Goal: Information Seeking & Learning: Learn about a topic

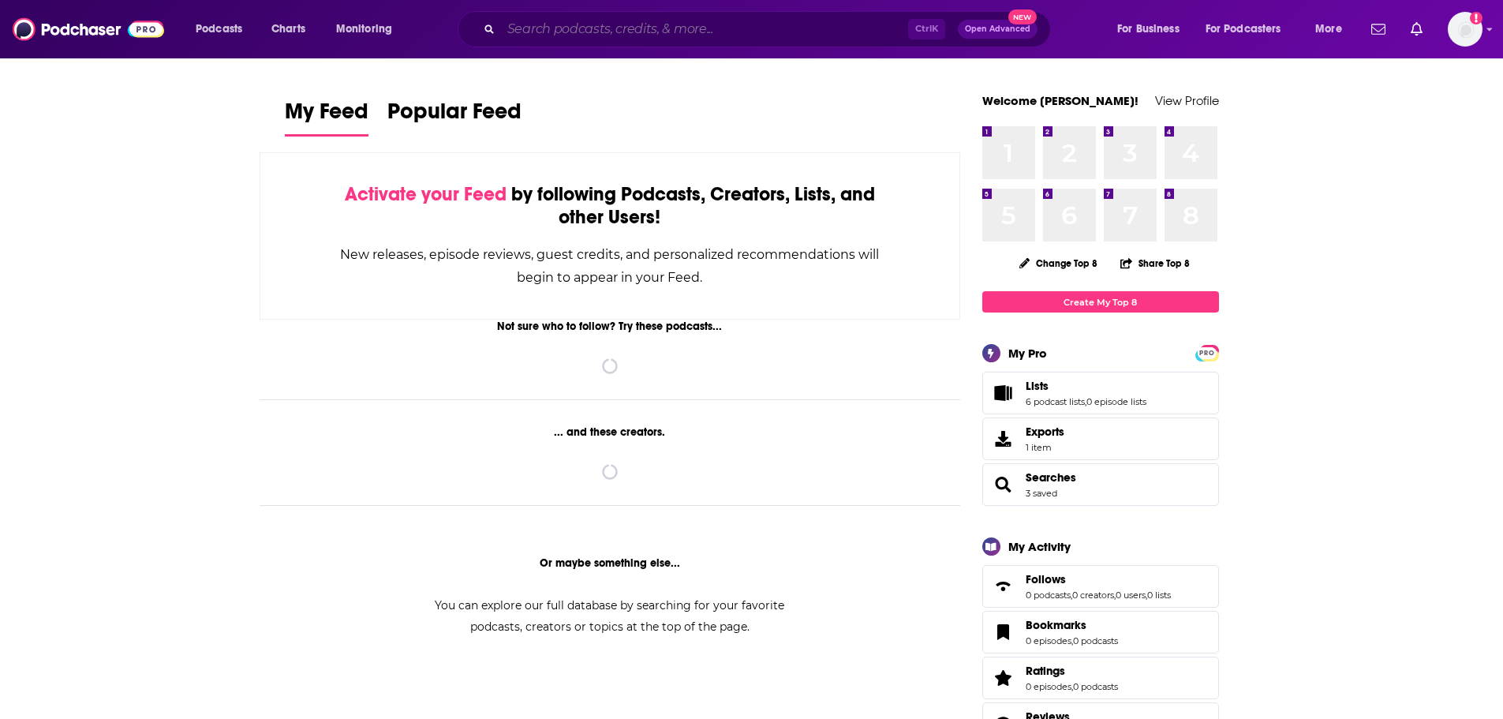
click at [721, 22] on input "Search podcasts, credits, & more..." at bounding box center [704, 29] width 407 height 25
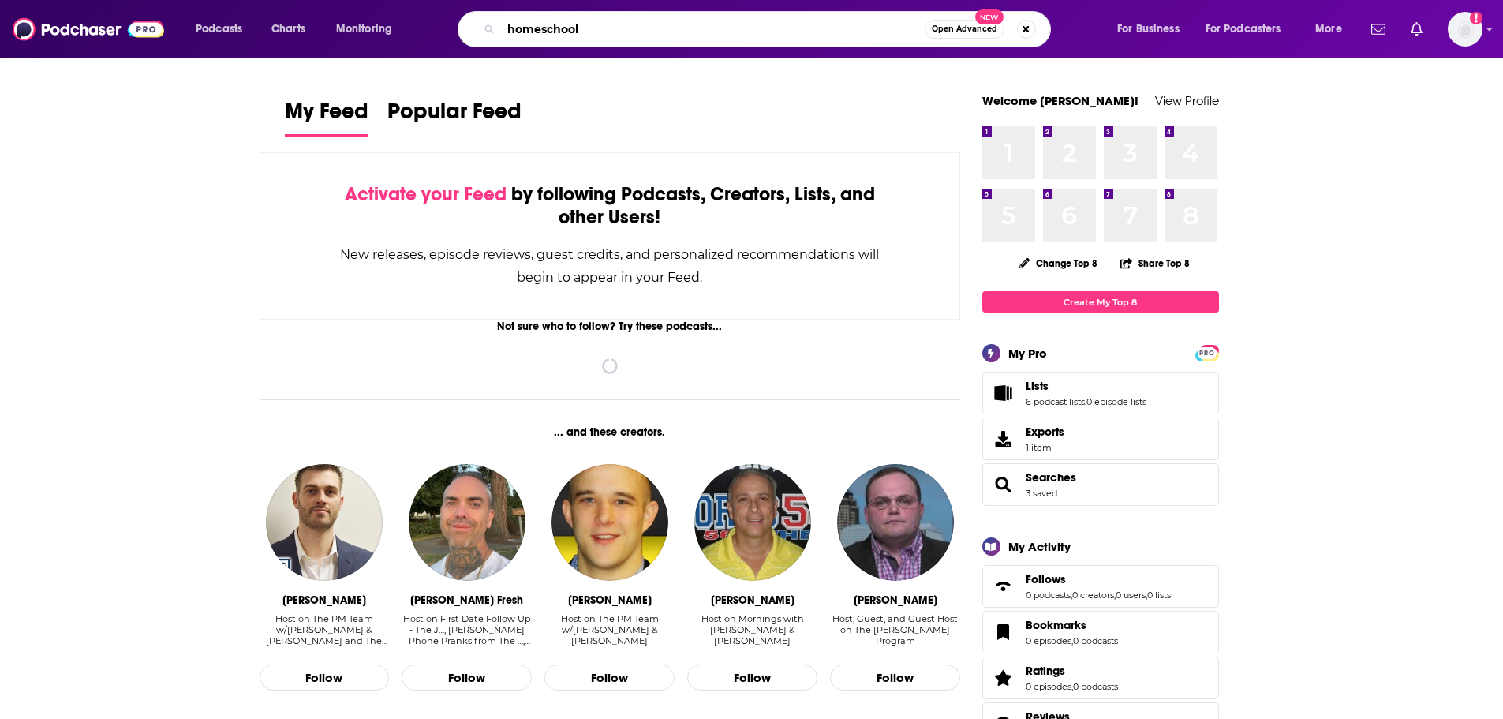
type input "homeschool"
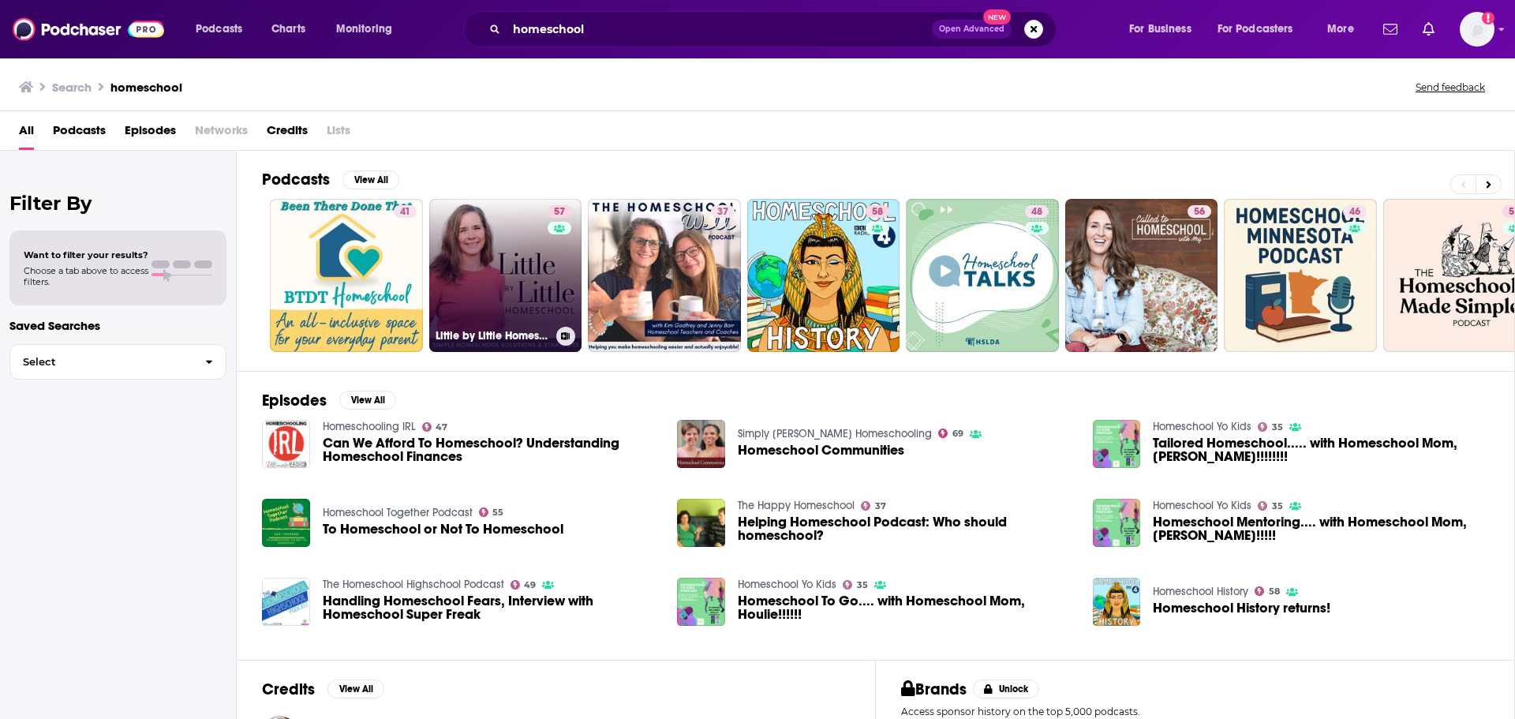
click at [510, 271] on link "57 Little by Little Homeschool - Christian Homeschool, Homeschooling, Motherhoo…" at bounding box center [505, 275] width 153 height 153
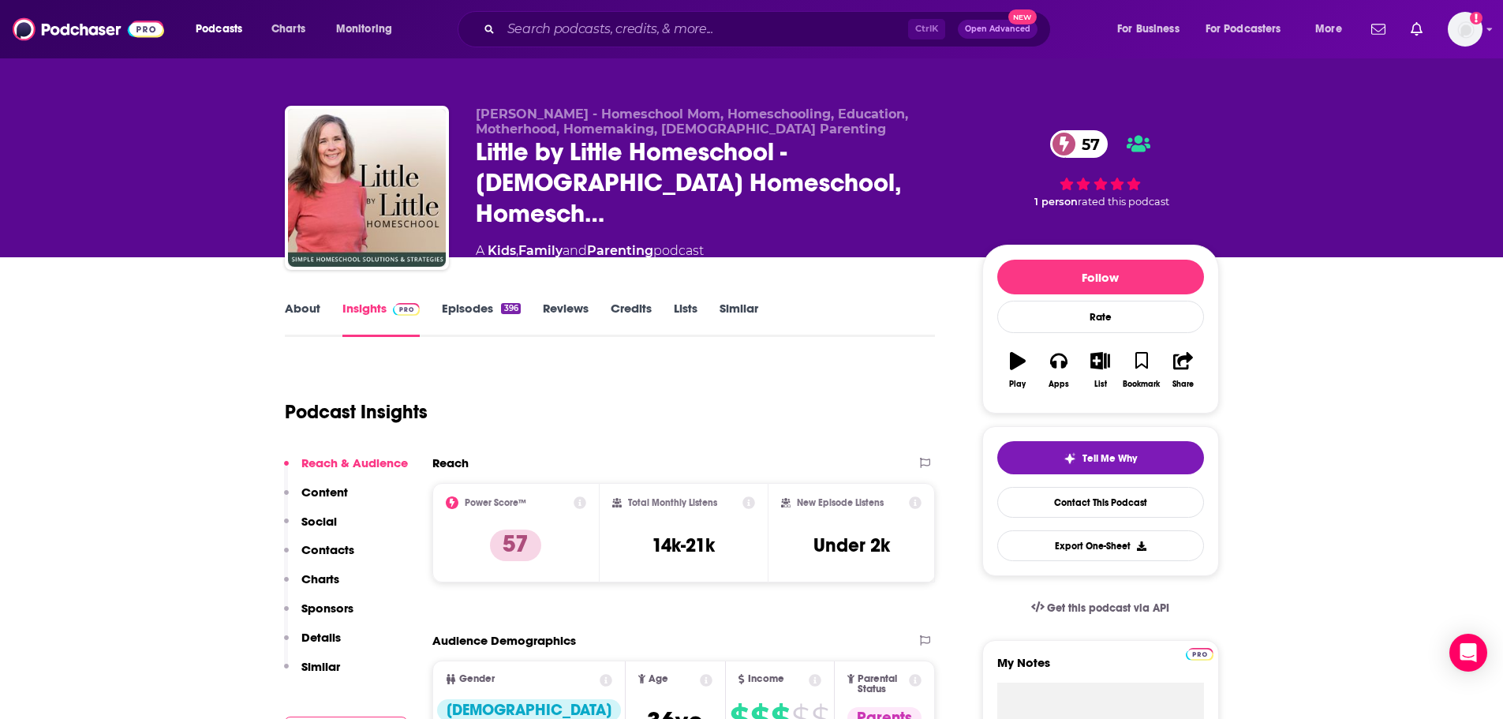
click at [304, 306] on link "About" at bounding box center [303, 319] width 36 height 36
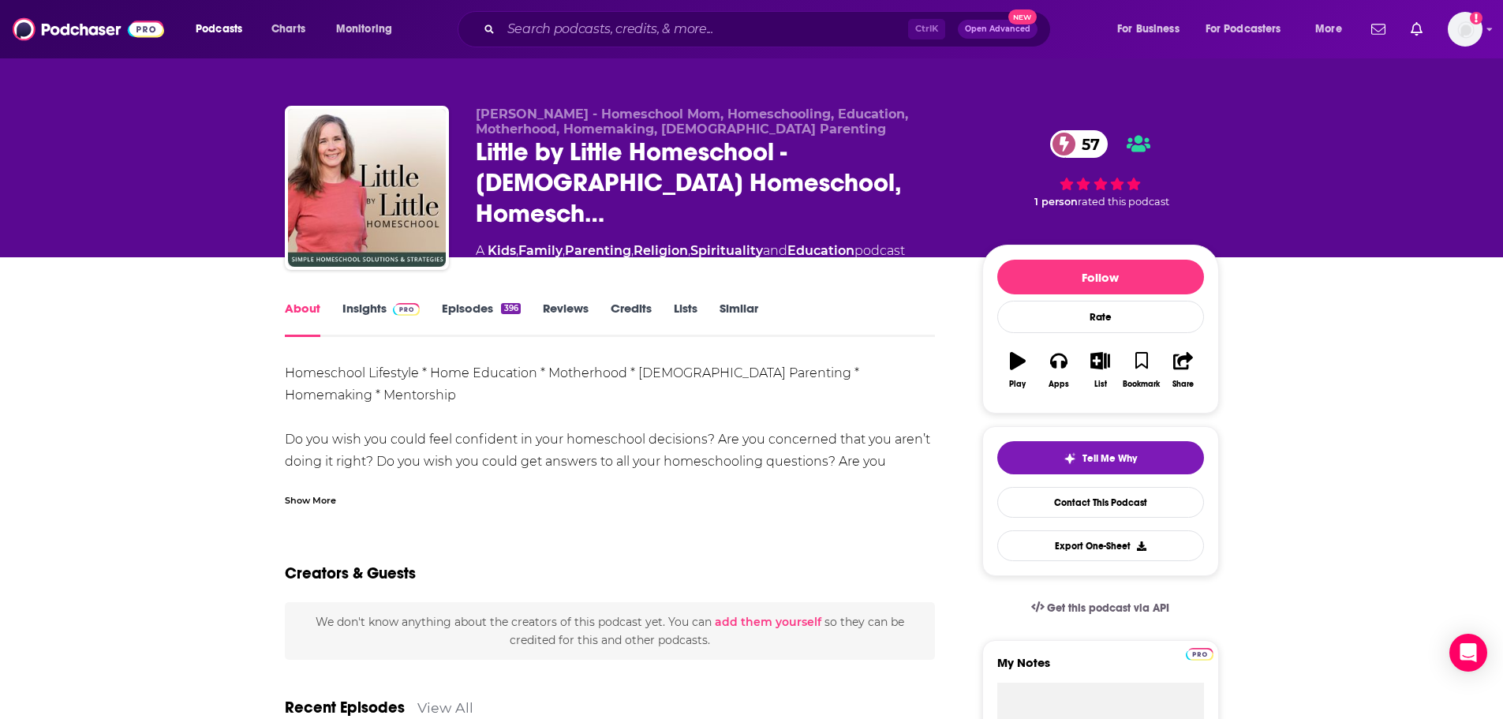
click at [305, 489] on div "Show More" at bounding box center [610, 494] width 651 height 27
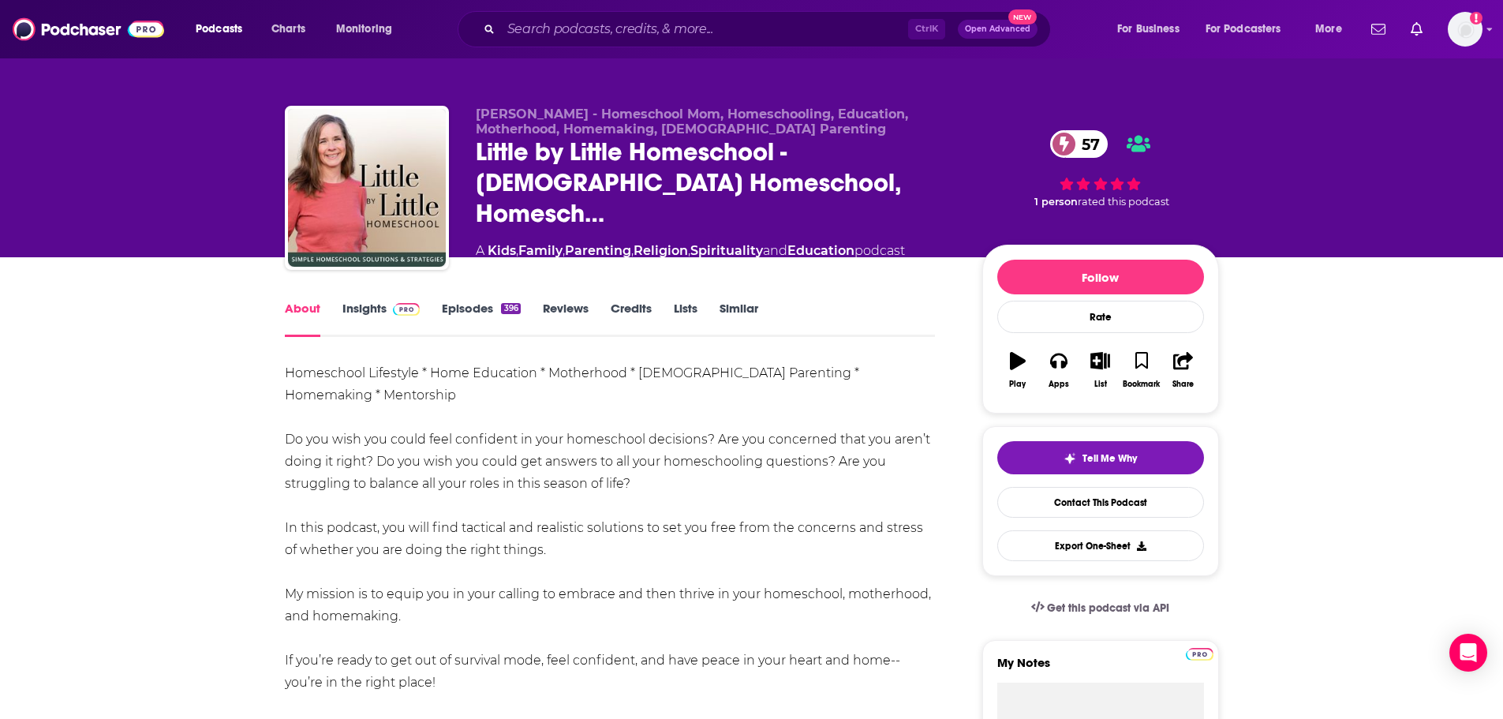
click at [492, 312] on link "Episodes 396" at bounding box center [481, 319] width 78 height 36
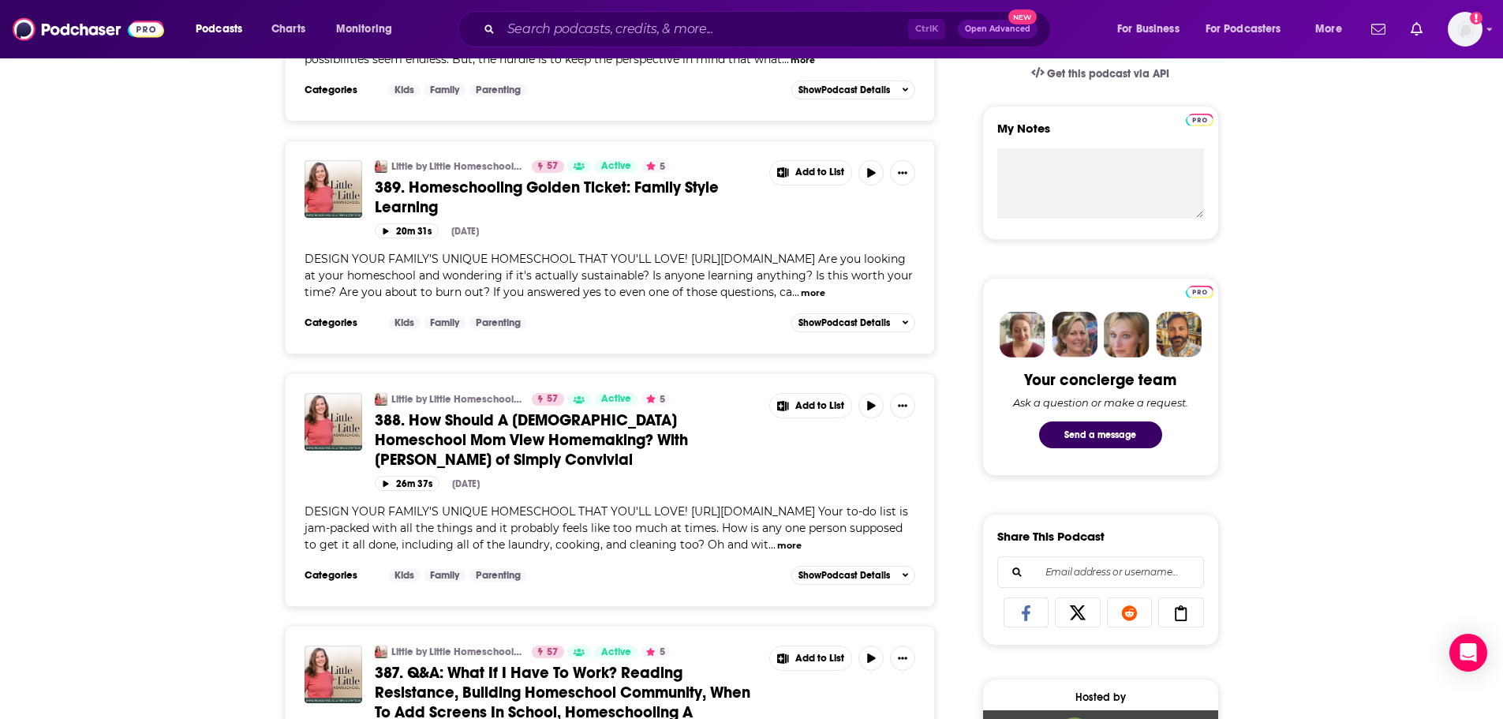
scroll to position [552, 0]
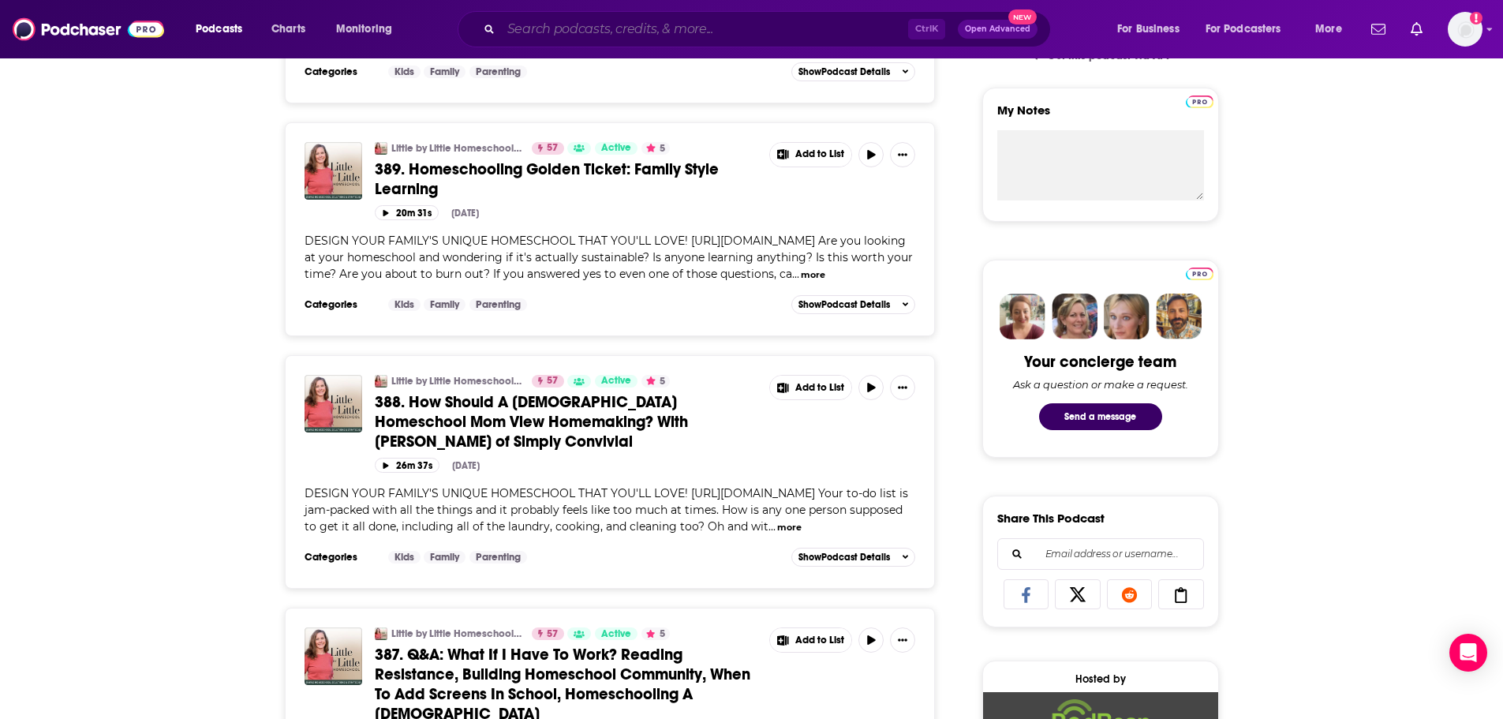
click at [726, 36] on input "Search podcasts, credits, & more..." at bounding box center [704, 29] width 407 height 25
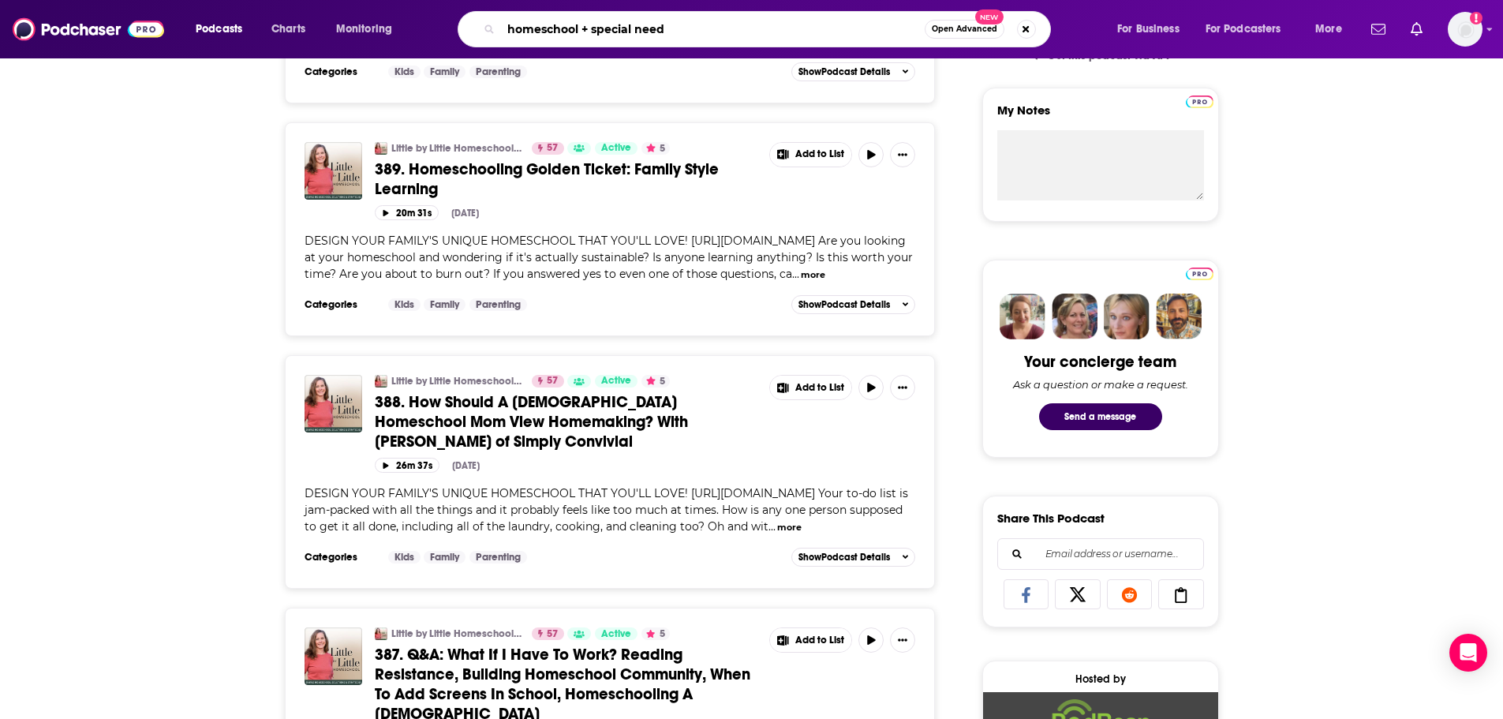
type input "homeschool + special needs"
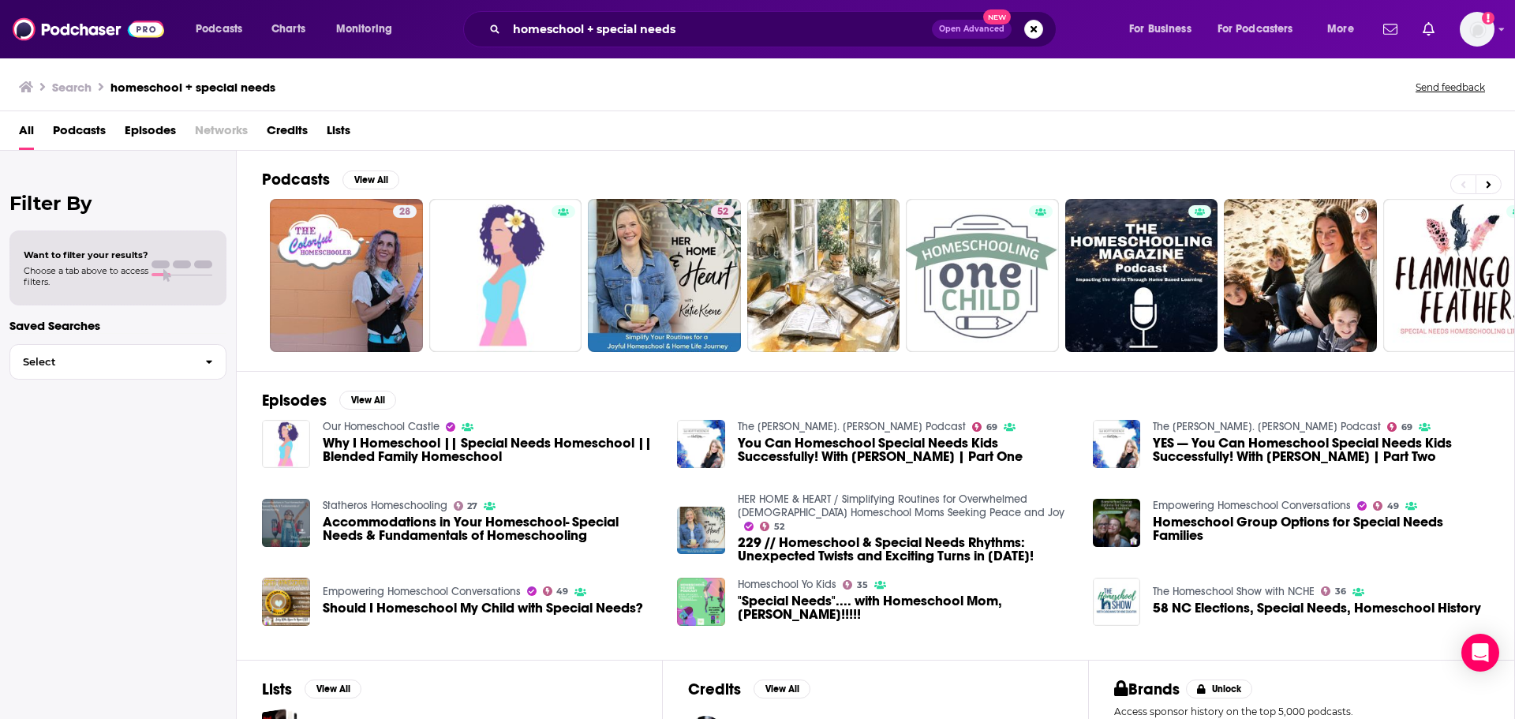
click at [808, 453] on span "You Can Homeschool Special Needs Kids Successfully! With Marianne Sunderland | …" at bounding box center [906, 449] width 336 height 27
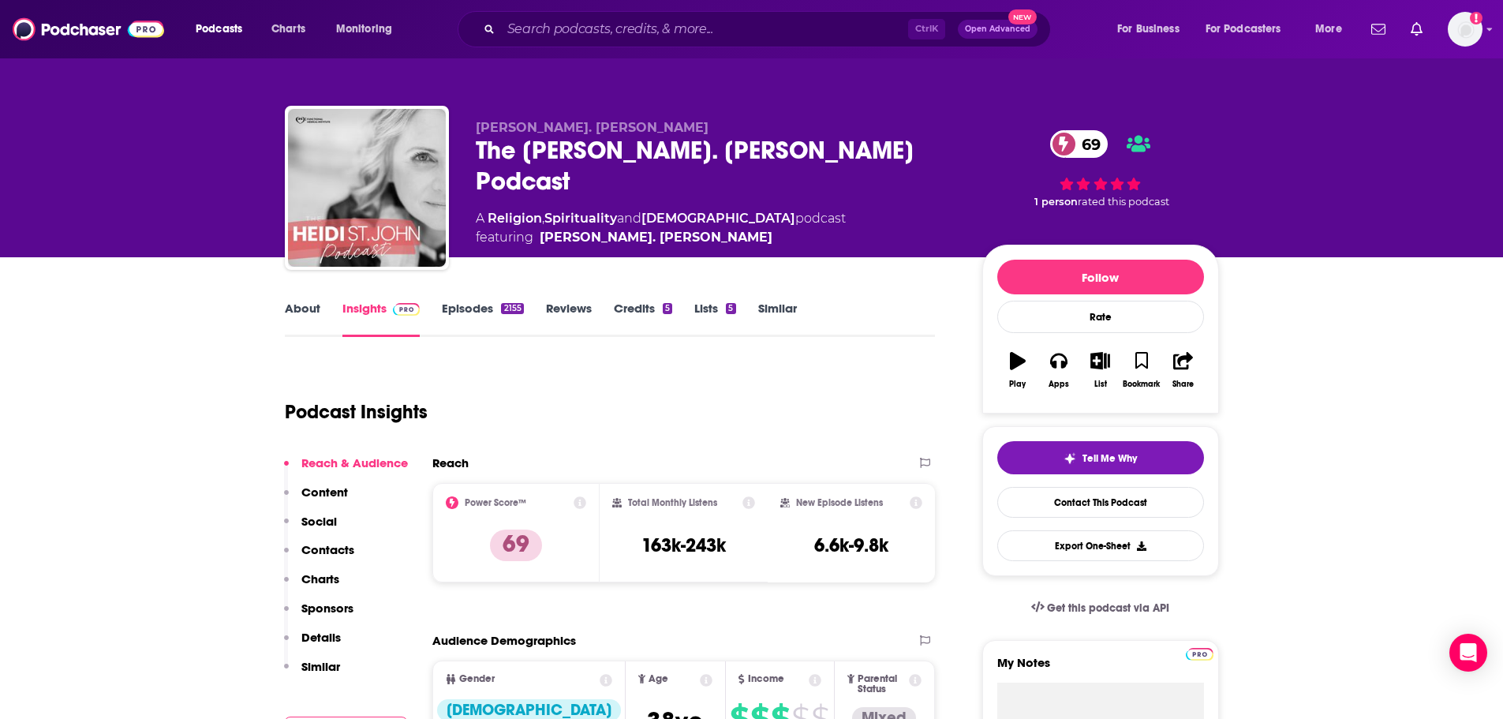
click at [312, 308] on link "About" at bounding box center [303, 319] width 36 height 36
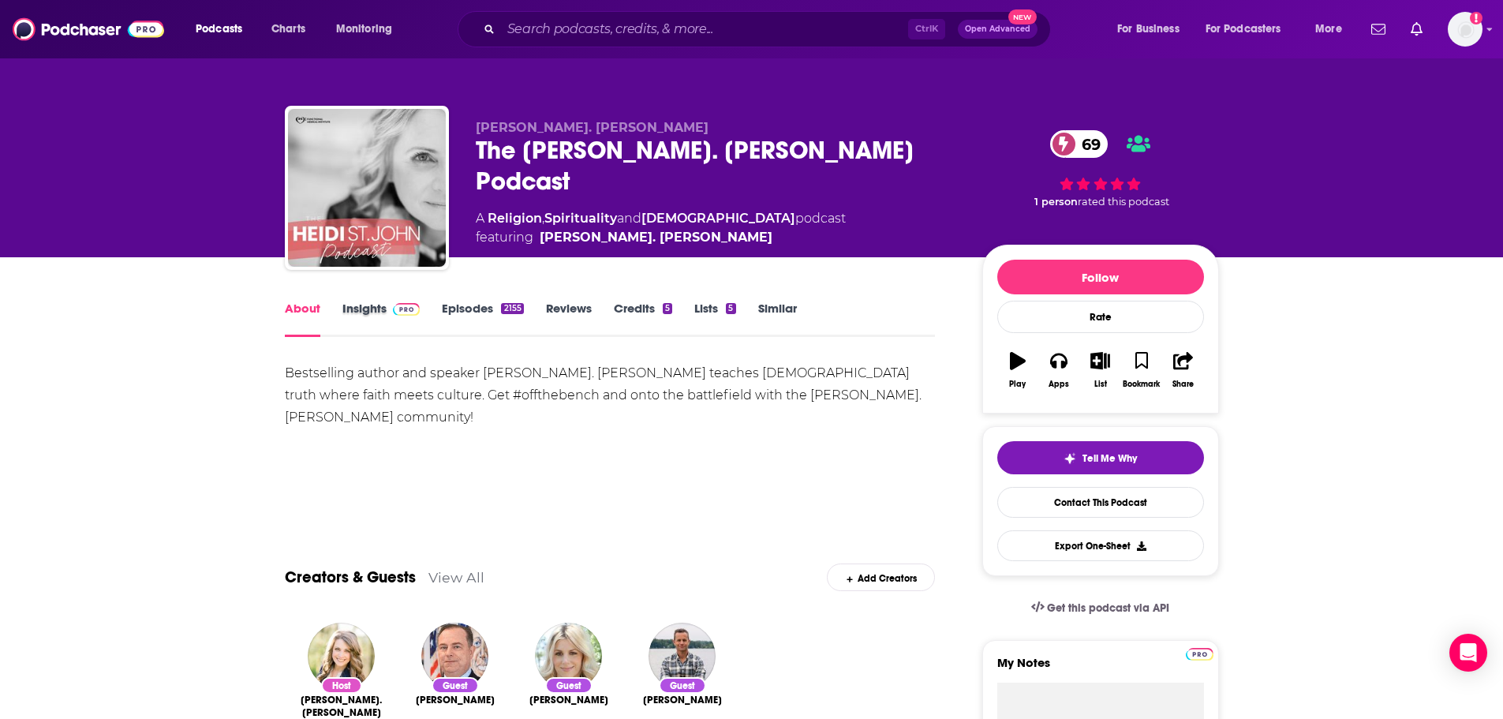
click at [443, 306] on div "About Insights Episodes 2155 Reviews Credits 5 Lists 5 Similar" at bounding box center [610, 317] width 651 height 39
click at [455, 307] on link "Episodes 2155" at bounding box center [482, 319] width 81 height 36
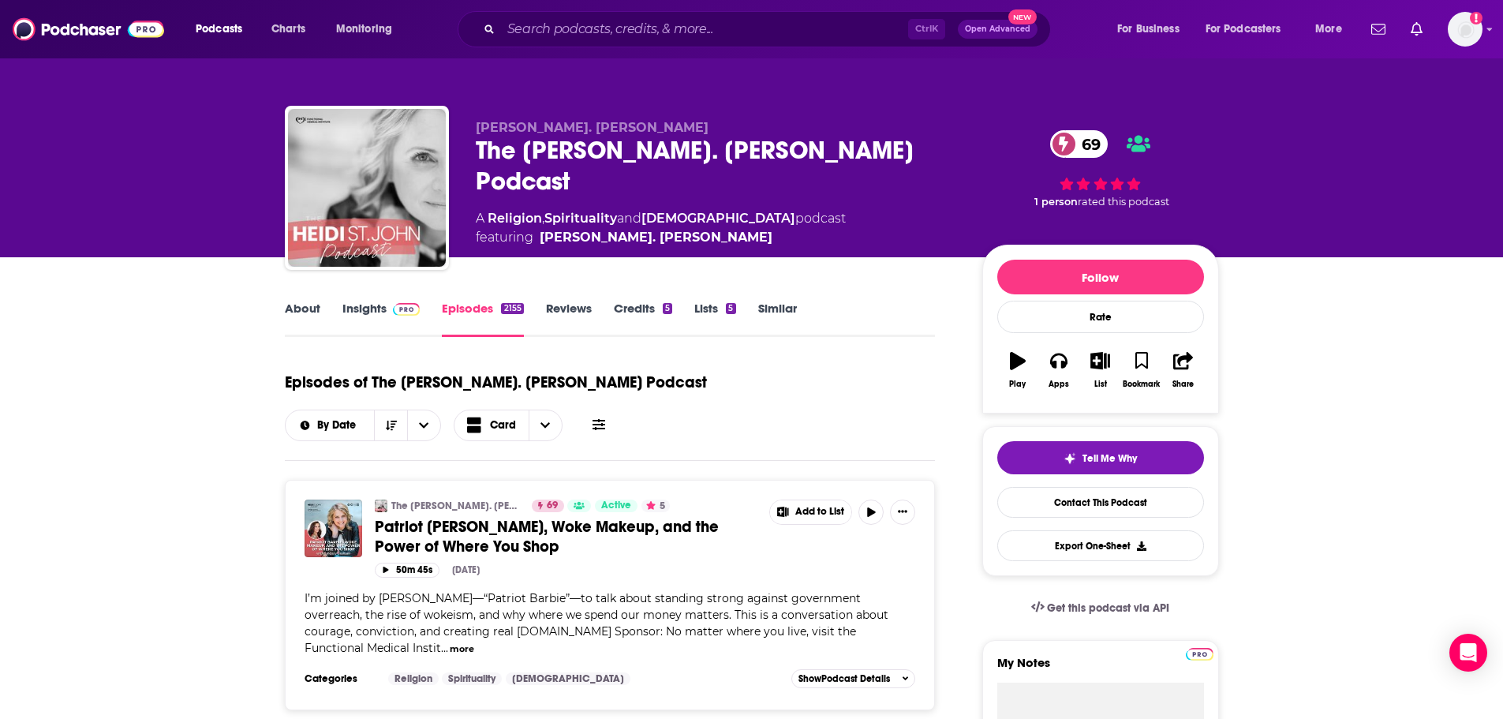
click at [314, 311] on link "About" at bounding box center [303, 319] width 36 height 36
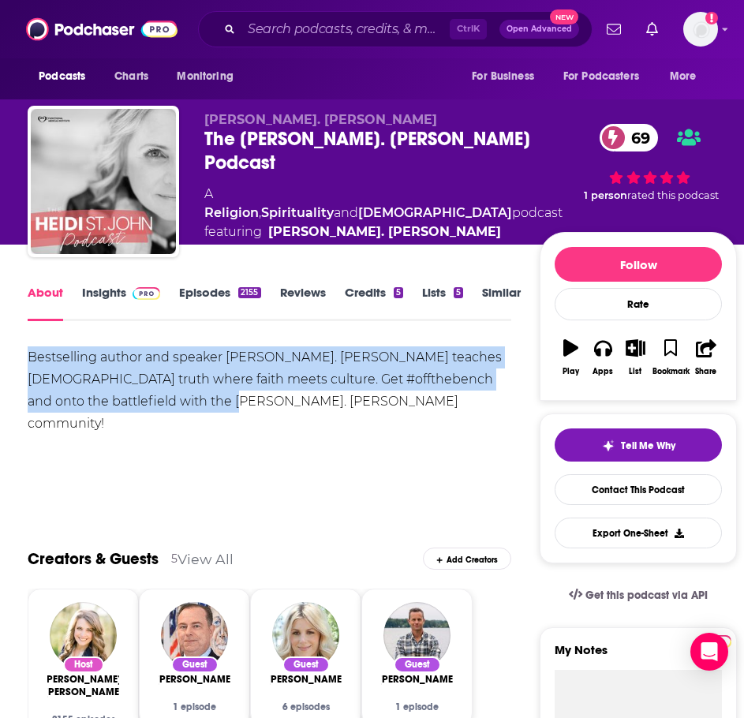
drag, startPoint x: 170, startPoint y: 399, endPoint x: 24, endPoint y: 346, distance: 155.3
copy div "Bestselling author and speaker Heidi St. John teaches biblical truth where fait…"
click at [114, 296] on link "Insights" at bounding box center [121, 303] width 78 height 36
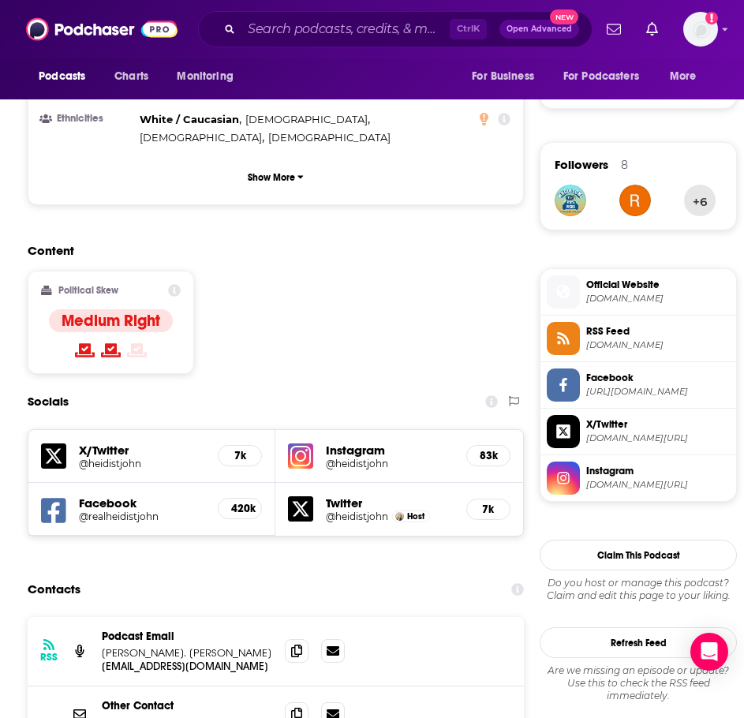
scroll to position [1184, 0]
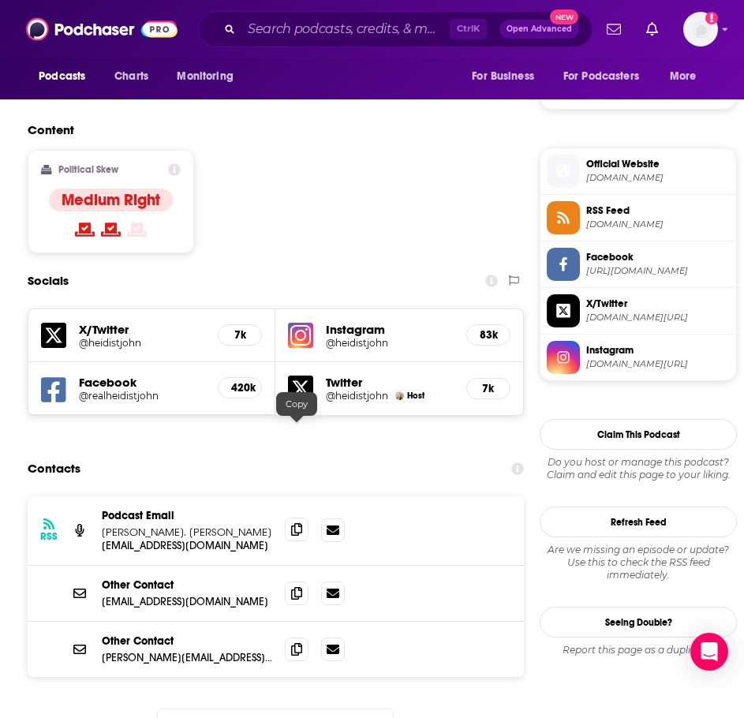
click at [289, 518] on span at bounding box center [297, 530] width 24 height 24
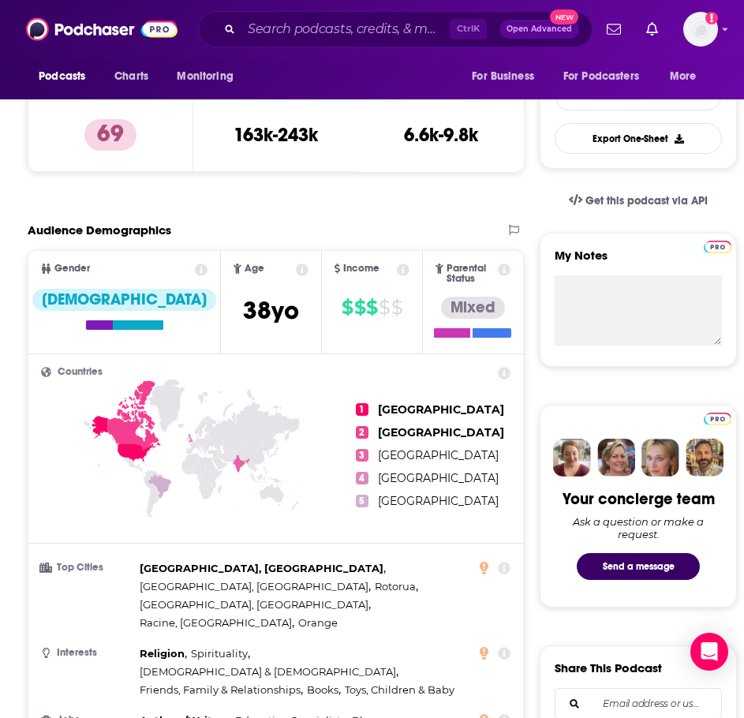
scroll to position [0, 0]
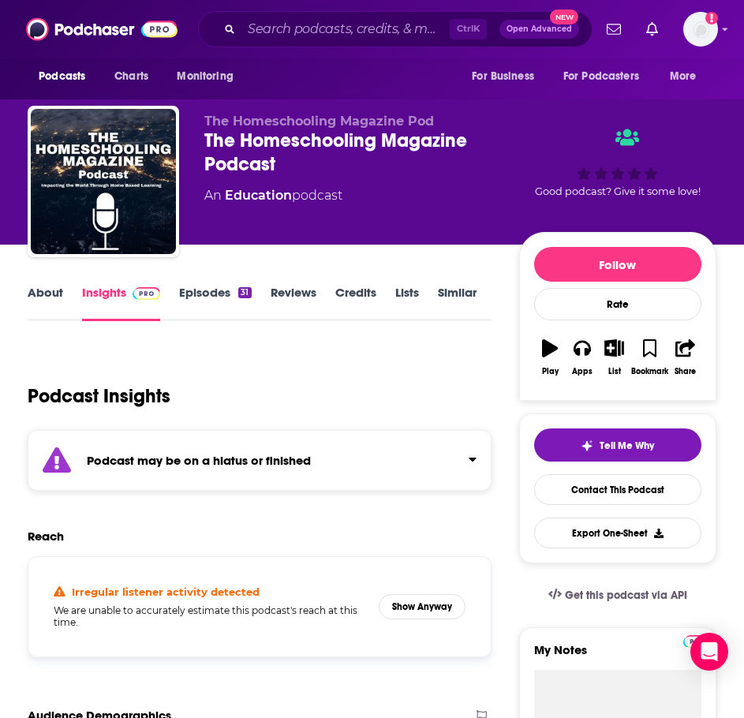
click at [204, 466] on strong "Podcast may be on a hiatus or finished" at bounding box center [199, 460] width 224 height 15
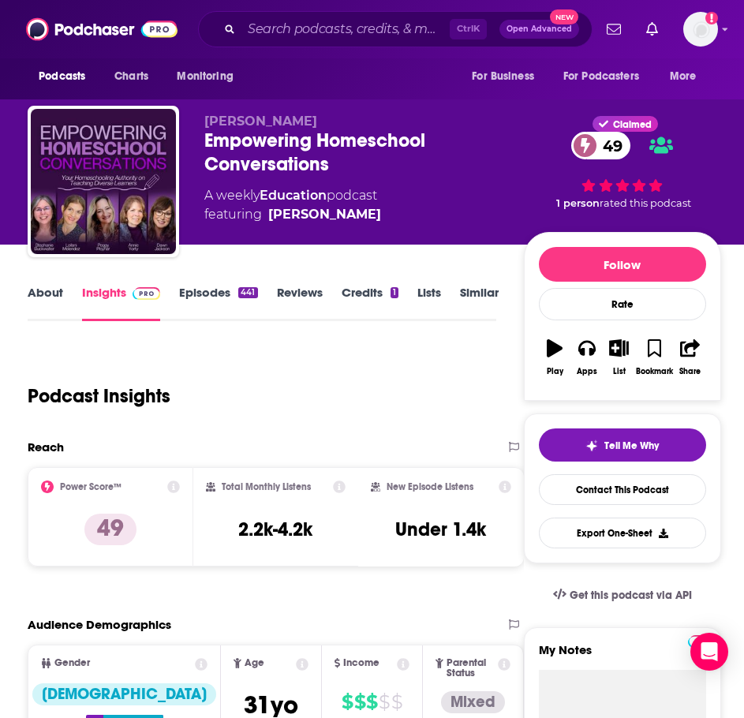
click at [55, 295] on link "About" at bounding box center [46, 303] width 36 height 36
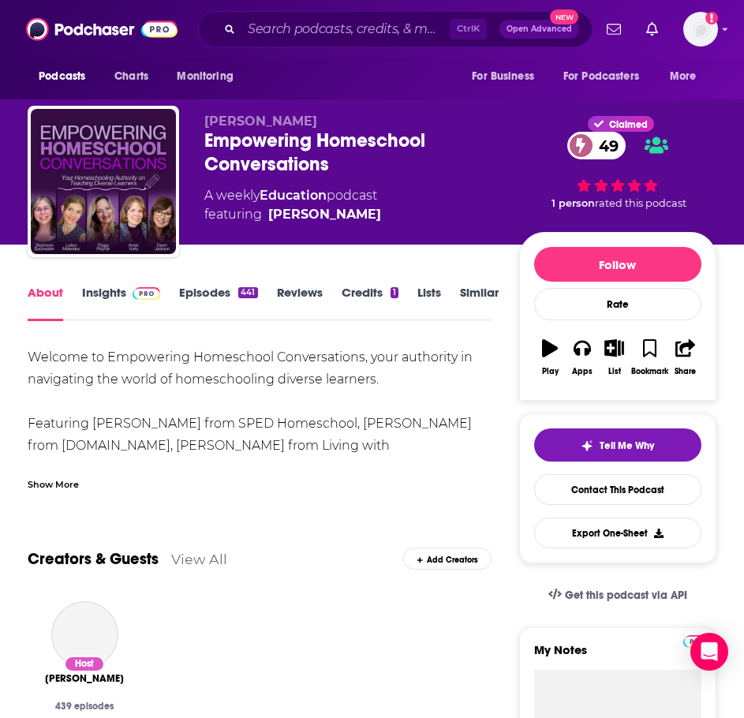
click at [60, 465] on div "Show More" at bounding box center [260, 478] width 464 height 27
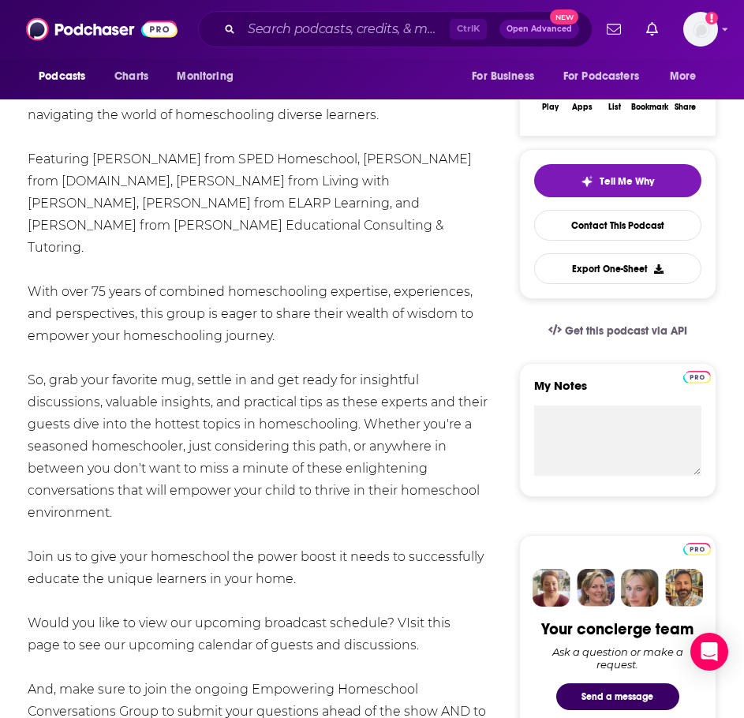
scroll to position [237, 0]
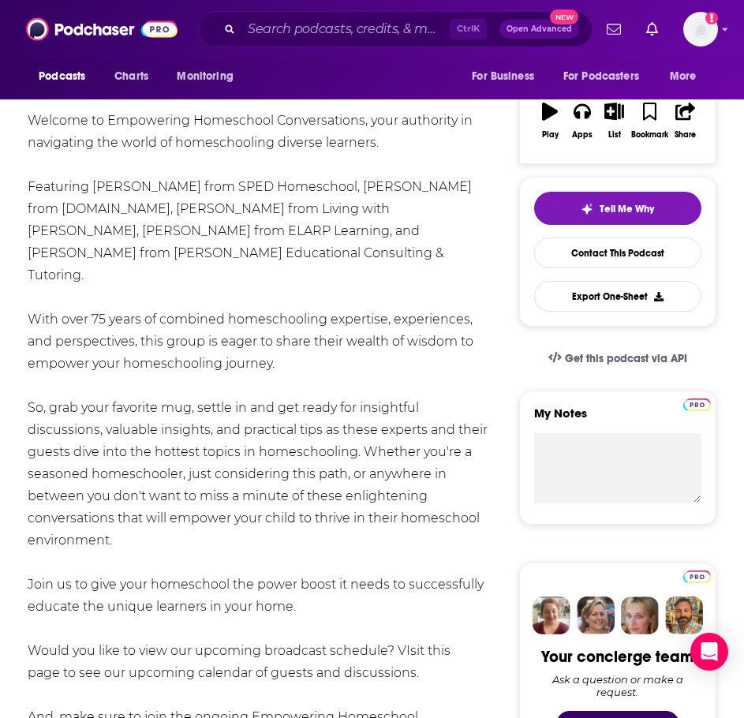
drag, startPoint x: 306, startPoint y: 508, endPoint x: 22, endPoint y: 299, distance: 352.8
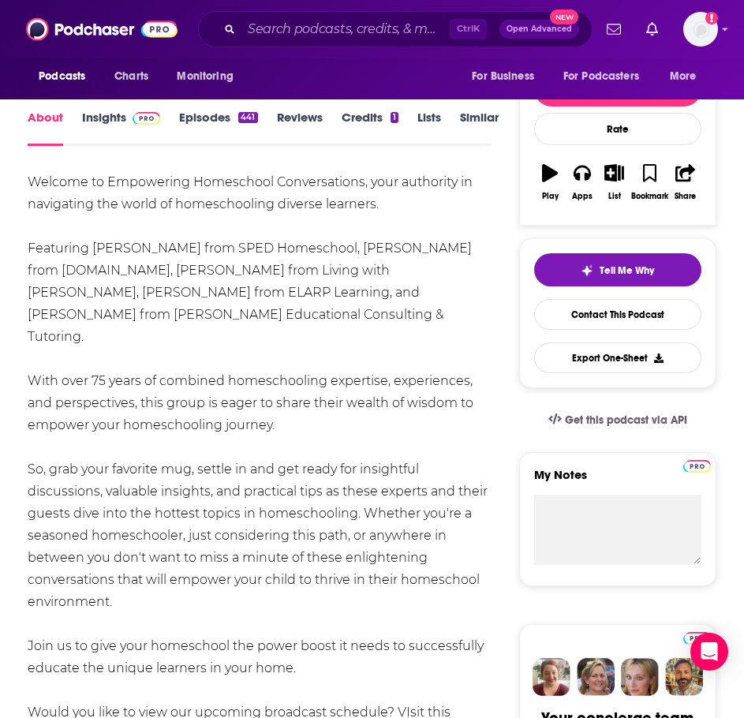
scroll to position [79, 0]
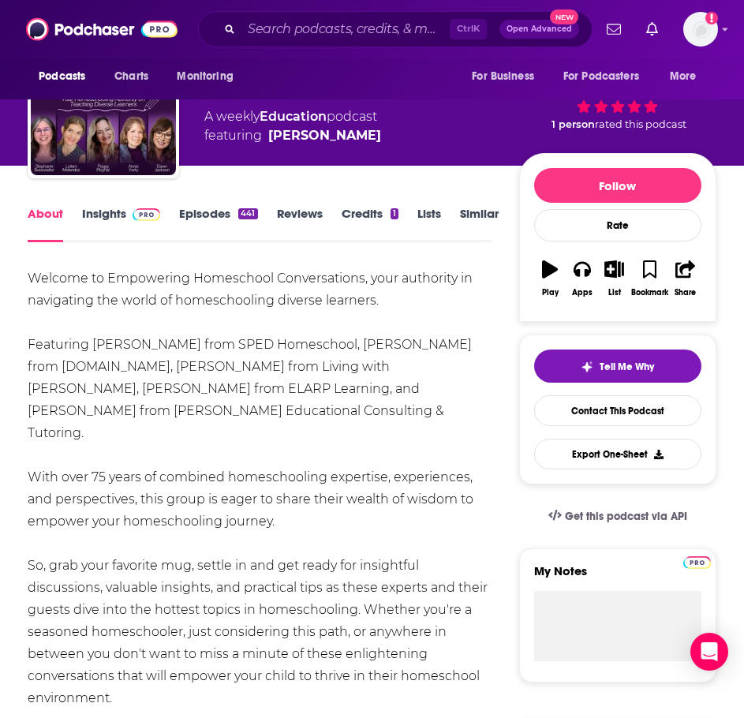
click at [162, 386] on div "Welcome to Empowering Homeschool Conversations, your authority in navigating th…" at bounding box center [260, 732] width 464 height 928
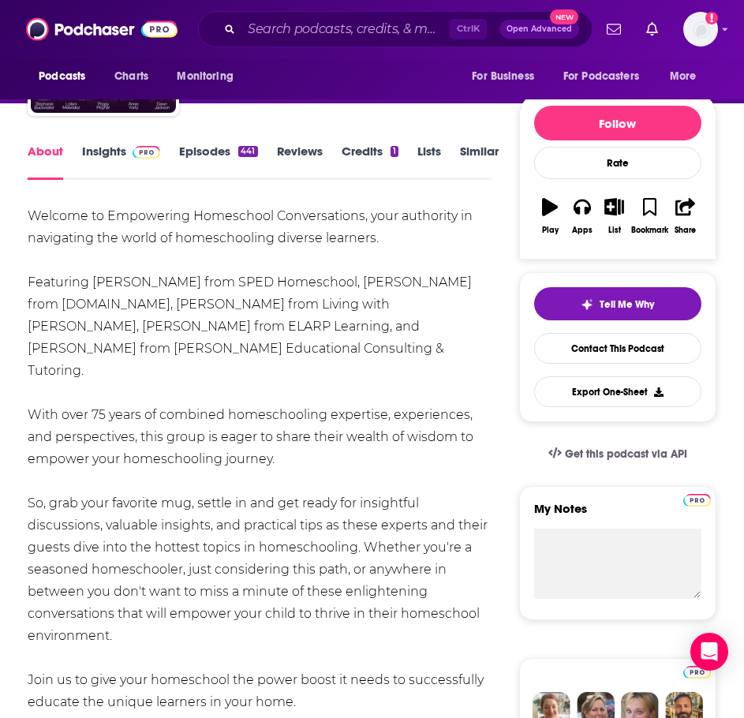
scroll to position [237, 0]
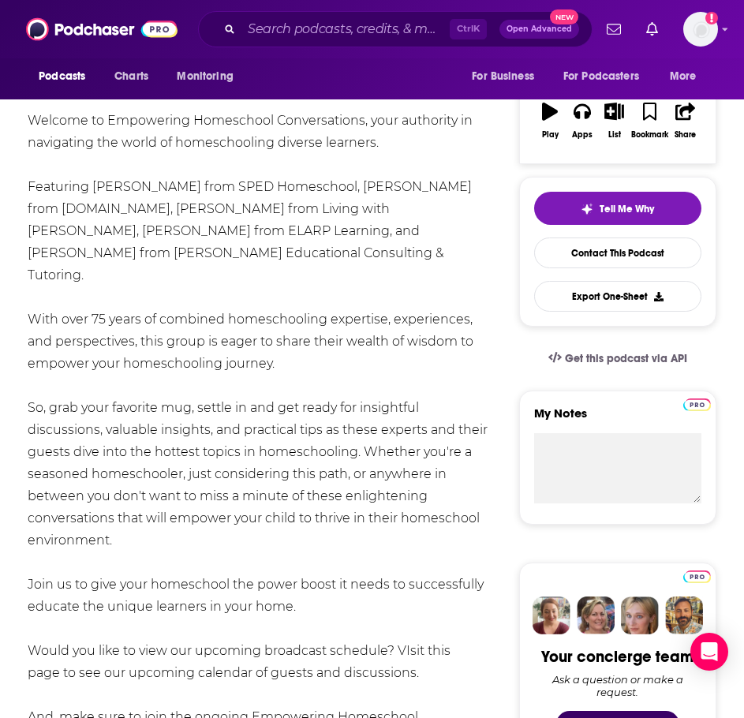
drag, startPoint x: 306, startPoint y: 586, endPoint x: 22, endPoint y: 122, distance: 544.1
copy div "Welcome to Empowering Homeschool Conversations, your authority in navigating th…"
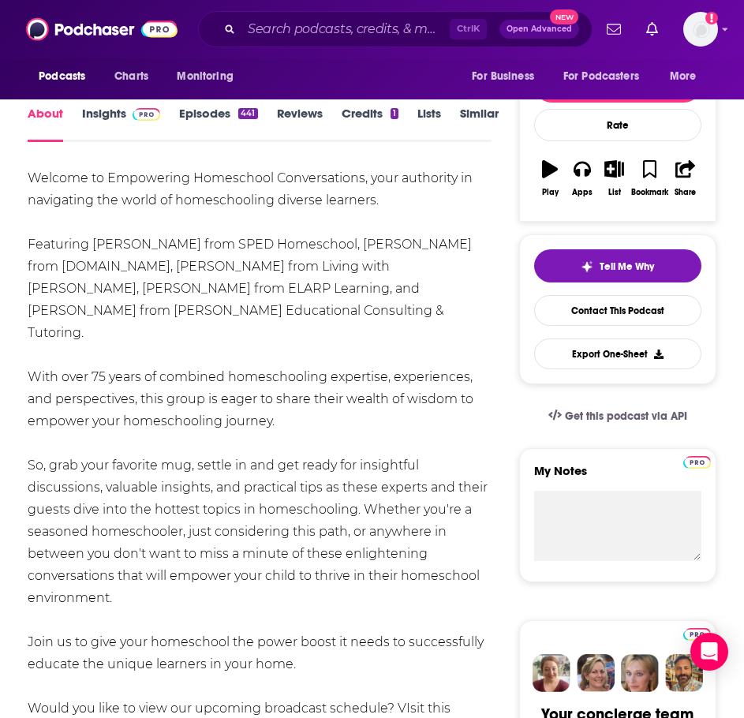
scroll to position [0, 0]
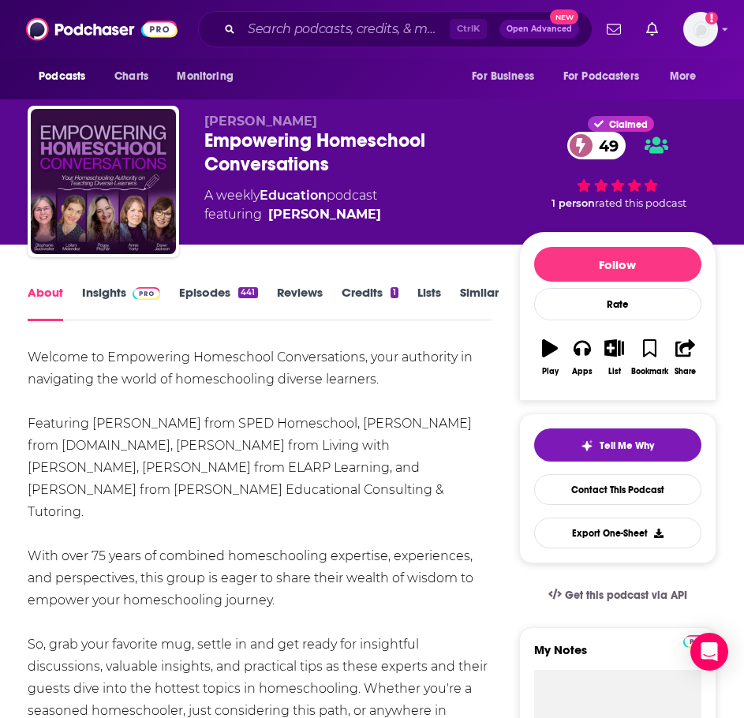
click at [101, 295] on link "Insights" at bounding box center [121, 303] width 78 height 36
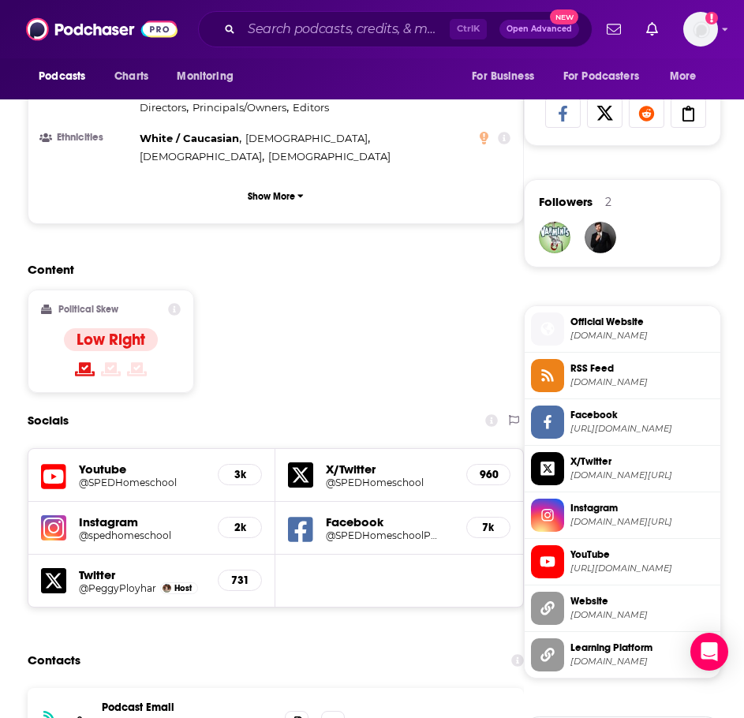
scroll to position [1184, 0]
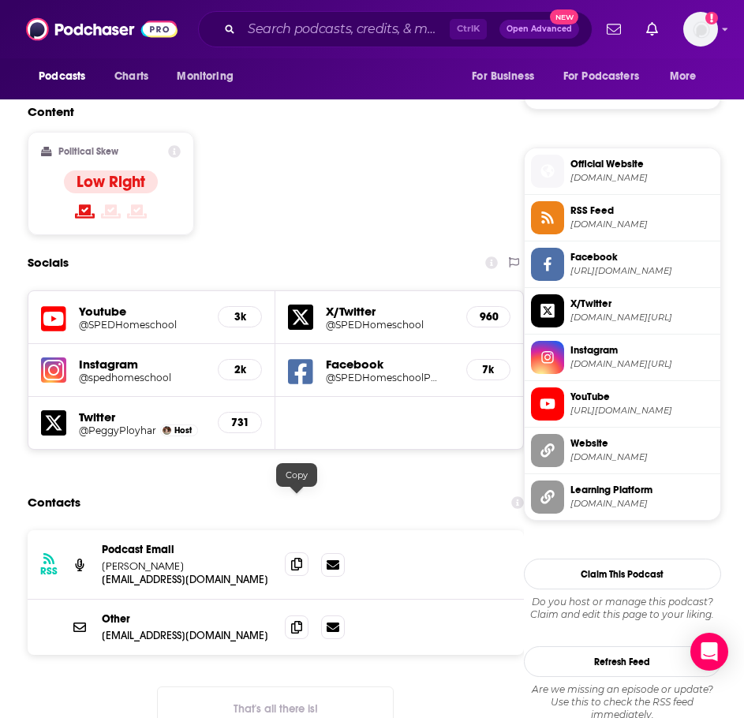
click at [290, 552] on span at bounding box center [297, 564] width 24 height 24
click at [288, 615] on span at bounding box center [297, 627] width 24 height 24
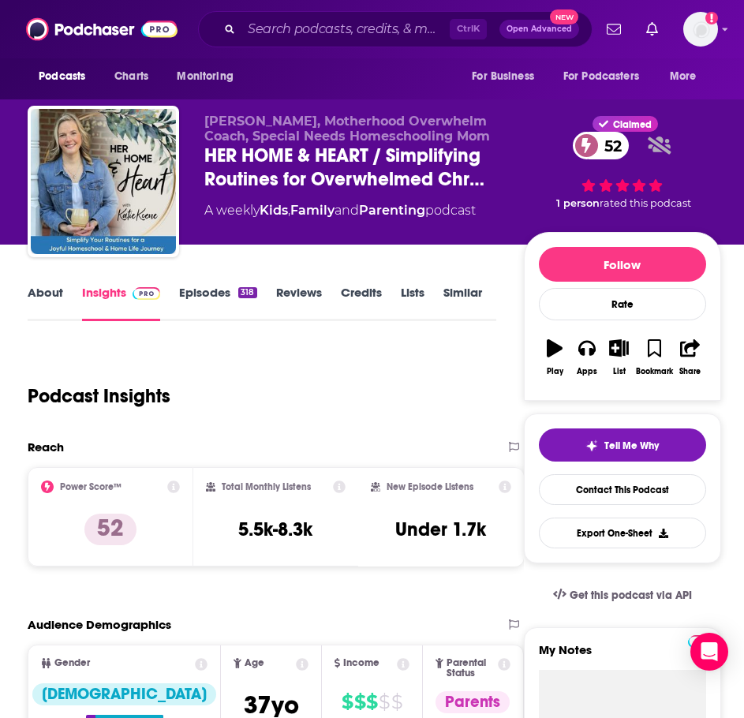
click at [56, 294] on link "About" at bounding box center [46, 303] width 36 height 36
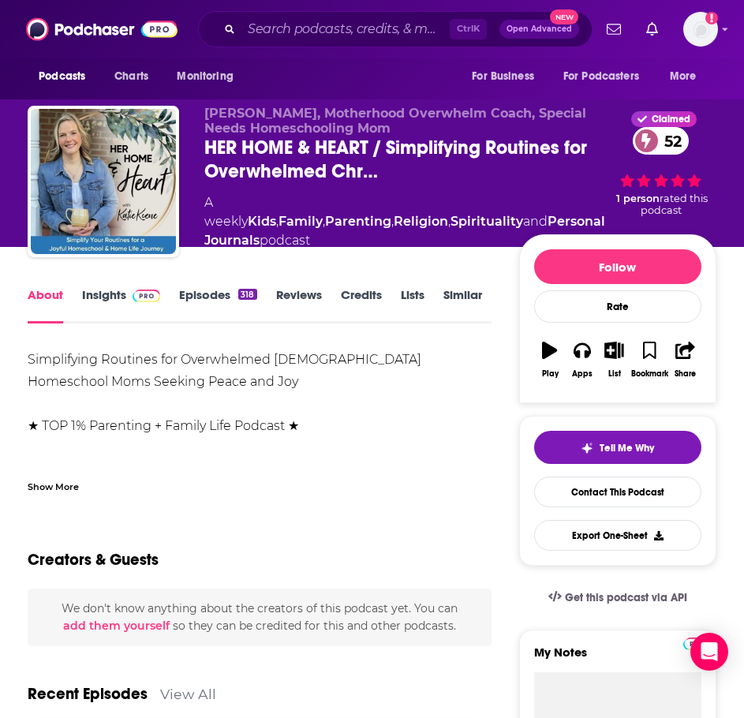
click at [74, 488] on div "Show More" at bounding box center [53, 485] width 51 height 15
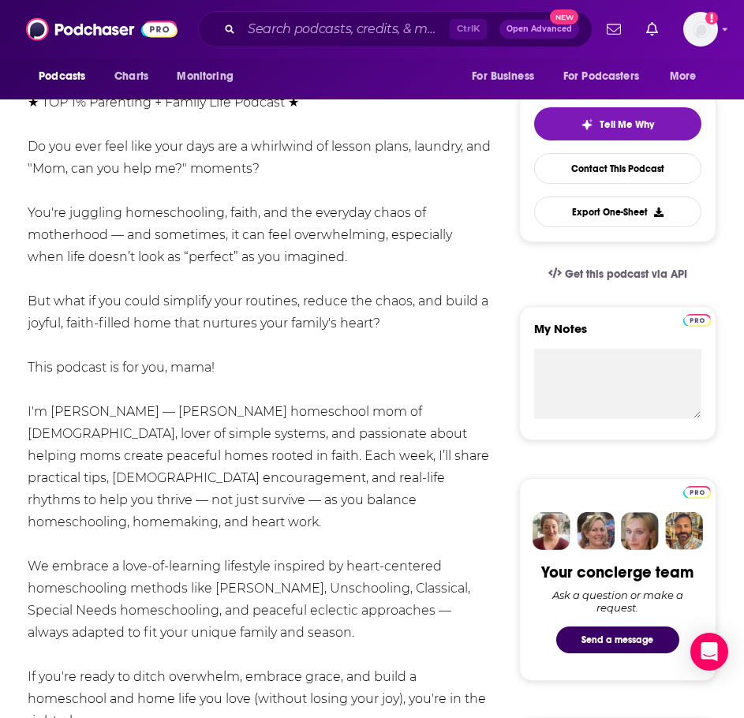
scroll to position [474, 0]
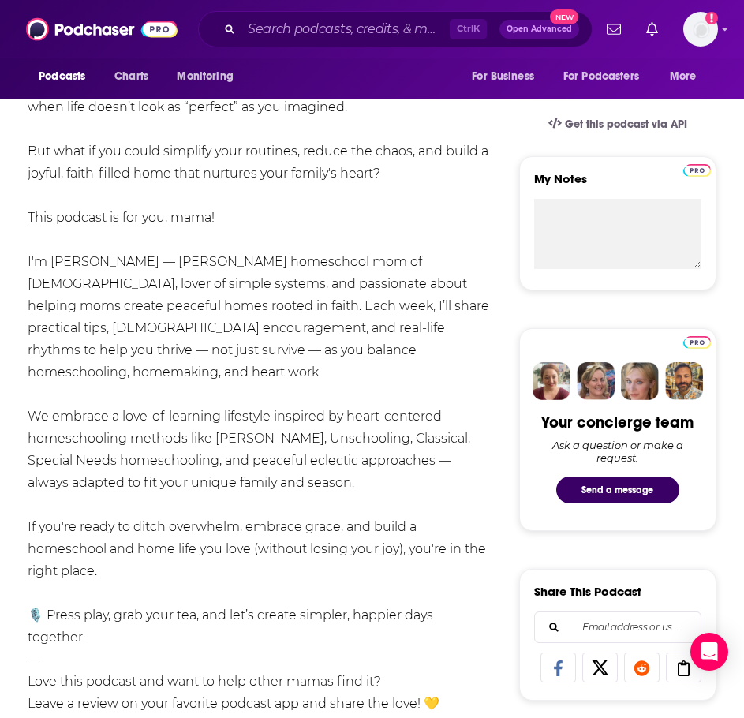
drag, startPoint x: 92, startPoint y: 476, endPoint x: 28, endPoint y: 259, distance: 226.2
click at [28, 259] on div "Simplifying Routines for Overwhelmed [DEMOGRAPHIC_DATA] Homeschool Moms Seeking…" at bounding box center [260, 328] width 464 height 906
copy div "I'm [PERSON_NAME] — [PERSON_NAME] homeschool mom of [DEMOGRAPHIC_DATA], lover o…"
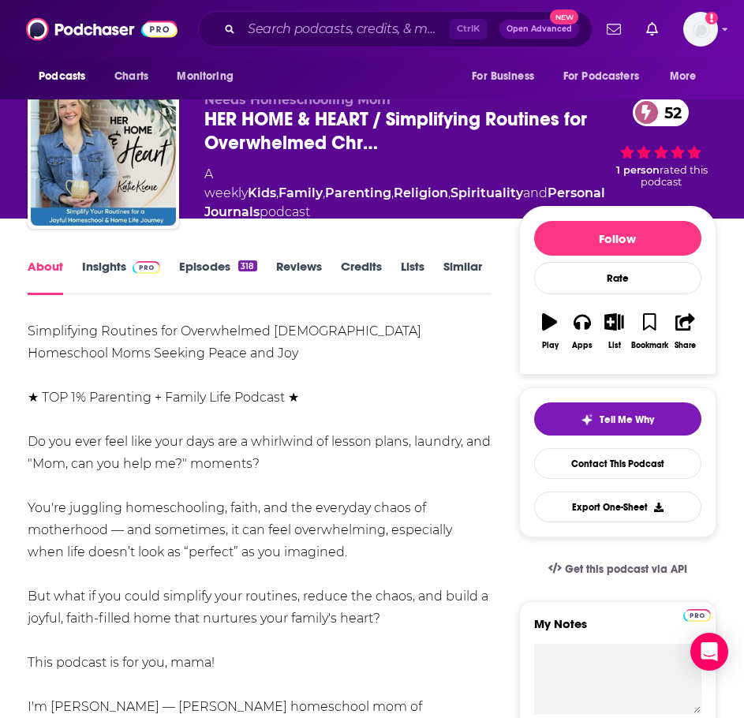
scroll to position [0, 0]
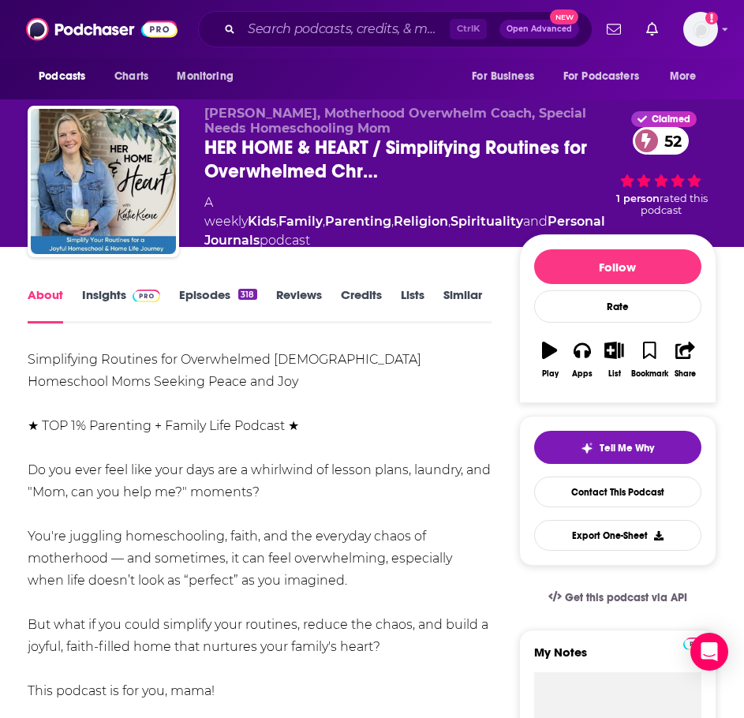
click at [109, 290] on link "Insights" at bounding box center [121, 305] width 78 height 36
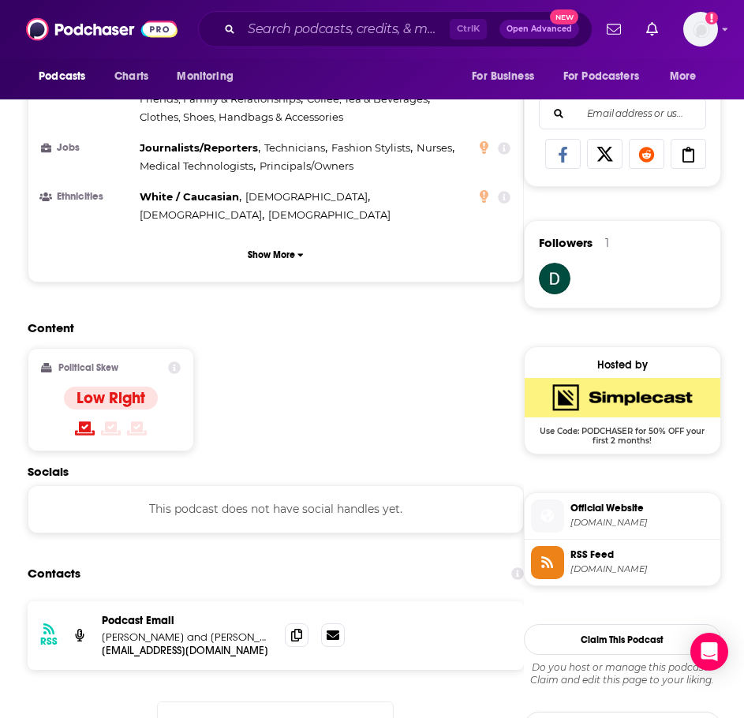
scroll to position [1105, 0]
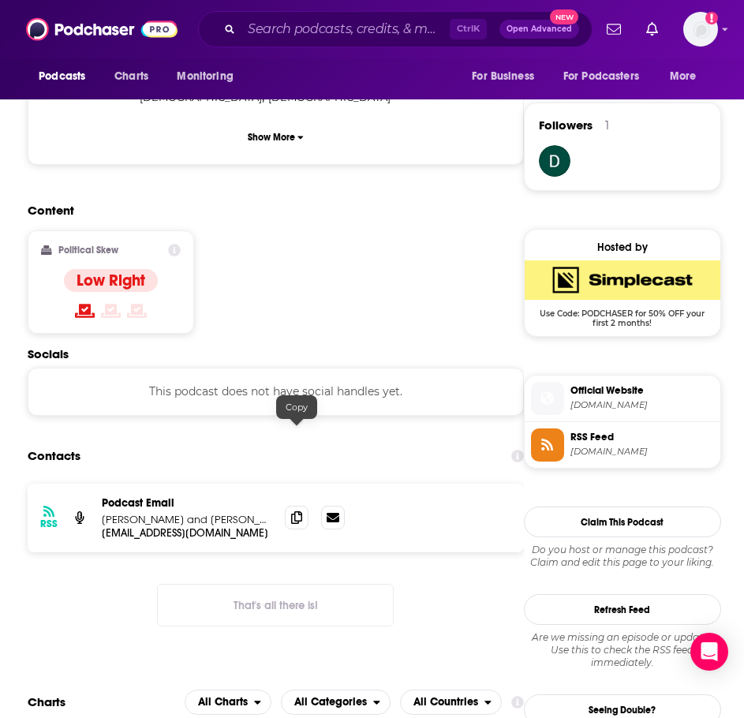
drag, startPoint x: 294, startPoint y: 429, endPoint x: 270, endPoint y: 443, distance: 27.6
click at [294, 506] on span at bounding box center [297, 518] width 24 height 24
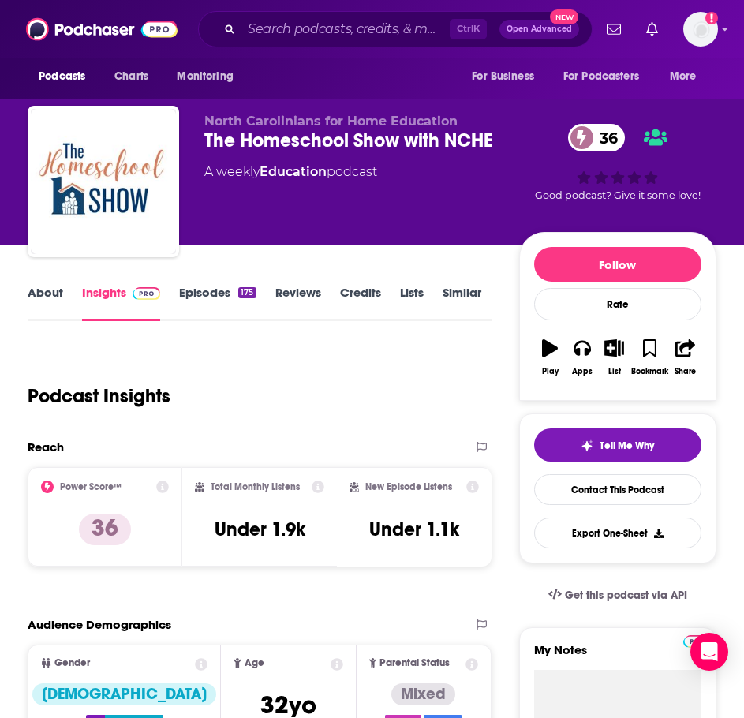
click at [41, 297] on link "About" at bounding box center [46, 303] width 36 height 36
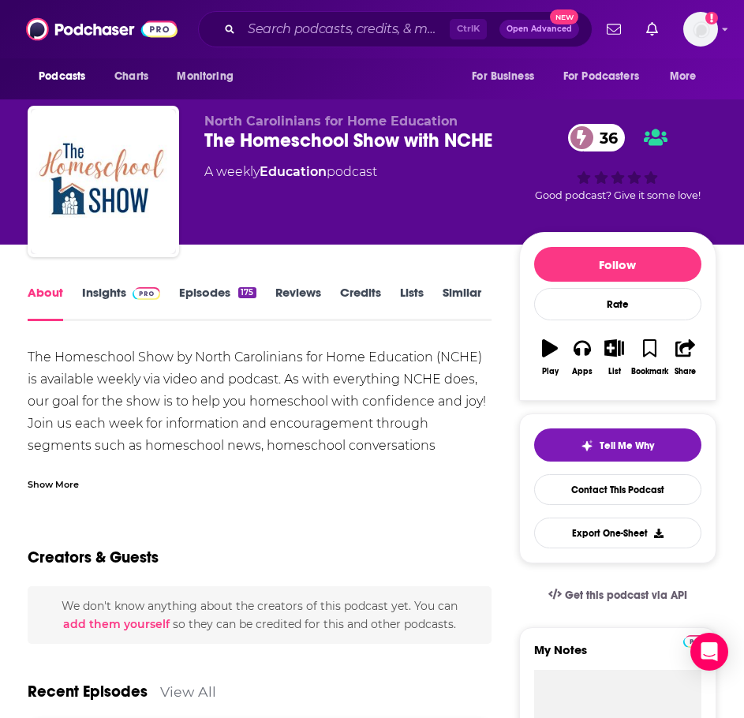
click at [60, 469] on div "Show More" at bounding box center [260, 478] width 464 height 27
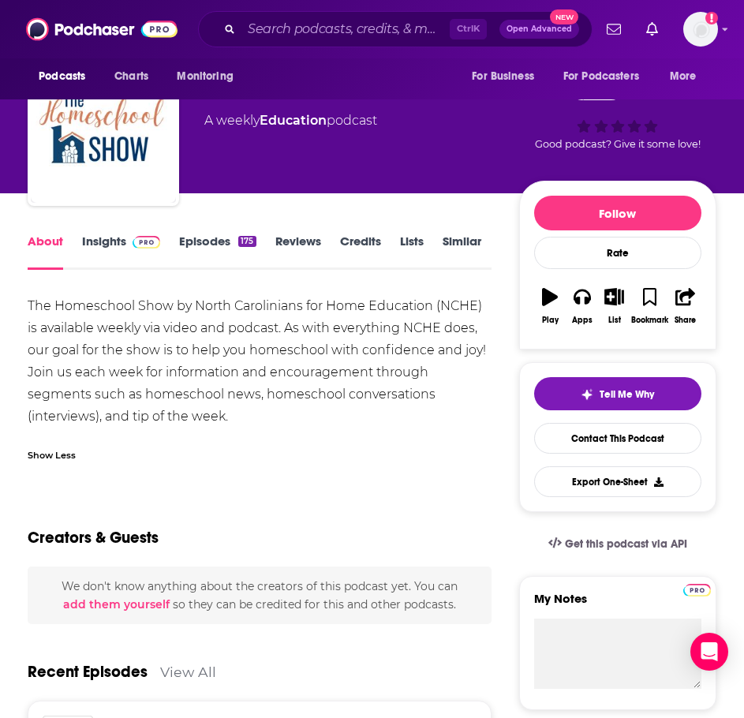
scroll to position [79, 0]
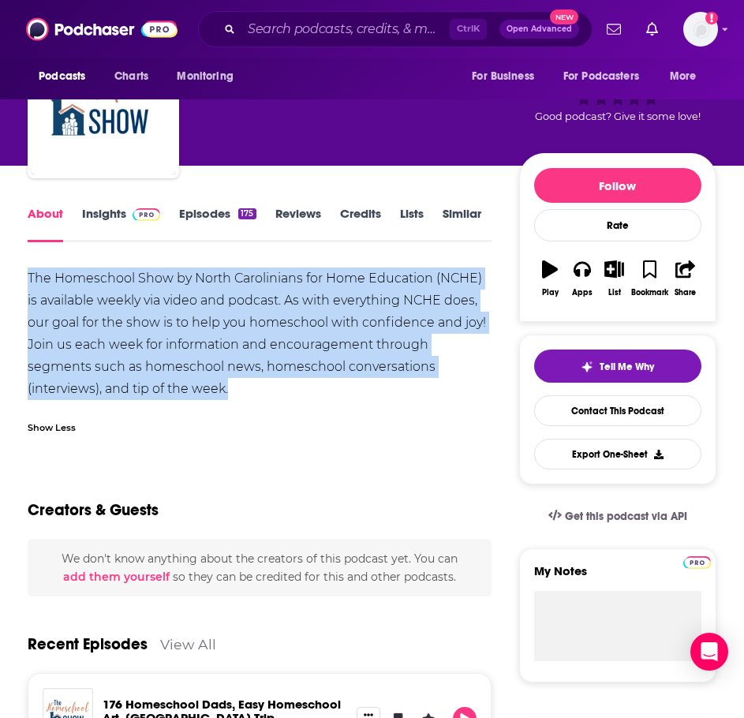
drag, startPoint x: 256, startPoint y: 394, endPoint x: 19, endPoint y: 279, distance: 263.0
copy div "The Homeschool Show by North Carolinians for Home Education (NCHE) is available…"
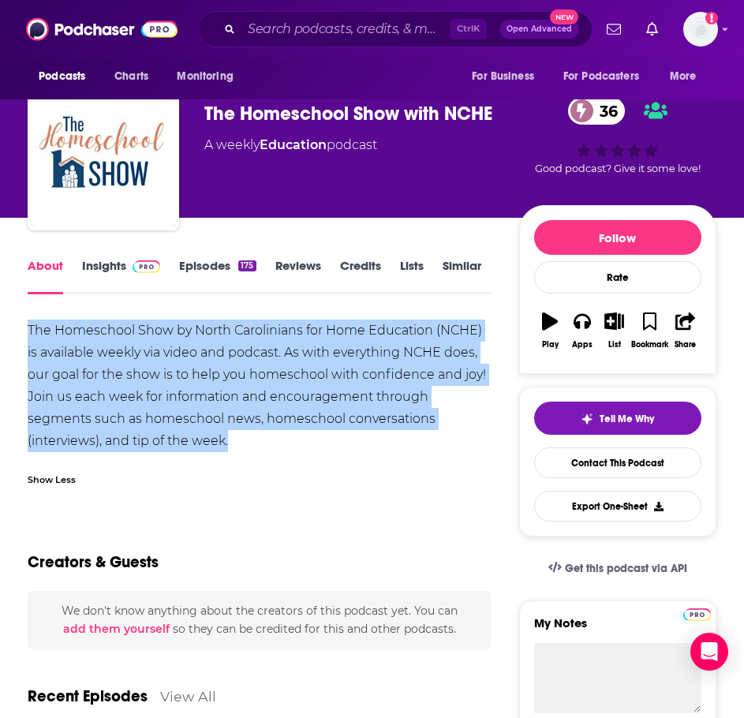
scroll to position [0, 0]
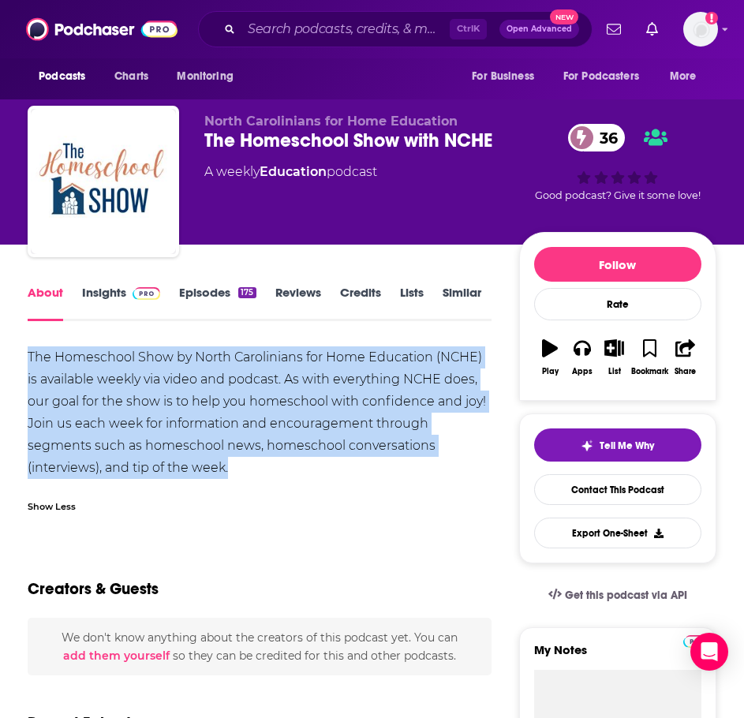
click at [102, 292] on link "Insights" at bounding box center [121, 303] width 78 height 36
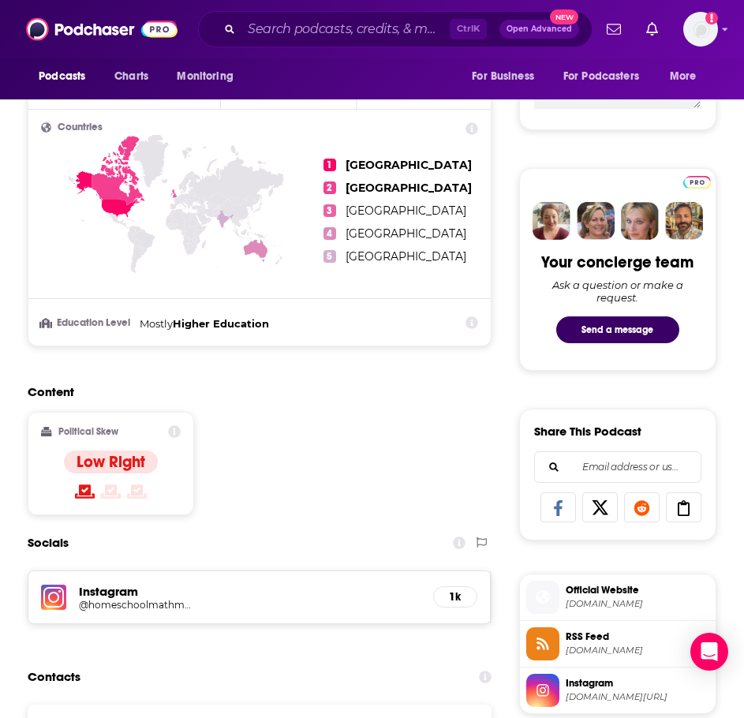
scroll to position [1026, 0]
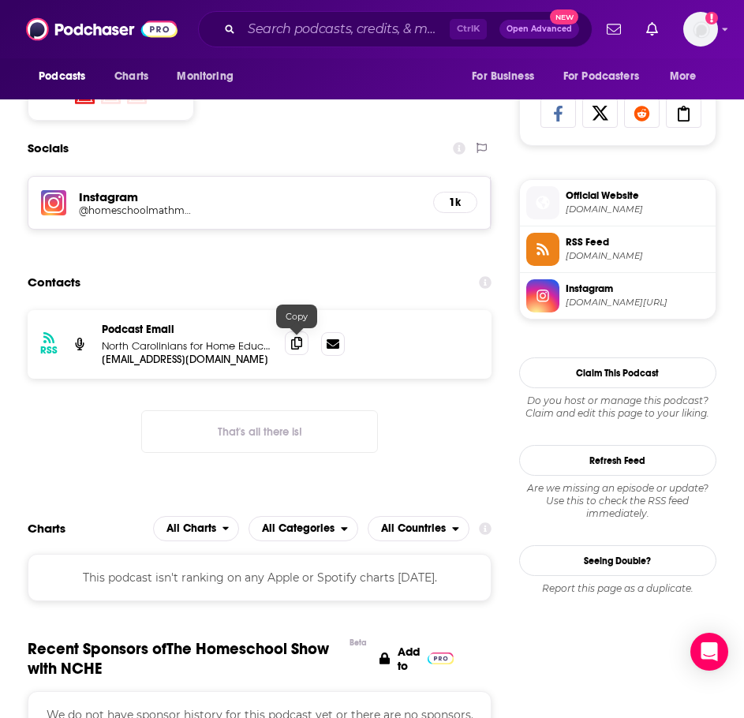
click at [294, 343] on icon at bounding box center [296, 343] width 11 height 13
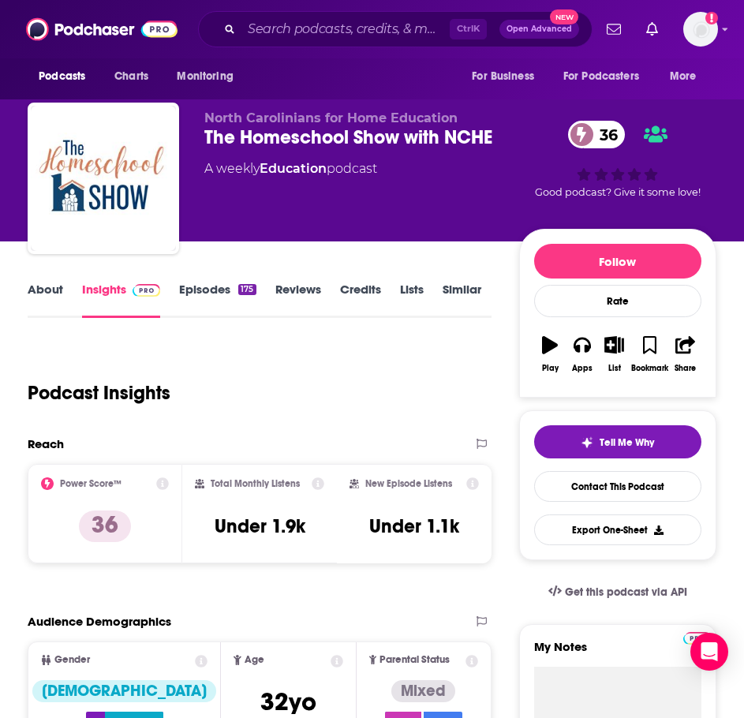
scroll to position [0, 0]
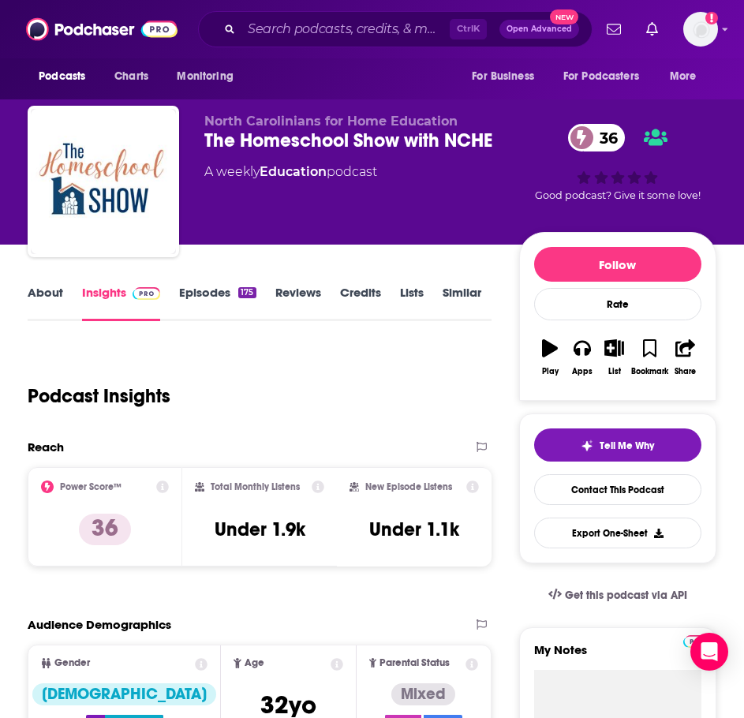
click at [474, 291] on link "Similar" at bounding box center [462, 303] width 39 height 36
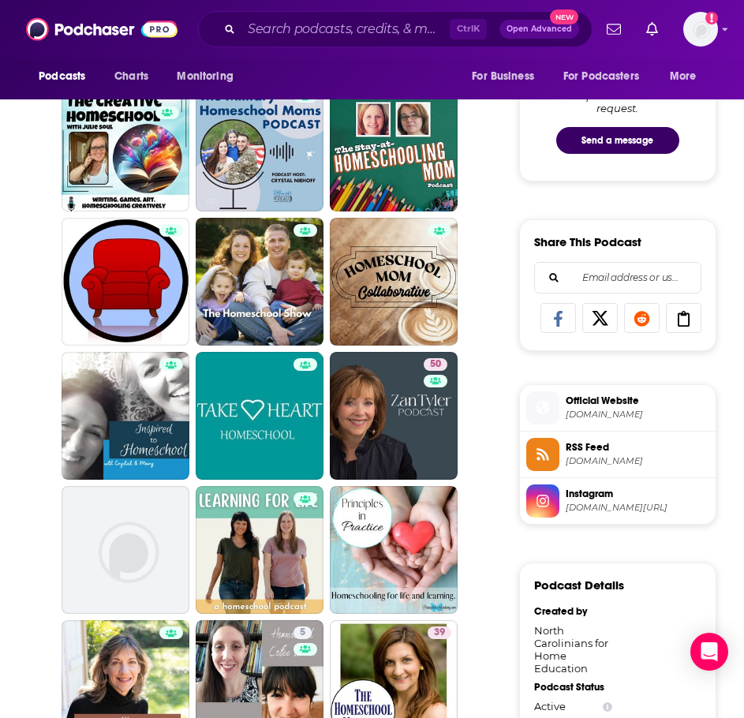
scroll to position [474, 0]
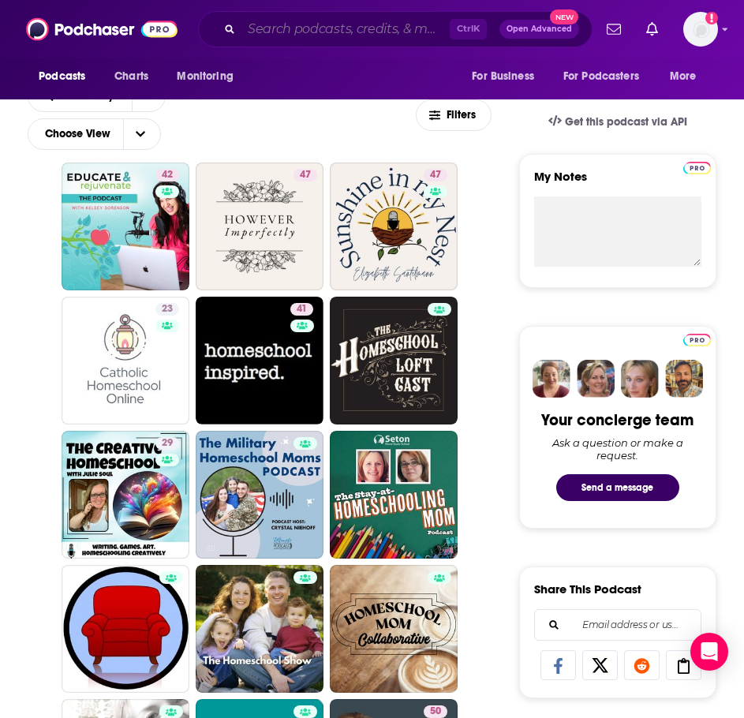
click at [279, 20] on input "Search podcasts, credits, & more..." at bounding box center [345, 29] width 208 height 25
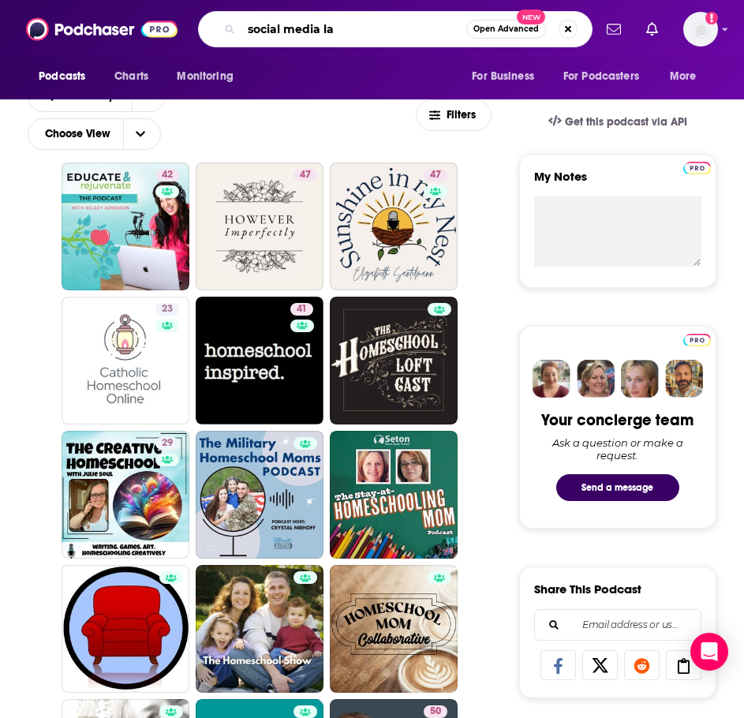
type input "social media lab"
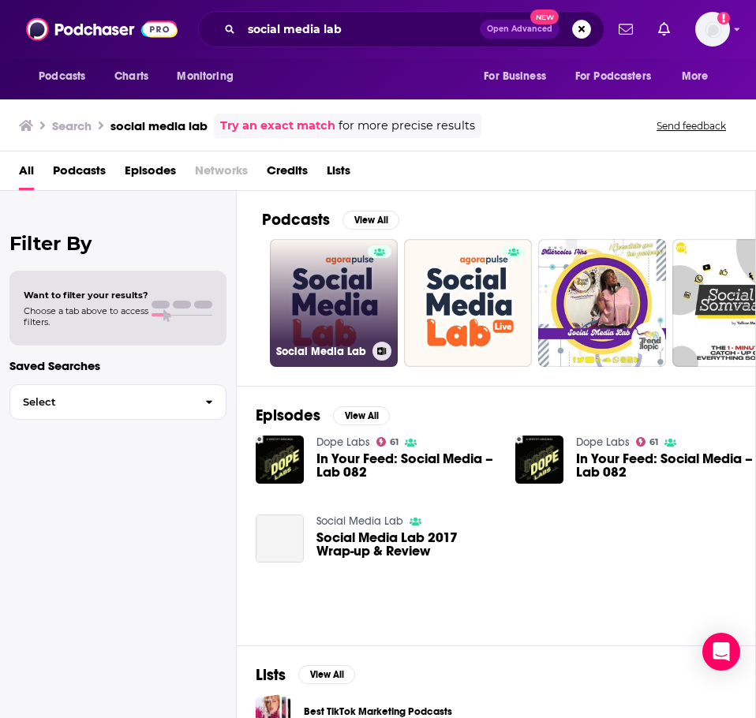
click at [323, 298] on link "Social Media Lab" at bounding box center [334, 303] width 128 height 128
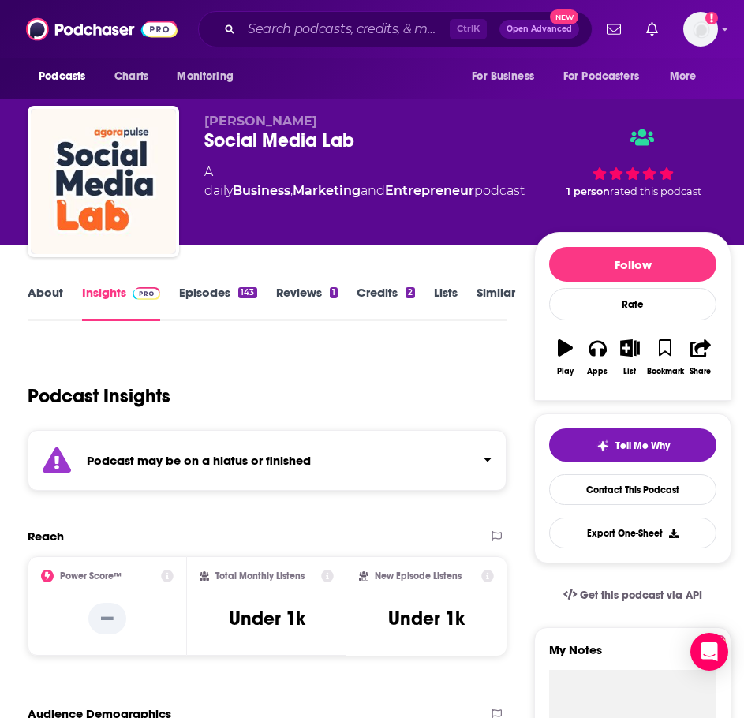
click at [269, 462] on strong "Podcast may be on a hiatus or finished" at bounding box center [199, 460] width 224 height 15
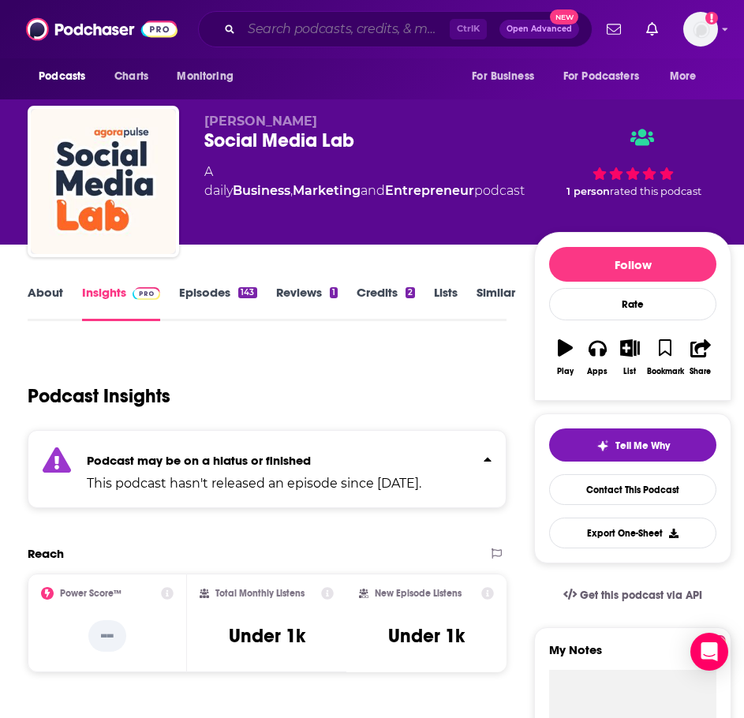
click at [269, 32] on input "Search podcasts, credits, & more..." at bounding box center [345, 29] width 208 height 25
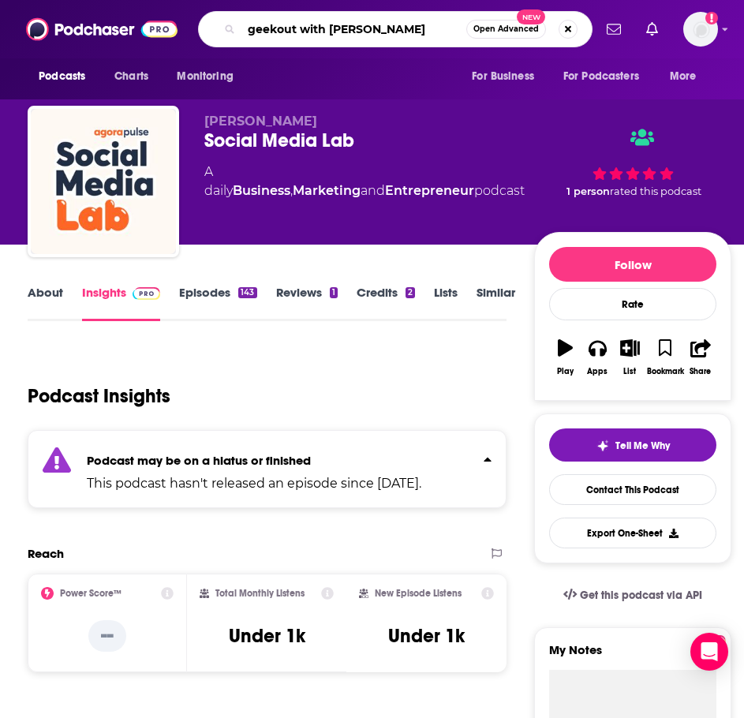
type input "geekout with matt navarra"
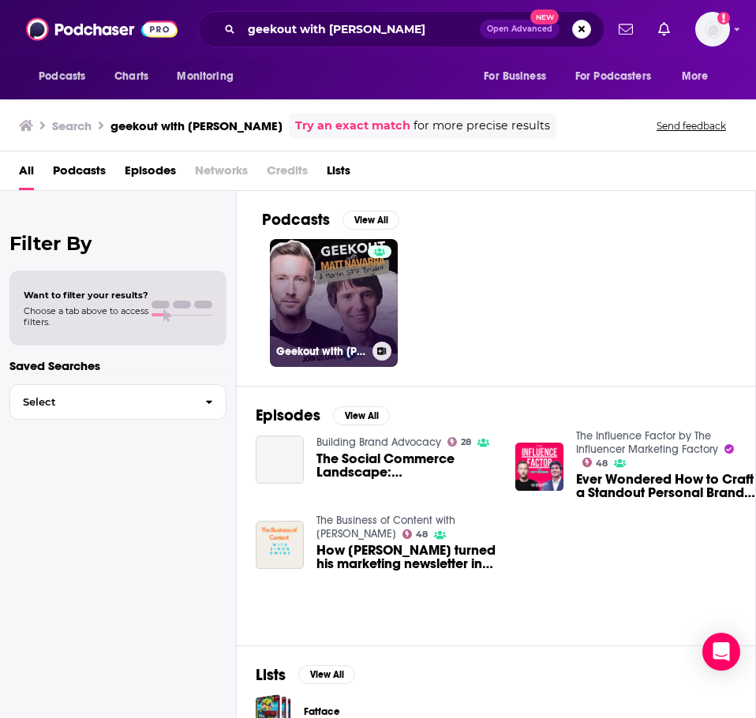
click at [309, 283] on link "Geekout with Matt Navarra" at bounding box center [334, 303] width 128 height 128
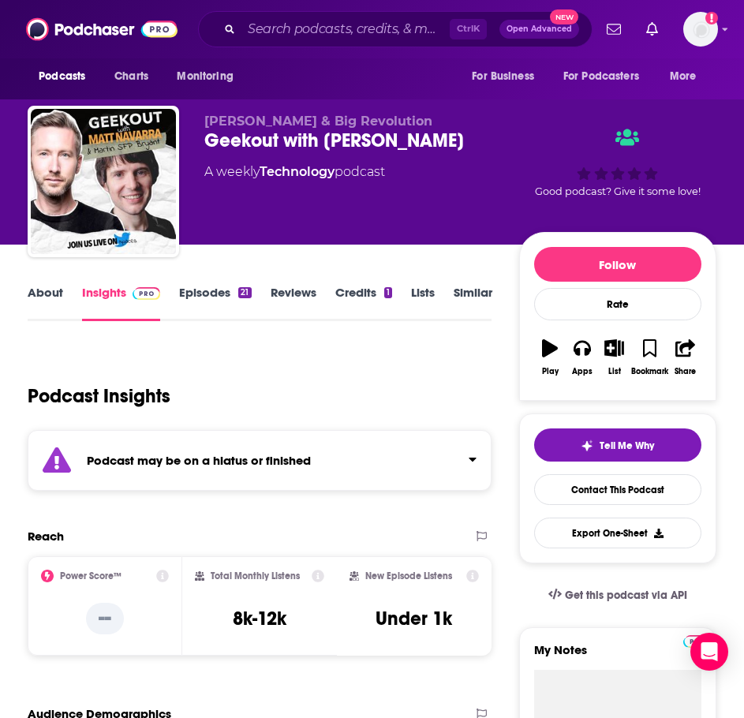
click at [234, 449] on div "Podcast may be on a hiatus or finished" at bounding box center [260, 460] width 464 height 61
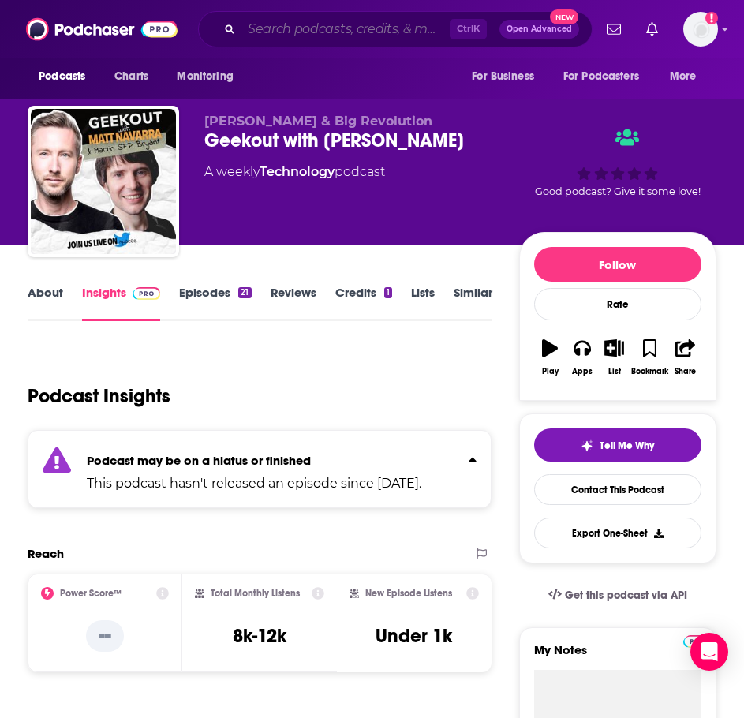
click at [283, 36] on input "Search podcasts, credits, & more..." at bounding box center [345, 29] width 208 height 25
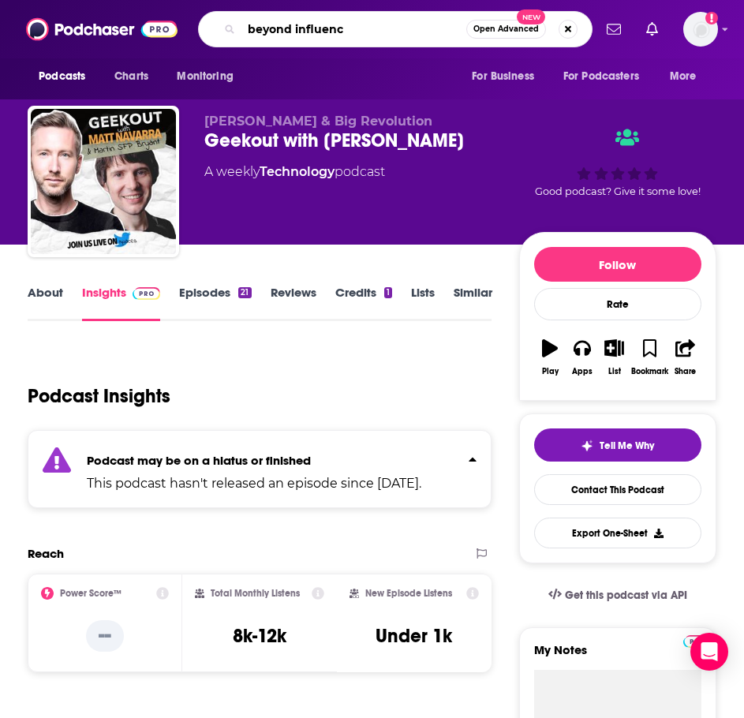
type input "beyond influence"
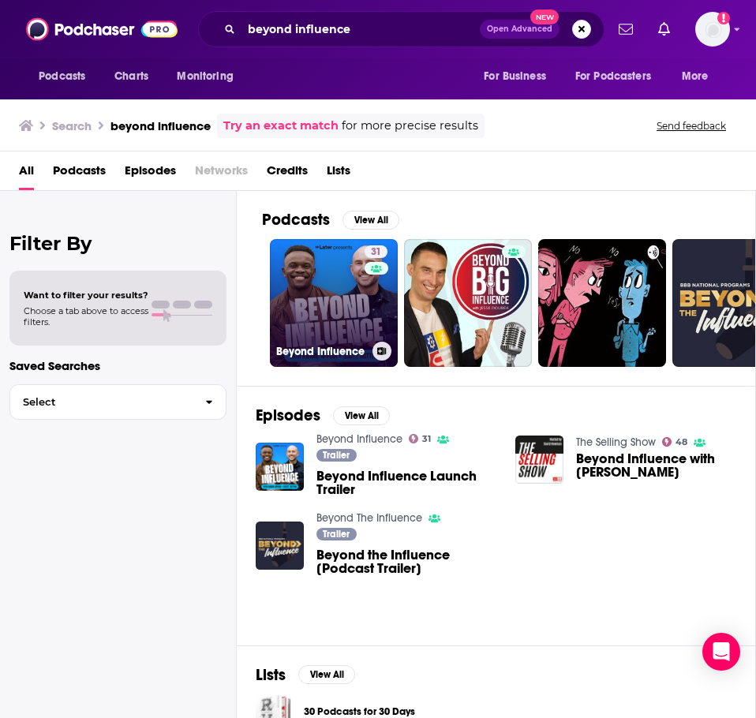
click at [333, 305] on link "31 Beyond Influence" at bounding box center [334, 303] width 128 height 128
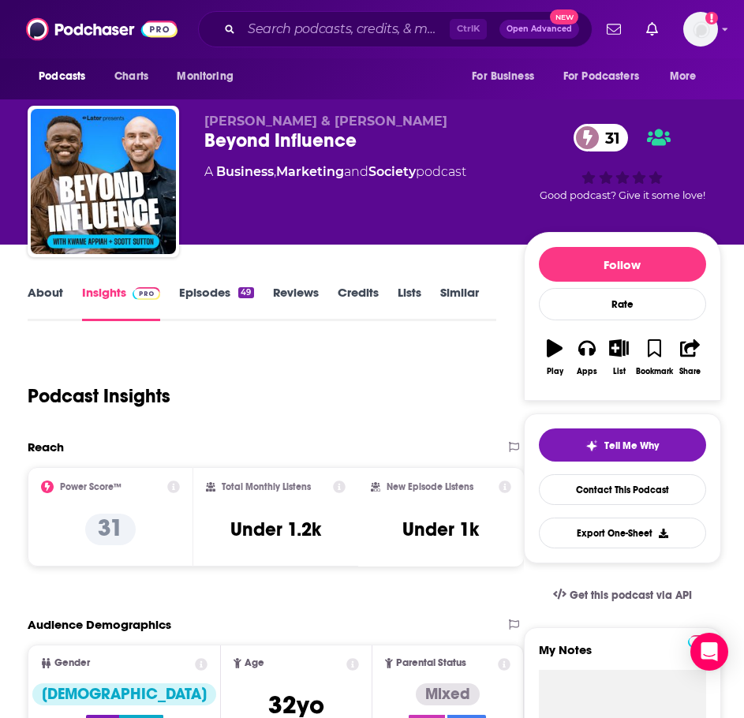
click at [35, 296] on link "About" at bounding box center [46, 303] width 36 height 36
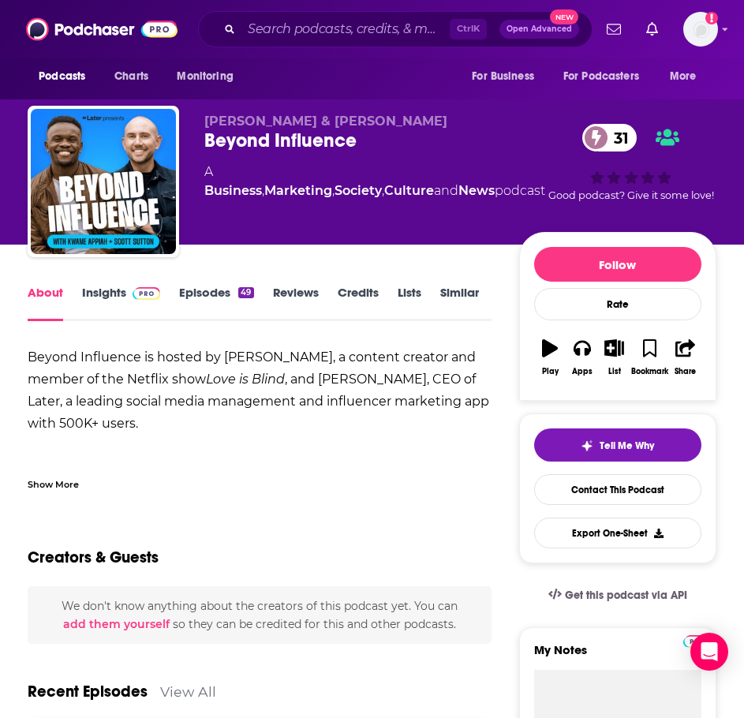
click at [67, 481] on div "Show More" at bounding box center [53, 483] width 51 height 15
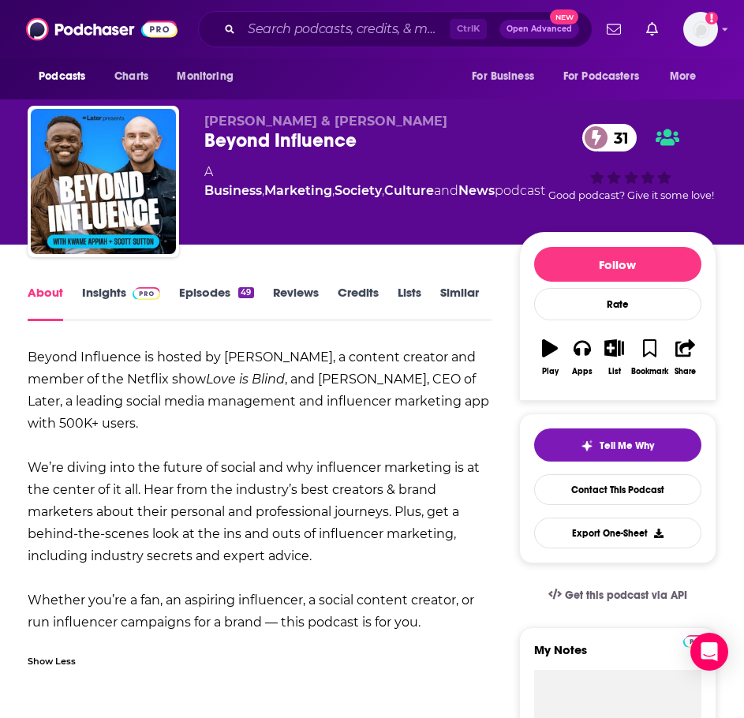
drag, startPoint x: 433, startPoint y: 624, endPoint x: 29, endPoint y: 363, distance: 481.2
click at [29, 363] on div "Beyond Influence is hosted by Kwame Appiah, a content creator and member of the…" at bounding box center [260, 489] width 464 height 287
copy div "Beyond Influence is hosted by Kwame Appiah, a content creator and member of the…"
click at [110, 294] on link "Insights" at bounding box center [121, 303] width 78 height 36
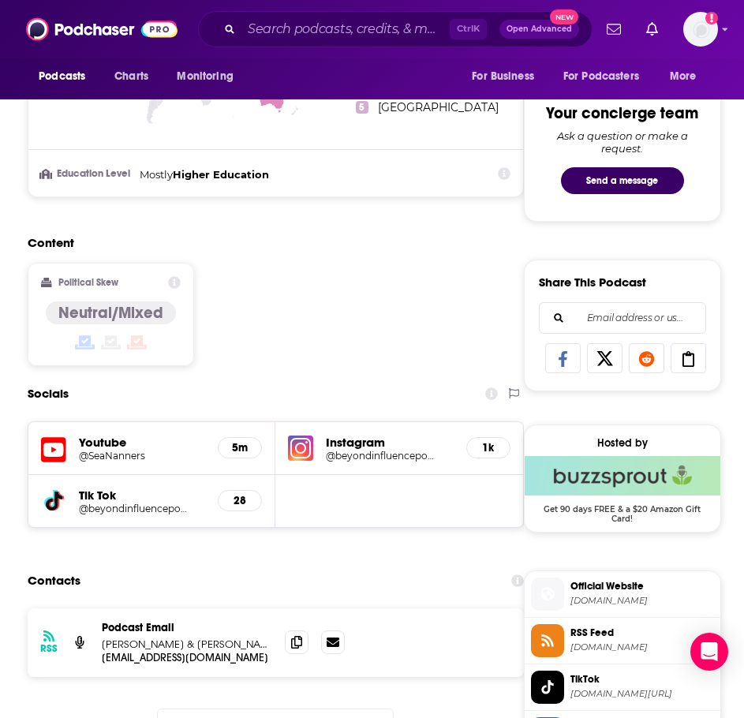
scroll to position [868, 0]
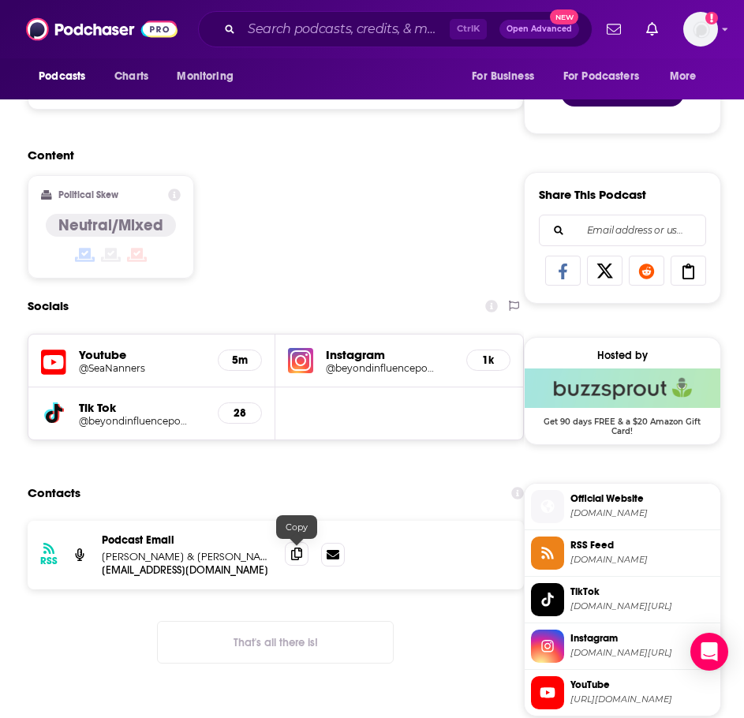
click at [297, 558] on icon at bounding box center [296, 554] width 11 height 13
click at [360, 19] on input "Search podcasts, credits, & more..." at bounding box center [345, 29] width 208 height 25
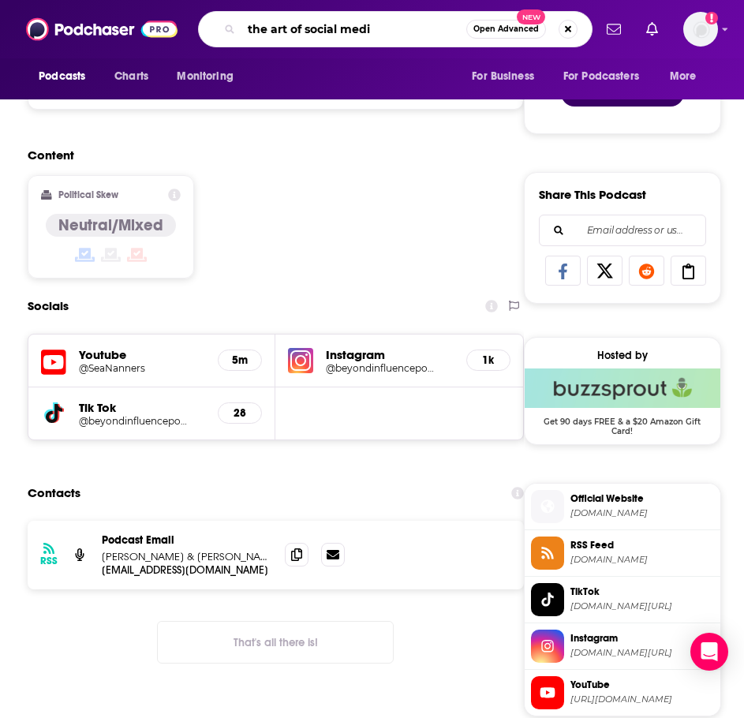
type input "the art of social media"
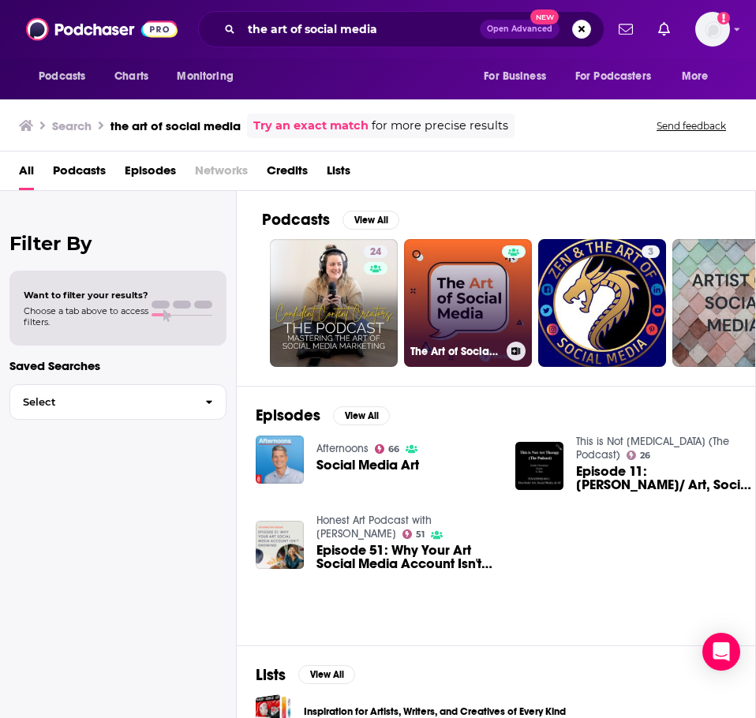
click at [439, 312] on link "The Art of Social Media" at bounding box center [468, 303] width 128 height 128
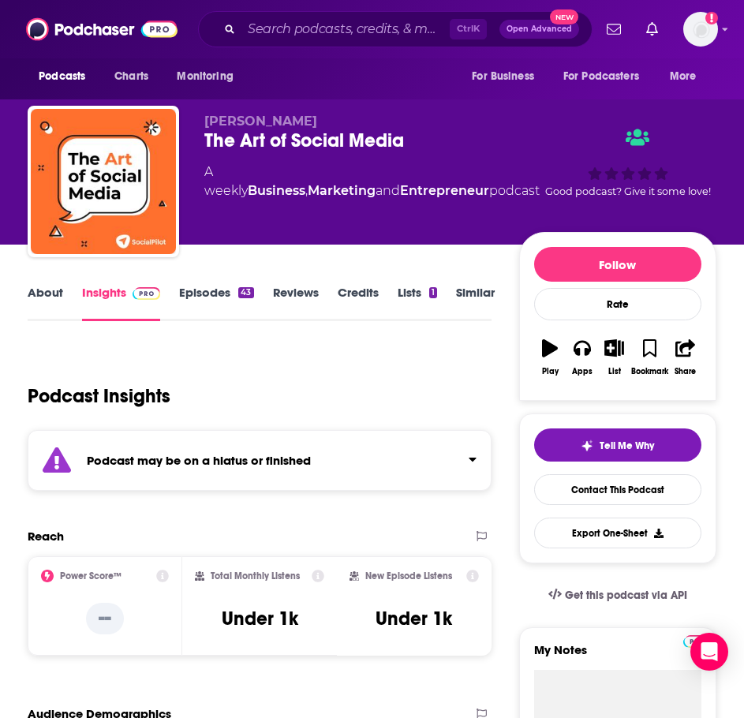
click at [277, 470] on div "Podcast may be on a hiatus or finished" at bounding box center [260, 460] width 464 height 61
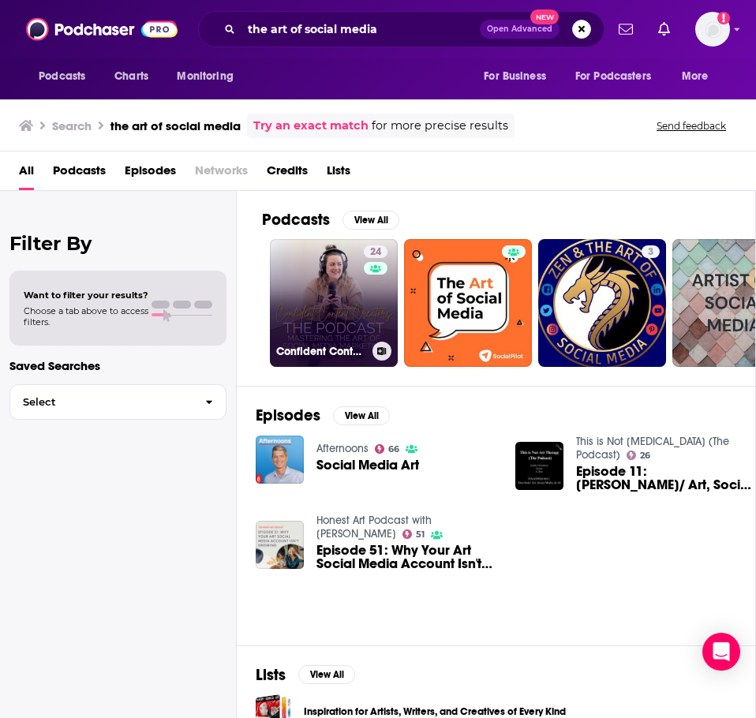
click at [313, 301] on link "24 Confident Content Creators: Mastering the Art of Social Media Marketing" at bounding box center [334, 303] width 128 height 128
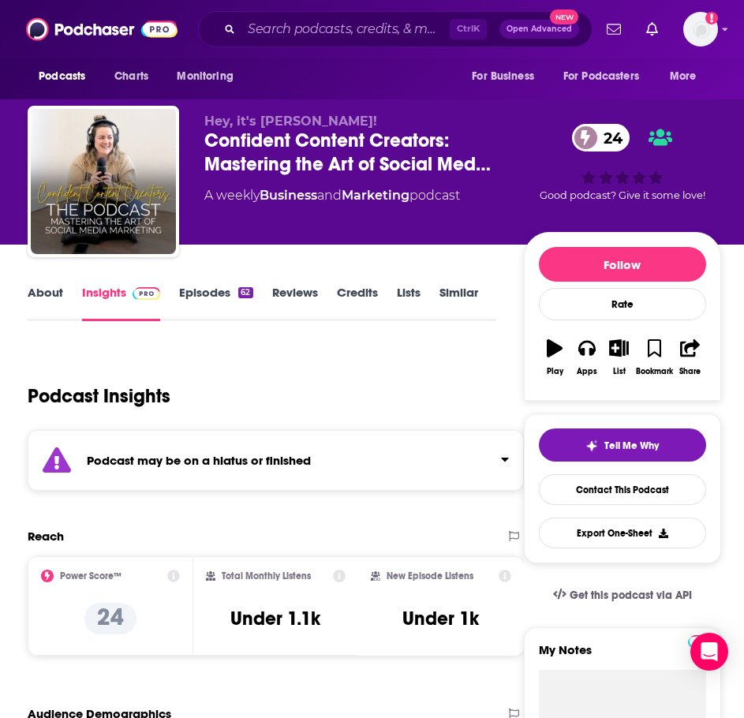
click at [228, 477] on div "Podcast may be on a hiatus or finished" at bounding box center [276, 460] width 496 height 61
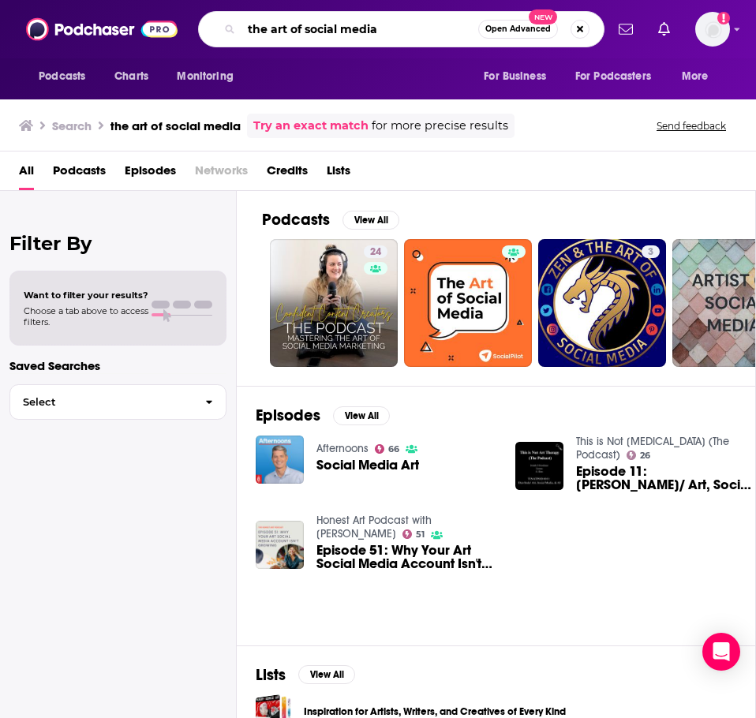
click at [289, 34] on input "the art of social media" at bounding box center [359, 29] width 237 height 25
type input "ahrefs podcast"
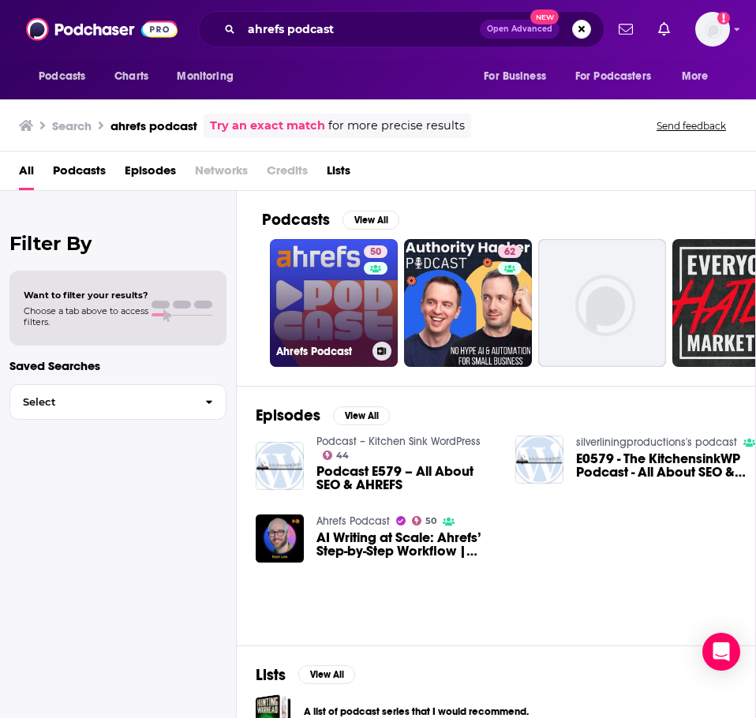
click at [313, 303] on link "50 Ahrefs Podcast" at bounding box center [334, 303] width 128 height 128
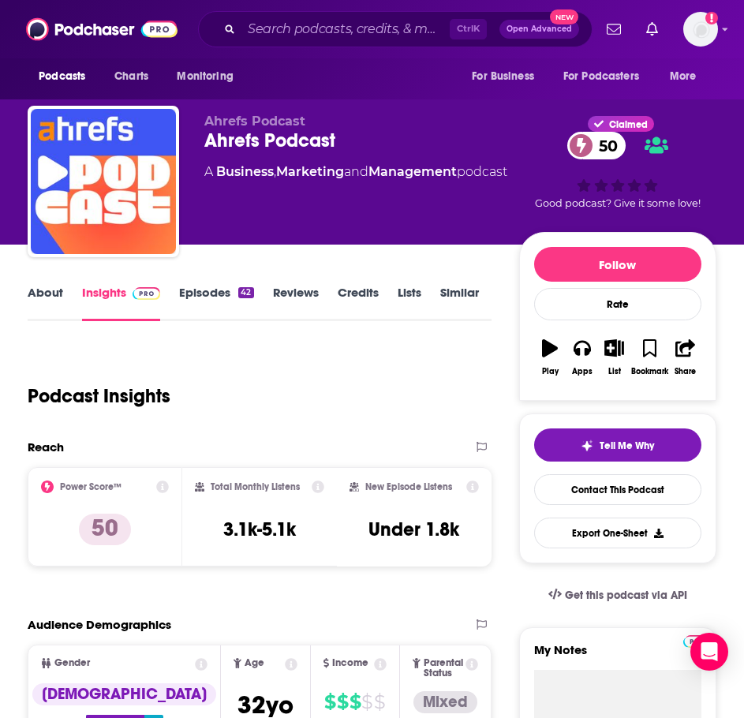
click at [40, 301] on link "About" at bounding box center [46, 303] width 36 height 36
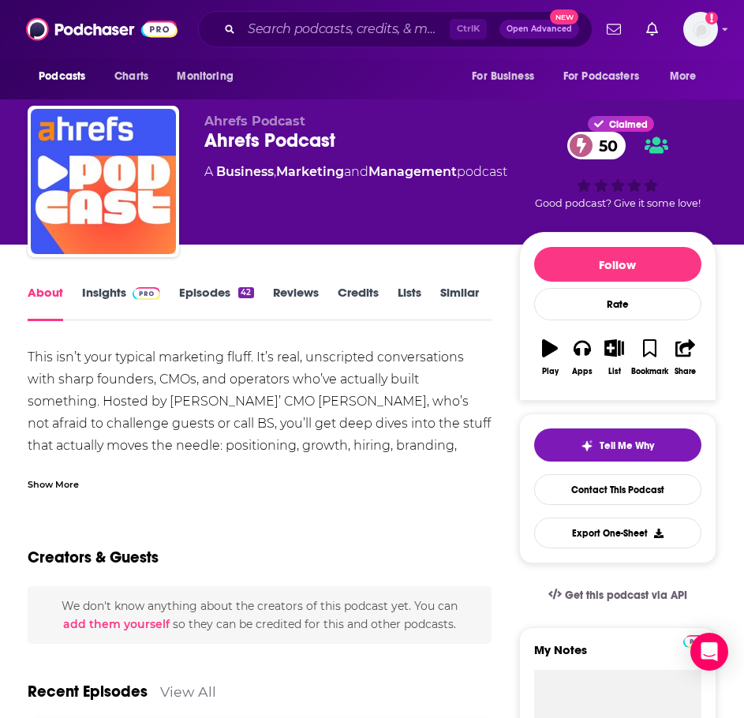
click at [78, 513] on div "Creators & Guests" at bounding box center [260, 548] width 464 height 77
click at [62, 478] on div "Show More" at bounding box center [53, 483] width 51 height 15
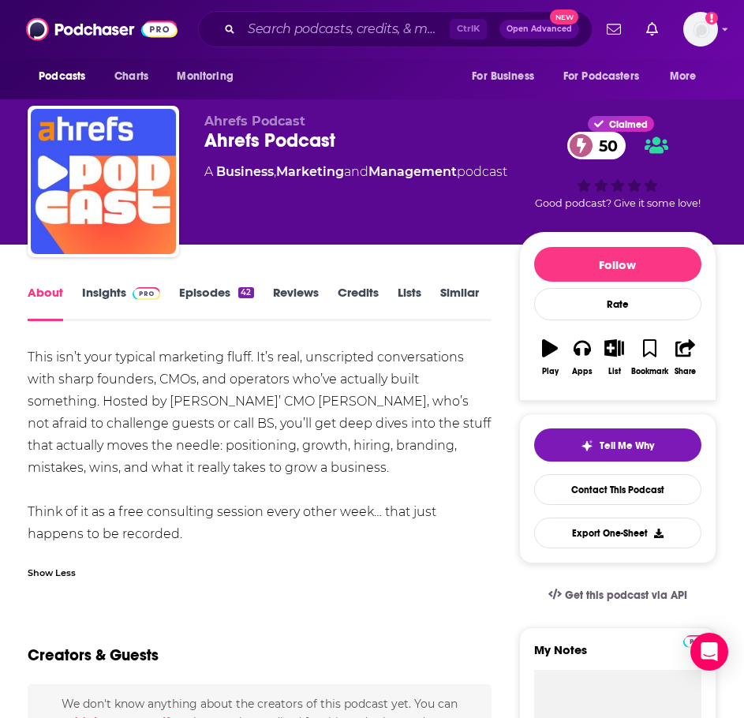
drag, startPoint x: 247, startPoint y: 537, endPoint x: 80, endPoint y: 394, distance: 219.4
click at [28, 356] on div "This isn’t your typical marketing fluff. It’s real, unscripted conversations wi…" at bounding box center [260, 445] width 464 height 199
copy div "This isn’t your typical marketing fluff. It’s real, unscripted conversations wi…"
click at [94, 286] on link "Insights" at bounding box center [121, 303] width 78 height 36
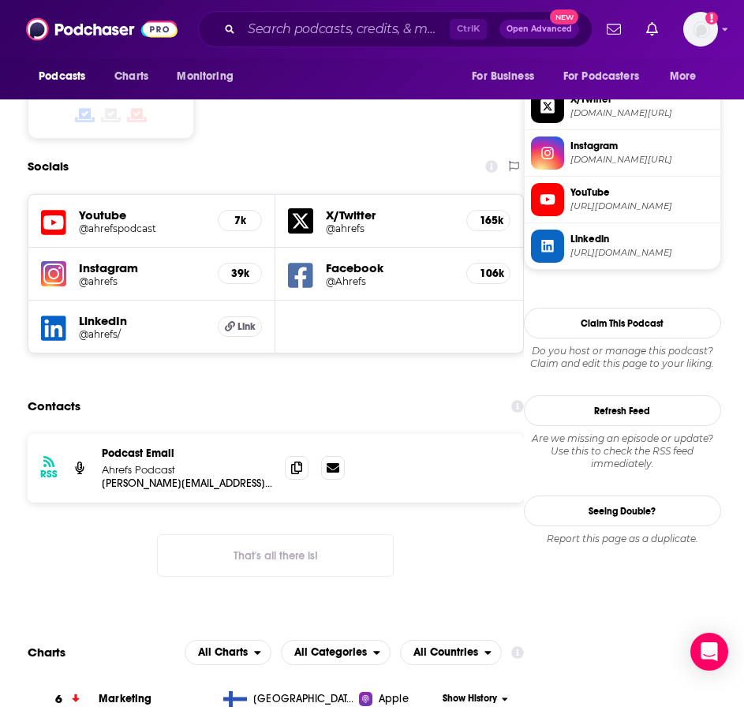
scroll to position [1263, 0]
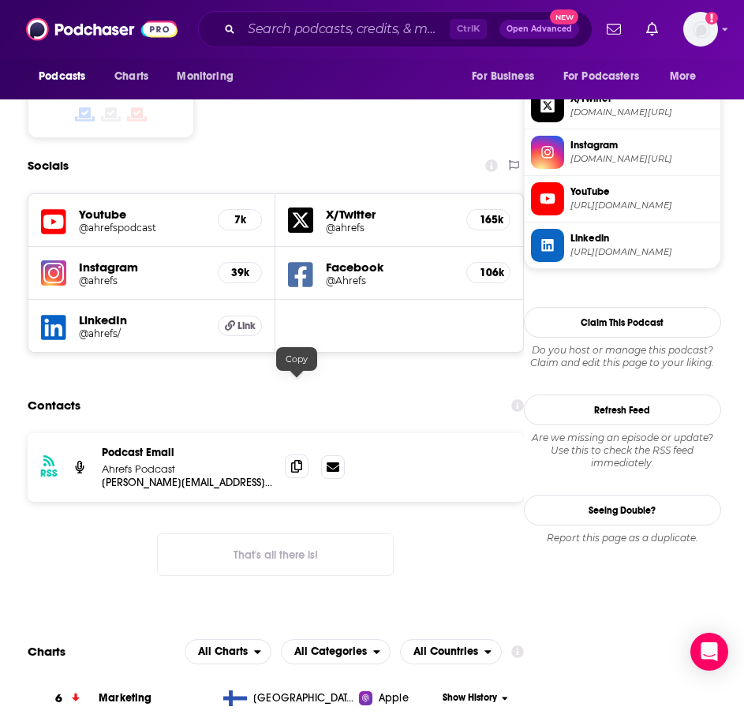
click at [290, 455] on span at bounding box center [297, 467] width 24 height 24
click at [282, 32] on input "Search podcasts, credits, & more..." at bounding box center [345, 29] width 208 height 25
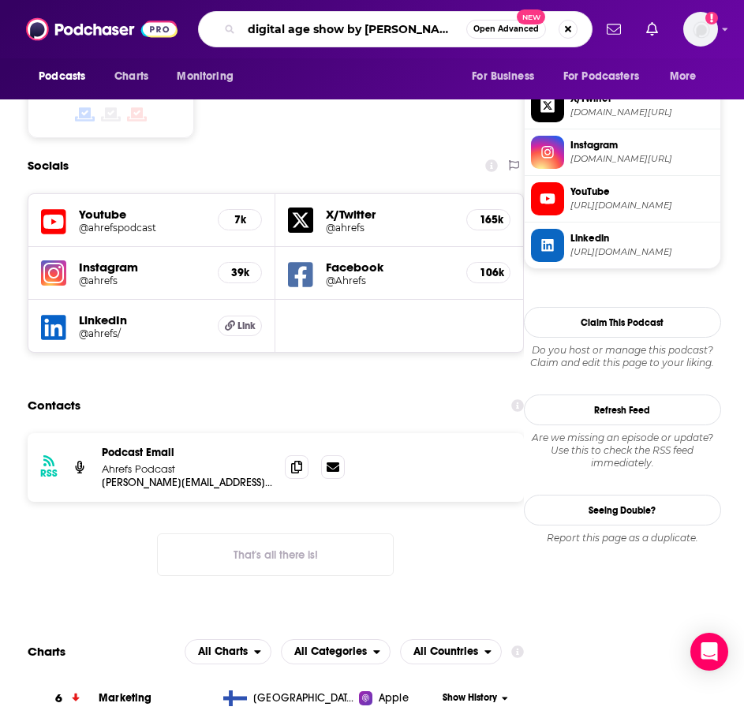
type input "digital age show by jay"
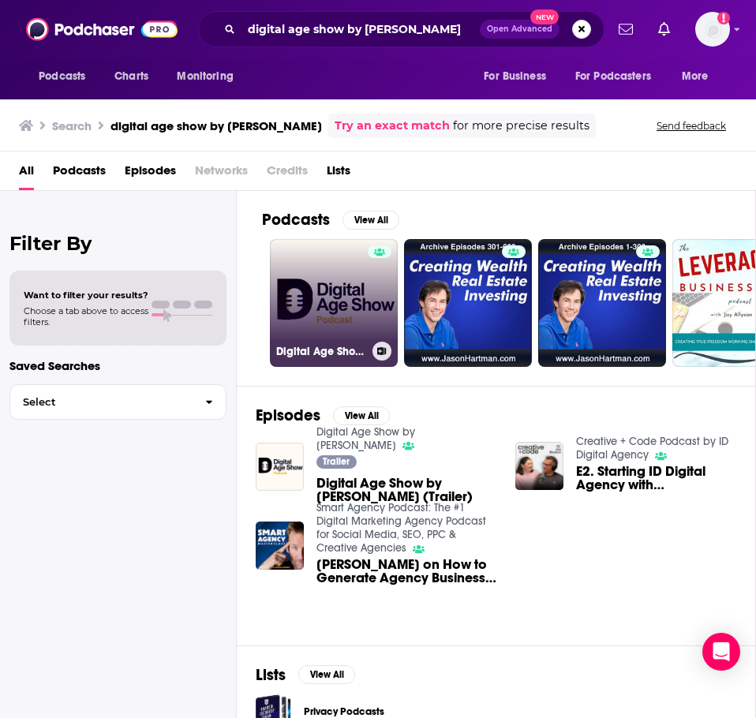
click at [313, 313] on link "Digital Age Show by Jay" at bounding box center [334, 303] width 128 height 128
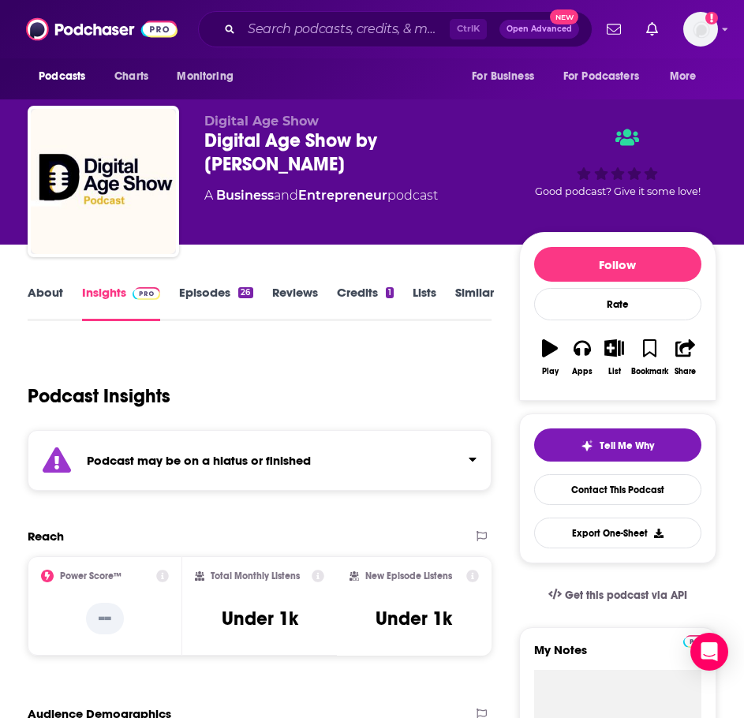
click at [251, 461] on strong "Podcast may be on a hiatus or finished" at bounding box center [199, 460] width 224 height 15
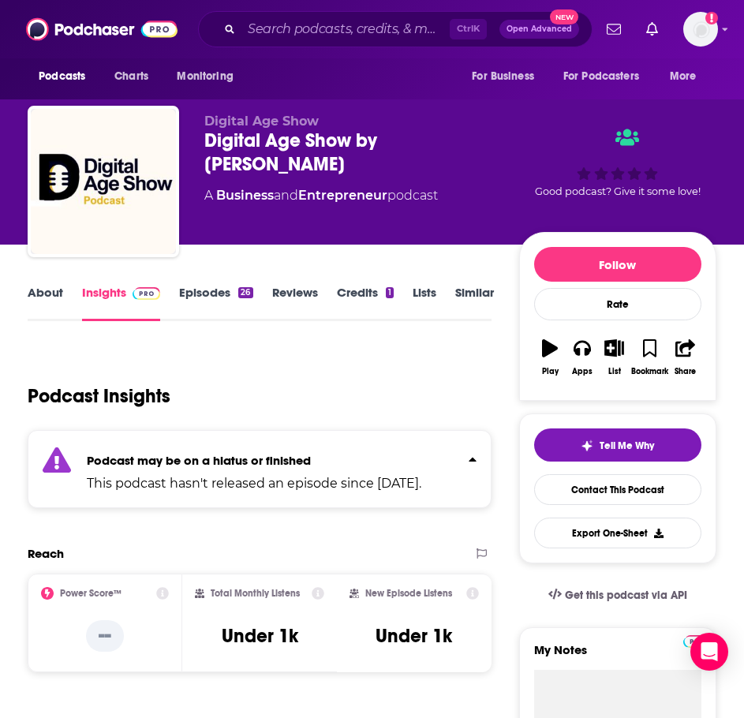
click at [50, 294] on link "About" at bounding box center [46, 303] width 36 height 36
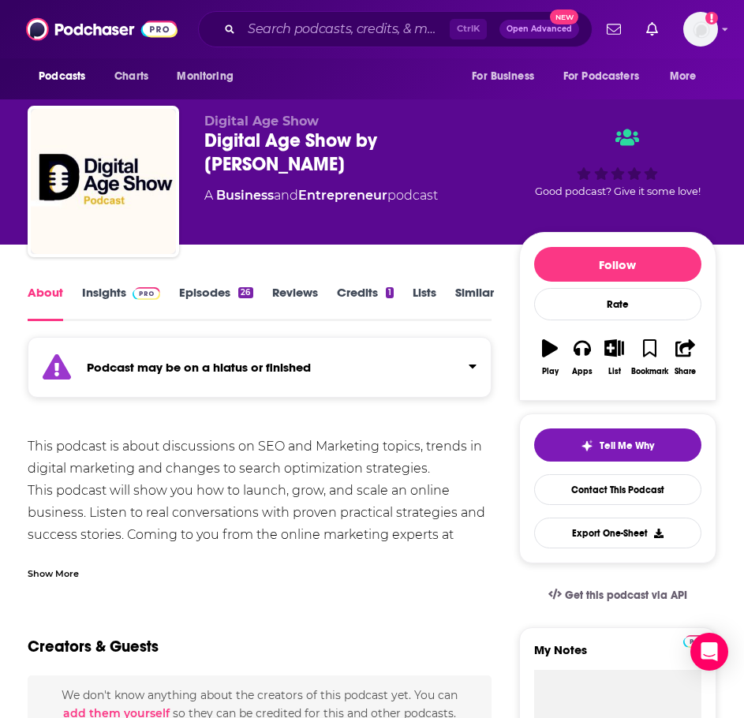
click at [207, 290] on link "Episodes 26" at bounding box center [215, 303] width 73 height 36
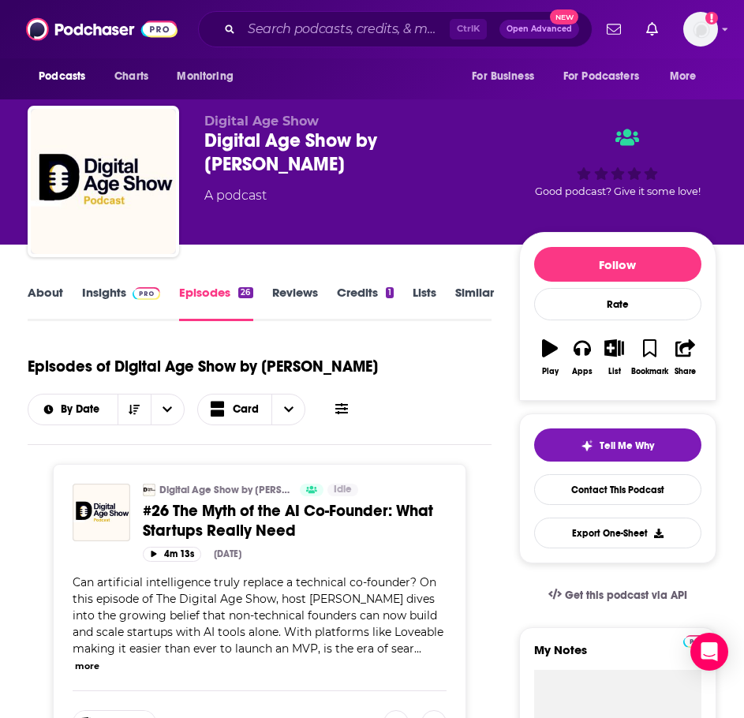
click at [56, 298] on link "About" at bounding box center [46, 303] width 36 height 36
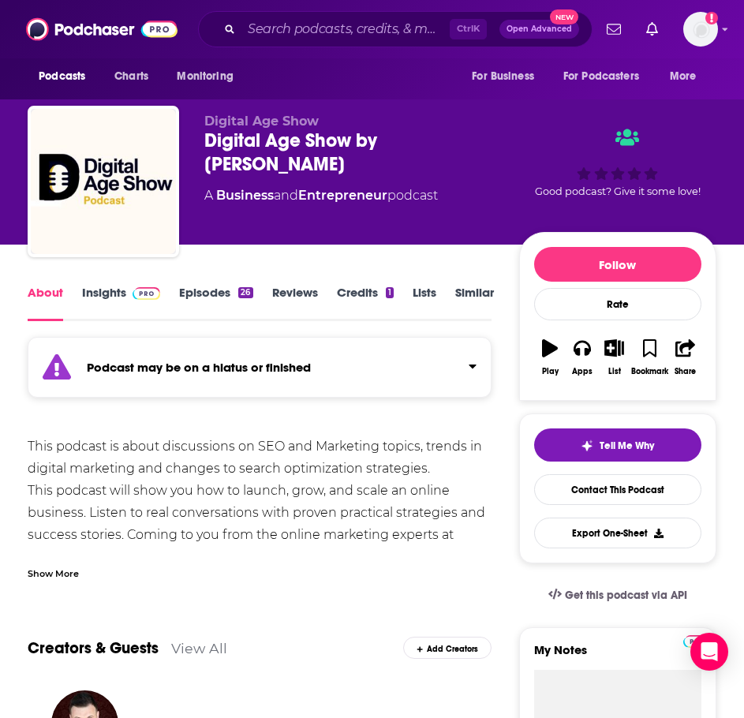
click at [55, 554] on div "Show More" at bounding box center [260, 567] width 464 height 27
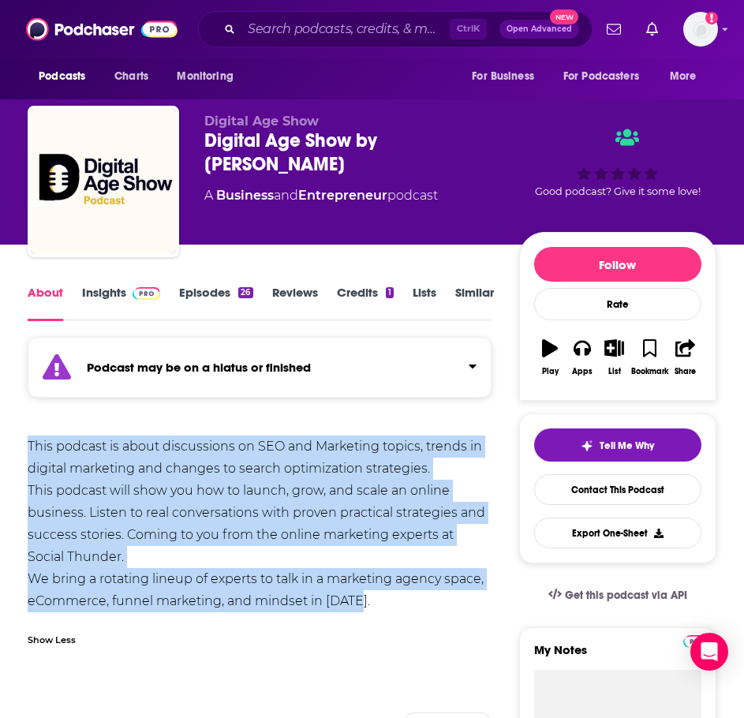
drag, startPoint x: 379, startPoint y: 597, endPoint x: 64, endPoint y: 467, distance: 340.8
copy div "This podcast is about discussions on SEO and Marketing topics, trends in digita…"
click at [101, 292] on link "Insights" at bounding box center [121, 303] width 78 height 36
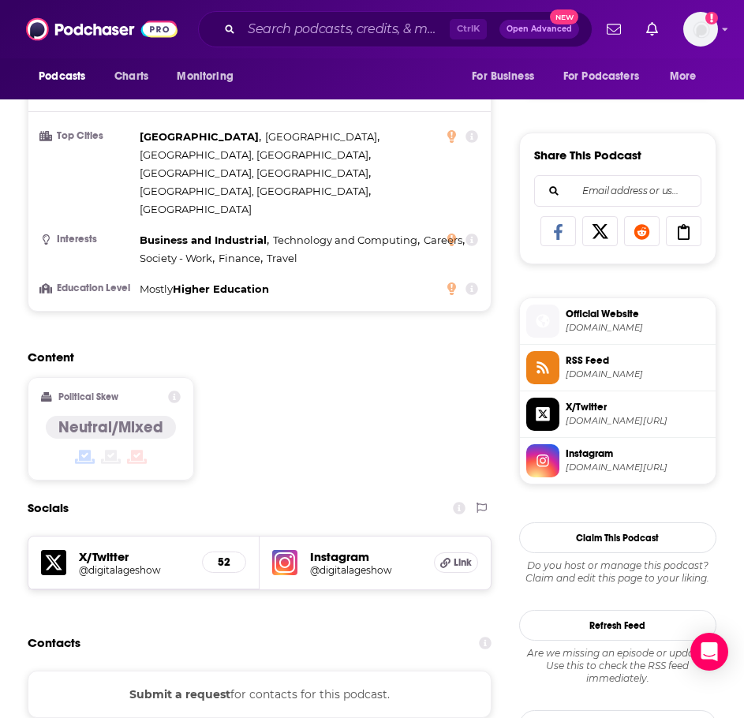
scroll to position [947, 0]
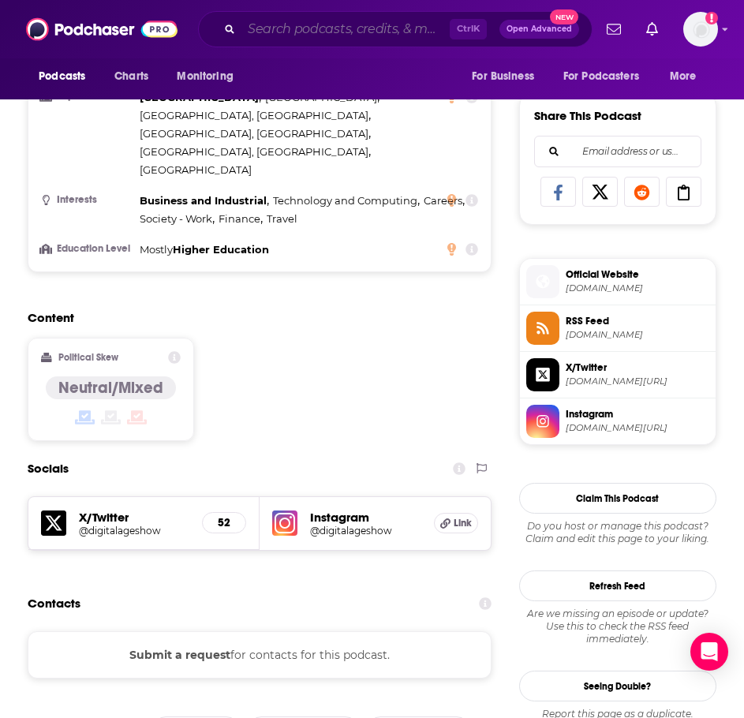
click at [276, 31] on input "Search podcasts, credits, & more..." at bounding box center [345, 29] width 208 height 25
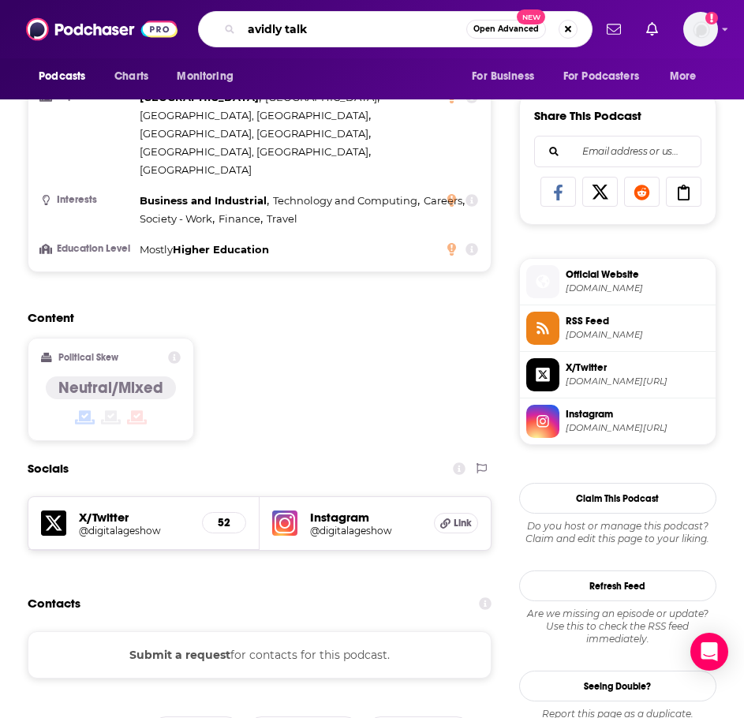
type input "avidly talks"
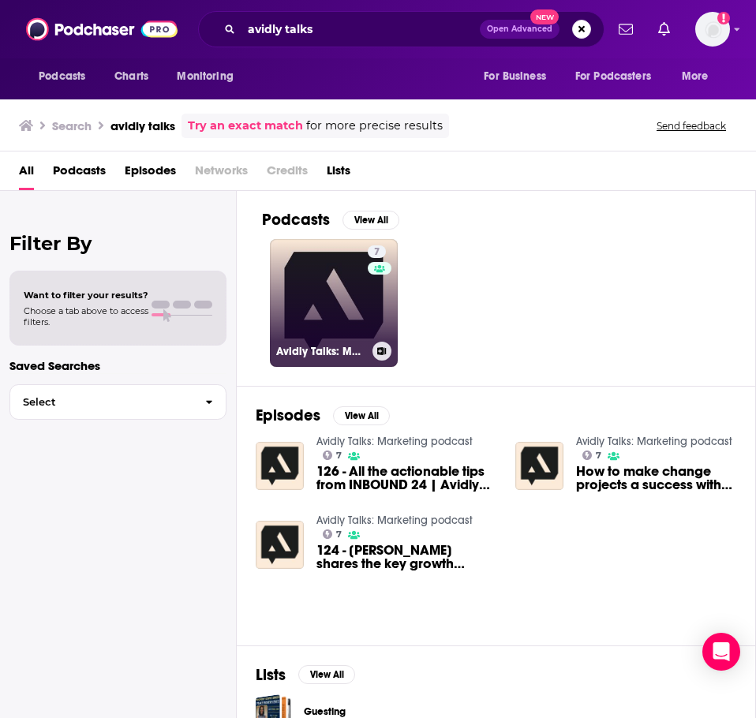
click at [319, 311] on link "7 Avidly Talks: Marketing podcast" at bounding box center [334, 303] width 128 height 128
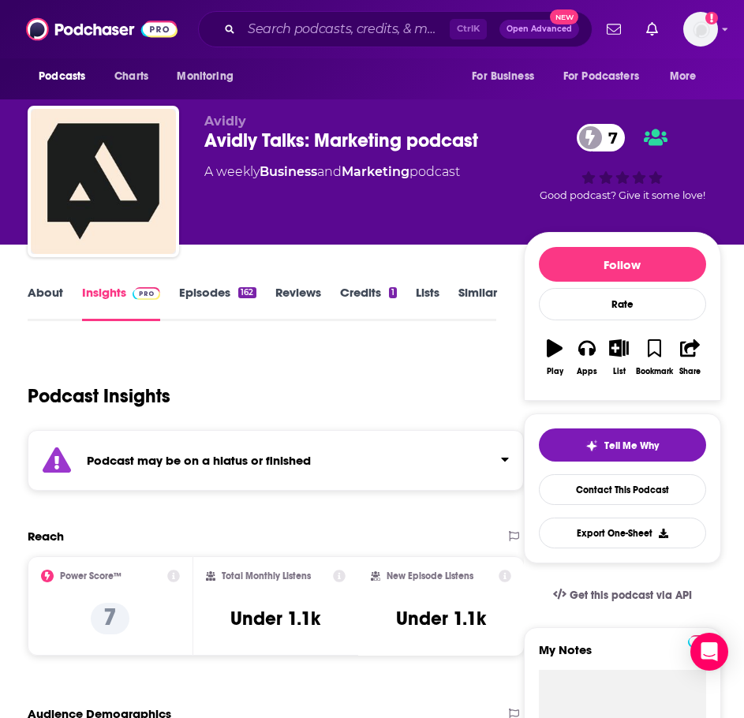
click at [178, 467] on strong "Podcast may be on a hiatus or finished" at bounding box center [199, 460] width 224 height 15
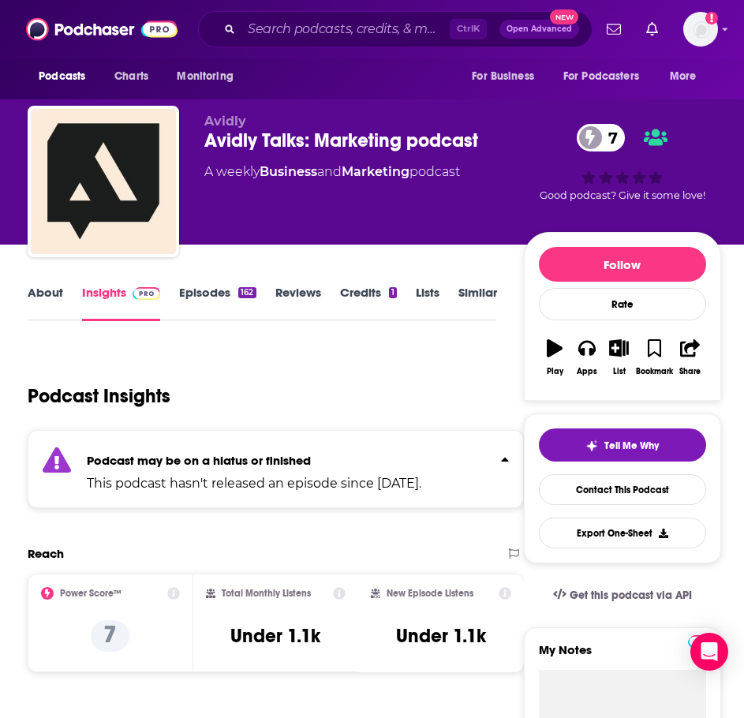
click at [58, 295] on link "About" at bounding box center [46, 303] width 36 height 36
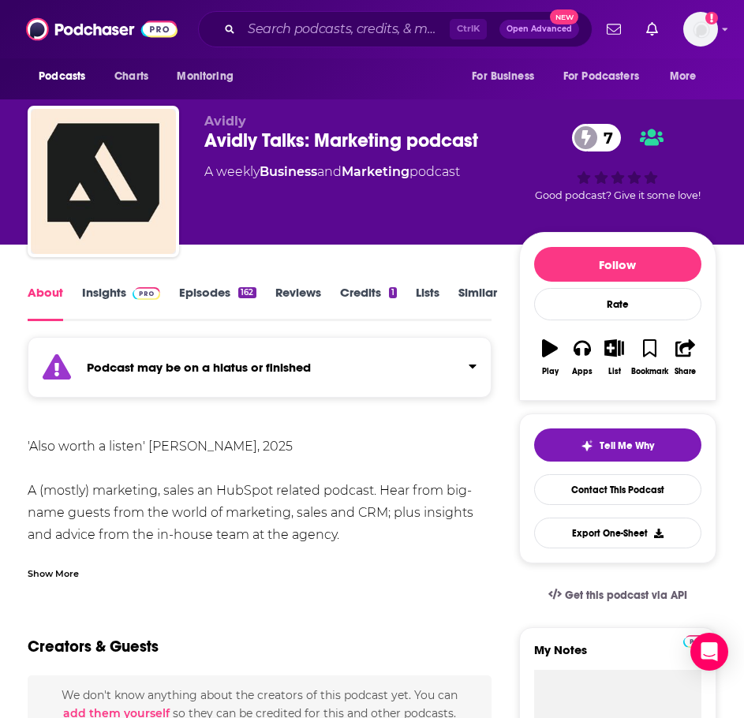
click at [235, 291] on link "Episodes 162" at bounding box center [217, 303] width 77 height 36
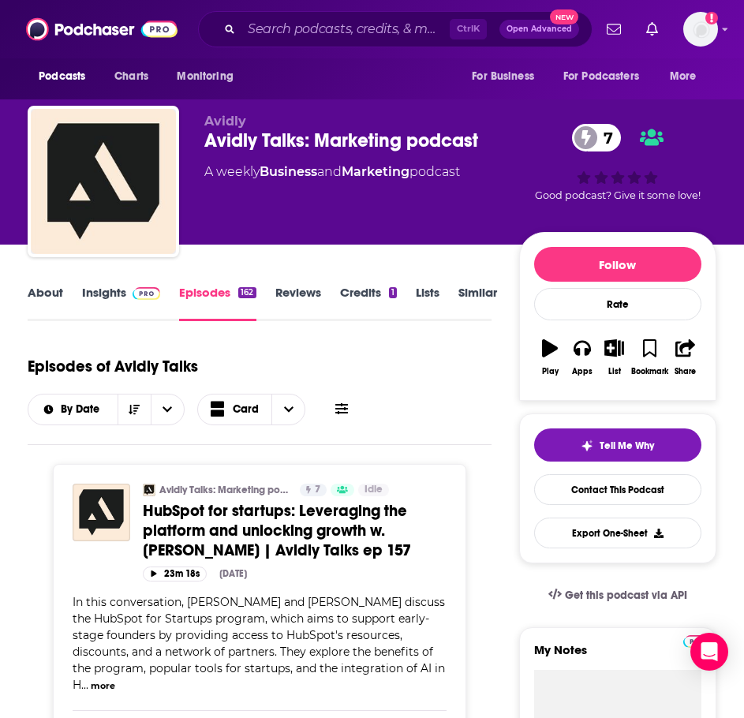
click at [47, 299] on link "About" at bounding box center [46, 303] width 36 height 36
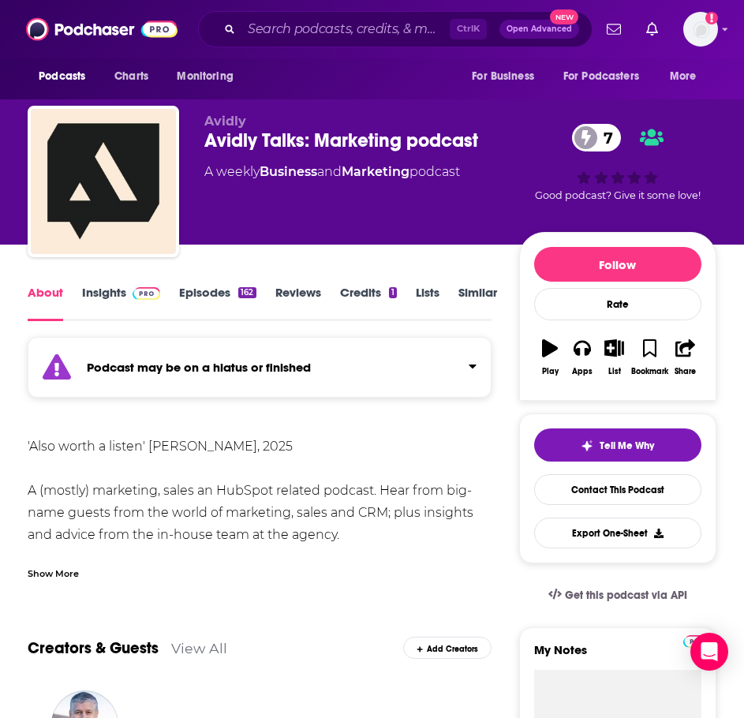
click at [66, 569] on div "Show More" at bounding box center [53, 572] width 51 height 15
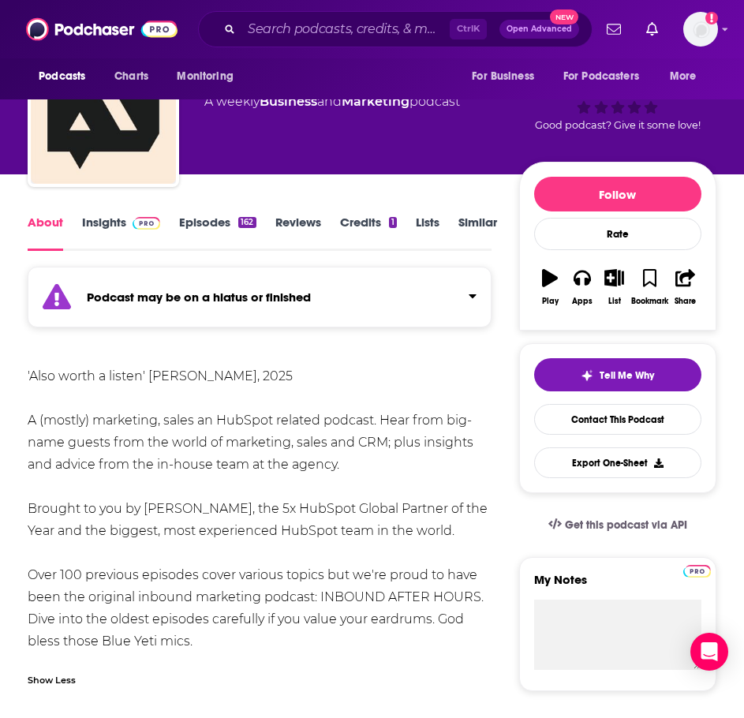
scroll to position [158, 0]
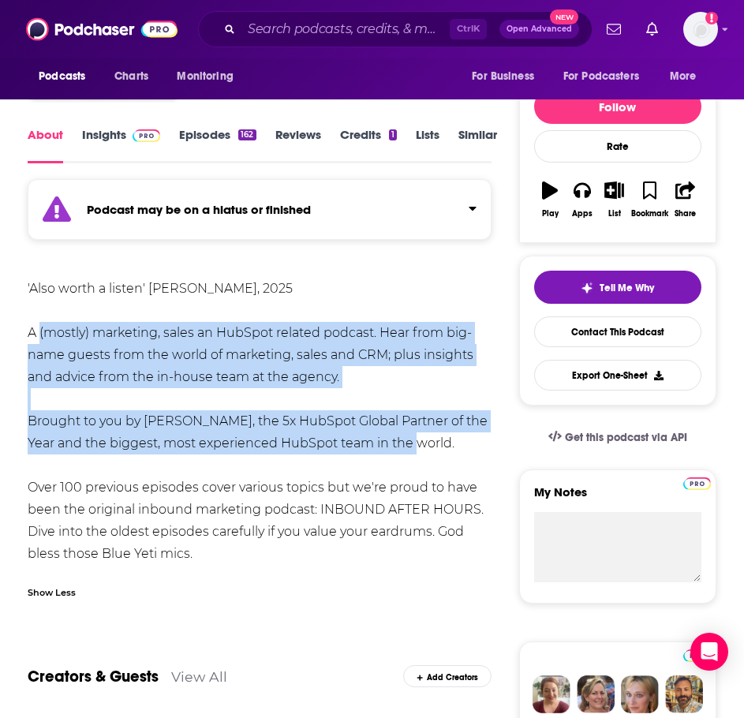
drag, startPoint x: 421, startPoint y: 440, endPoint x: 35, endPoint y: 336, distance: 399.7
click at [35, 336] on div "'Also worth a listen' Louis Grenier, 2025 A (mostly) marketing, sales an HubSpo…" at bounding box center [260, 421] width 464 height 287
click at [62, 346] on div "'Also worth a listen' Louis Grenier, 2025 A (mostly) marketing, sales an HubSpo…" at bounding box center [260, 421] width 464 height 287
drag, startPoint x: 365, startPoint y: 445, endPoint x: 16, endPoint y: 335, distance: 365.9
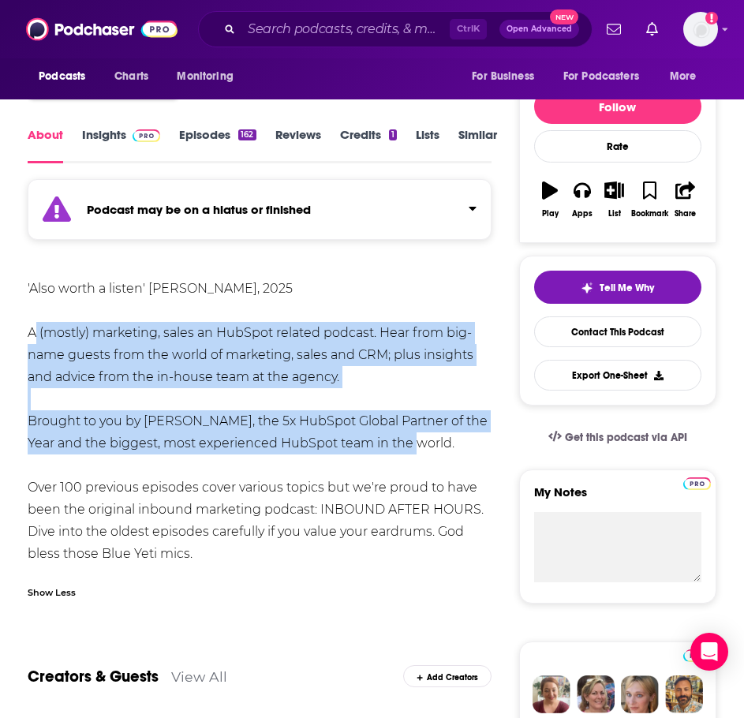
copy div "A (mostly) marketing, sales an HubSpot related podcast. Hear from big-name gues…"
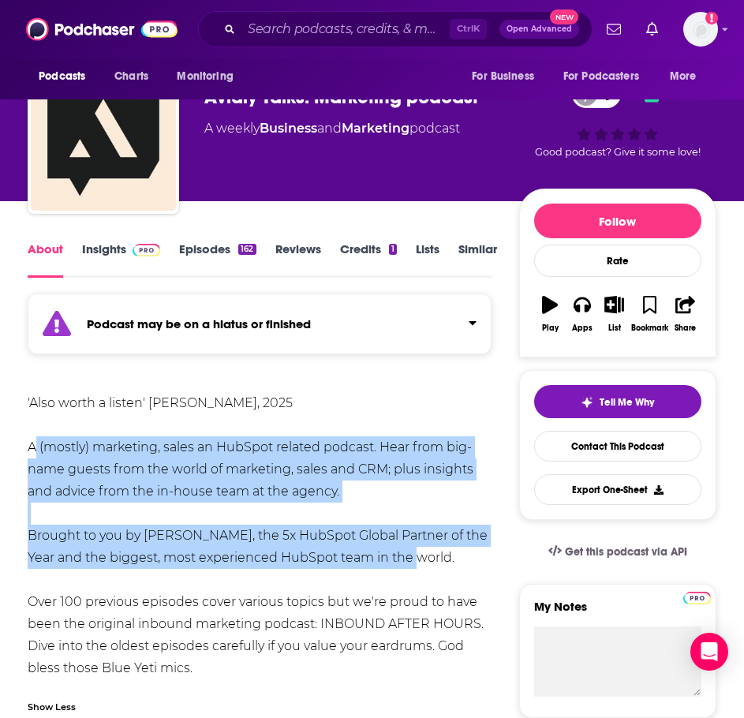
scroll to position [0, 0]
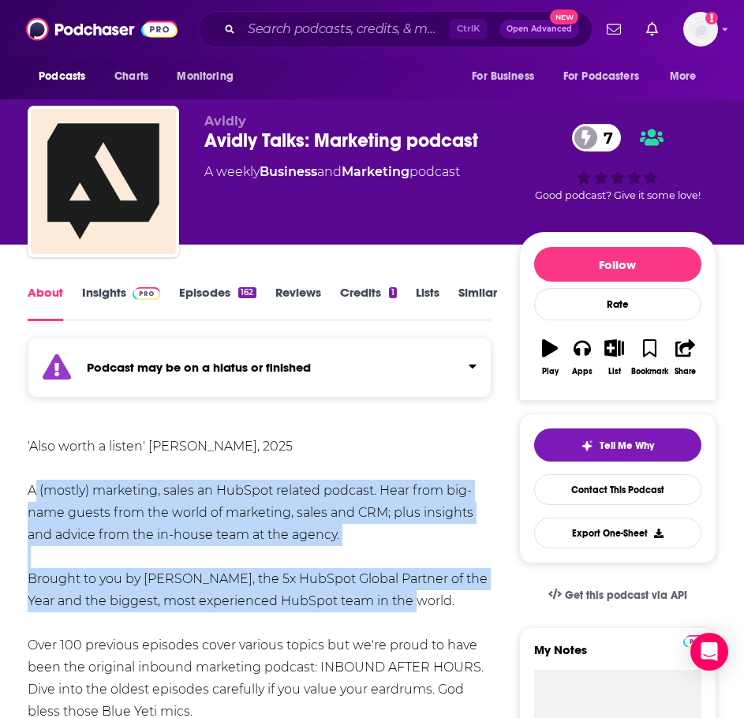
click at [114, 290] on link "Insights" at bounding box center [121, 303] width 78 height 36
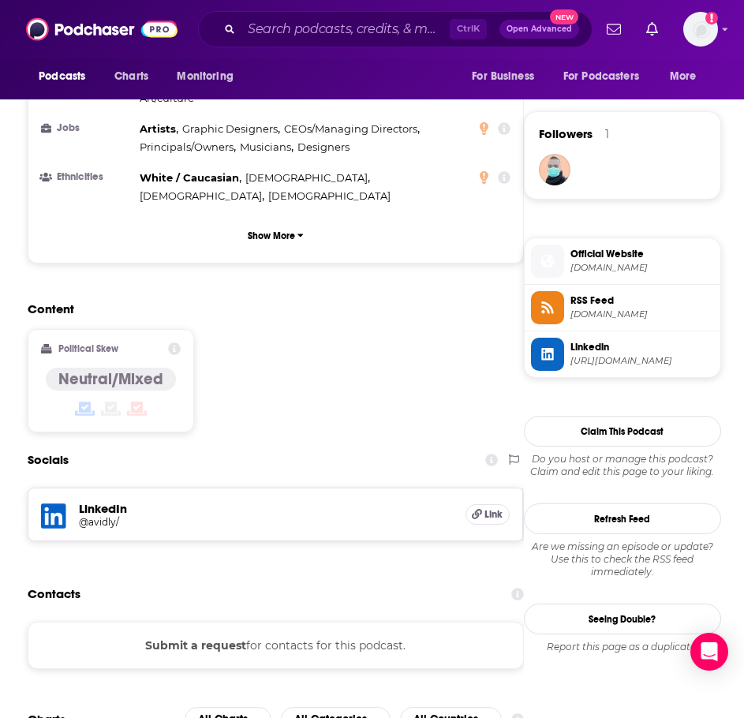
scroll to position [1184, 0]
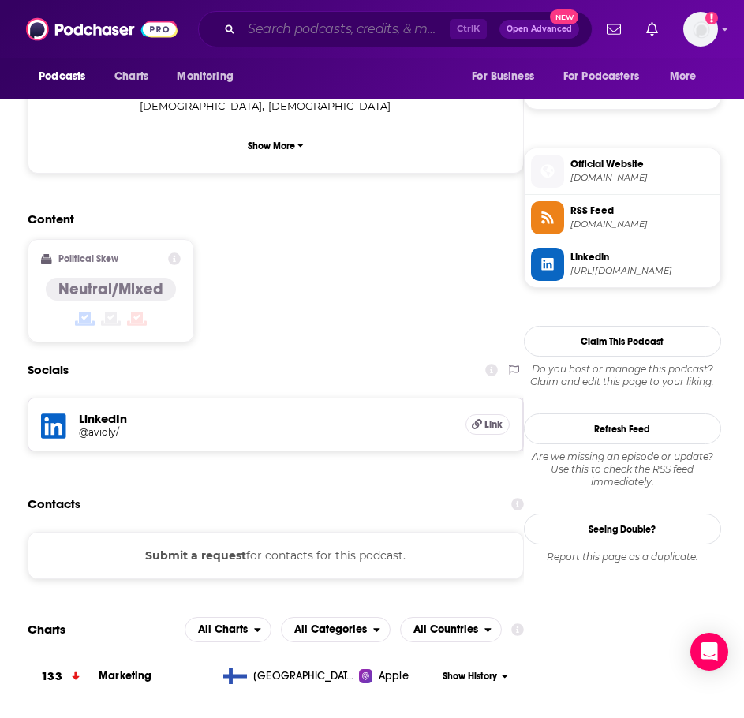
click at [275, 39] on input "Search podcasts, credits, & more..." at bounding box center [345, 29] width 208 height 25
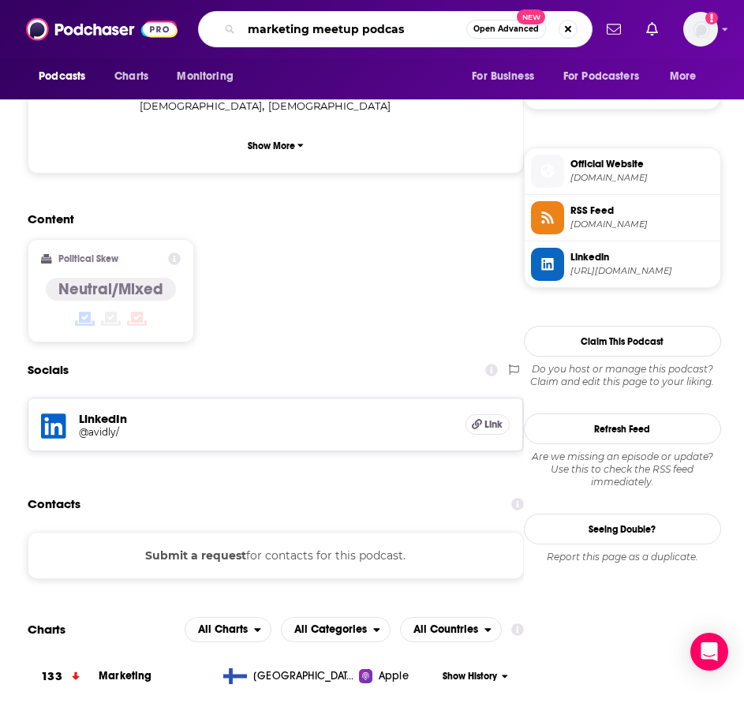
type input "marketing meetup podcast"
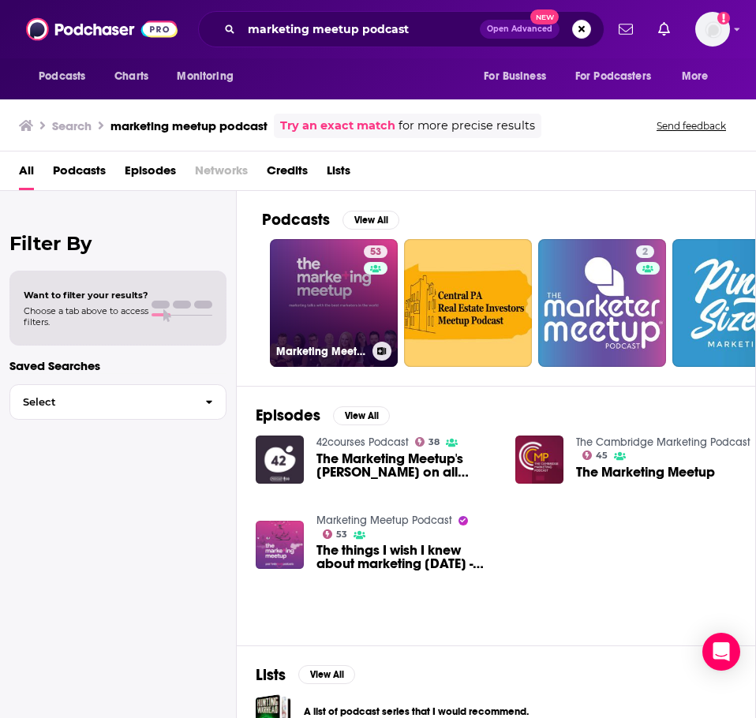
click at [326, 294] on link "53 Marketing Meetup Podcast" at bounding box center [334, 303] width 128 height 128
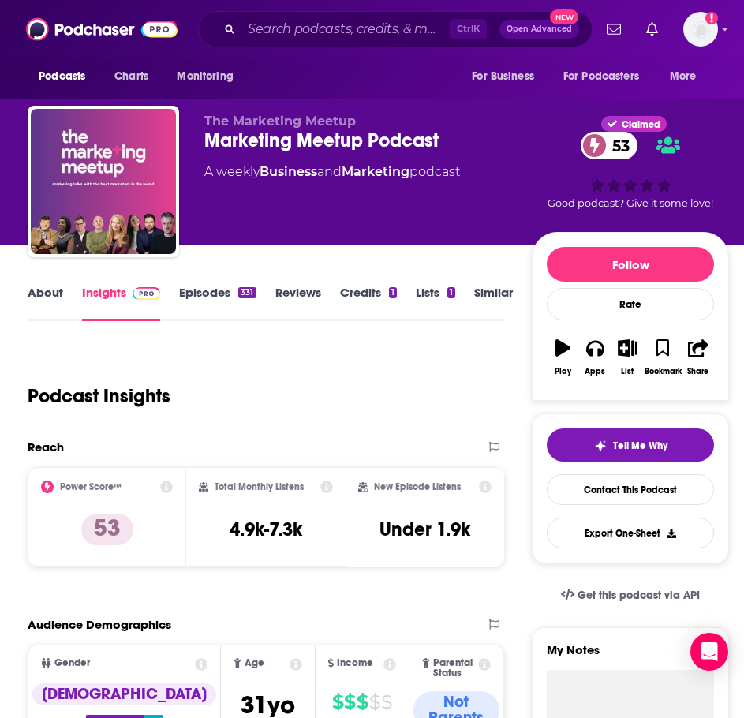
click at [53, 297] on link "About" at bounding box center [46, 303] width 36 height 36
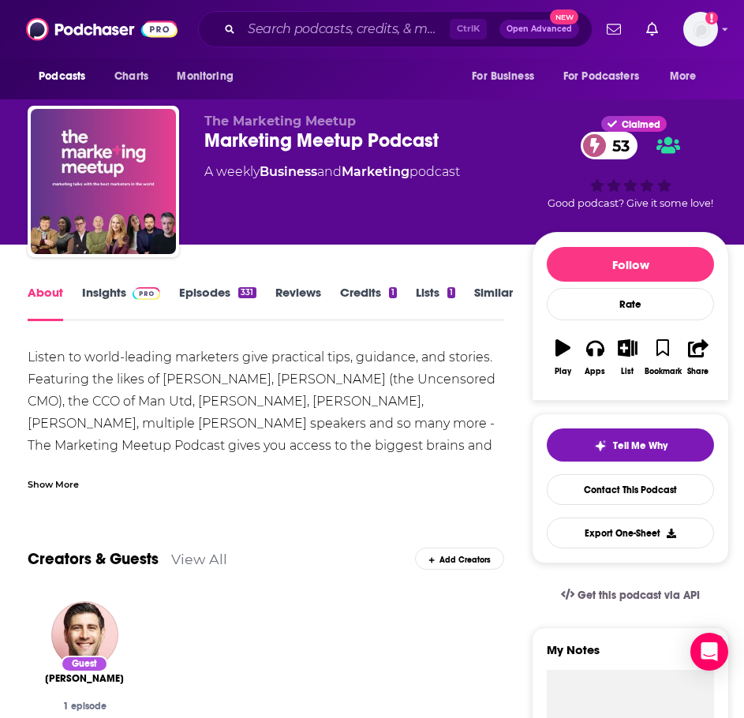
click at [47, 478] on div "Show More" at bounding box center [53, 483] width 51 height 15
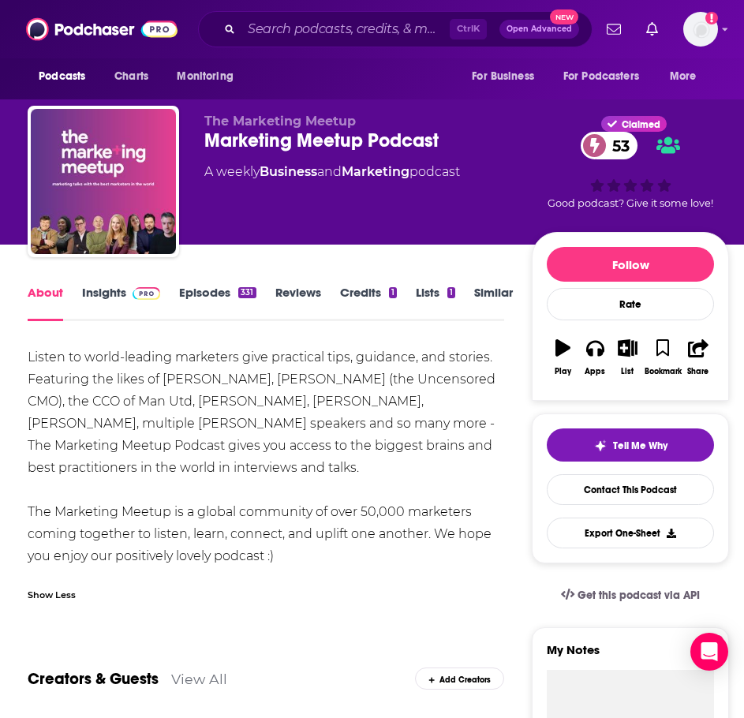
drag, startPoint x: 298, startPoint y: 556, endPoint x: 22, endPoint y: 359, distance: 338.3
copy div "Listen to world-leading marketers give practical tips, guidance, and stories. F…"
click at [93, 294] on link "Insights" at bounding box center [121, 303] width 78 height 36
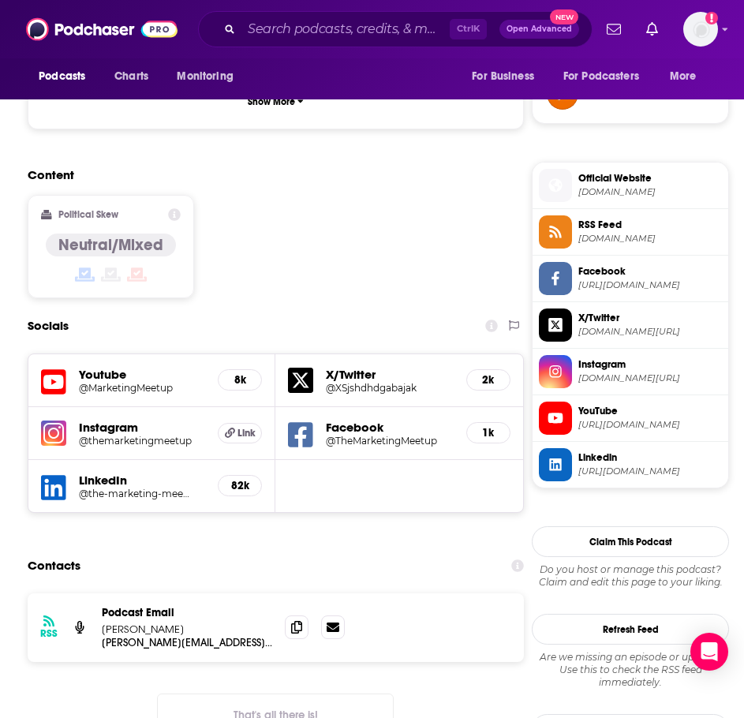
scroll to position [1184, 0]
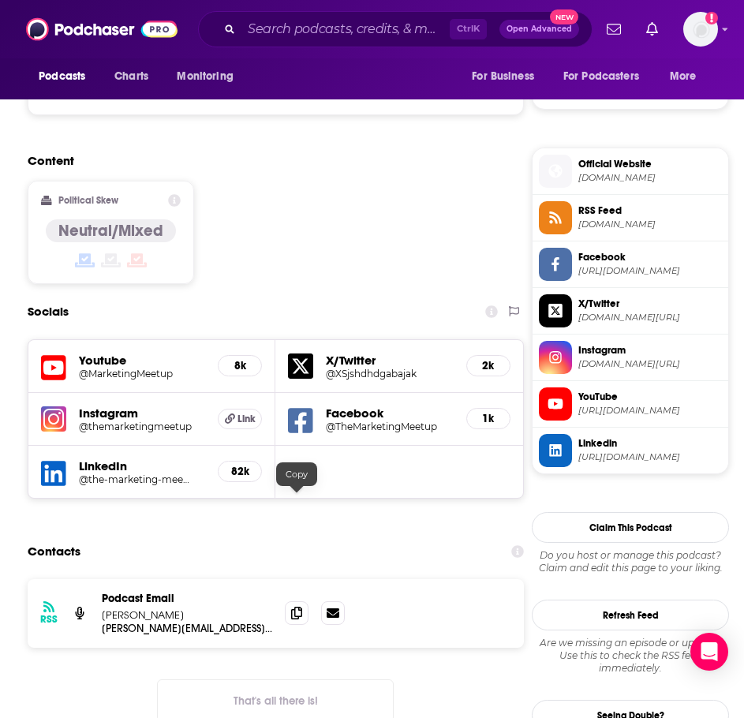
drag, startPoint x: 291, startPoint y: 498, endPoint x: 234, endPoint y: 502, distance: 57.7
click at [291, 607] on icon at bounding box center [296, 613] width 11 height 13
drag, startPoint x: 287, startPoint y: 48, endPoint x: 290, endPoint y: 40, distance: 8.5
click at [287, 48] on div "Podcasts Charts Monitoring Ctrl K Open Advanced New For Business For Podcasters…" at bounding box center [372, 29] width 744 height 58
click at [291, 29] on input "Search podcasts, credits, & more..." at bounding box center [345, 29] width 208 height 25
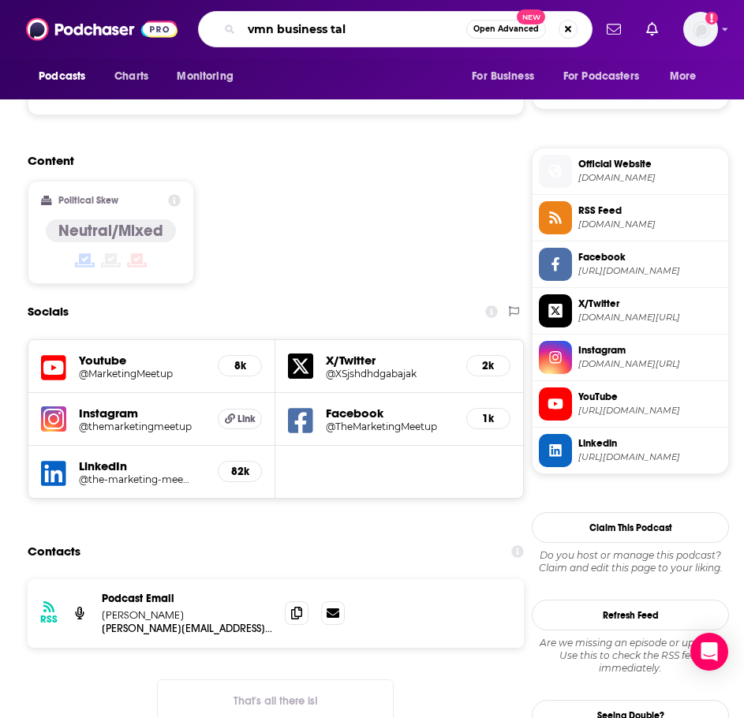
type input "vmn business talk"
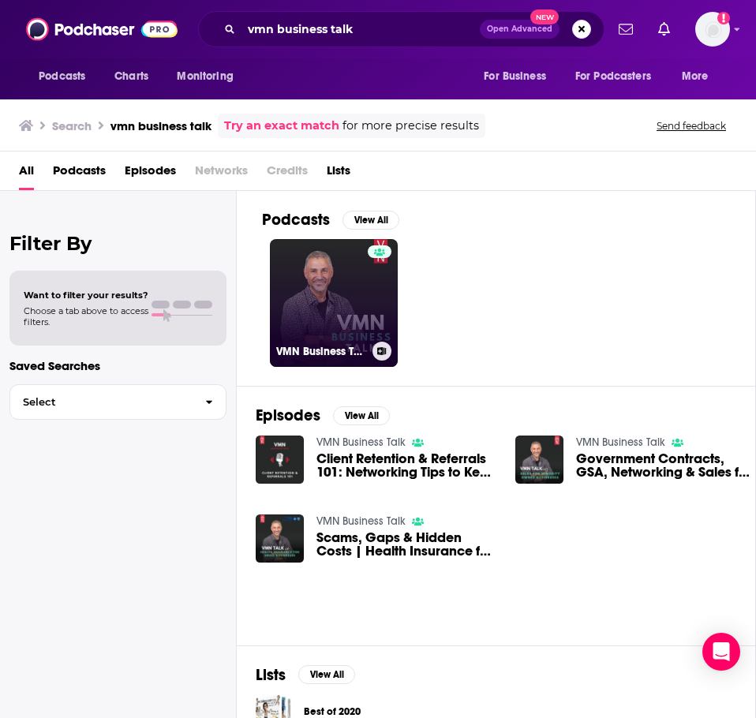
click at [365, 309] on link "VMN Business Talk" at bounding box center [334, 303] width 128 height 128
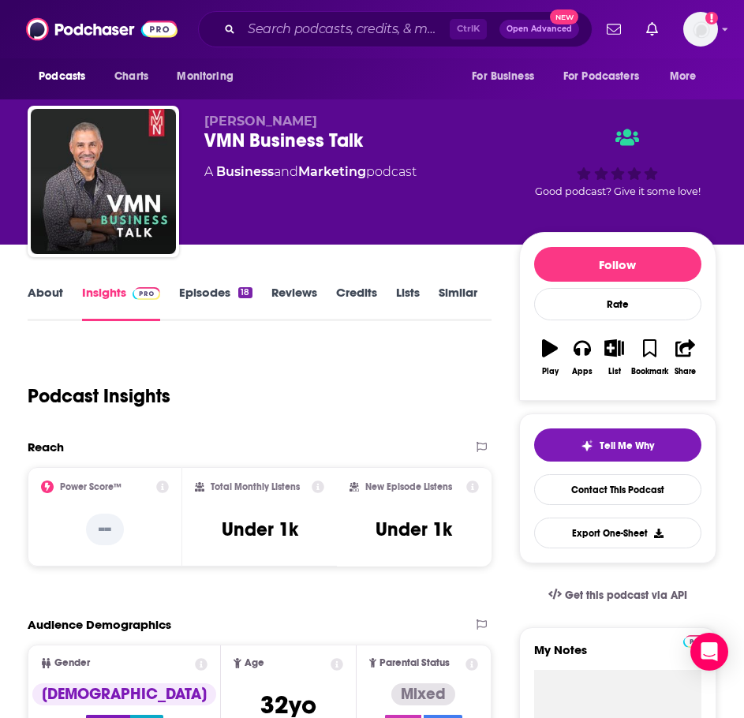
click at [53, 298] on link "About" at bounding box center [46, 303] width 36 height 36
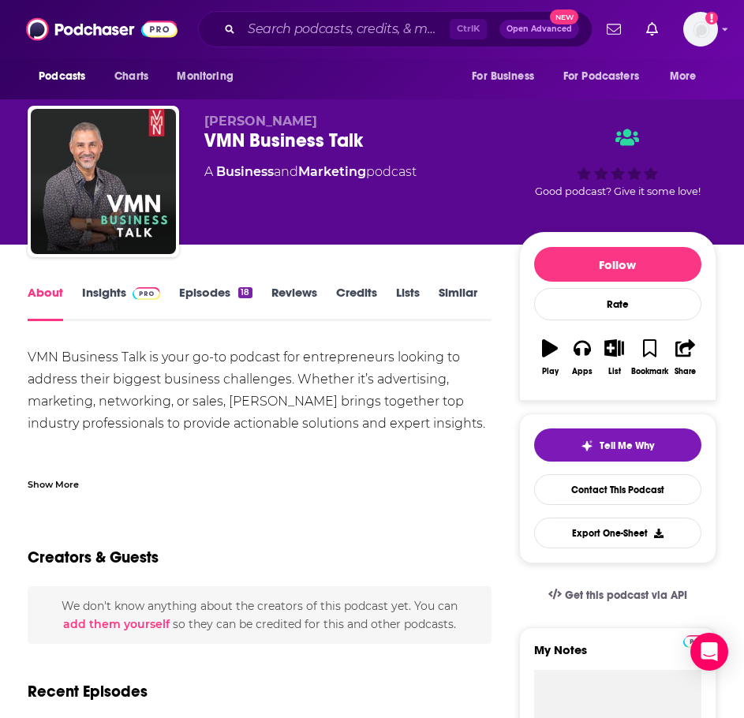
click at [70, 485] on div "Show More" at bounding box center [53, 483] width 51 height 15
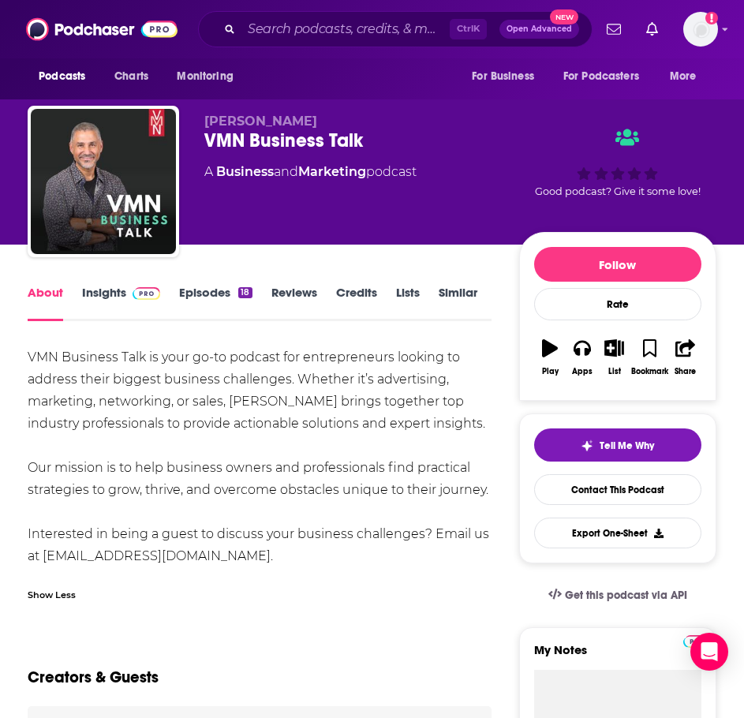
drag, startPoint x: 491, startPoint y: 487, endPoint x: 110, endPoint y: 376, distance: 396.1
click at [0, 344] on html "Podcasts Charts Monitoring Ctrl K Open Advanced New For Business For Podcasters…" at bounding box center [372, 359] width 744 height 718
copy div "VMN Business Talk is your go-to podcast for entrepreneurs looking to address th…"
drag, startPoint x: 222, startPoint y: 552, endPoint x: 46, endPoint y: 556, distance: 176.0
click at [46, 556] on div "VMN Business Talk is your go-to podcast for entrepreneurs looking to address th…" at bounding box center [260, 456] width 464 height 221
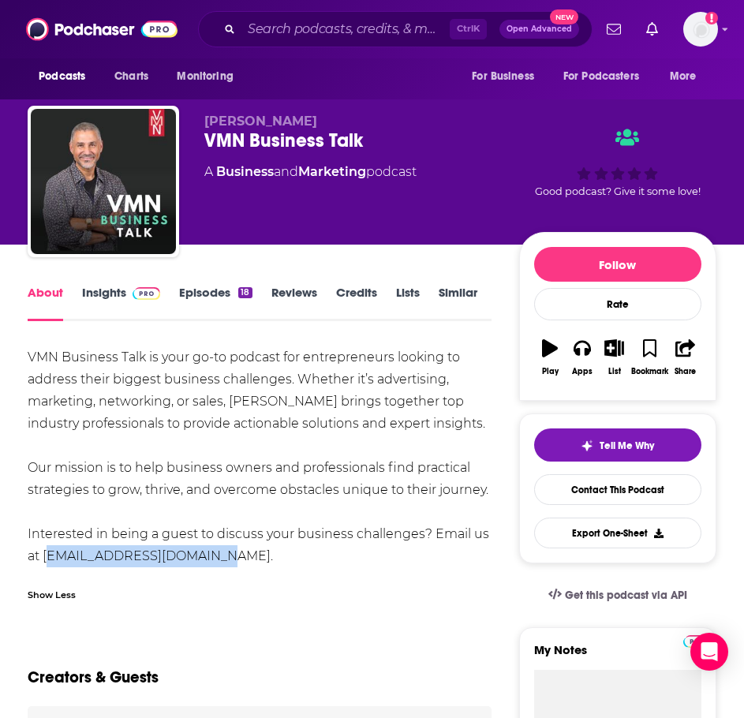
copy div "vmn@victormnichols.com."
click at [113, 284] on div "About Insights Episodes 18 Reviews Credits Lists Similar" at bounding box center [260, 302] width 464 height 39
click at [115, 293] on link "Insights" at bounding box center [121, 303] width 78 height 36
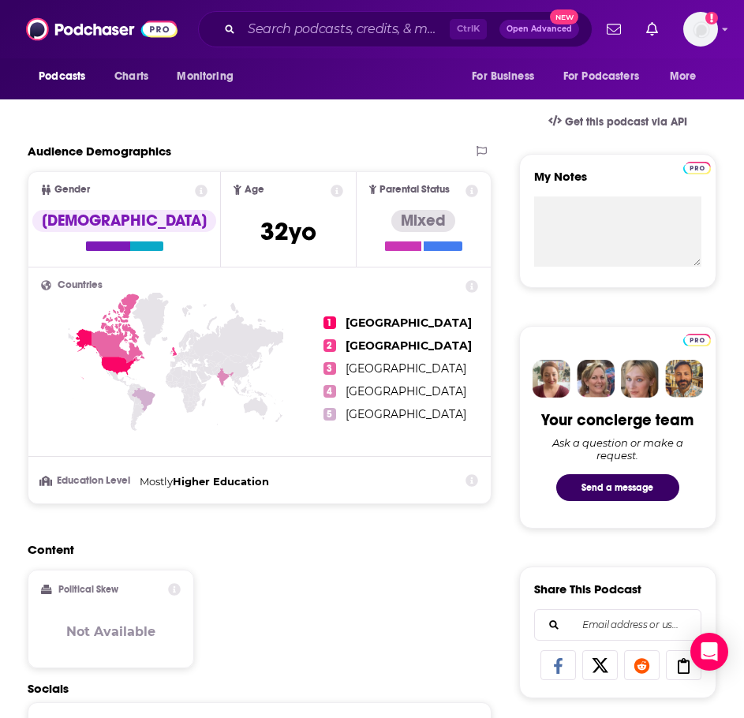
scroll to position [789, 0]
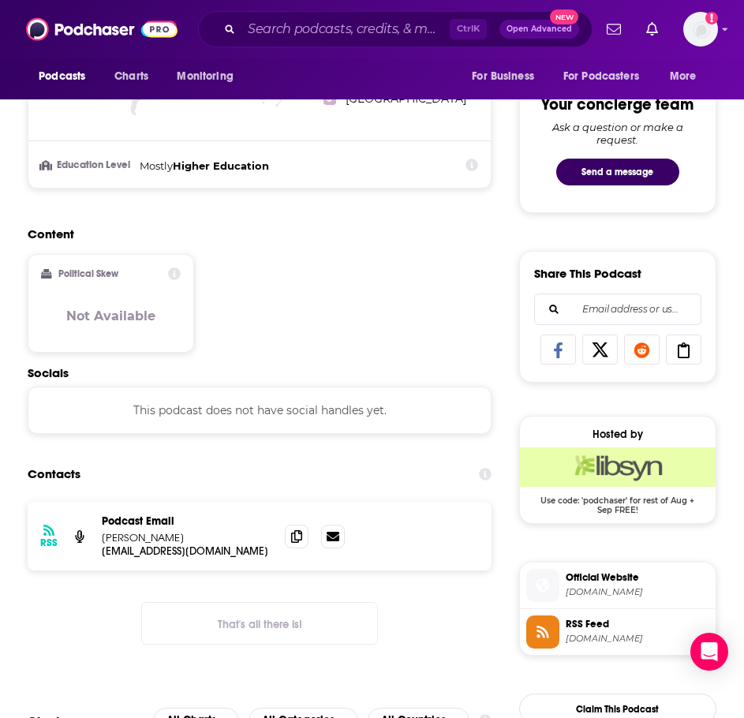
click at [280, 40] on div "Ctrl K Open Advanced New" at bounding box center [395, 29] width 395 height 36
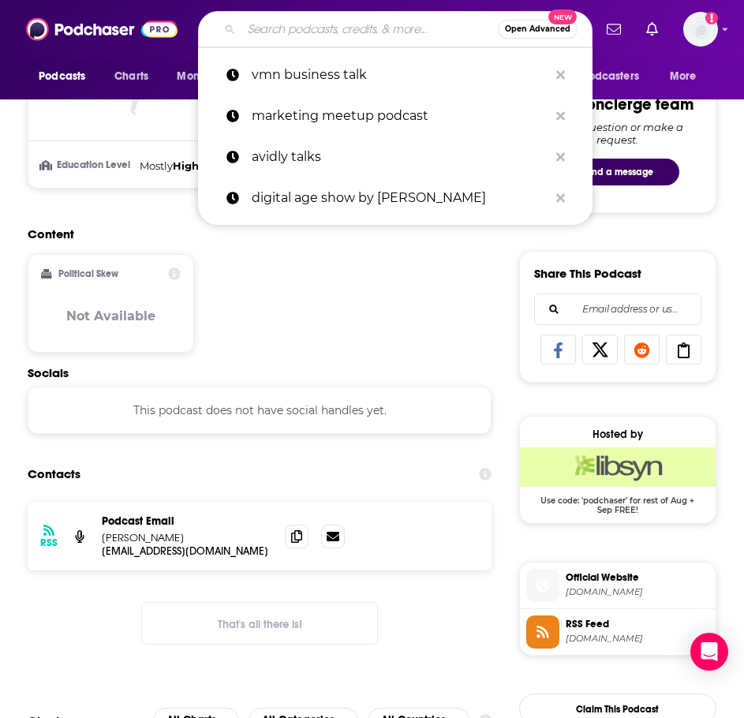
click at [282, 38] on input "Search podcasts, credits, & more..." at bounding box center [369, 29] width 256 height 25
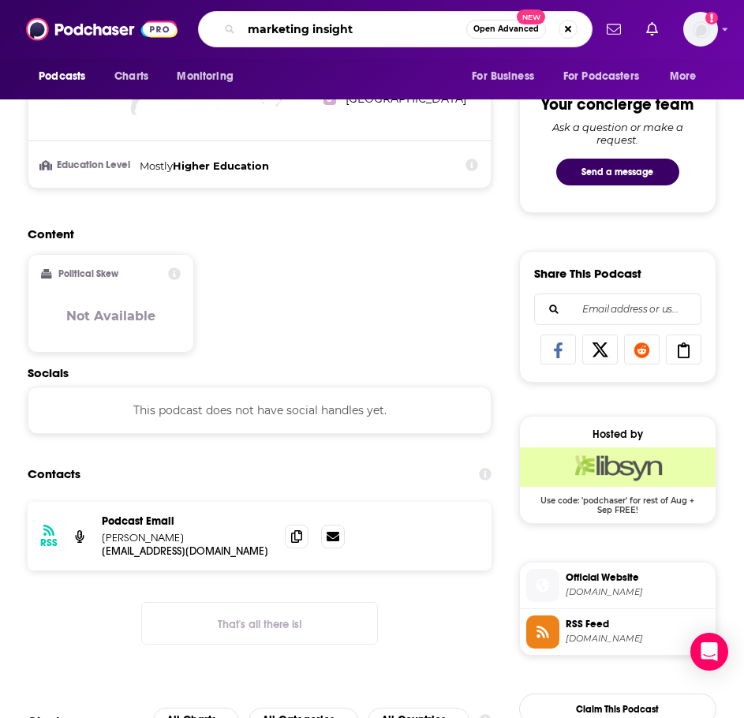
type input "marketing insights"
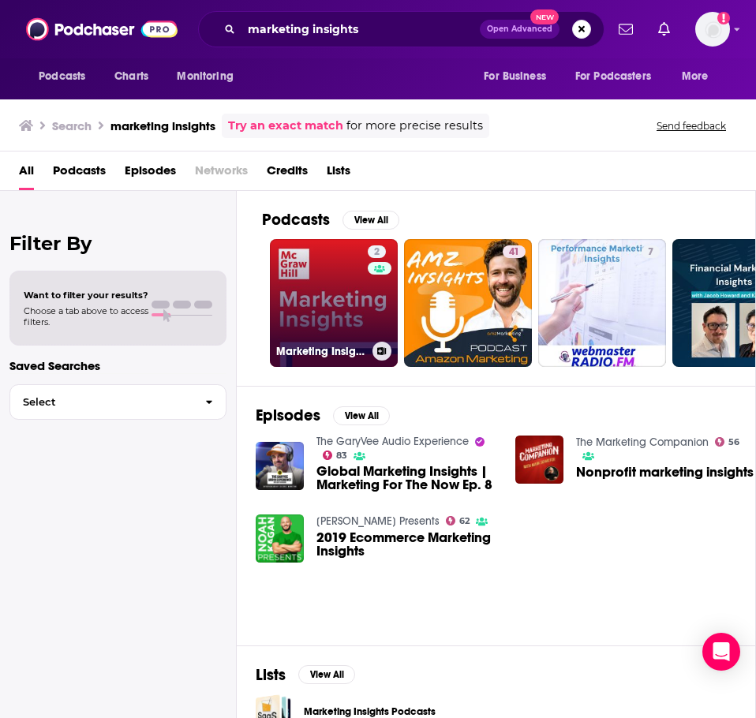
click at [301, 277] on link "2 Marketing Insights" at bounding box center [334, 303] width 128 height 128
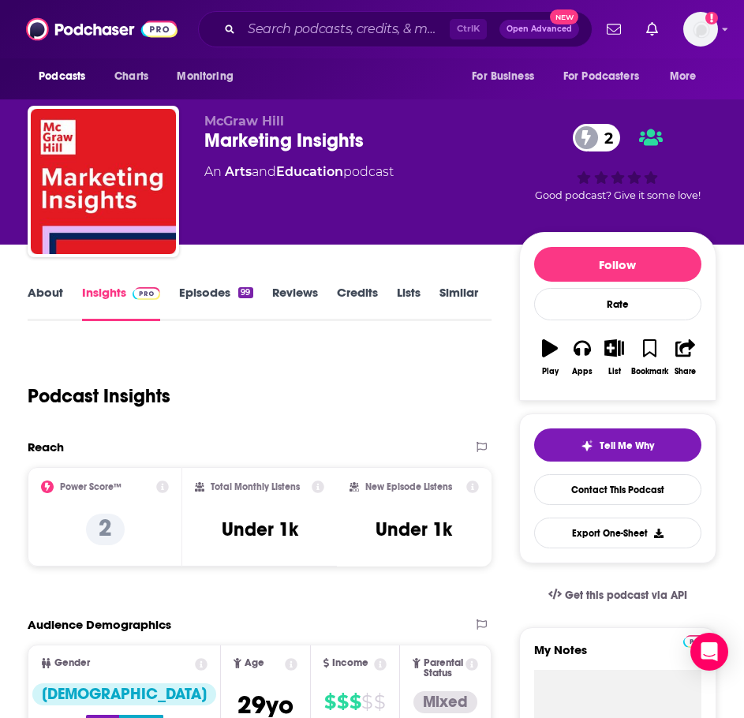
click at [50, 298] on link "About" at bounding box center [46, 303] width 36 height 36
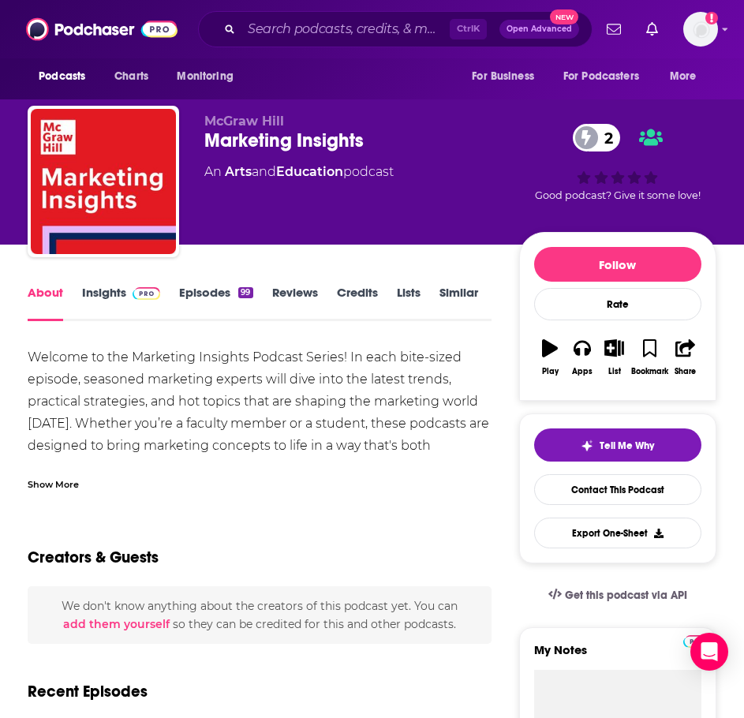
click at [69, 475] on div "Show More" at bounding box center [260, 478] width 464 height 27
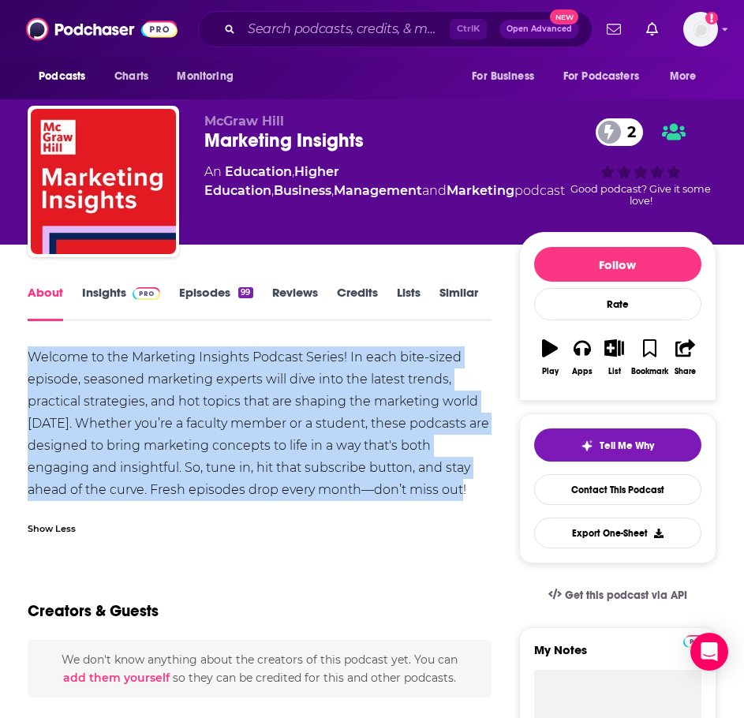
drag, startPoint x: 487, startPoint y: 493, endPoint x: 80, endPoint y: 365, distance: 426.8
copy div "Welcome to the Marketing Insights Podcast Series! In each bite-sized episode, s…"
click at [109, 303] on link "Insights" at bounding box center [121, 303] width 78 height 36
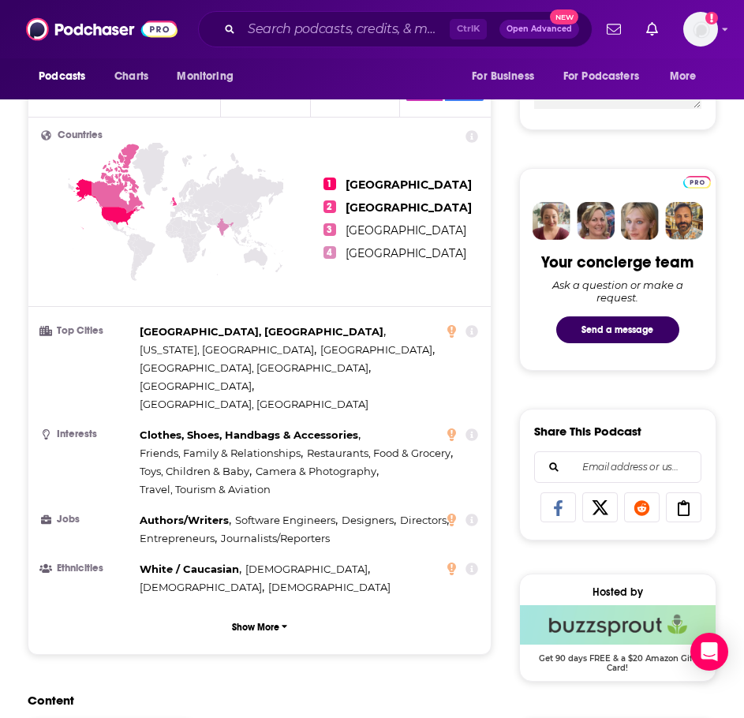
scroll to position [1026, 0]
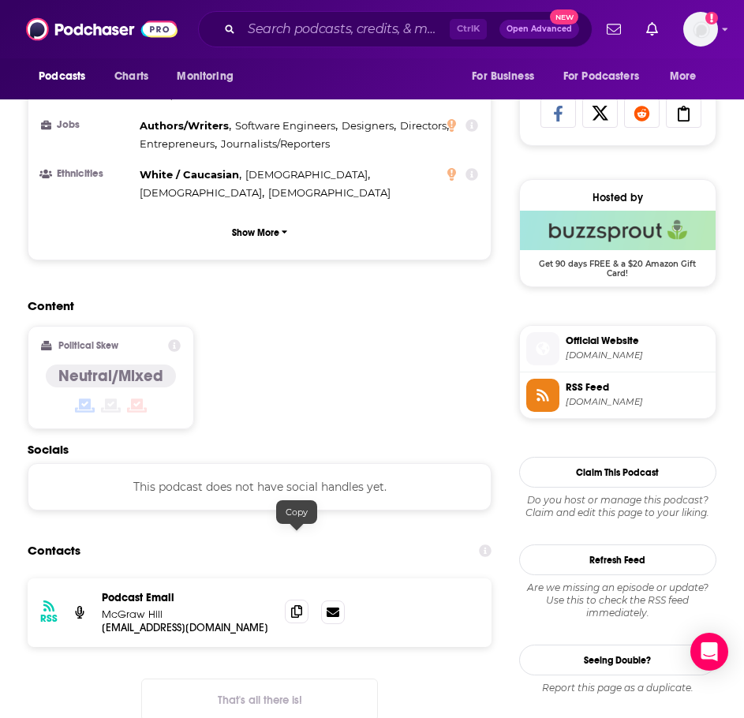
click at [288, 600] on span at bounding box center [297, 612] width 24 height 24
click at [378, 32] on input "Search podcasts, credits, & more..." at bounding box center [345, 29] width 208 height 25
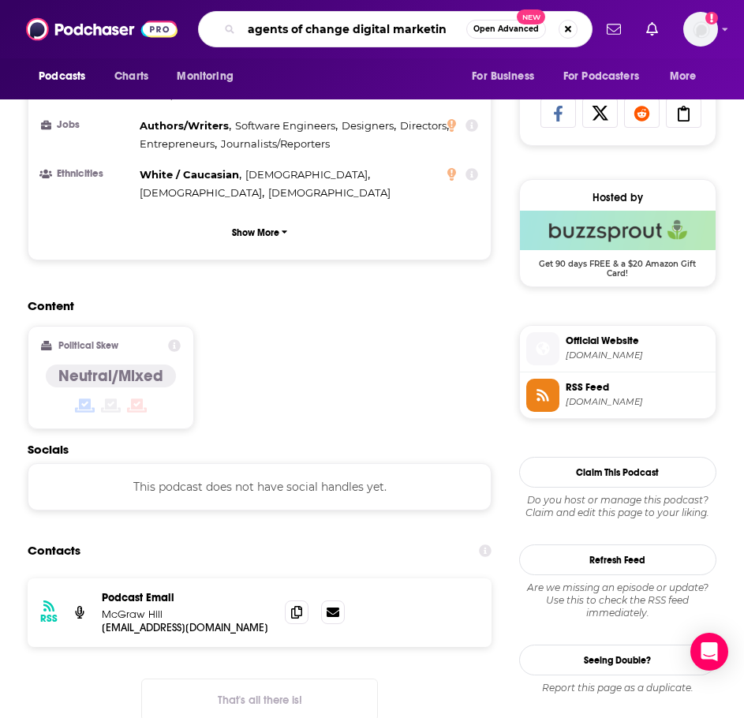
type input "agents of change digital marketing"
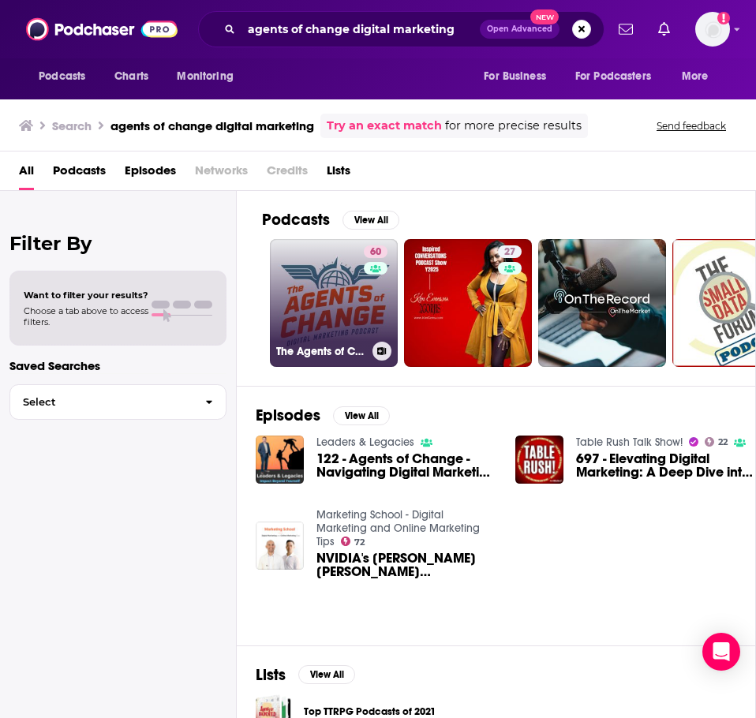
click at [324, 299] on link "60 The Agents of Change Digital Marketing Podcast" at bounding box center [334, 303] width 128 height 128
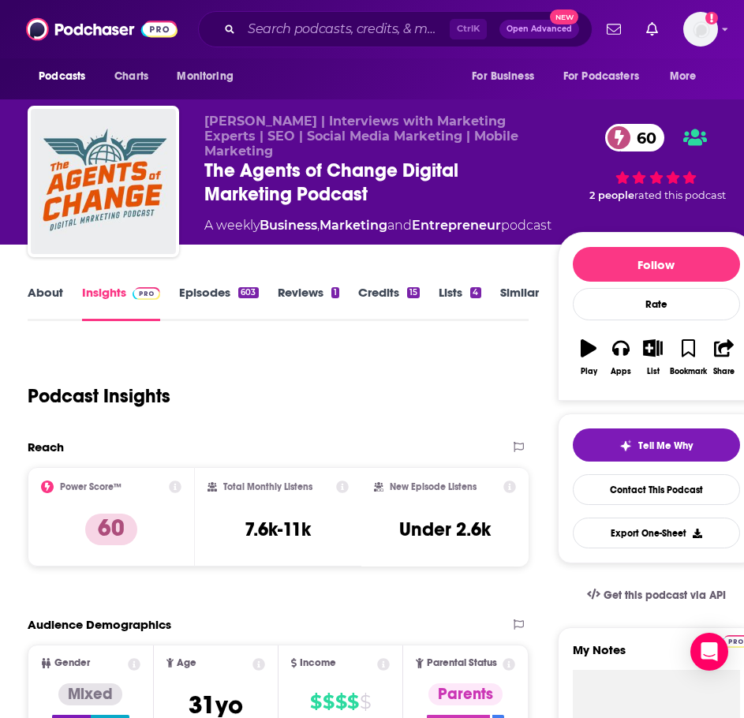
click at [46, 303] on link "About" at bounding box center [46, 303] width 36 height 36
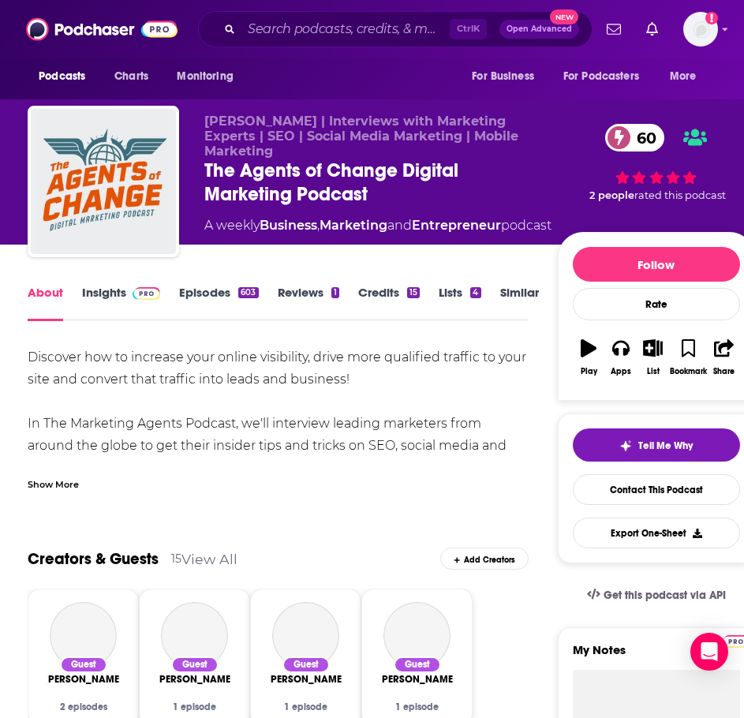
click at [54, 469] on div "Show More" at bounding box center [278, 478] width 501 height 27
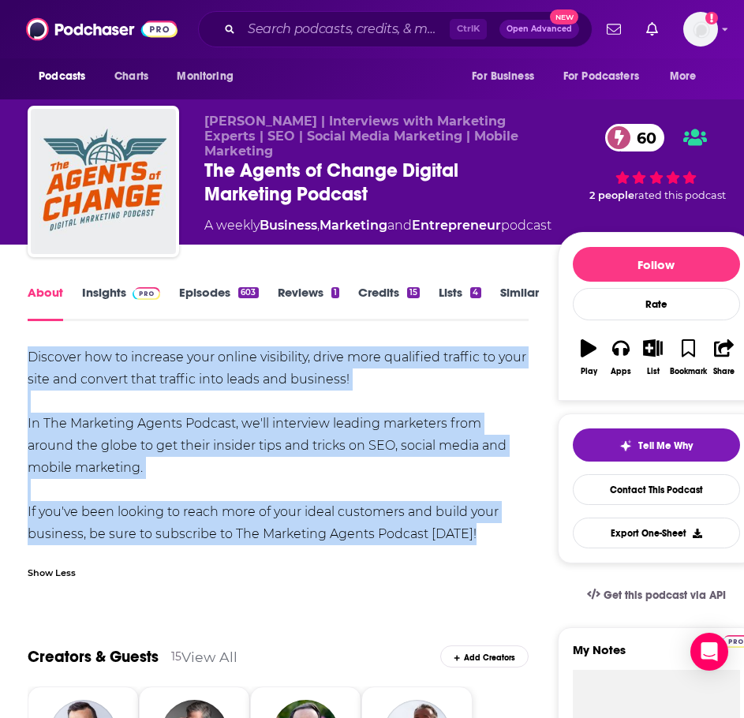
drag, startPoint x: 480, startPoint y: 533, endPoint x: 28, endPoint y: 356, distance: 484.8
copy div "Discover how to increase your online visibility, drive more qualified traffic t…"
click at [113, 289] on link "Insights" at bounding box center [121, 303] width 78 height 36
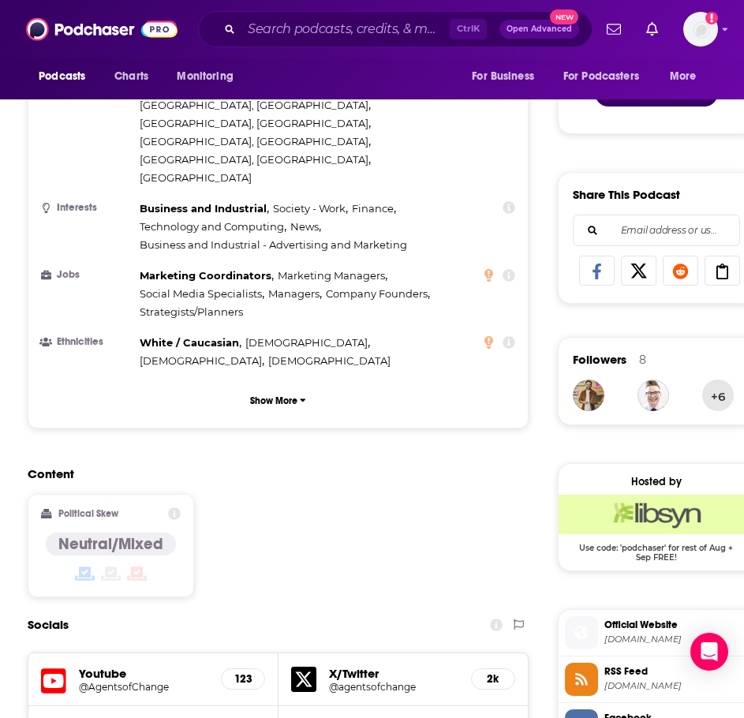
scroll to position [1184, 0]
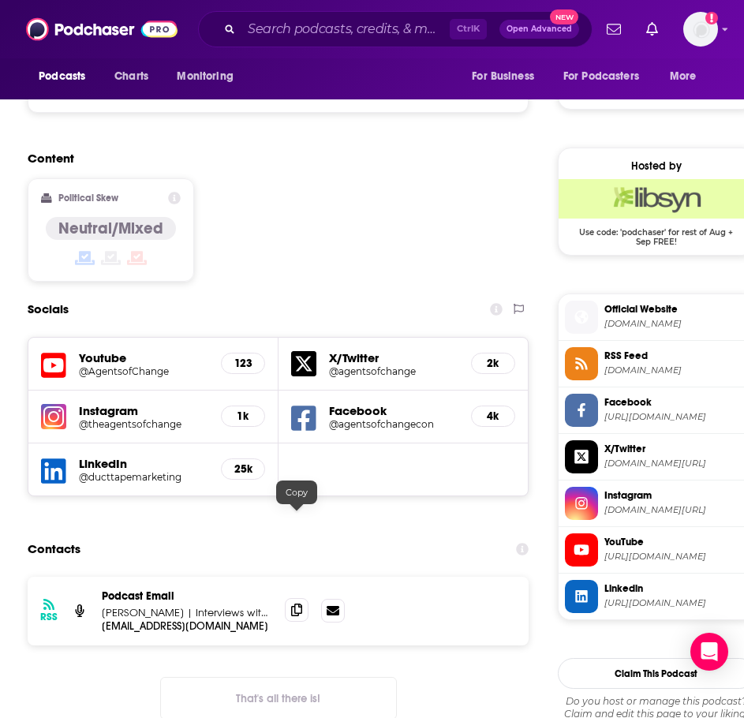
click at [303, 598] on span at bounding box center [297, 610] width 24 height 24
click at [340, 36] on input "Search podcasts, credits, & more..." at bounding box center [345, 29] width 208 height 25
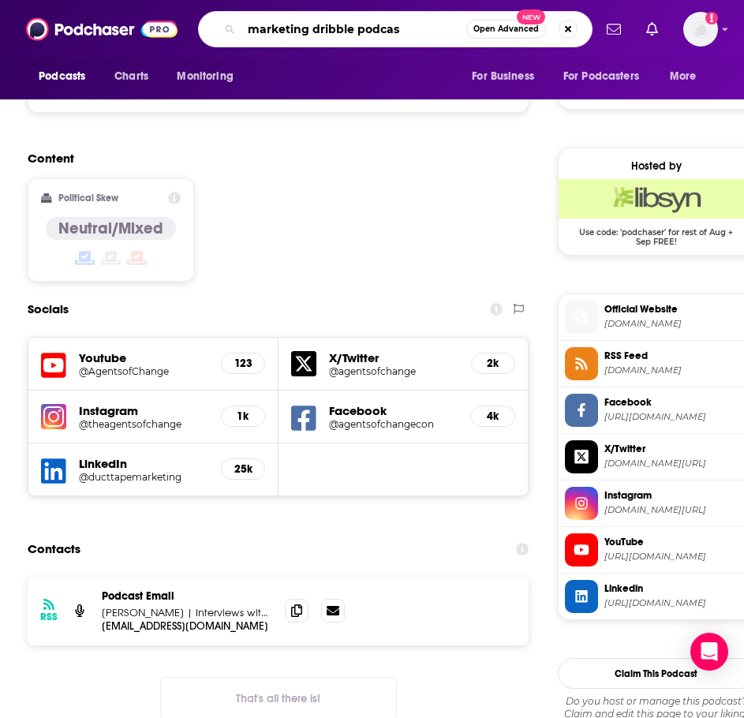
type input "marketing dribble podcast"
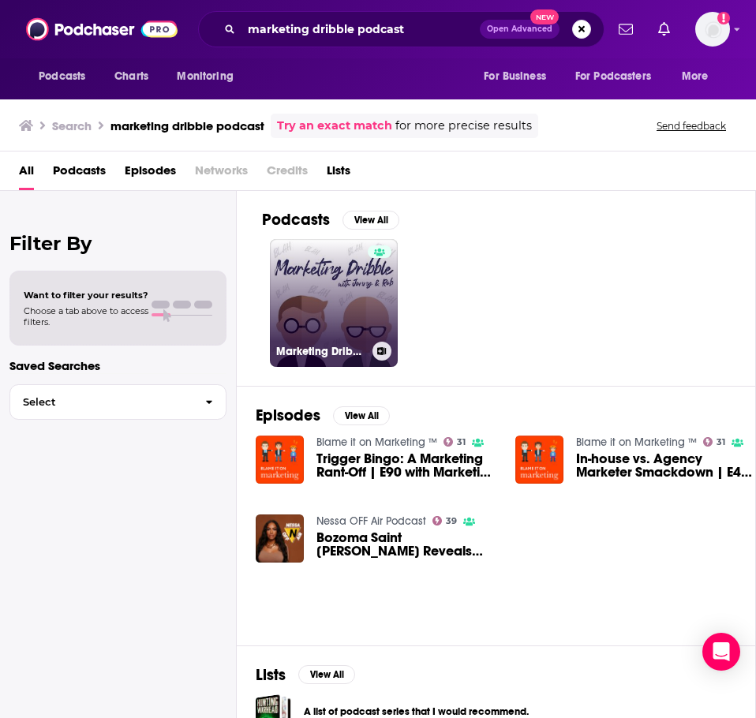
click at [330, 295] on link "Marketing Dribble Podcast" at bounding box center [334, 303] width 128 height 128
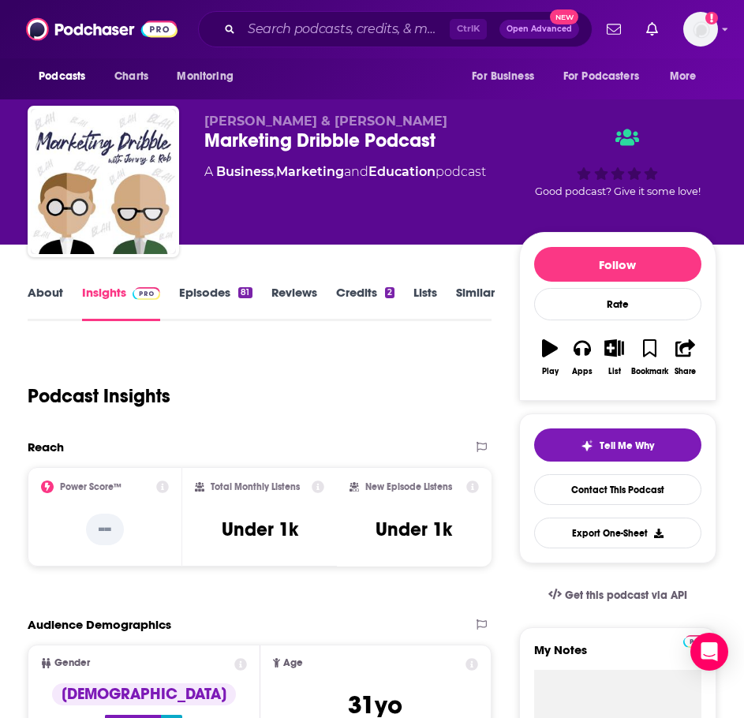
click at [53, 286] on link "About" at bounding box center [46, 303] width 36 height 36
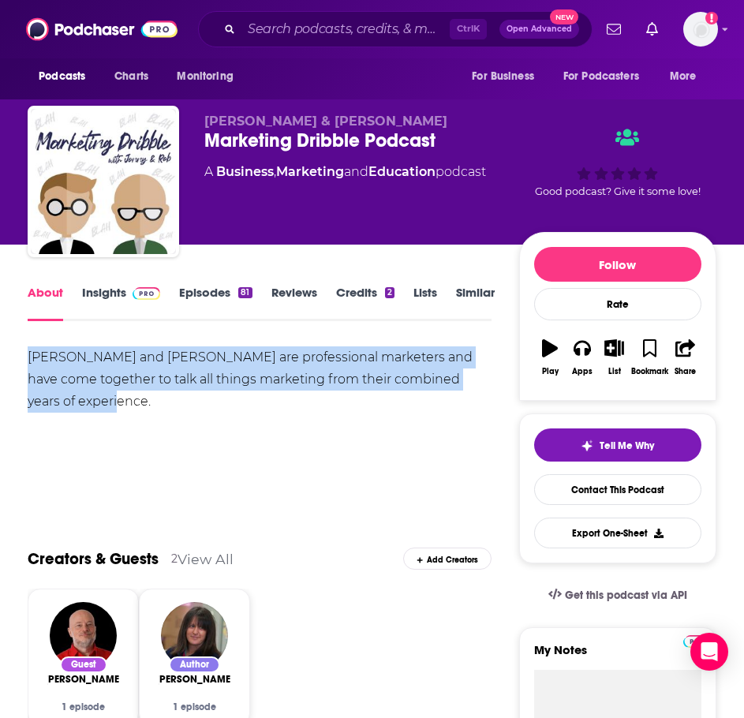
drag, startPoint x: 163, startPoint y: 412, endPoint x: 86, endPoint y: 364, distance: 90.4
click at [30, 352] on div "Jonny Kenyon and Rob Boyle are professional marketers and have come together to…" at bounding box center [260, 379] width 464 height 66
click at [134, 301] on link "Insights" at bounding box center [121, 303] width 78 height 36
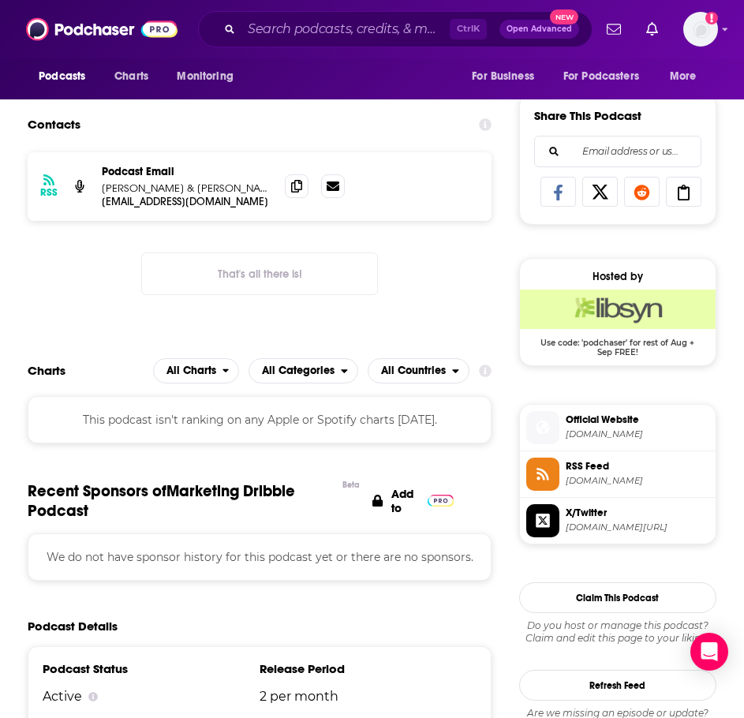
scroll to position [710, 0]
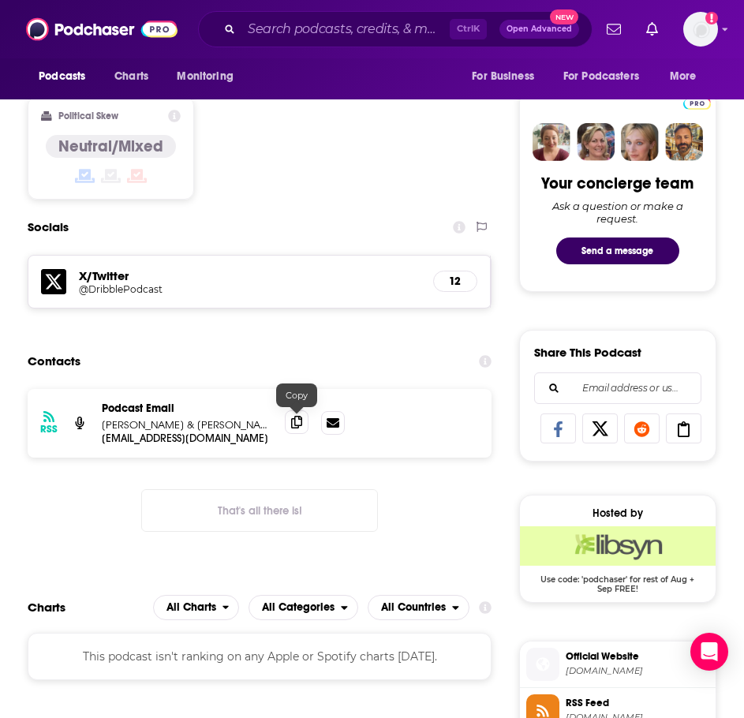
click at [295, 426] on icon at bounding box center [296, 422] width 11 height 13
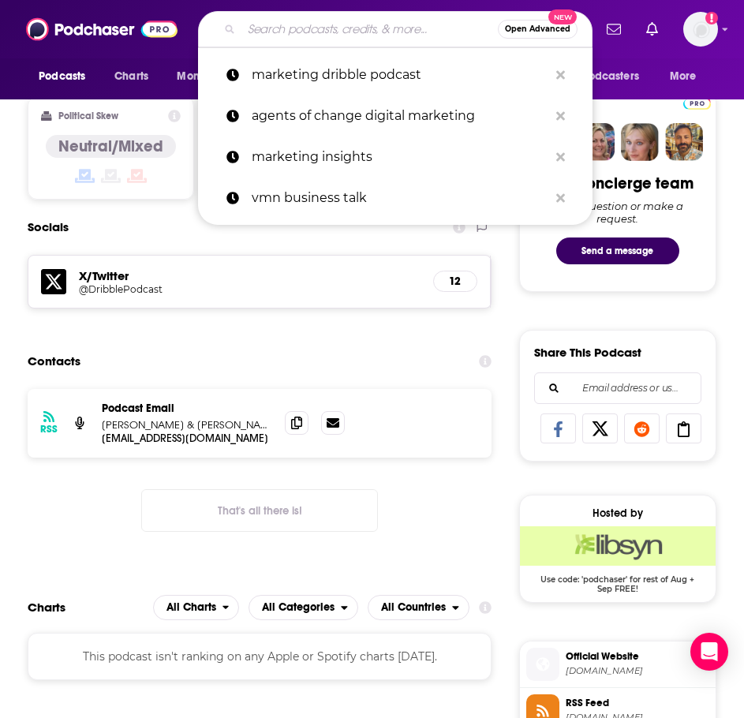
click at [273, 32] on input "Search podcasts, credits, & more..." at bounding box center [369, 29] width 256 height 25
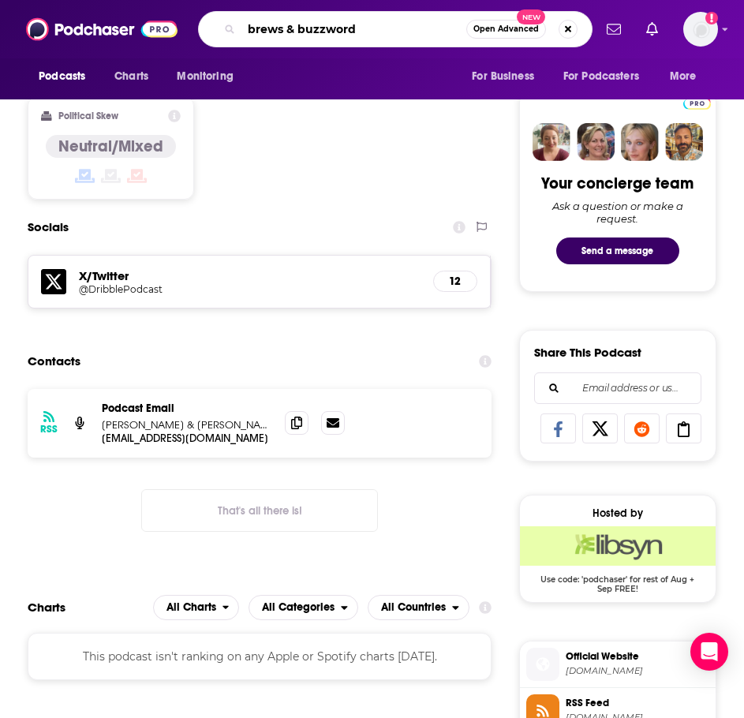
type input "brews & buzzwords"
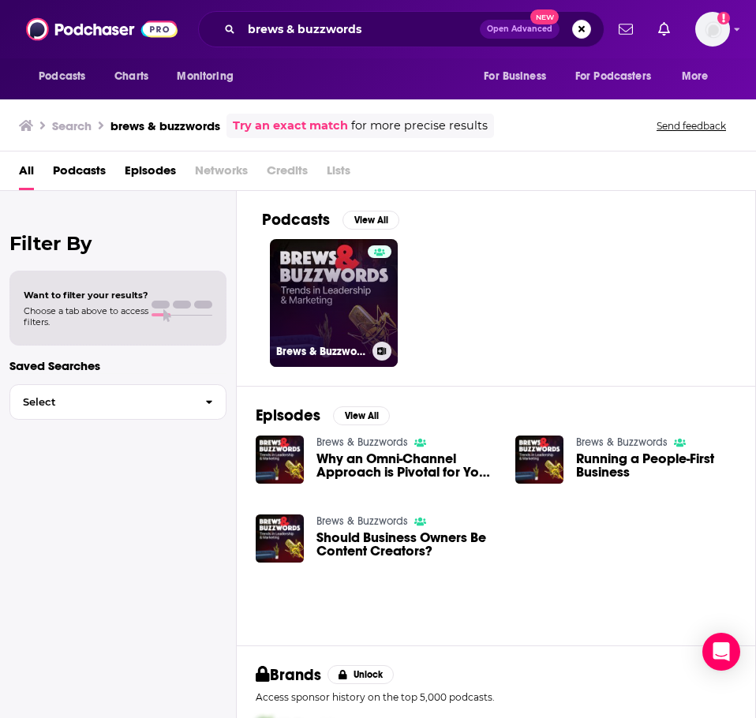
click at [339, 331] on link "Brews & Buzzwords" at bounding box center [334, 303] width 128 height 128
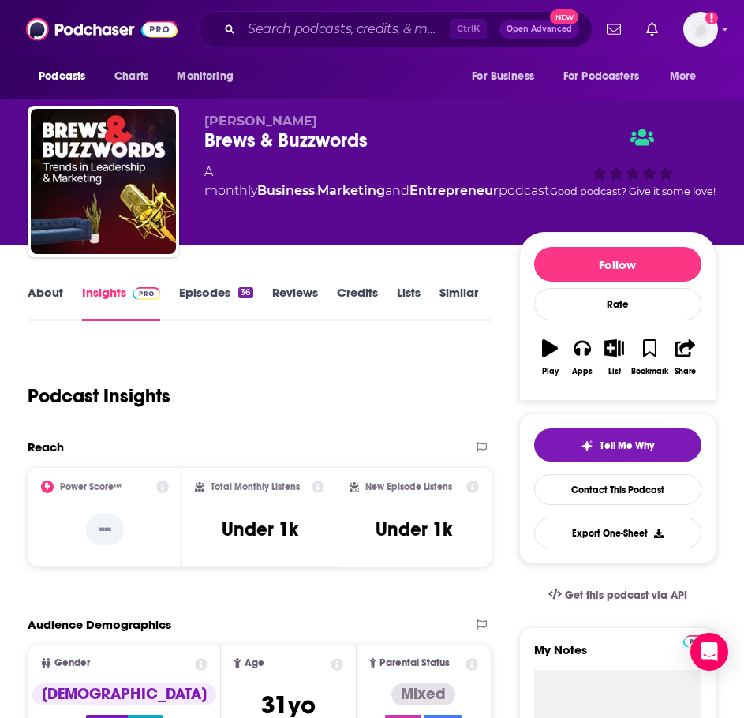
click at [56, 301] on link "About" at bounding box center [46, 303] width 36 height 36
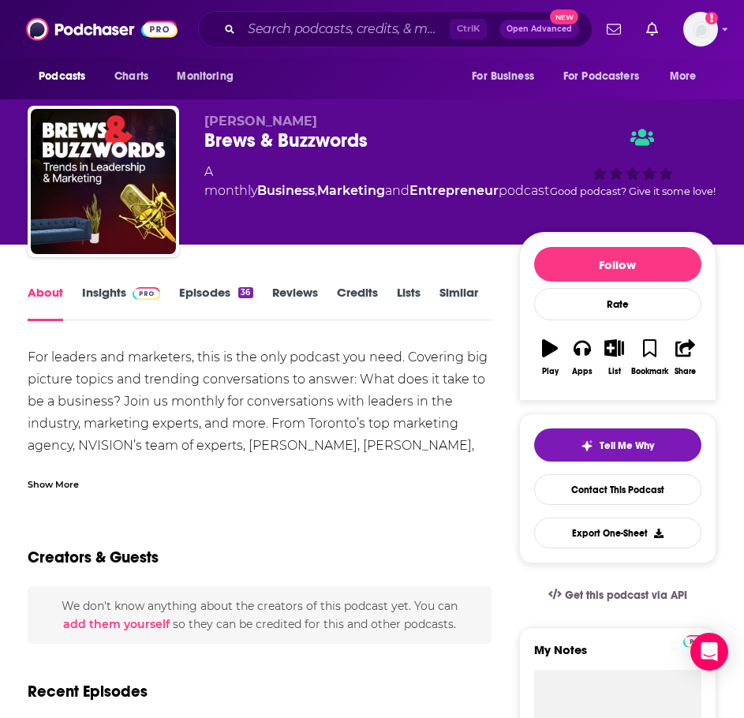
click at [67, 480] on div "Show More" at bounding box center [53, 483] width 51 height 15
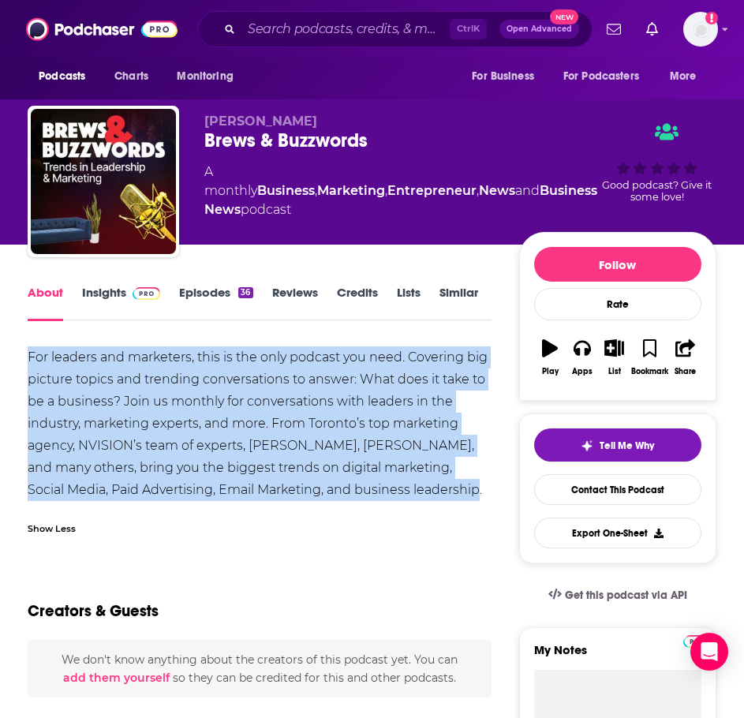
drag, startPoint x: 448, startPoint y: 489, endPoint x: 114, endPoint y: 385, distance: 350.5
click at [142, 291] on img at bounding box center [147, 293] width 28 height 13
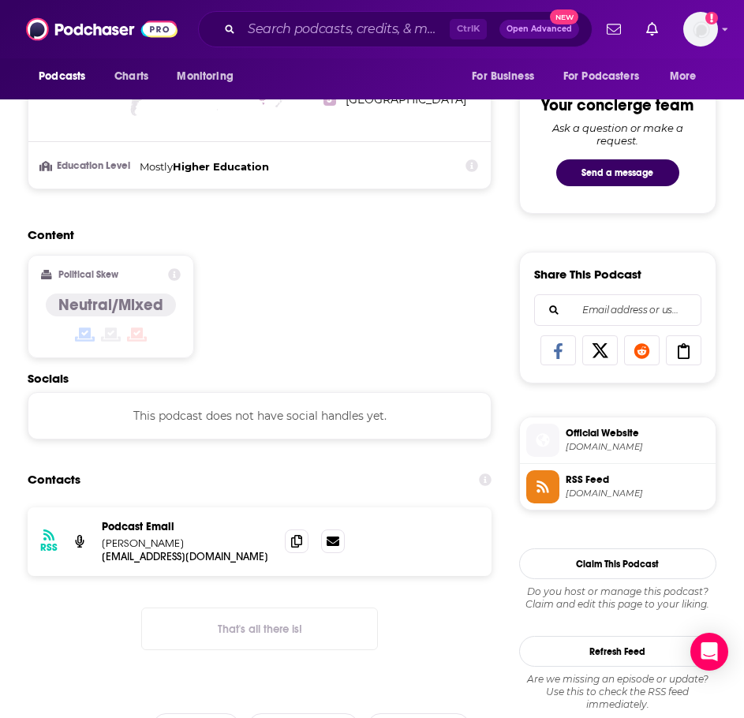
scroll to position [789, 0]
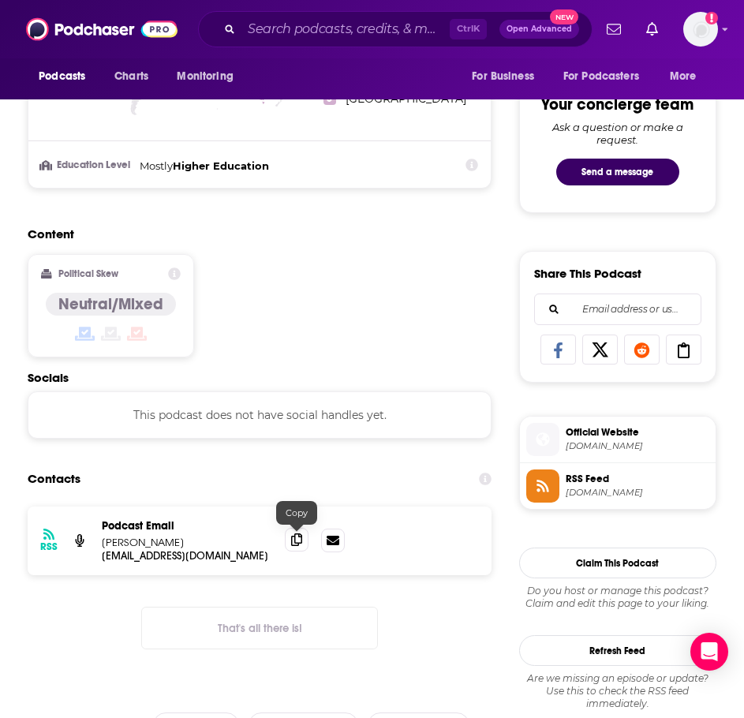
click at [295, 543] on icon at bounding box center [296, 539] width 11 height 13
click at [286, 30] on input "Search podcasts, credits, & more..." at bounding box center [345, 29] width 208 height 25
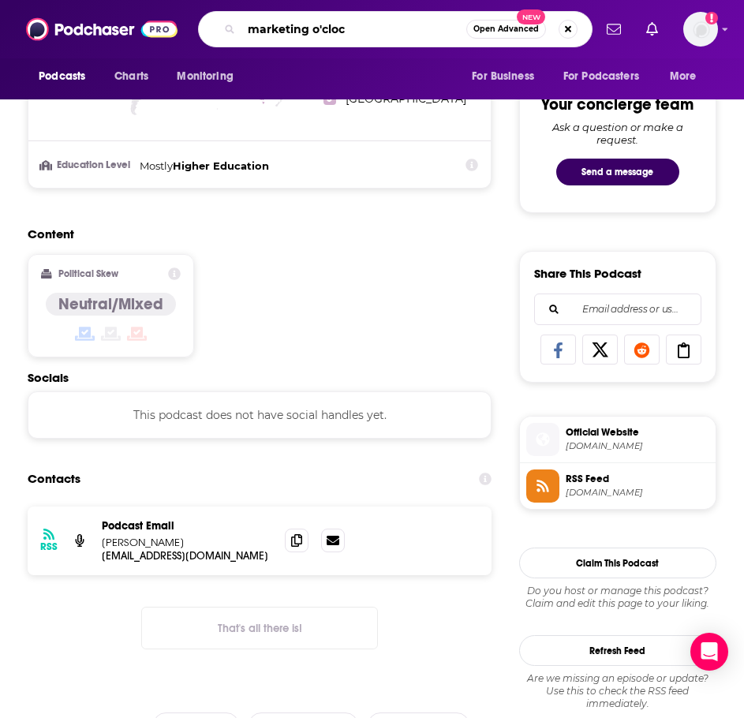
type input "marketing o'clock"
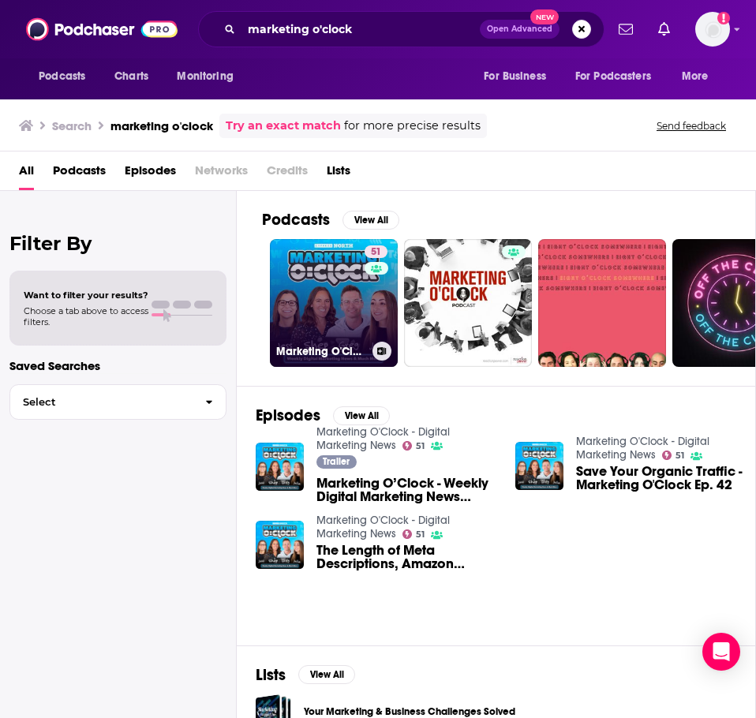
click at [332, 288] on link "51 Marketing O'Clock - Digital Marketing News" at bounding box center [334, 303] width 128 height 128
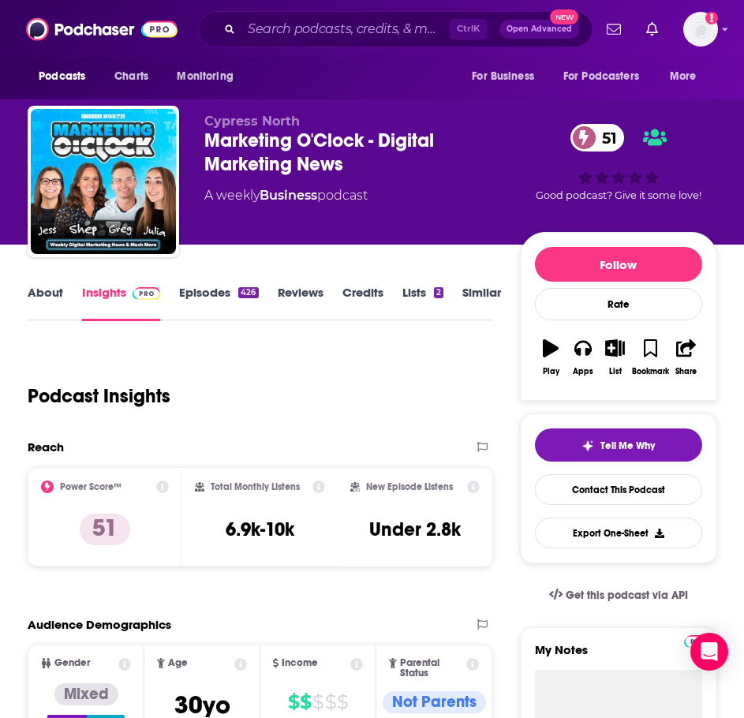
click at [60, 300] on link "About" at bounding box center [46, 303] width 36 height 36
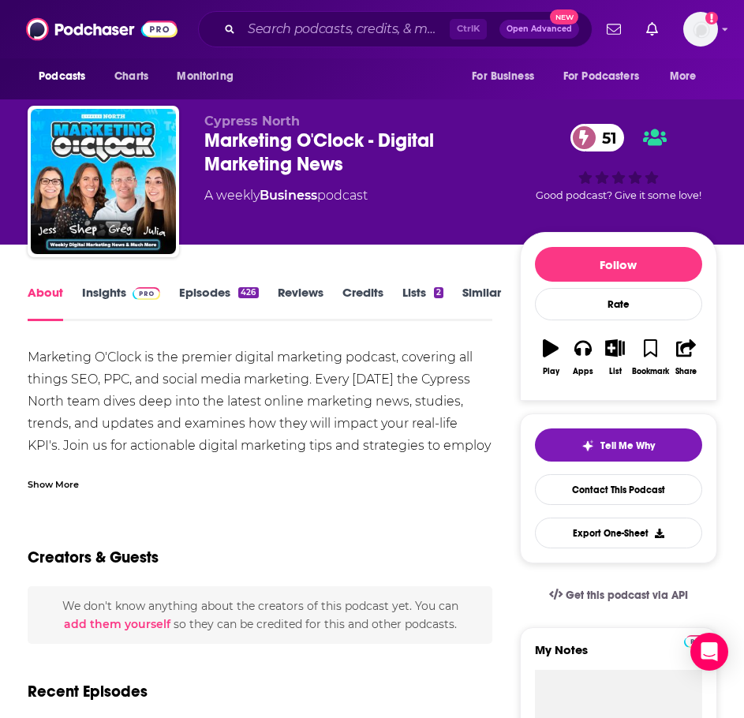
click at [70, 481] on div "Show More" at bounding box center [53, 483] width 51 height 15
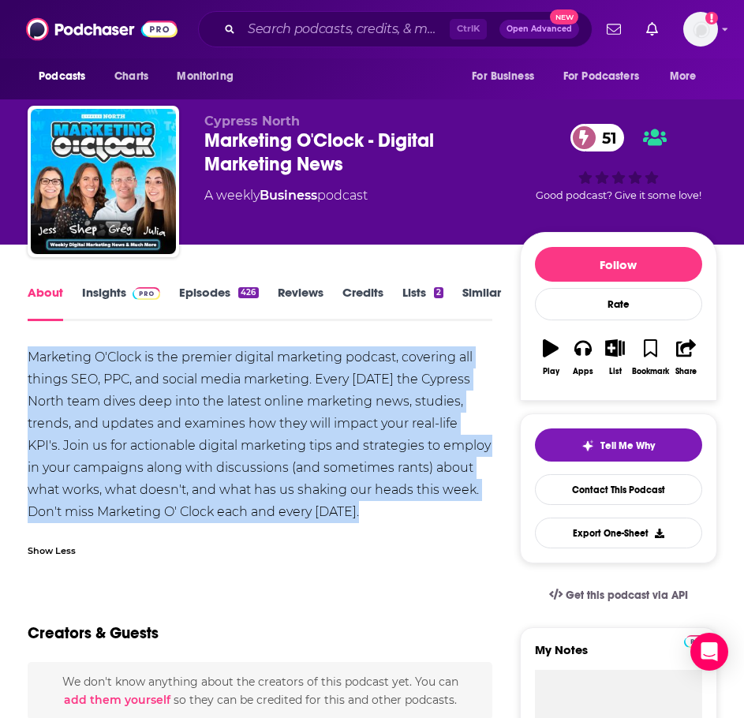
drag, startPoint x: 362, startPoint y: 515, endPoint x: 9, endPoint y: 346, distance: 391.1
click at [125, 303] on link "Insights" at bounding box center [121, 303] width 78 height 36
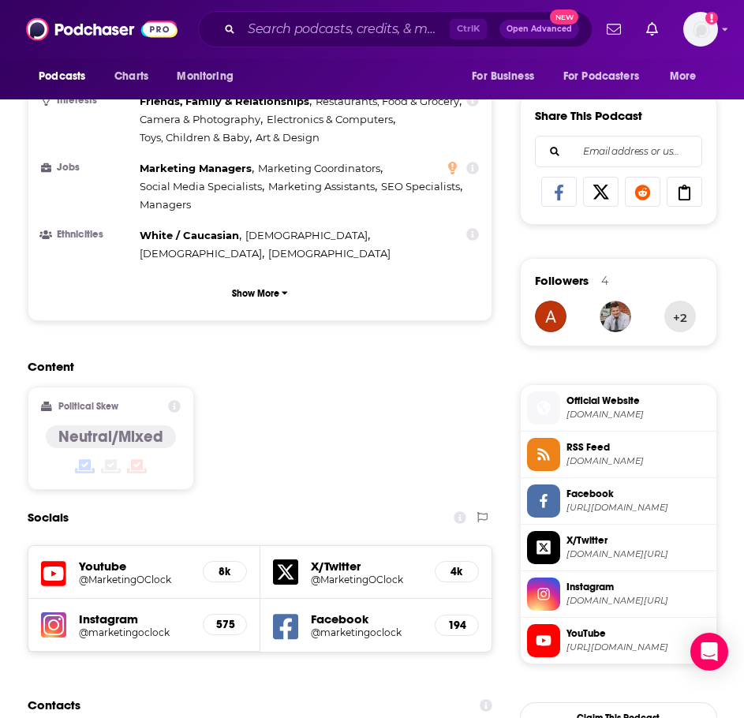
scroll to position [1263, 0]
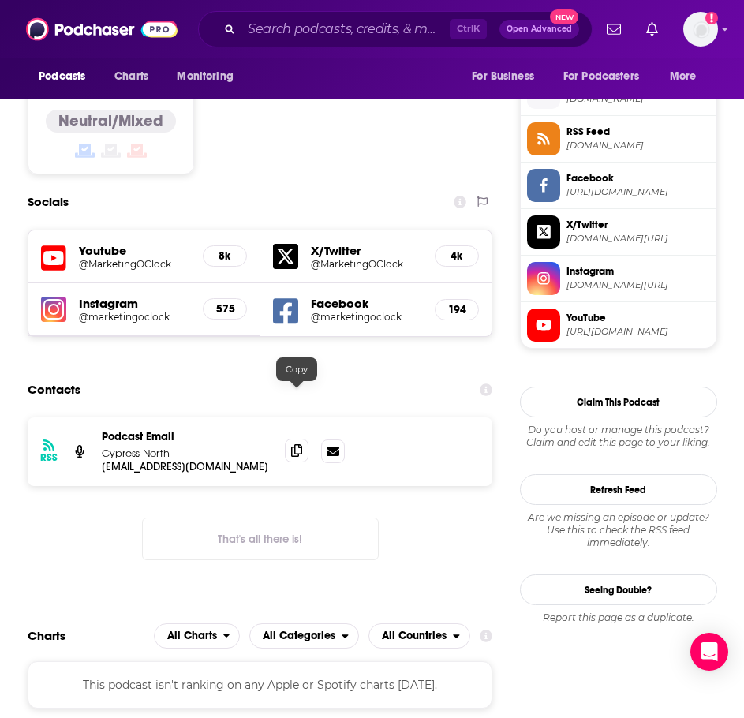
click at [290, 439] on span at bounding box center [297, 451] width 24 height 24
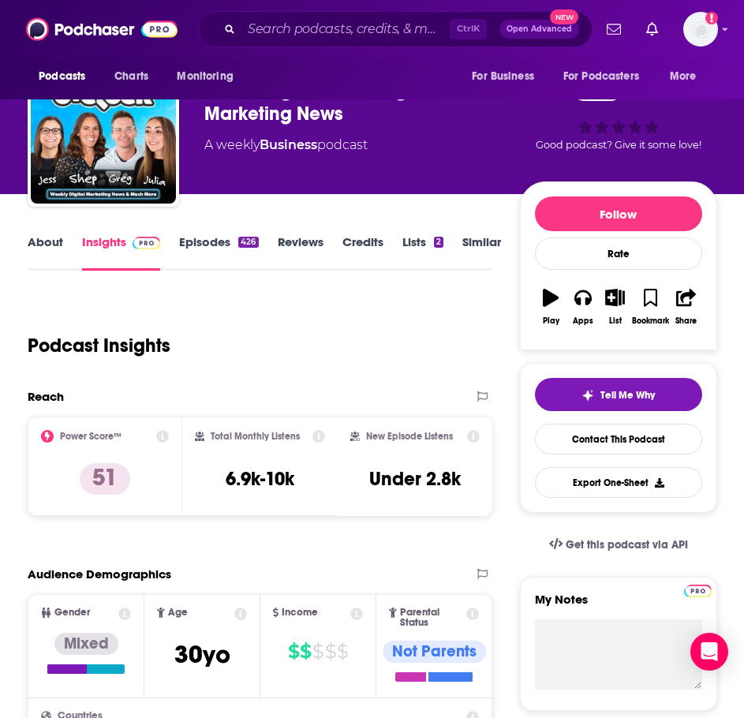
scroll to position [0, 0]
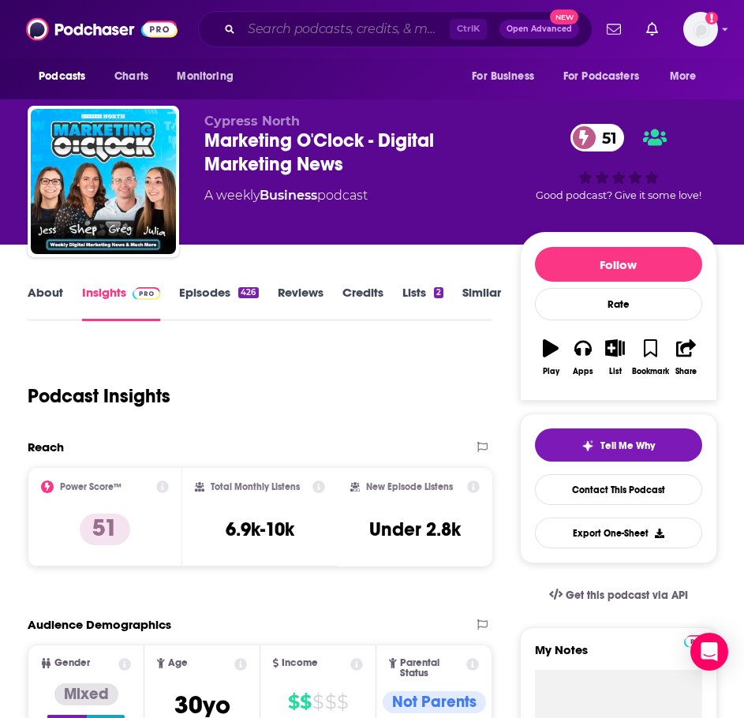
click at [320, 38] on input "Search podcasts, credits, & more..." at bounding box center [345, 29] width 208 height 25
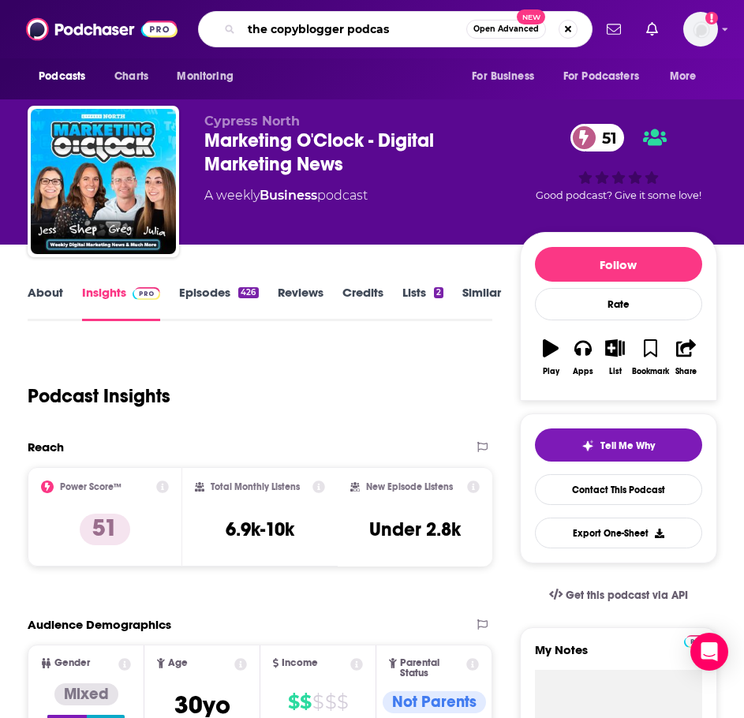
type input "the copyblogger podcast"
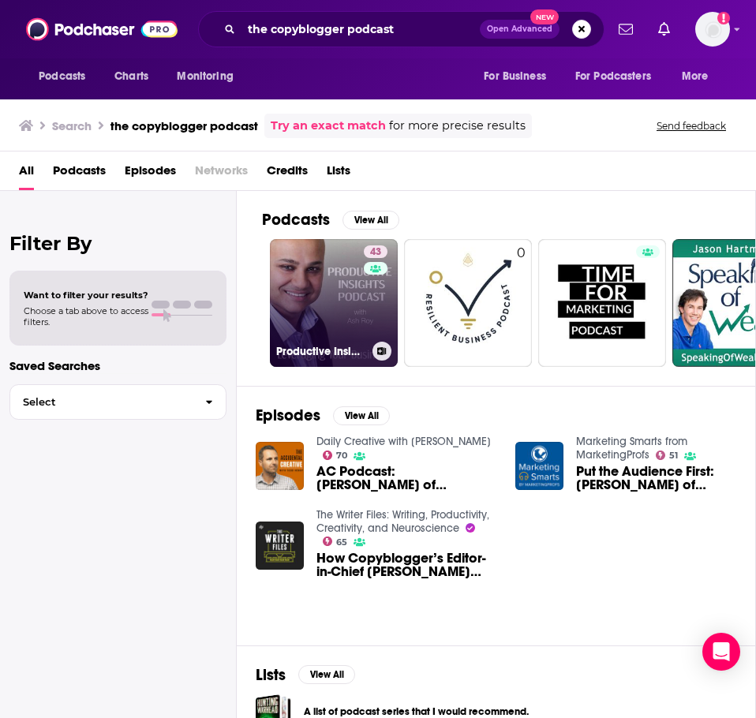
click at [331, 286] on link "43 Productive Insights Podcast — Actionable Business Growth Ideas — with Ash Roy" at bounding box center [334, 303] width 128 height 128
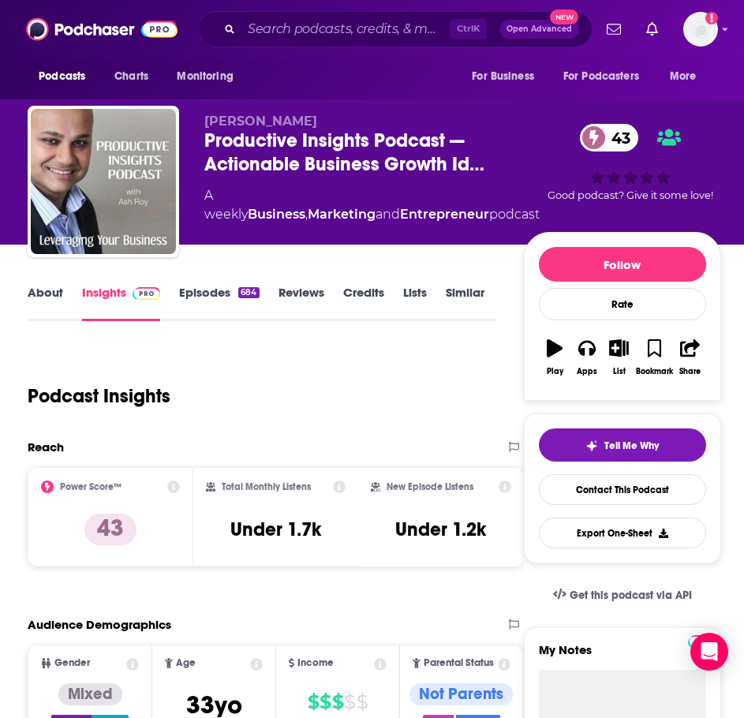
click at [47, 307] on link "About" at bounding box center [46, 303] width 36 height 36
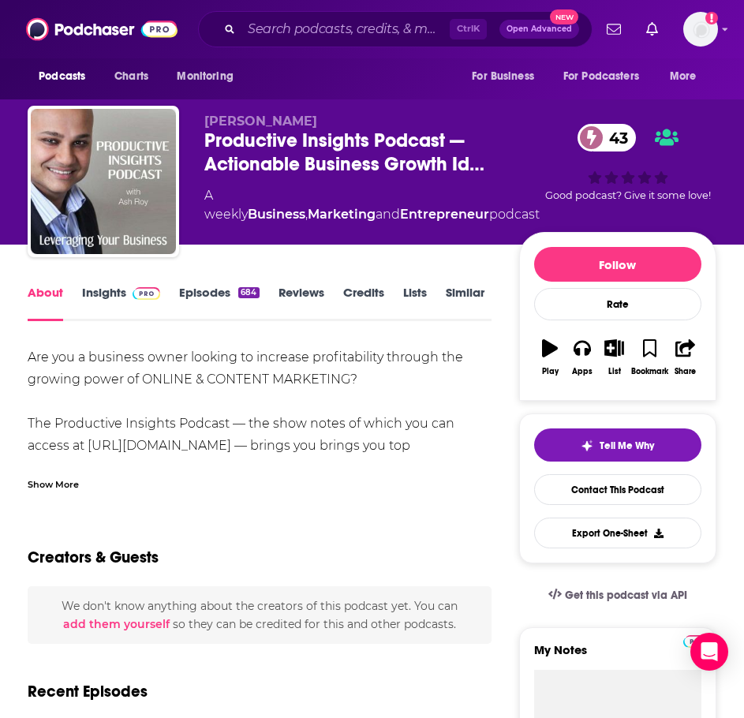
click at [71, 487] on div "Show More" at bounding box center [53, 483] width 51 height 15
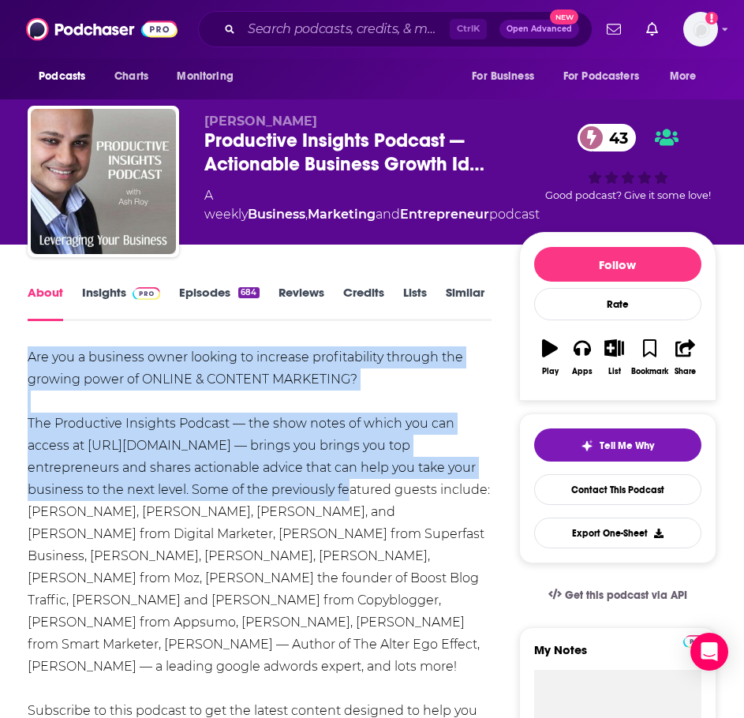
drag, startPoint x: 25, startPoint y: 358, endPoint x: 281, endPoint y: 485, distance: 285.9
click at [124, 283] on div "About Insights Episodes 684 Reviews Credits Lists Similar" at bounding box center [260, 302] width 464 height 39
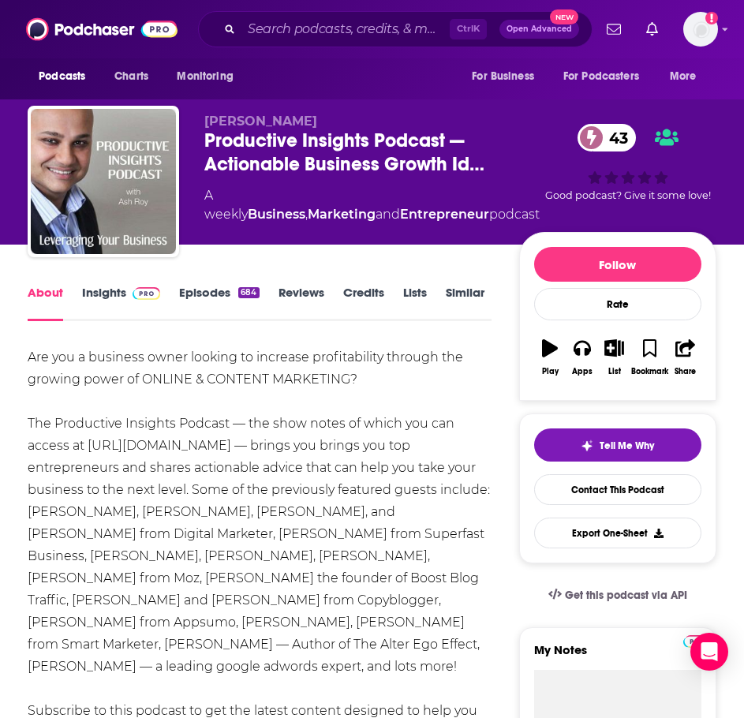
click at [113, 305] on link "Insights" at bounding box center [121, 303] width 78 height 36
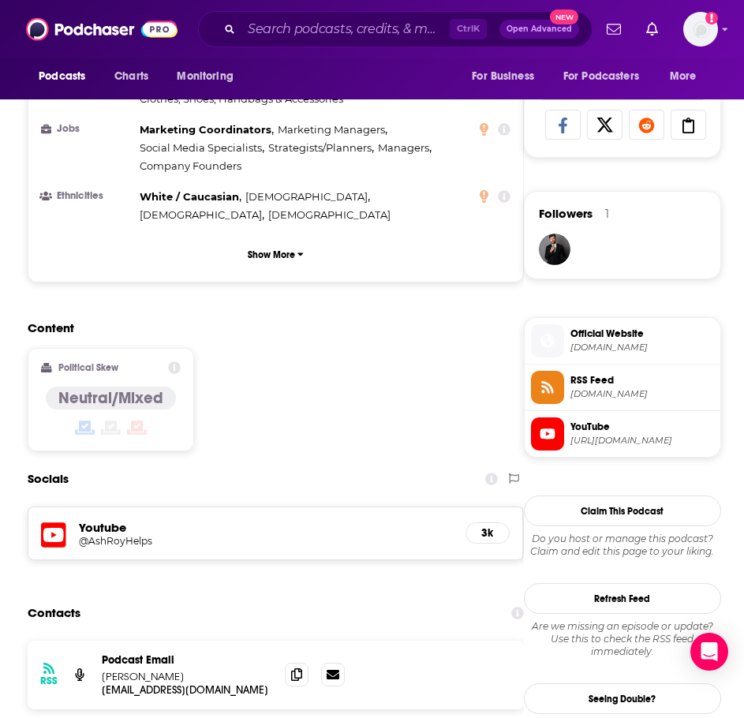
scroll to position [1026, 0]
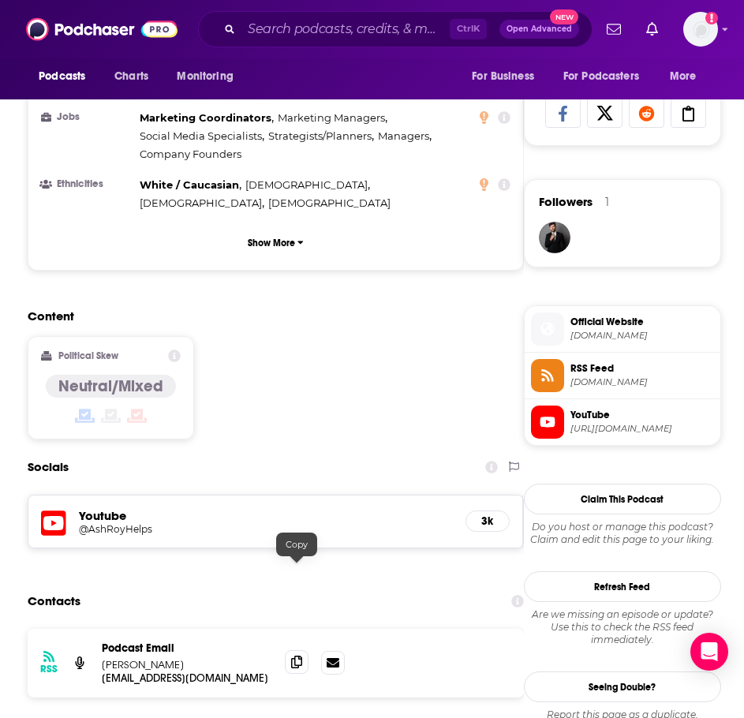
click at [300, 656] on icon at bounding box center [296, 662] width 11 height 13
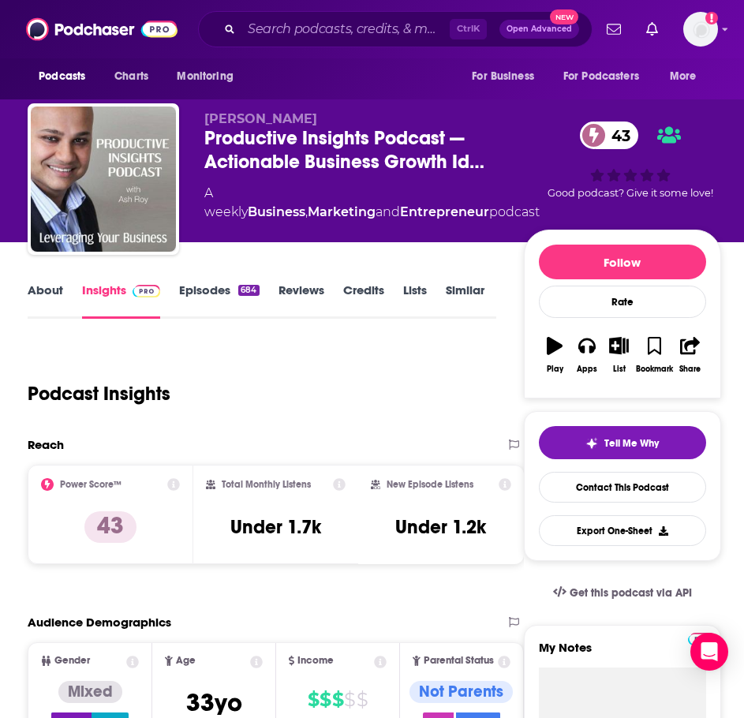
scroll to position [0, 0]
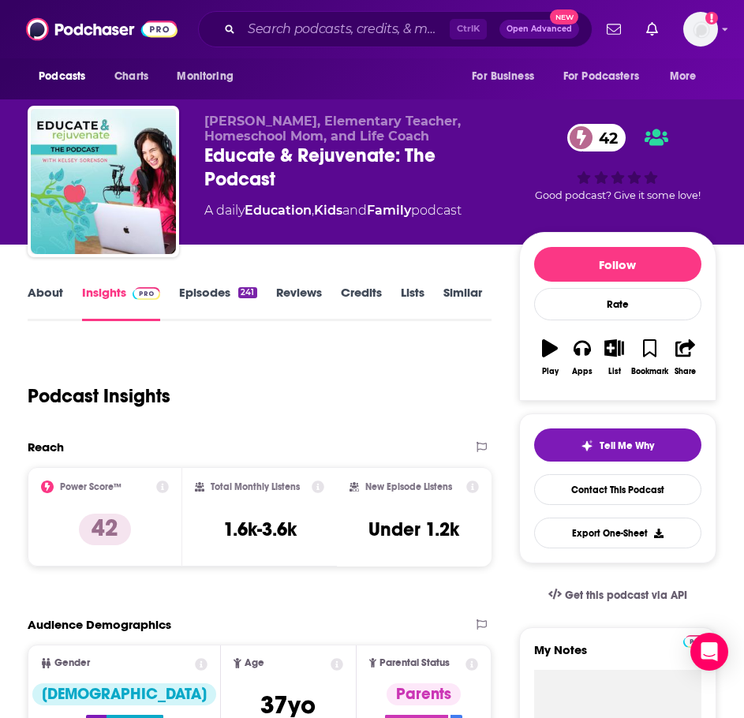
click at [54, 296] on link "About" at bounding box center [46, 303] width 36 height 36
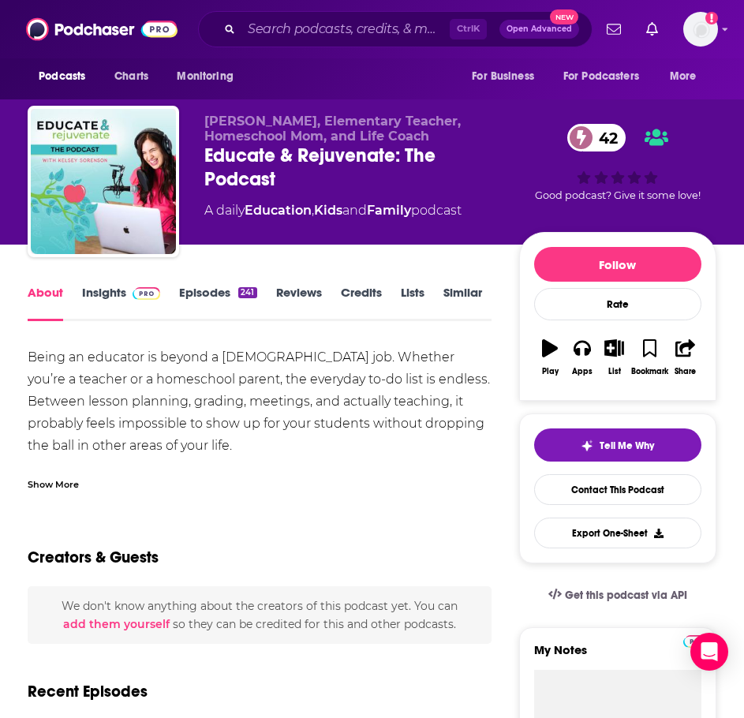
click at [61, 476] on div "Show More" at bounding box center [53, 483] width 51 height 15
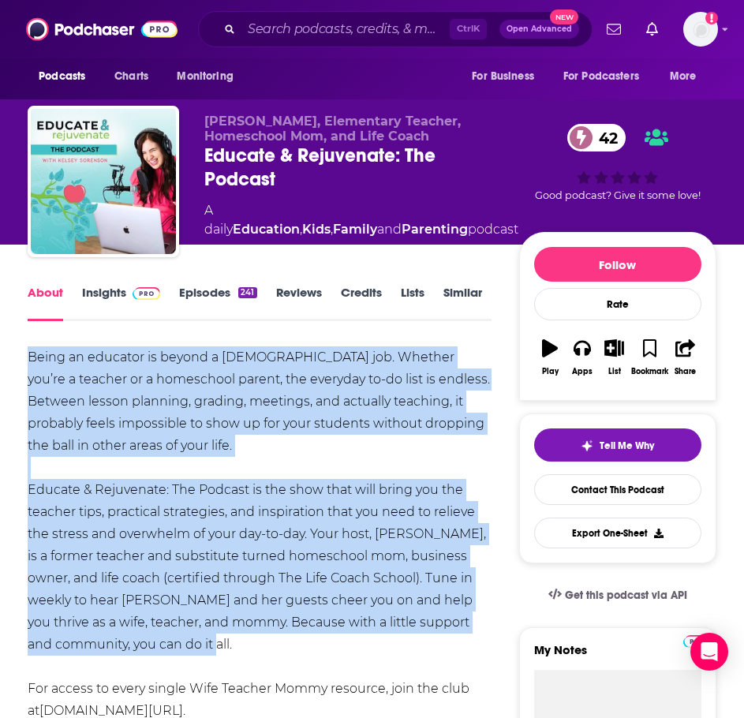
drag, startPoint x: 215, startPoint y: 644, endPoint x: 24, endPoint y: 356, distance: 345.6
copy div "Being an educator is beyond a full-time job. Whether you’re a teacher or a home…"
click at [98, 300] on link "Insights" at bounding box center [121, 303] width 78 height 36
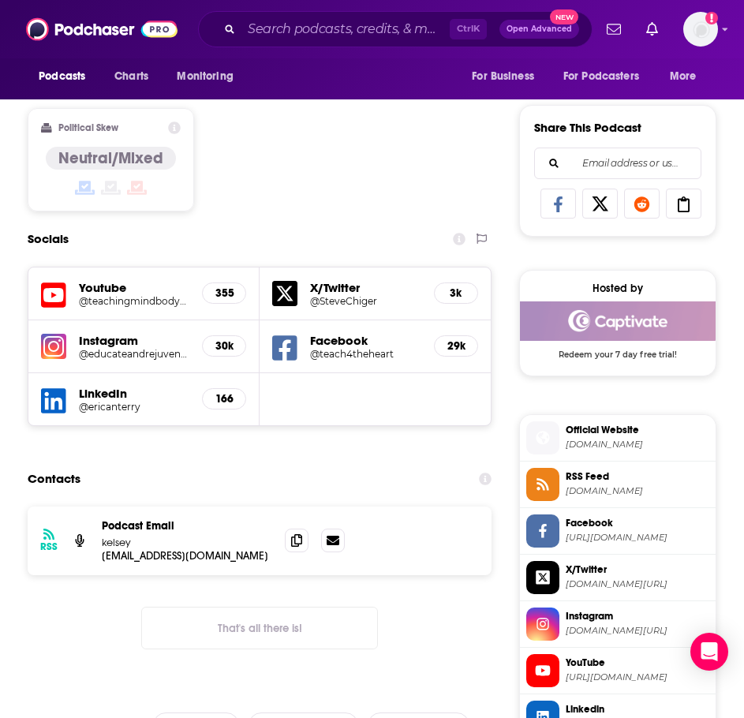
scroll to position [947, 0]
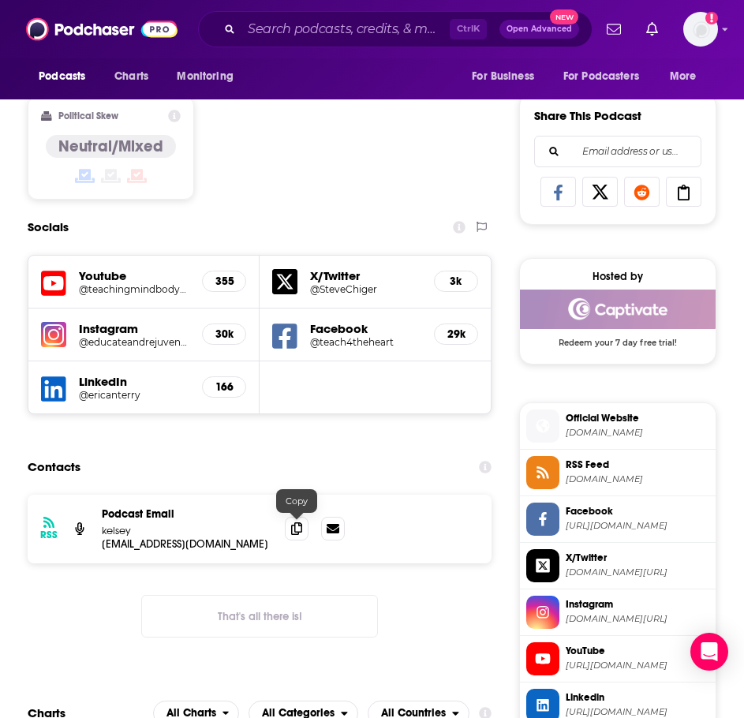
drag, startPoint x: 294, startPoint y: 526, endPoint x: 244, endPoint y: 522, distance: 50.7
click at [294, 526] on icon at bounding box center [296, 528] width 11 height 13
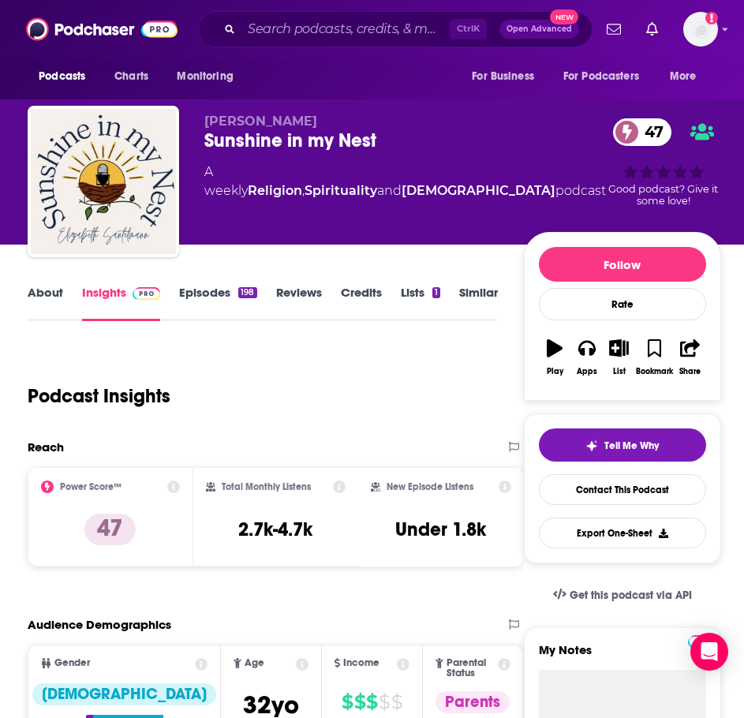
click at [38, 294] on link "About" at bounding box center [46, 303] width 36 height 36
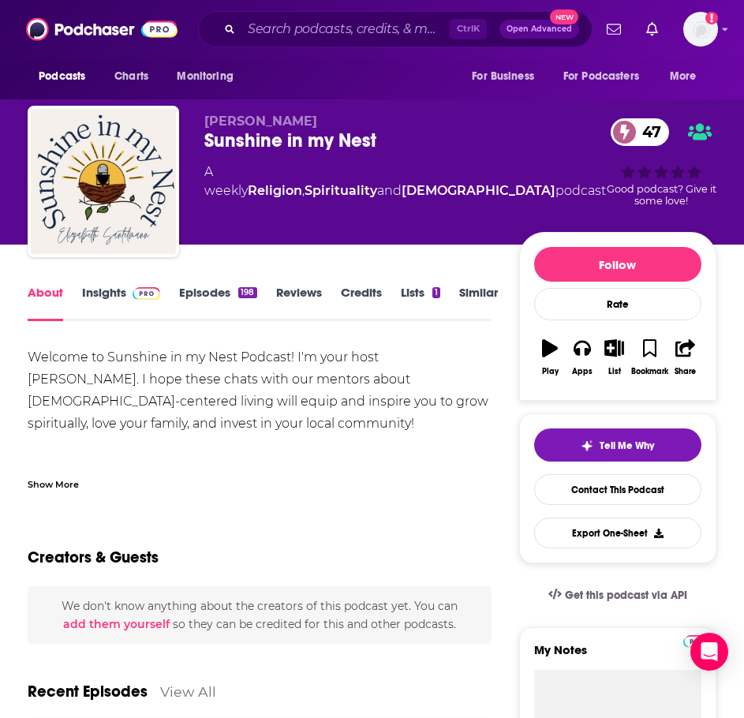
click at [53, 465] on div "Show More" at bounding box center [260, 478] width 464 height 27
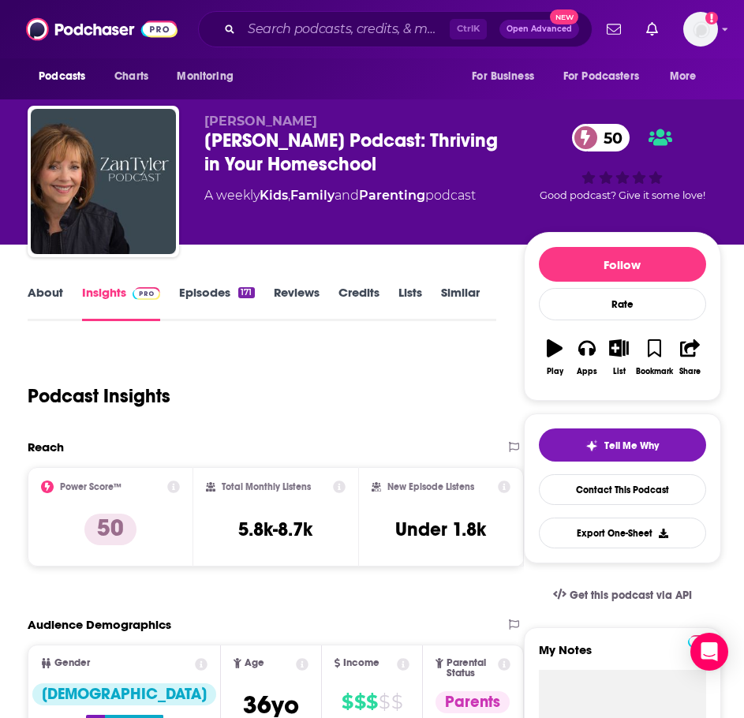
click at [49, 299] on link "About" at bounding box center [46, 303] width 36 height 36
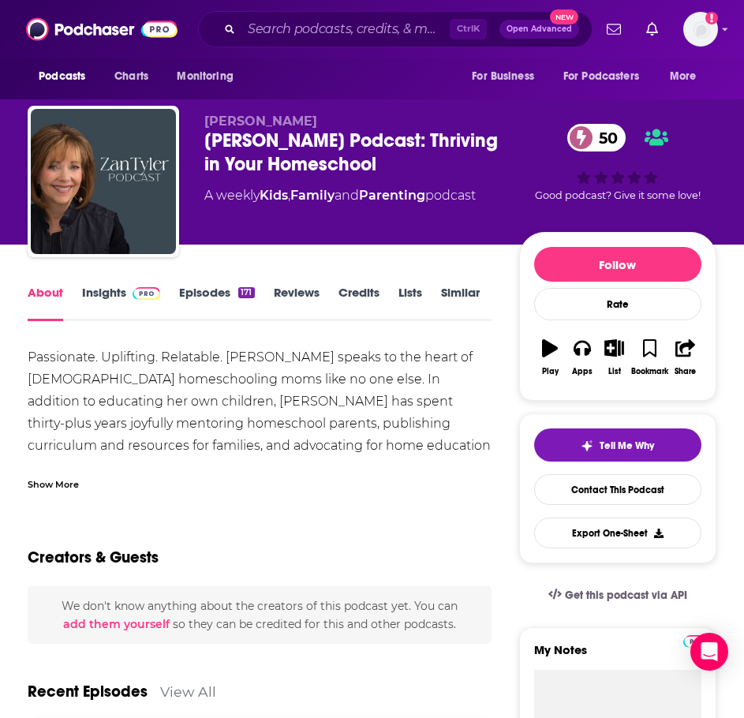
click at [64, 477] on div "Show More" at bounding box center [53, 483] width 51 height 15
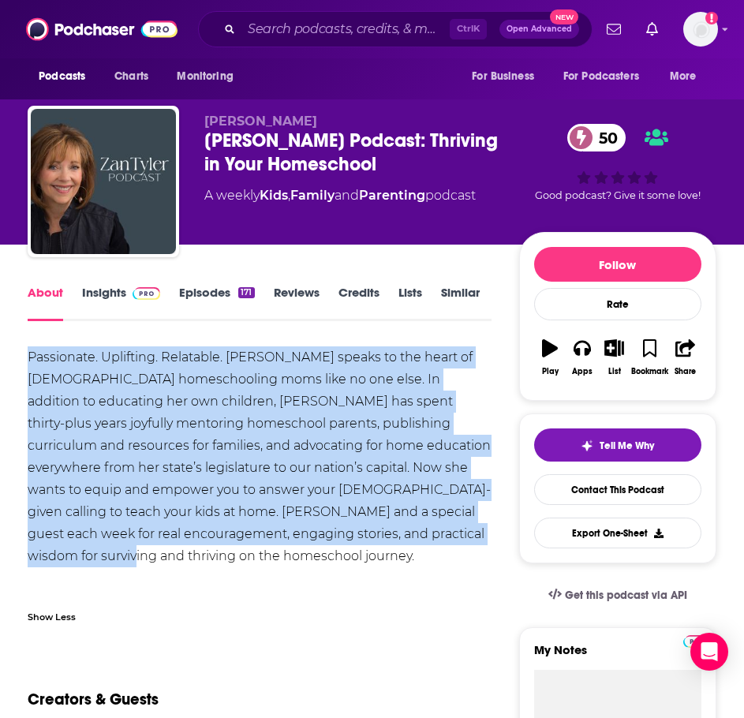
drag, startPoint x: 449, startPoint y: 541, endPoint x: 27, endPoint y: 346, distance: 465.0
copy div "Passionate. Uplifting. Relatable. Zan Tyler speaks to the heart of Christian ho…"
click at [136, 298] on img at bounding box center [147, 293] width 28 height 13
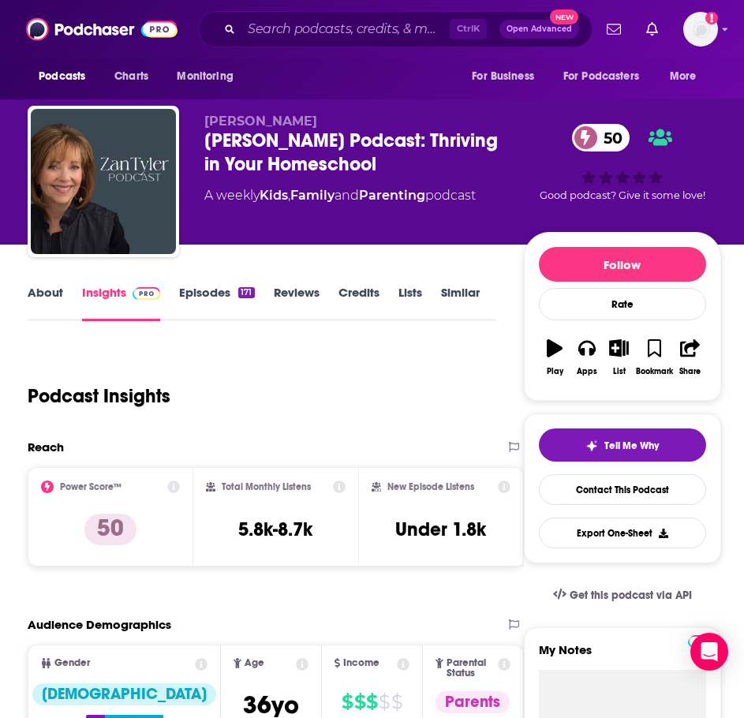
click at [208, 305] on link "Episodes 171" at bounding box center [216, 303] width 75 height 36
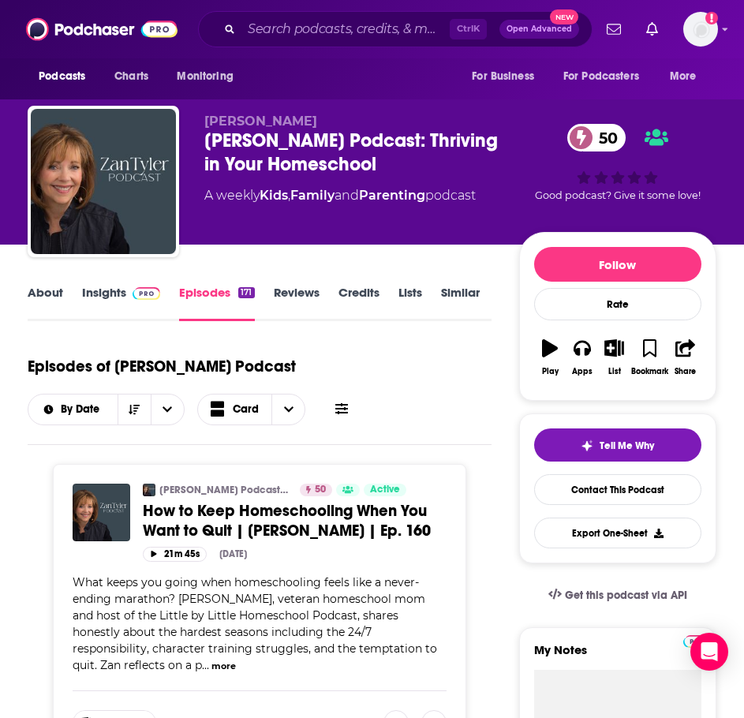
click at [325, 522] on span "How to Keep Homeschooling When You Want to Quit | Leigh Nguyen | Ep. 160" at bounding box center [287, 520] width 288 height 39
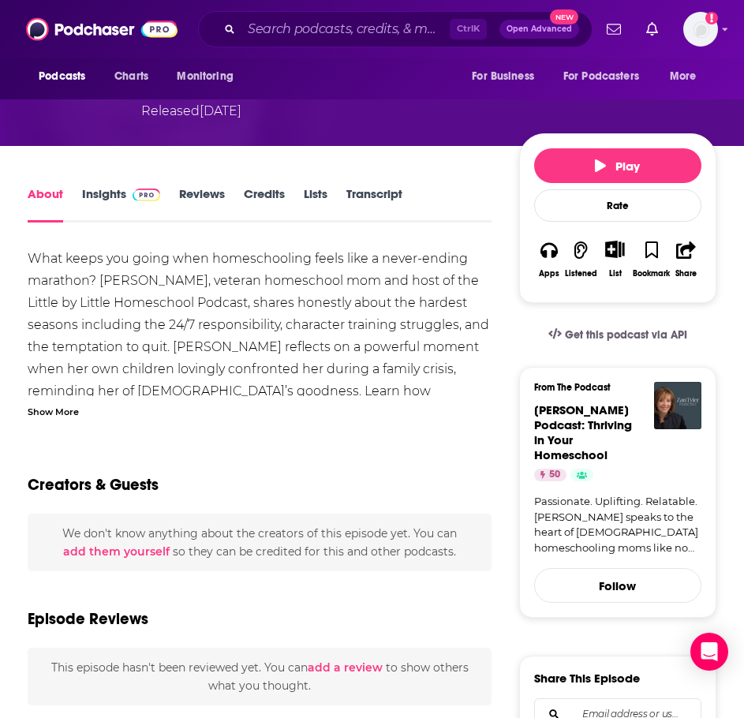
scroll to position [158, 0]
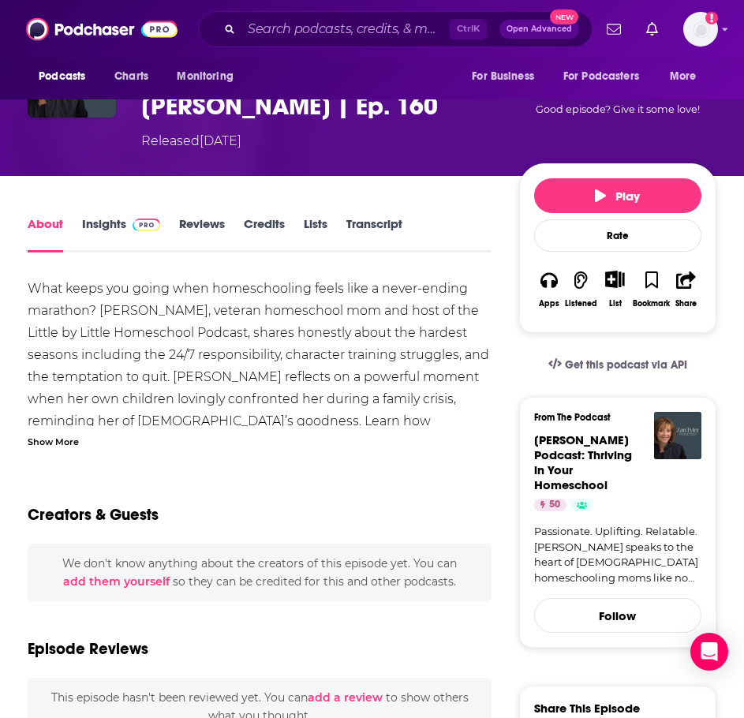
click at [62, 446] on div "Show More" at bounding box center [53, 440] width 51 height 15
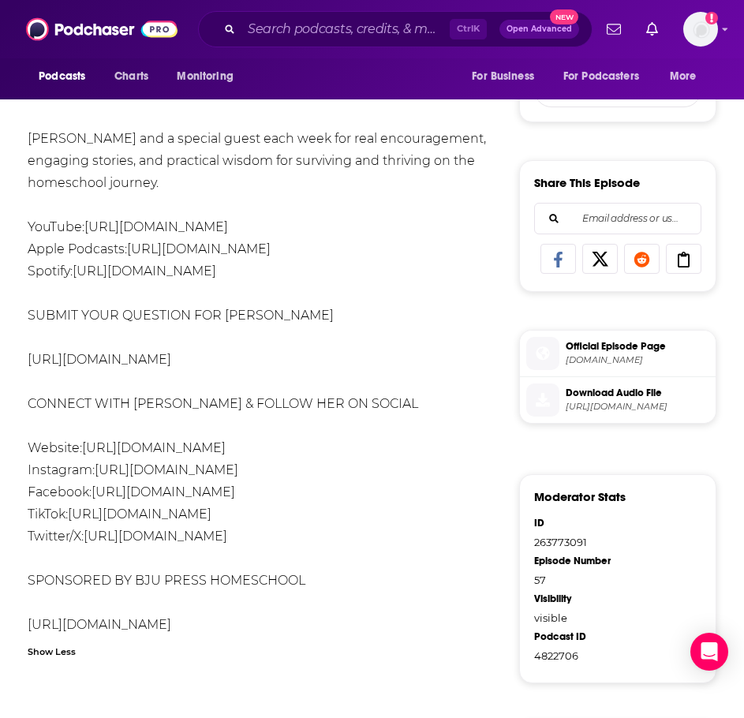
scroll to position [710, 0]
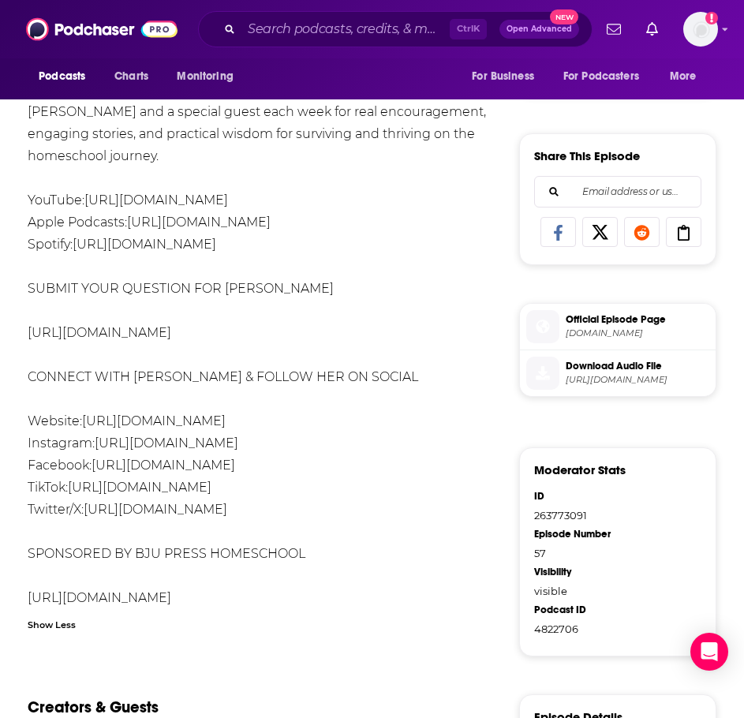
drag, startPoint x: 357, startPoint y: 439, endPoint x: 99, endPoint y: 440, distance: 257.3
click at [99, 440] on div "What keeps you going when homeschooling feels like a never-ending marathon? Lei…" at bounding box center [260, 167] width 464 height 884
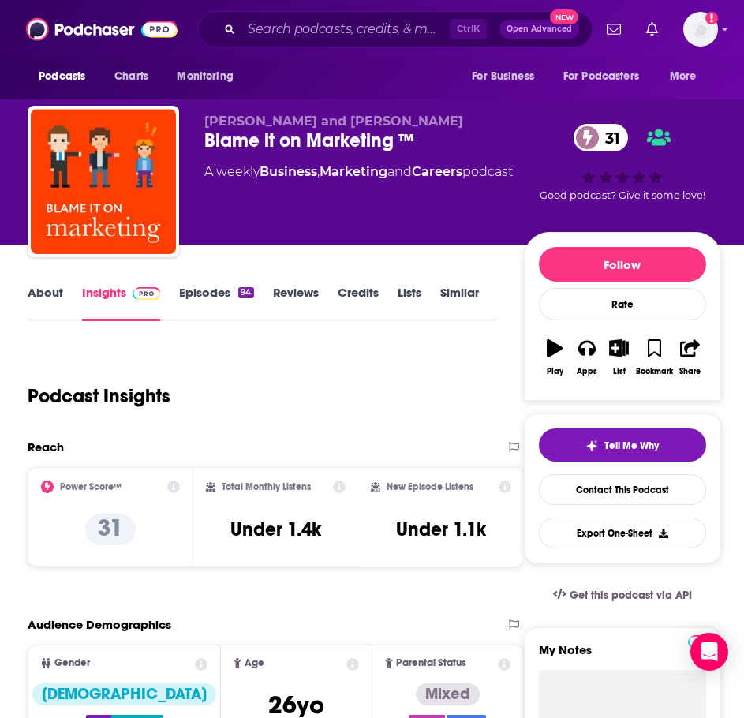
click at [54, 290] on link "About" at bounding box center [46, 303] width 36 height 36
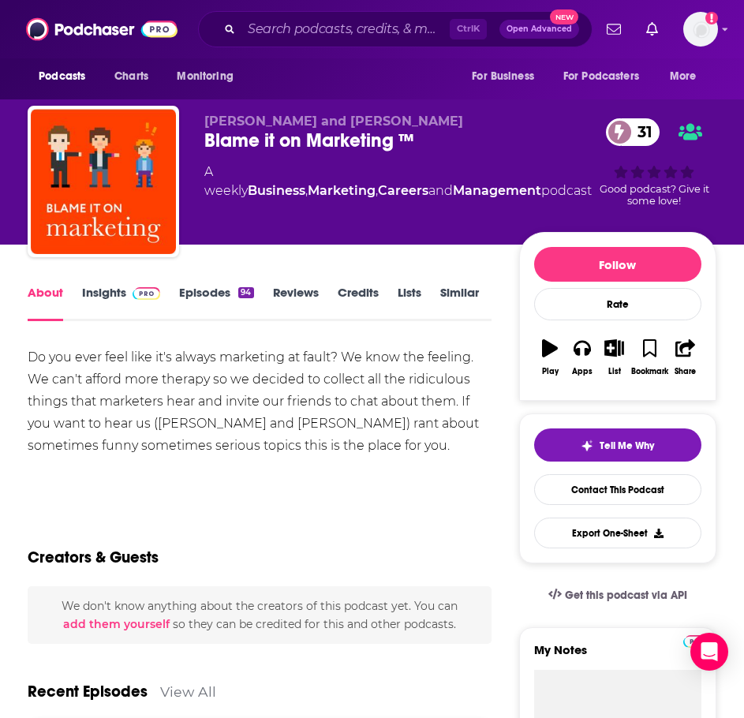
click at [219, 293] on link "Episodes 94" at bounding box center [216, 303] width 74 height 36
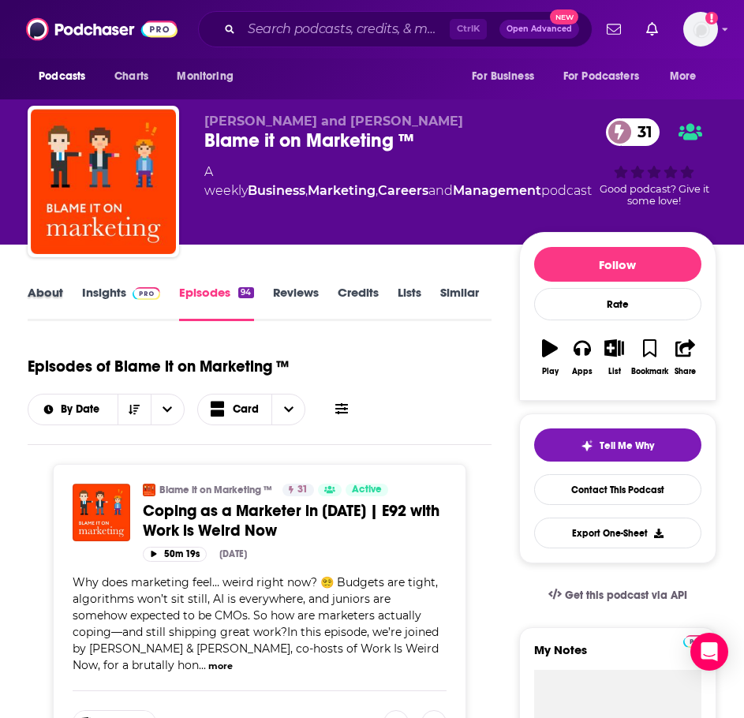
click at [63, 293] on div "About" at bounding box center [55, 303] width 54 height 36
click at [32, 293] on link "About" at bounding box center [46, 303] width 36 height 36
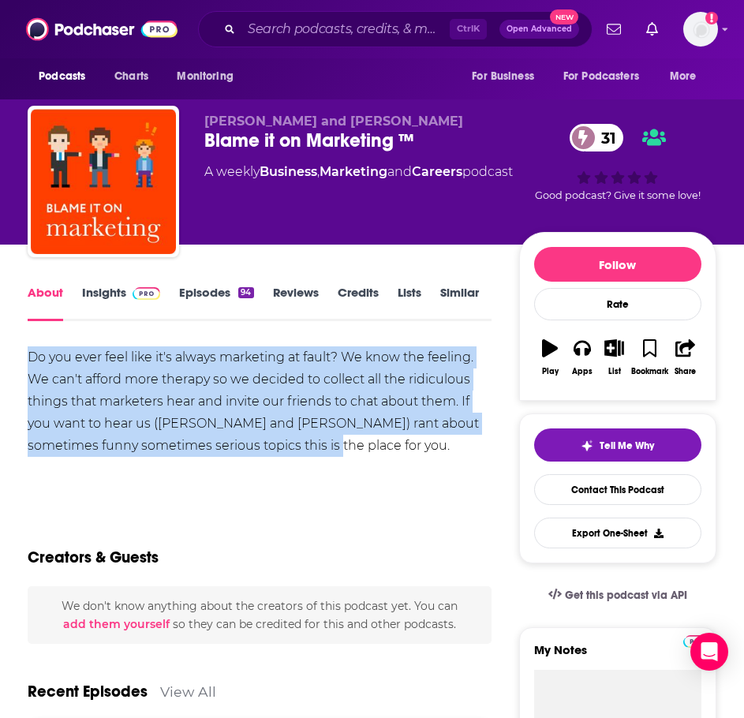
drag, startPoint x: 343, startPoint y: 449, endPoint x: 96, endPoint y: 383, distance: 255.8
click at [0, 356] on html "Podcasts Charts Monitoring Ctrl K Open Advanced New For Business For Podcasters…" at bounding box center [372, 359] width 744 height 718
copy div "Do you ever feel like it's always marketing at fault? We know the feeling. We c…"
click at [133, 290] on img at bounding box center [147, 293] width 28 height 13
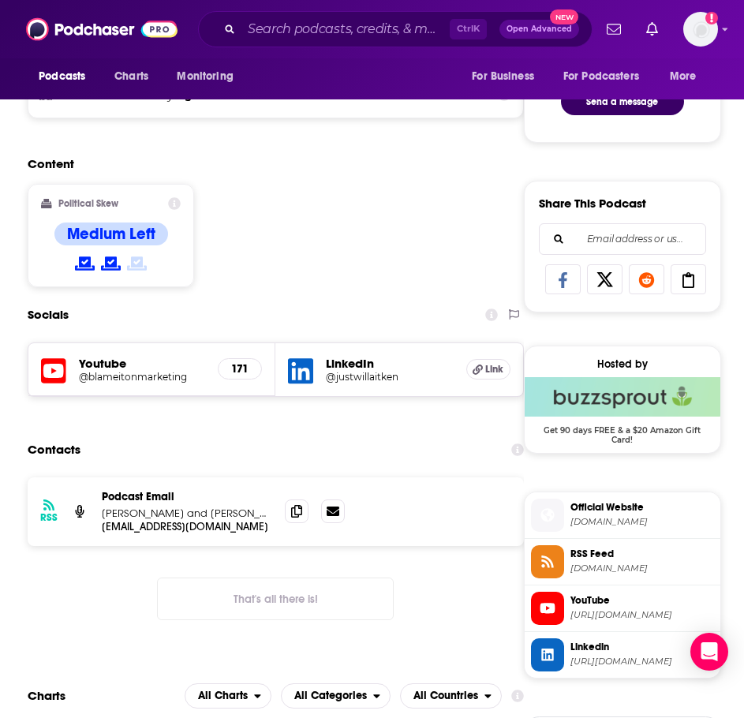
scroll to position [868, 0]
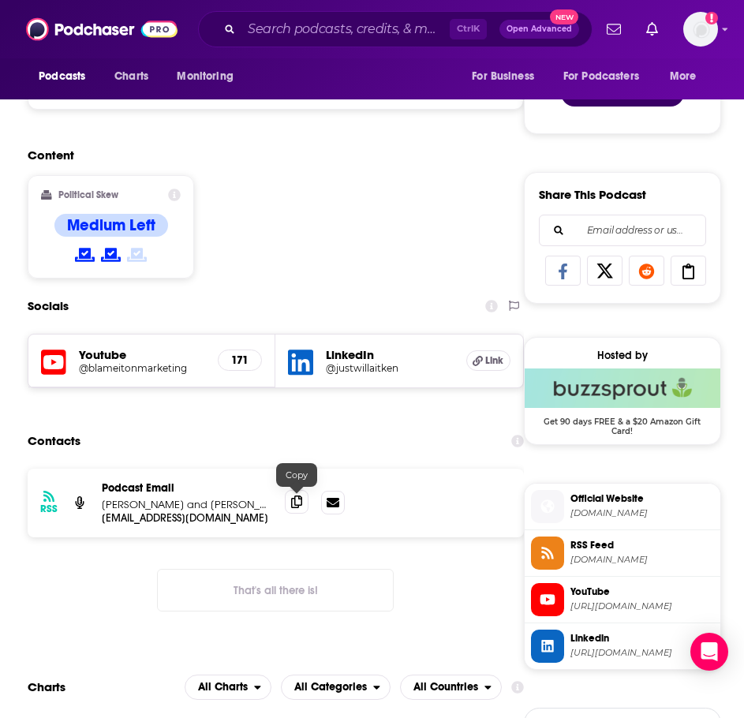
click at [286, 507] on span at bounding box center [297, 502] width 24 height 24
click at [261, 39] on input "Search podcasts, credits, & more..." at bounding box center [345, 29] width 208 height 25
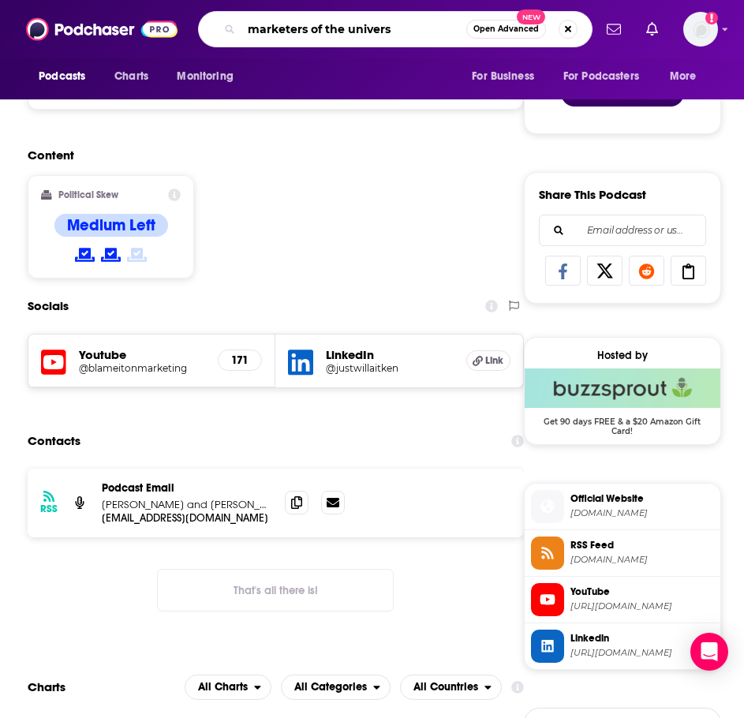
type input "marketers of the universe"
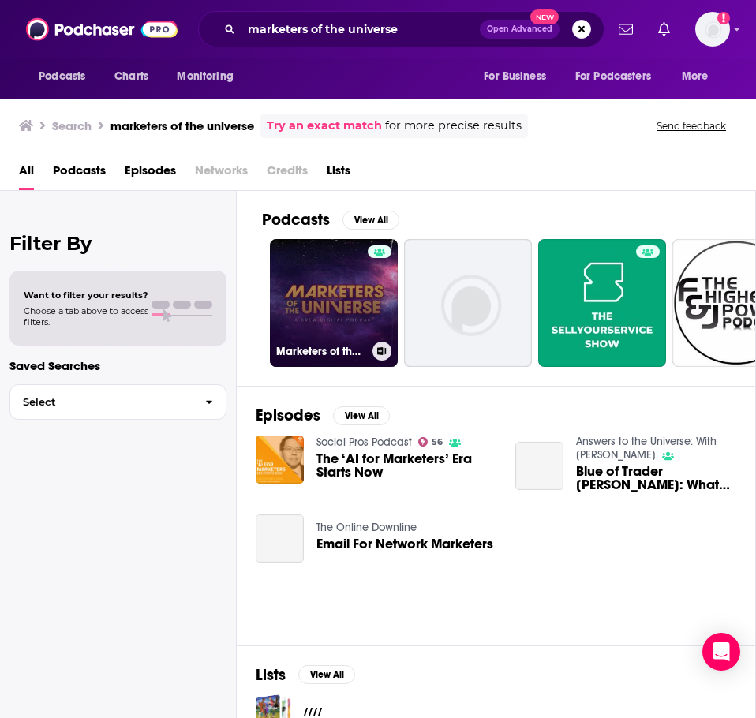
click at [328, 290] on link "Marketers of the Universe: A digital marketing podcast" at bounding box center [334, 303] width 128 height 128
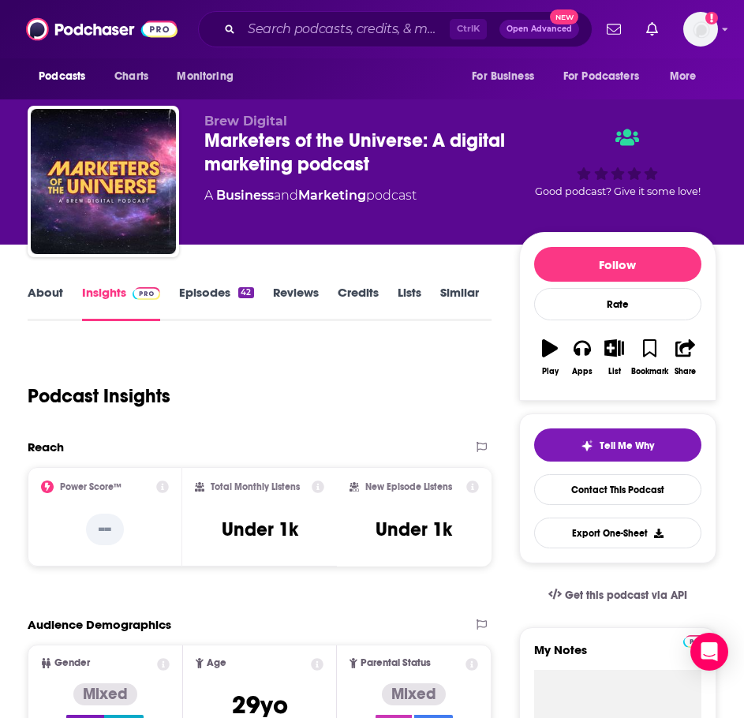
click at [53, 287] on link "About" at bounding box center [46, 303] width 36 height 36
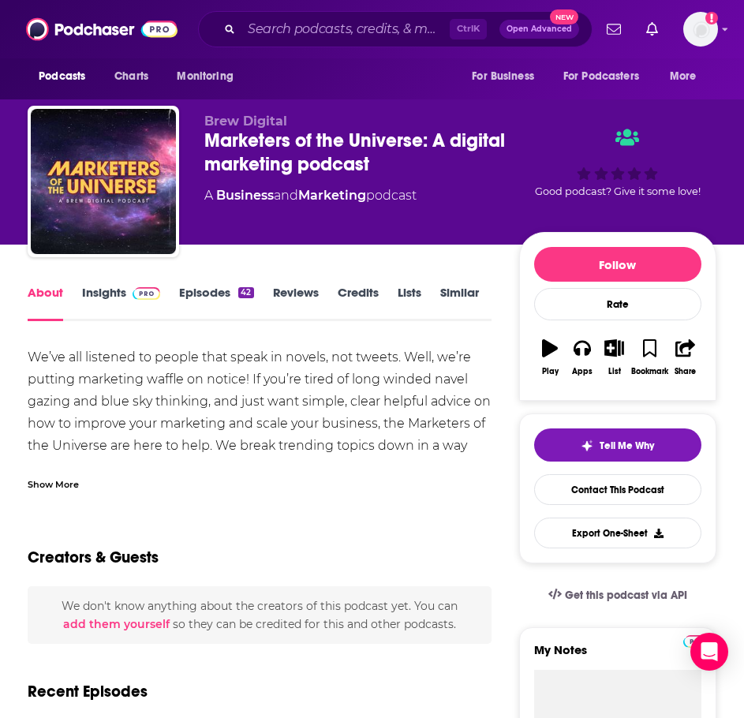
click at [75, 477] on div "Show More" at bounding box center [53, 483] width 51 height 15
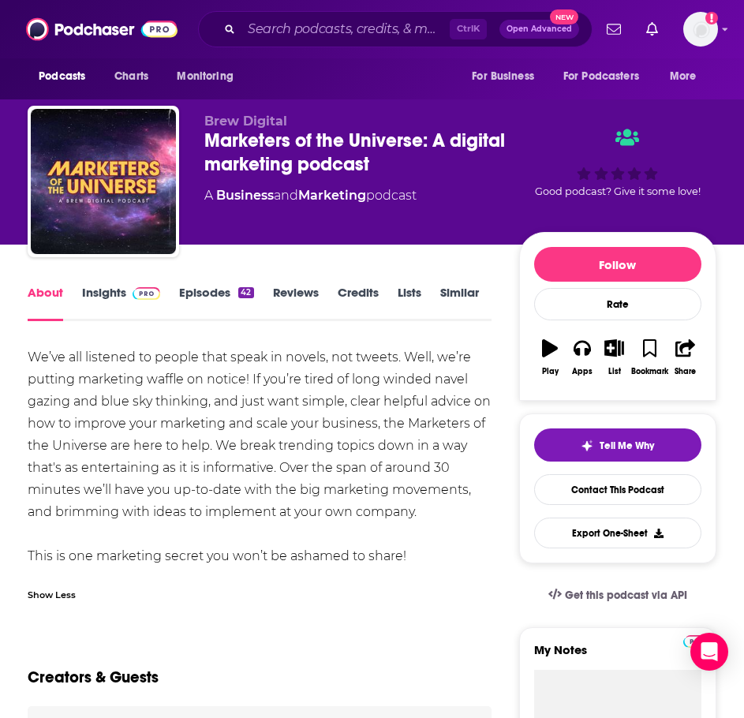
drag, startPoint x: 421, startPoint y: 510, endPoint x: 11, endPoint y: 359, distance: 436.5
copy div "We’ve all listened to people that speak in novels, not tweets. Well, we’re putt…"
click at [115, 291] on link "Insights" at bounding box center [121, 303] width 78 height 36
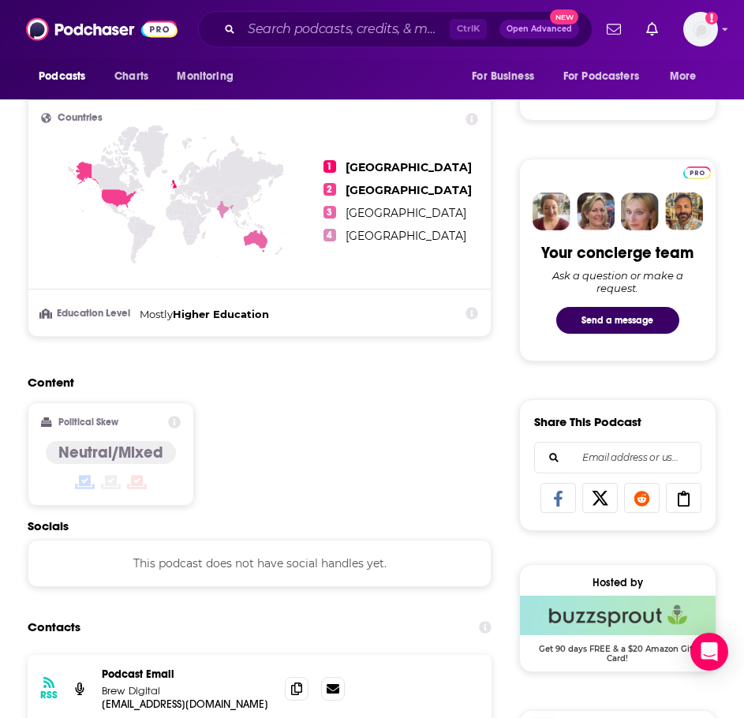
scroll to position [868, 0]
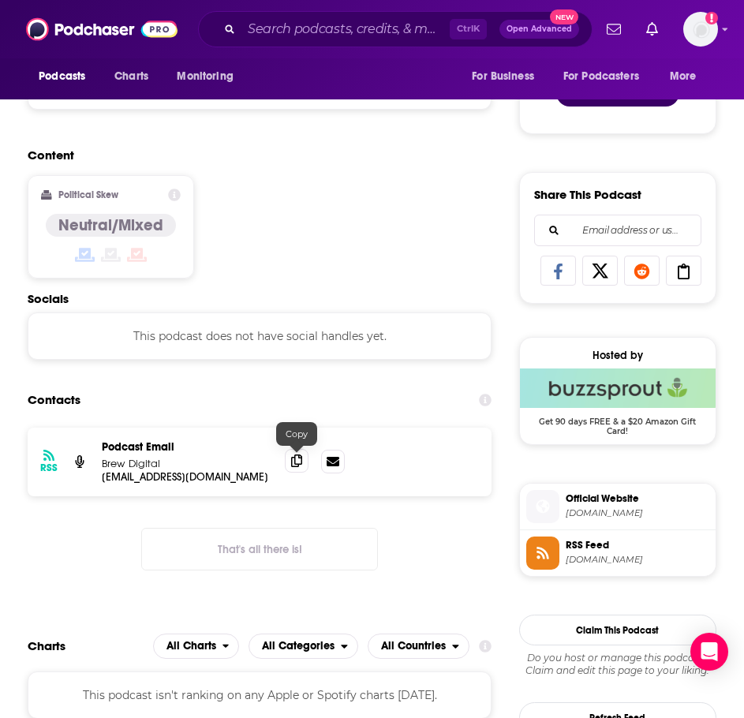
click at [290, 466] on span at bounding box center [297, 461] width 24 height 24
click at [305, 31] on input "Search podcasts, credits, & more..." at bounding box center [345, 29] width 208 height 25
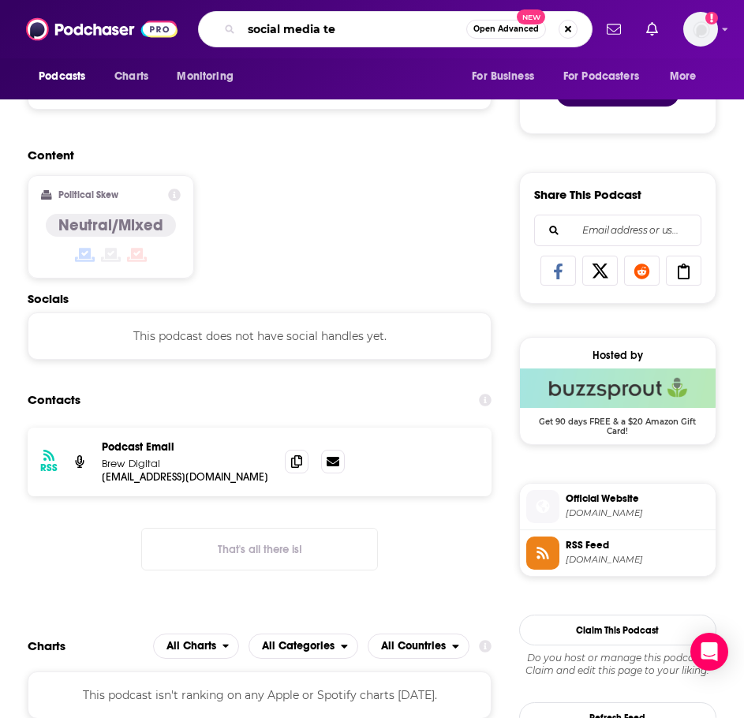
type input "social media tea"
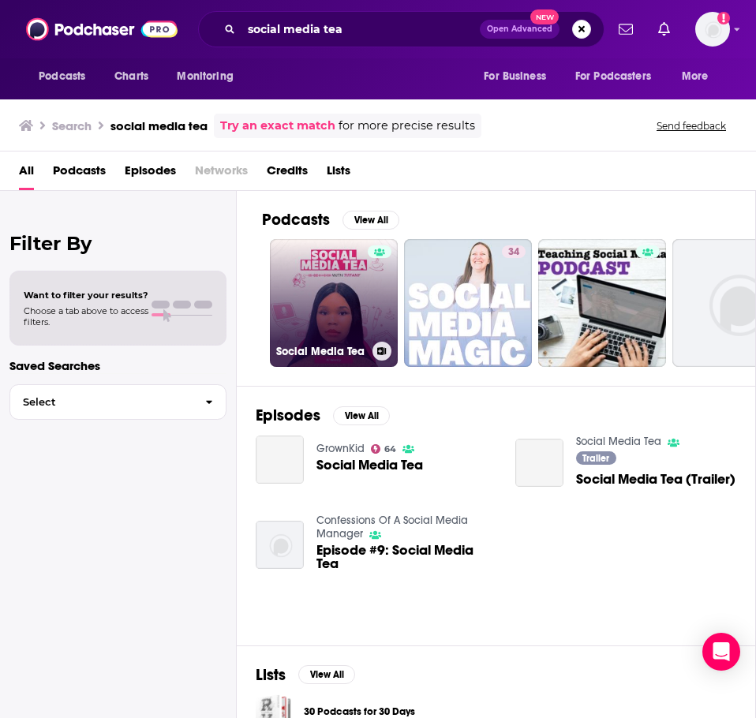
click at [316, 308] on link "Social Media Tea" at bounding box center [334, 303] width 128 height 128
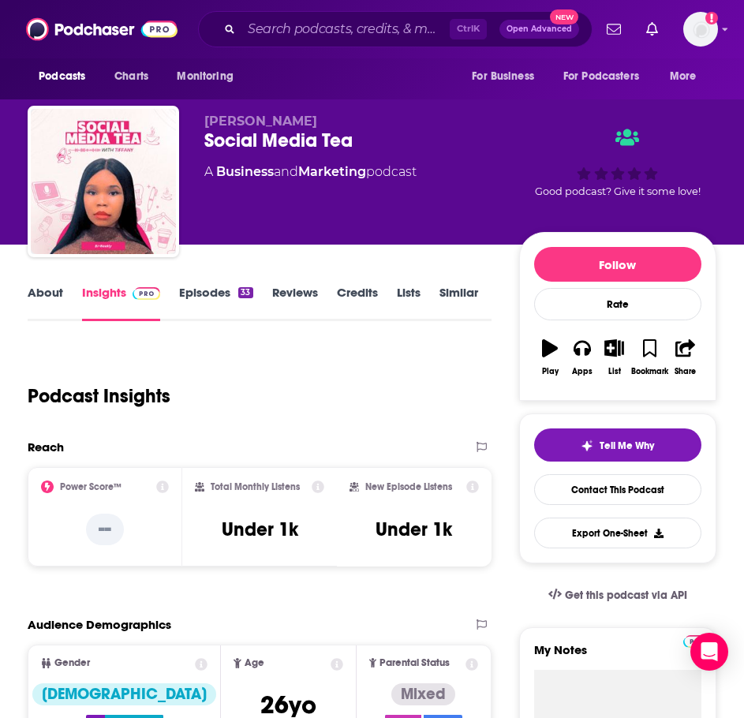
click at [43, 309] on link "About" at bounding box center [46, 303] width 36 height 36
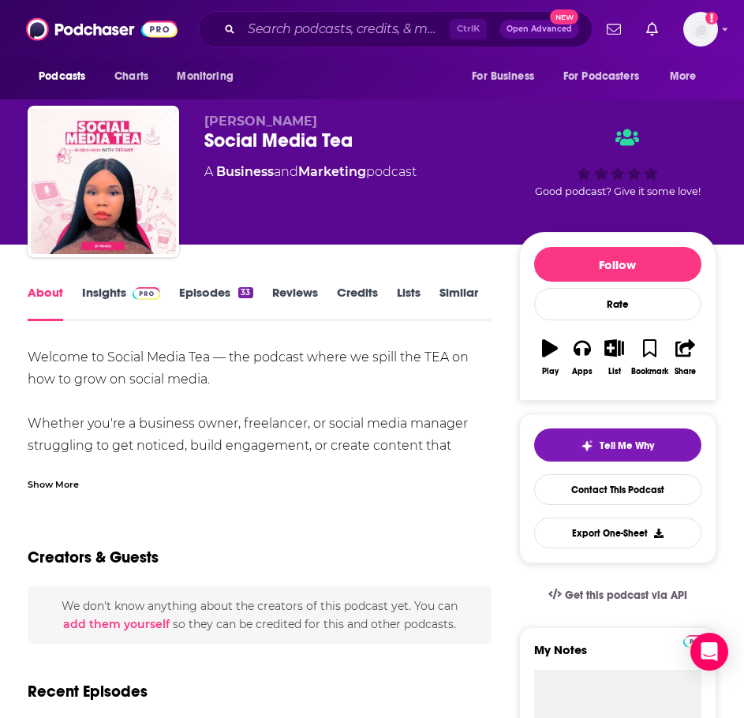
click at [75, 485] on div "Show More" at bounding box center [53, 483] width 51 height 15
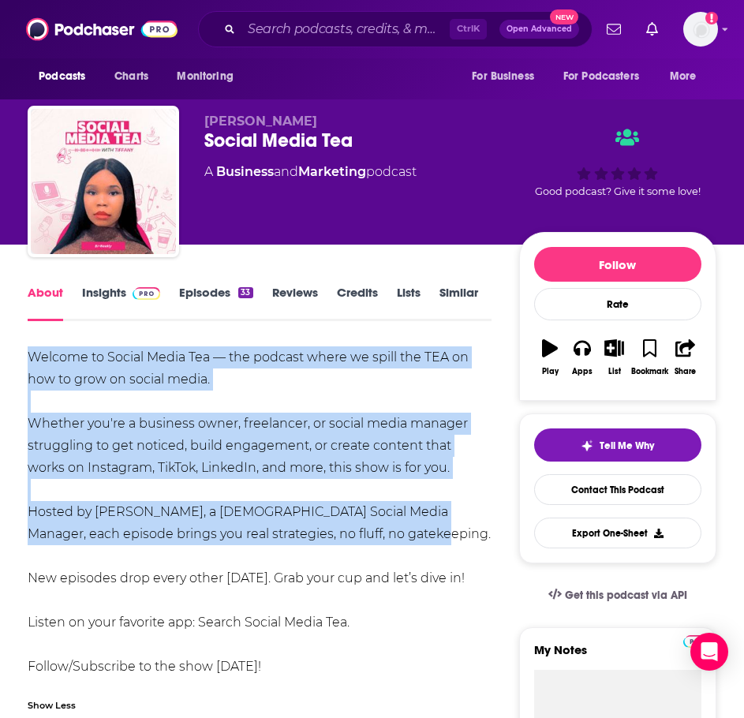
drag, startPoint x: 410, startPoint y: 537, endPoint x: 78, endPoint y: 365, distance: 373.8
copy div "Welcome to Social Media Tea — the podcast where we spill the TEA on how to grow…"
click at [110, 291] on link "Insights" at bounding box center [121, 303] width 78 height 36
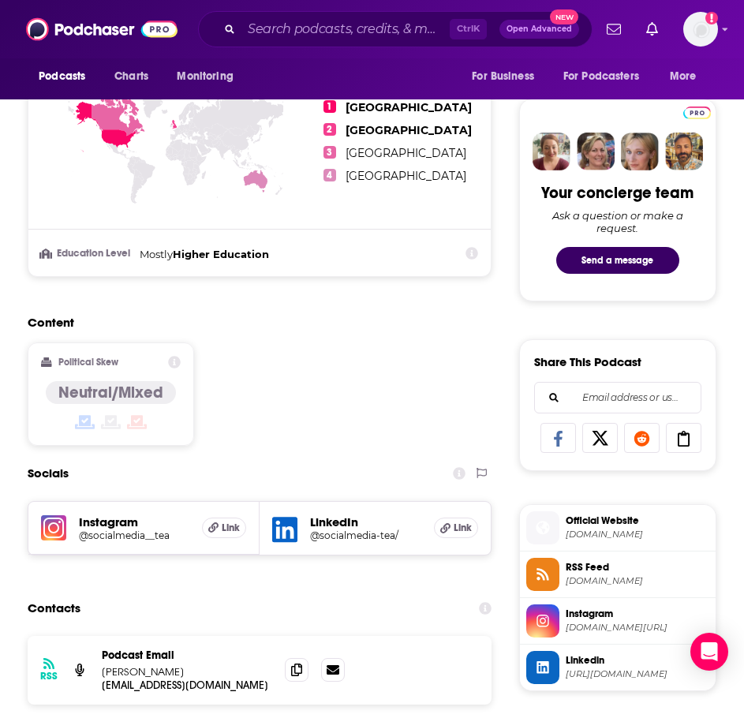
scroll to position [789, 0]
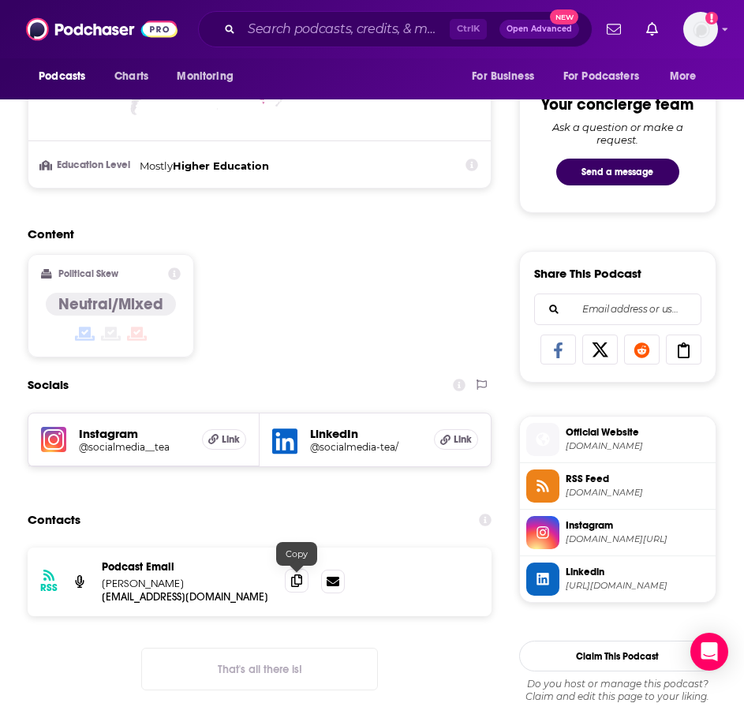
click at [296, 591] on span at bounding box center [297, 581] width 24 height 24
click at [281, 37] on input "Search podcasts, credits, & more..." at bounding box center [345, 29] width 208 height 25
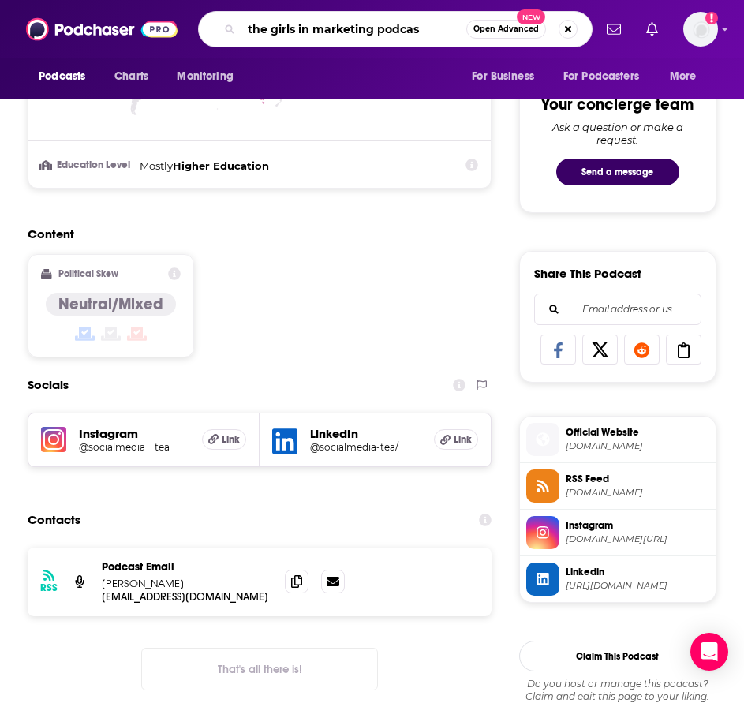
type input "the girls in marketing podcast"
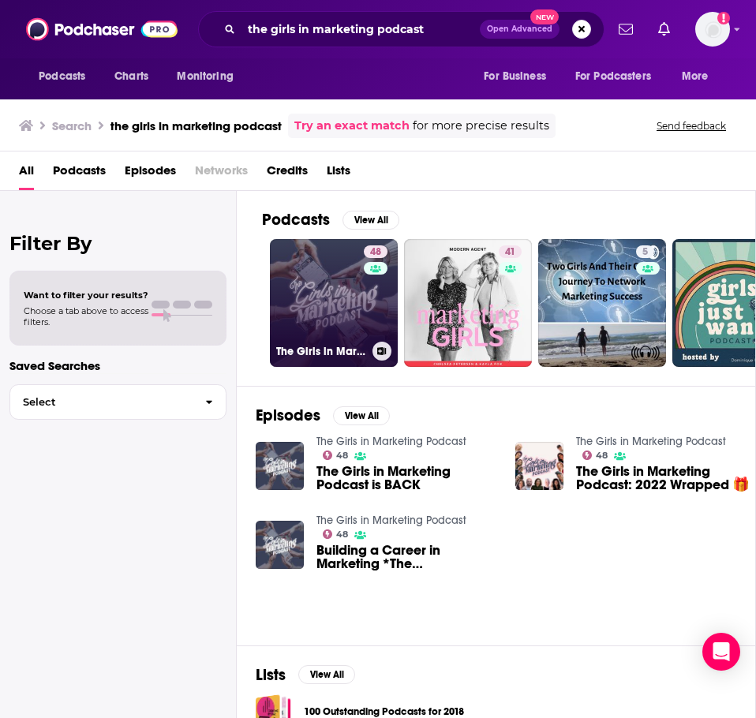
click at [314, 281] on link "48 The Girls in Marketing Podcast" at bounding box center [334, 303] width 128 height 128
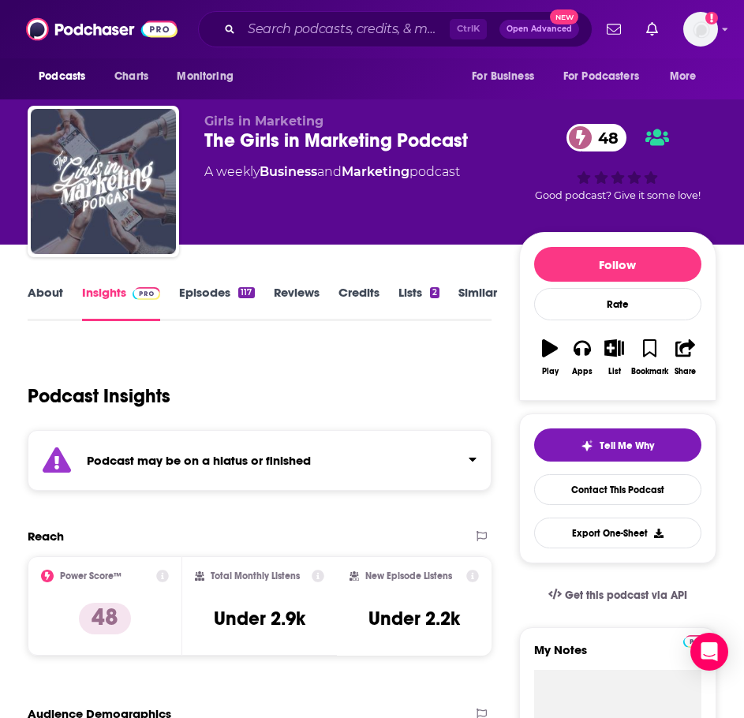
click at [269, 455] on strong "Podcast may be on a hiatus or finished" at bounding box center [199, 460] width 224 height 15
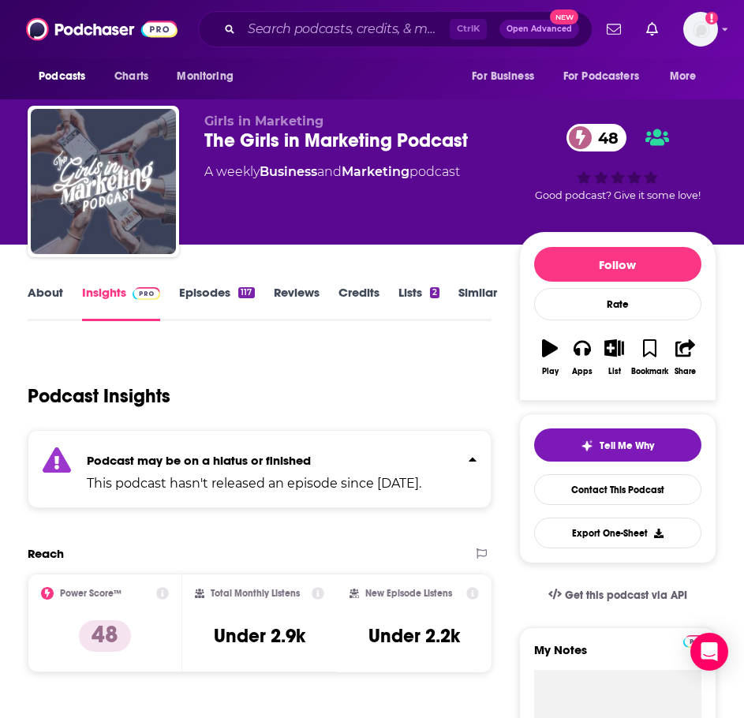
click at [53, 294] on link "About" at bounding box center [46, 303] width 36 height 36
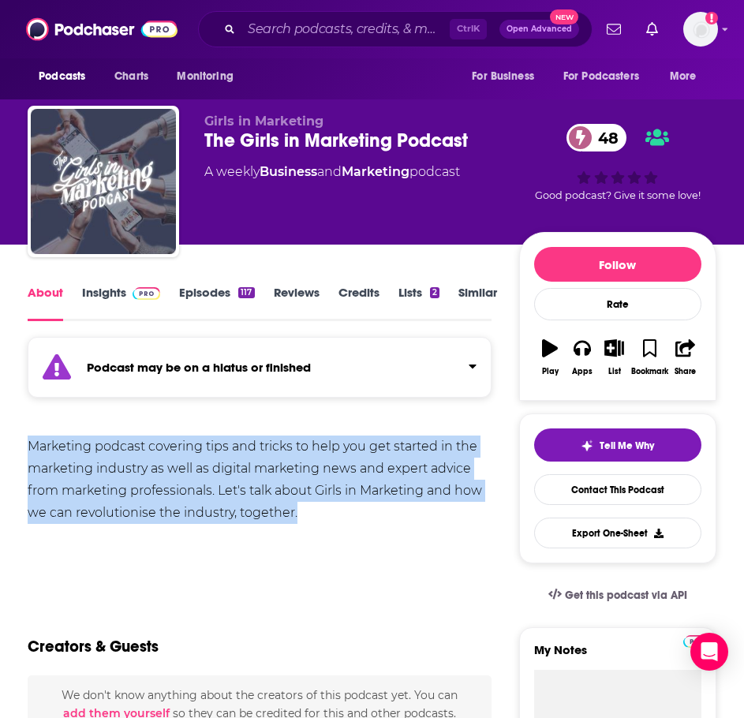
drag, startPoint x: 360, startPoint y: 517, endPoint x: 27, endPoint y: 448, distance: 340.0
copy div "Marketing podcast covering tips and tricks to help you get started in the marke…"
click at [110, 305] on link "Insights" at bounding box center [121, 303] width 78 height 36
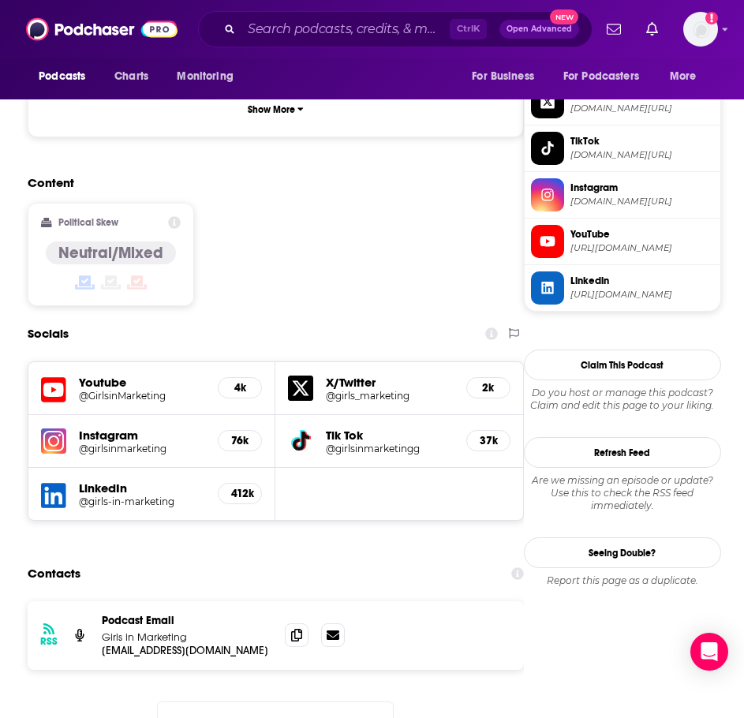
scroll to position [1263, 0]
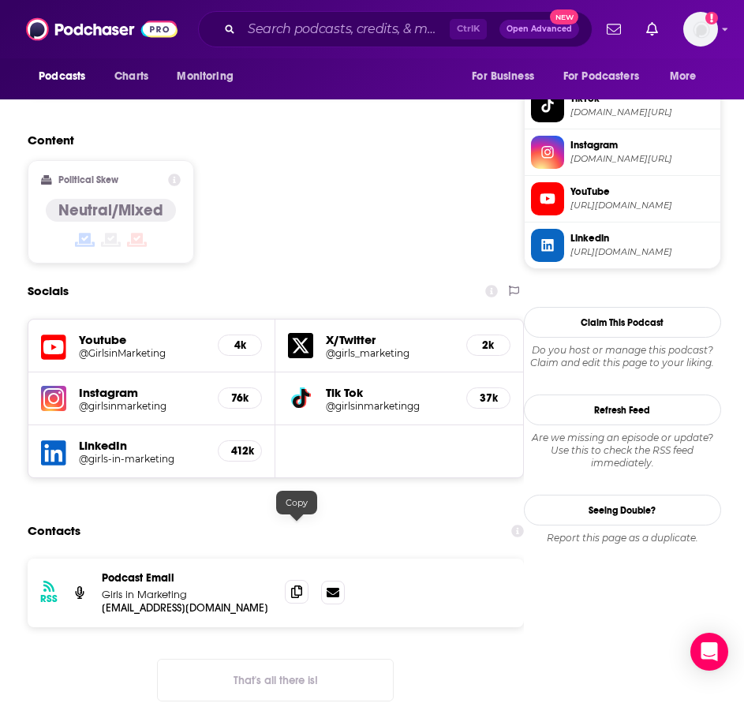
click at [290, 580] on span at bounding box center [297, 592] width 24 height 24
click at [292, 21] on input "Search podcasts, credits, & more..." at bounding box center [345, 29] width 208 height 25
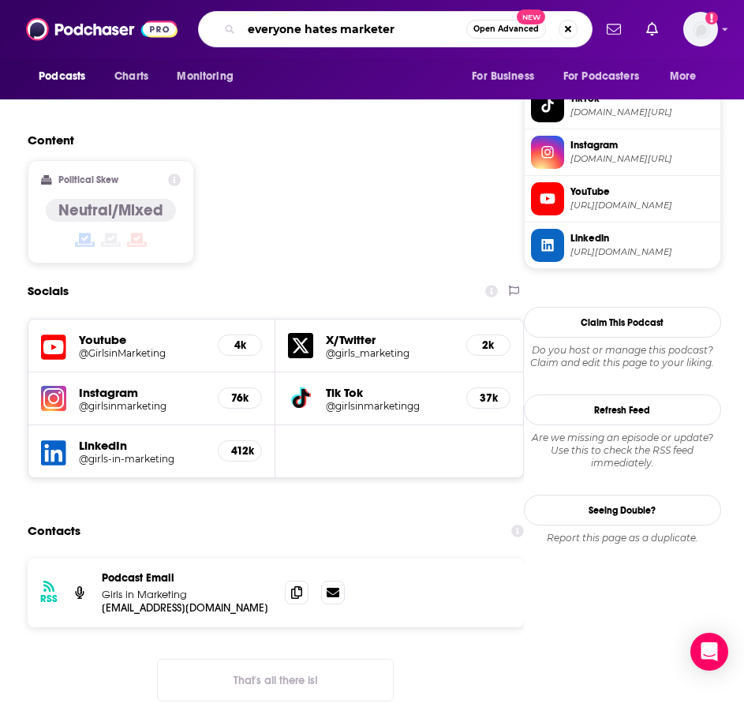
type input "everyone hates marketers"
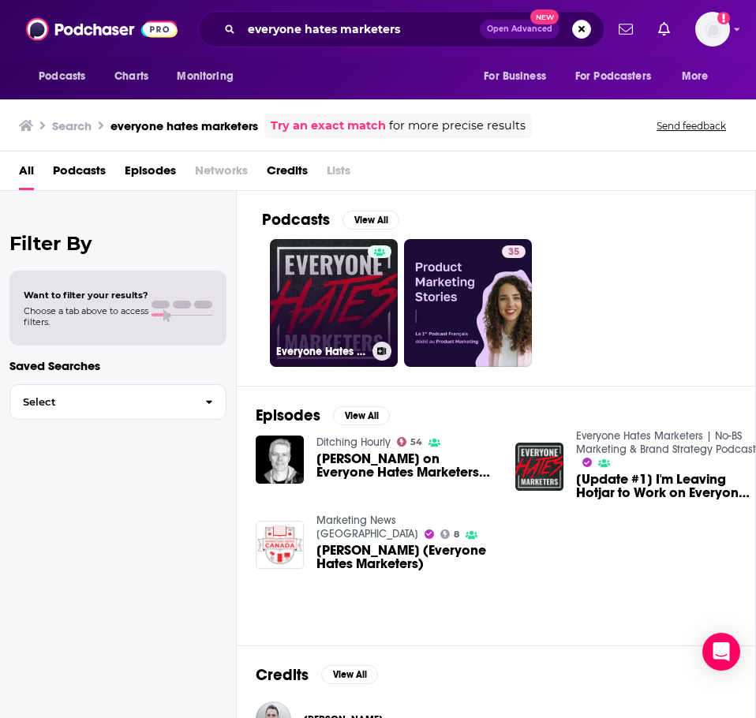
click at [342, 294] on link "Everyone Hates Marketers | No-BS Marketing & Brand Strategy Podcast" at bounding box center [334, 303] width 128 height 128
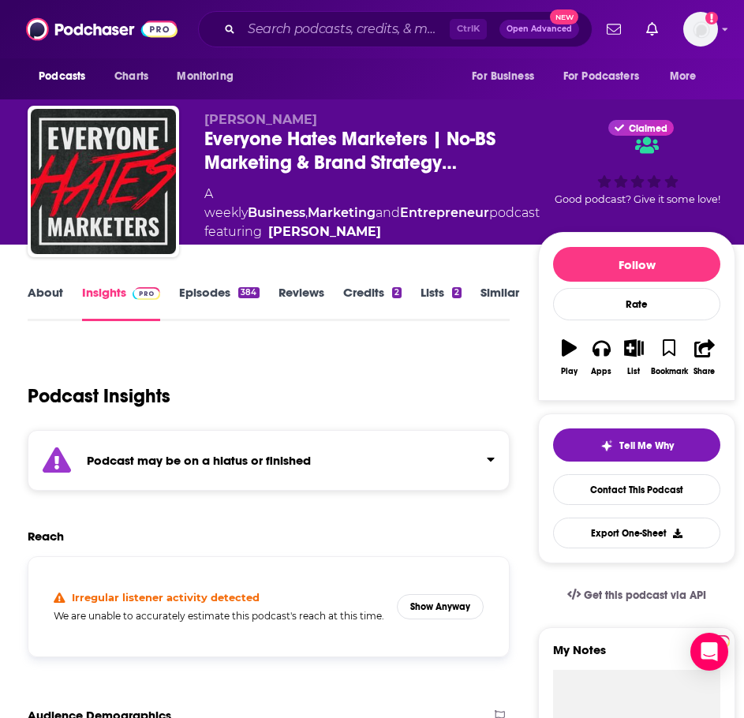
click at [231, 463] on strong "Podcast may be on a hiatus or finished" at bounding box center [199, 460] width 224 height 15
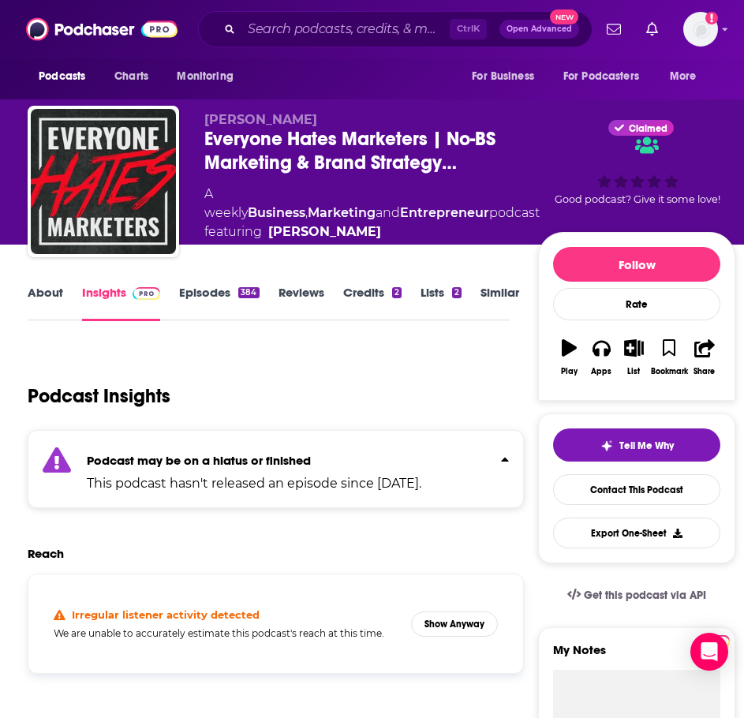
click at [244, 306] on link "Episodes 384" at bounding box center [219, 303] width 80 height 36
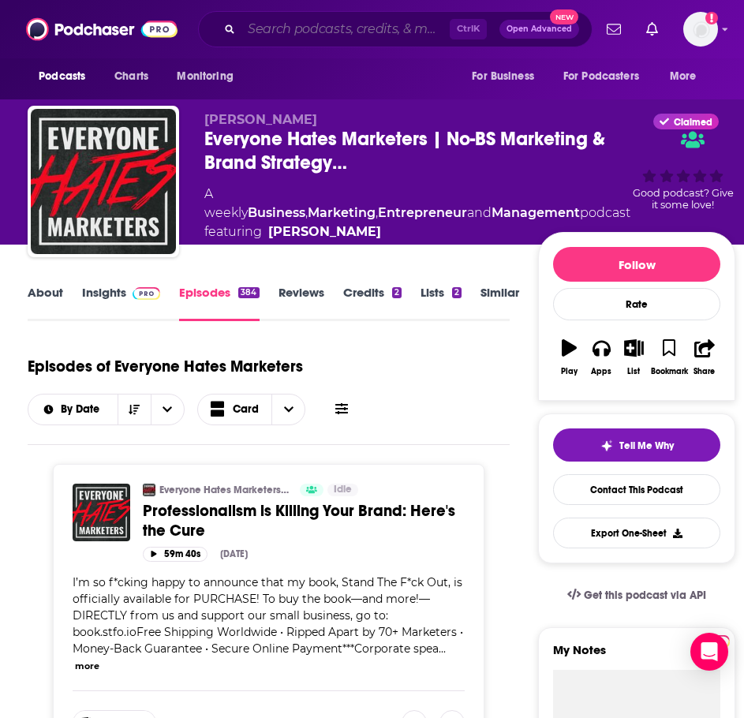
click at [346, 35] on input "Search podcasts, credits, & more..." at bounding box center [345, 29] width 208 height 25
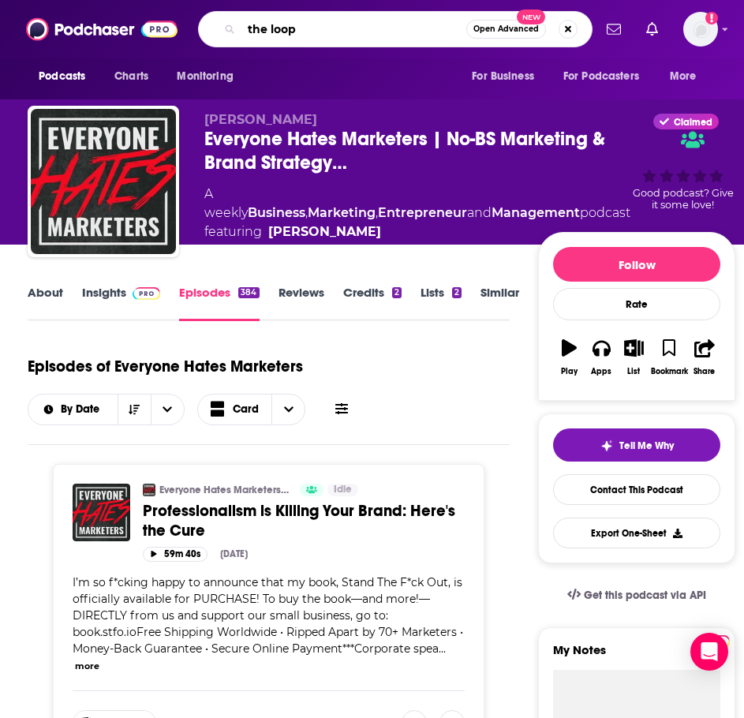
type input "the loops"
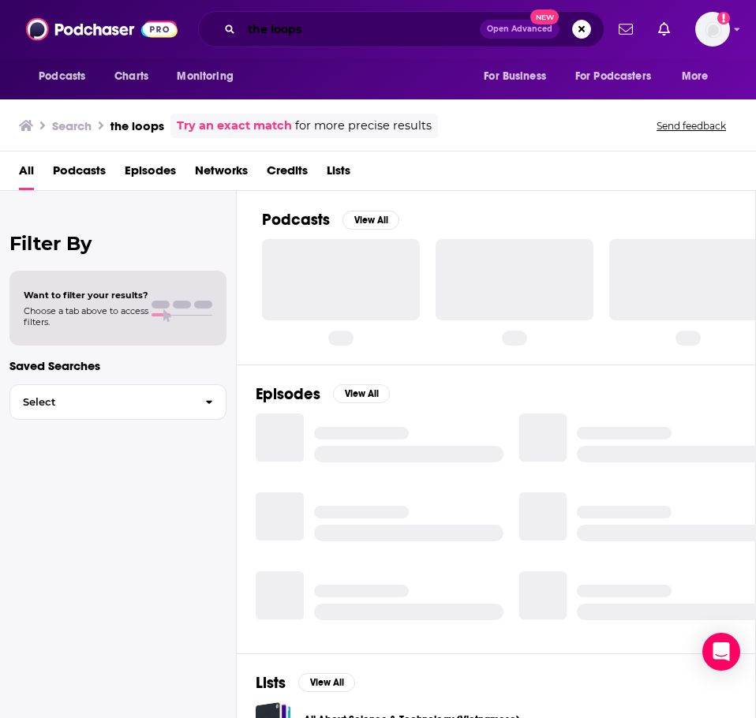
click at [346, 34] on input "the loops" at bounding box center [360, 29] width 238 height 25
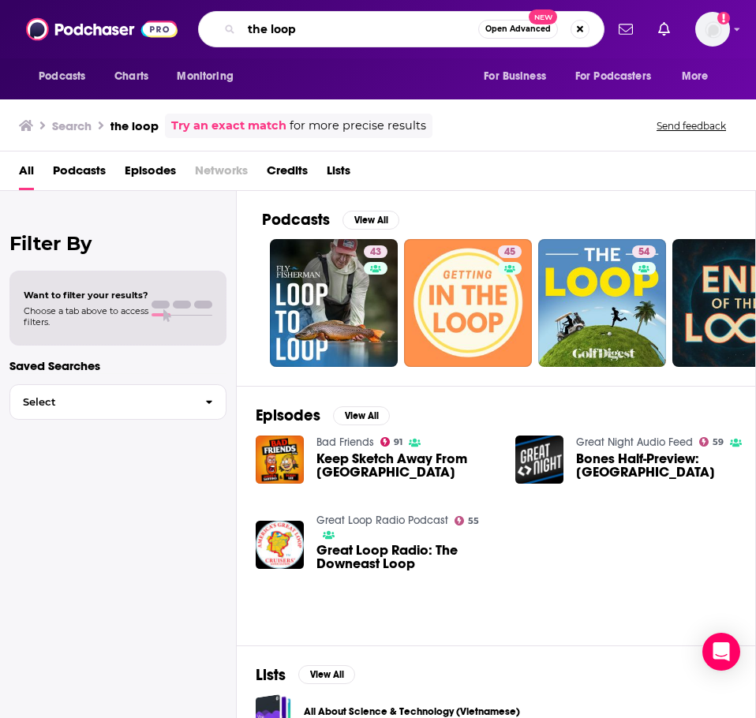
click at [335, 31] on input "the loop" at bounding box center [359, 29] width 237 height 25
click at [335, 30] on input "the loop" at bounding box center [359, 29] width 237 height 25
click at [334, 28] on input "the loop" at bounding box center [359, 29] width 237 height 25
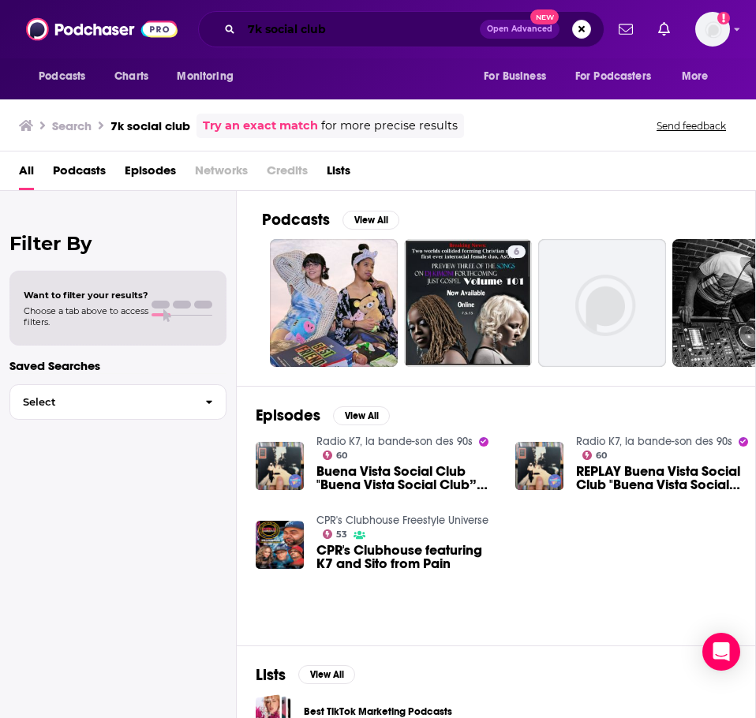
click at [322, 32] on input "7k social club" at bounding box center [360, 29] width 238 height 25
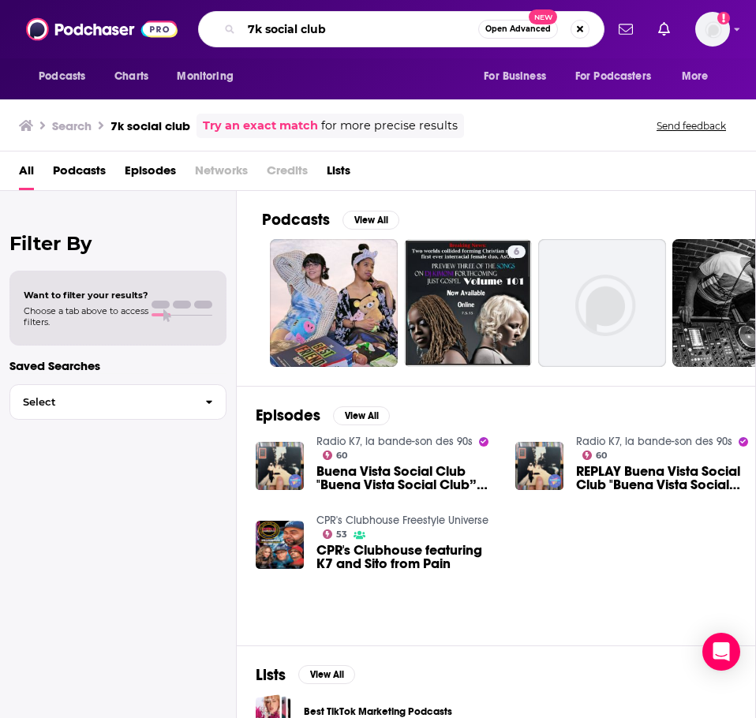
click at [322, 32] on input "7k social club" at bounding box center [359, 29] width 237 height 25
type input "creator club"
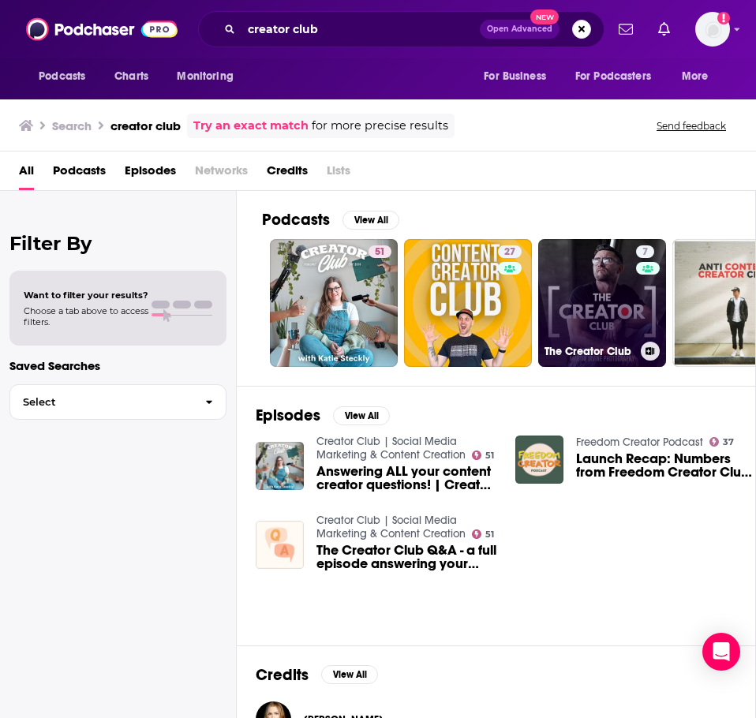
click at [625, 294] on link "7 The Creator Club" at bounding box center [602, 303] width 128 height 128
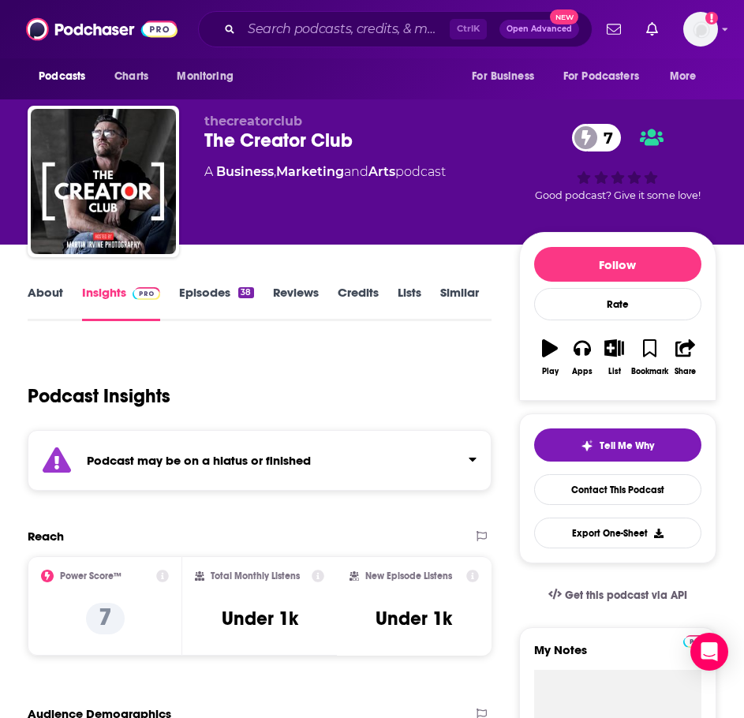
click at [200, 466] on strong "Podcast may be on a hiatus or finished" at bounding box center [199, 460] width 224 height 15
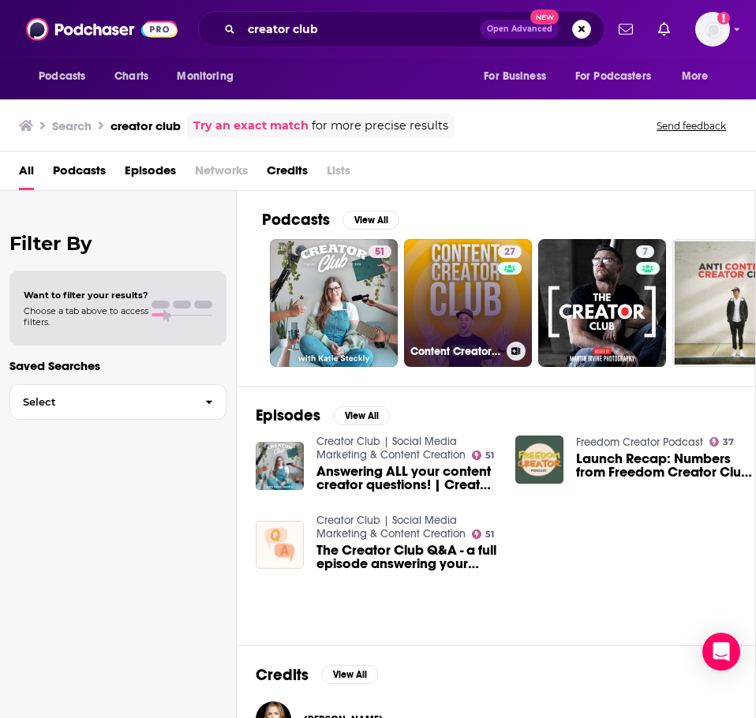
click at [497, 286] on link "27 Content Creator Club" at bounding box center [468, 303] width 128 height 128
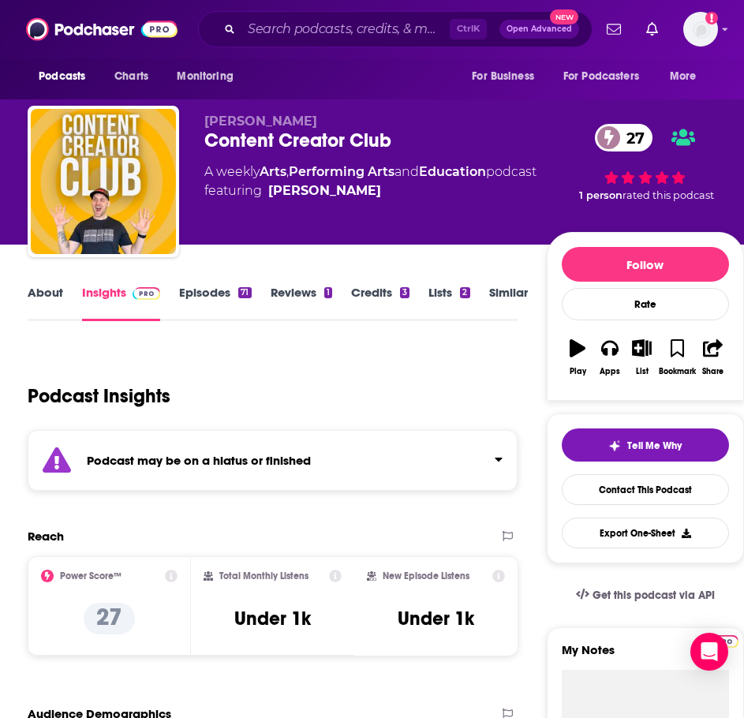
click at [257, 462] on strong "Podcast may be on a hiatus or finished" at bounding box center [199, 460] width 224 height 15
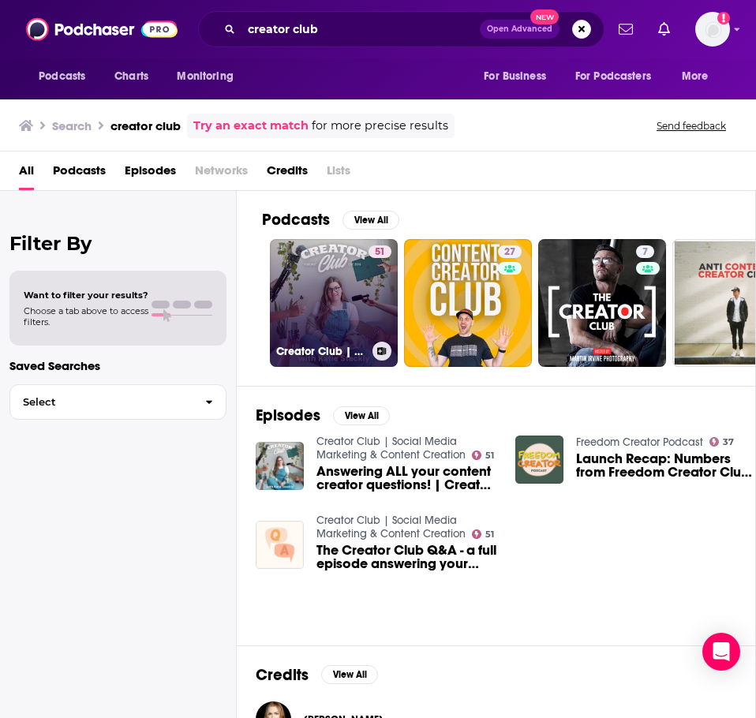
click at [294, 274] on link "51 Creator Club | Social Media Marketing & Content Creation" at bounding box center [334, 303] width 128 height 128
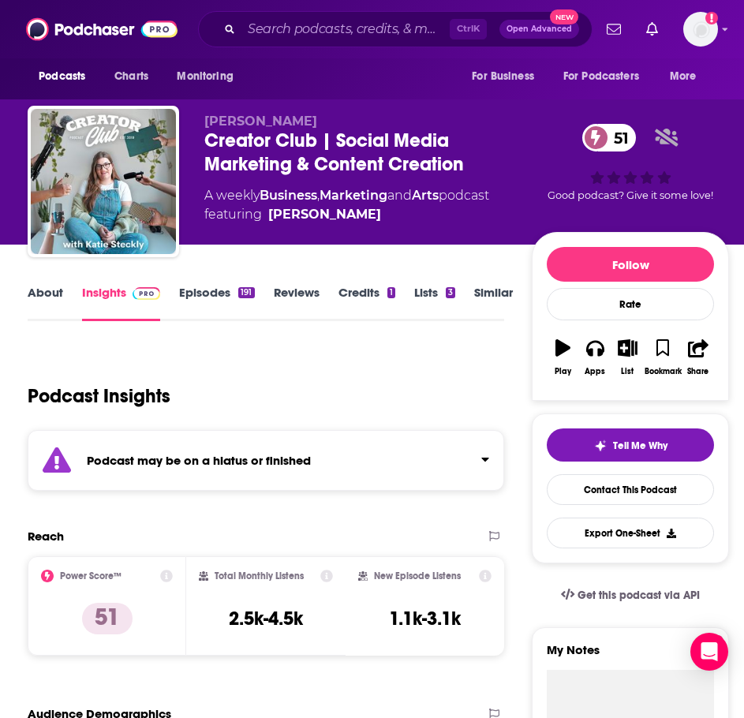
click at [275, 474] on div "Podcast may be on a hiatus or finished" at bounding box center [266, 460] width 477 height 61
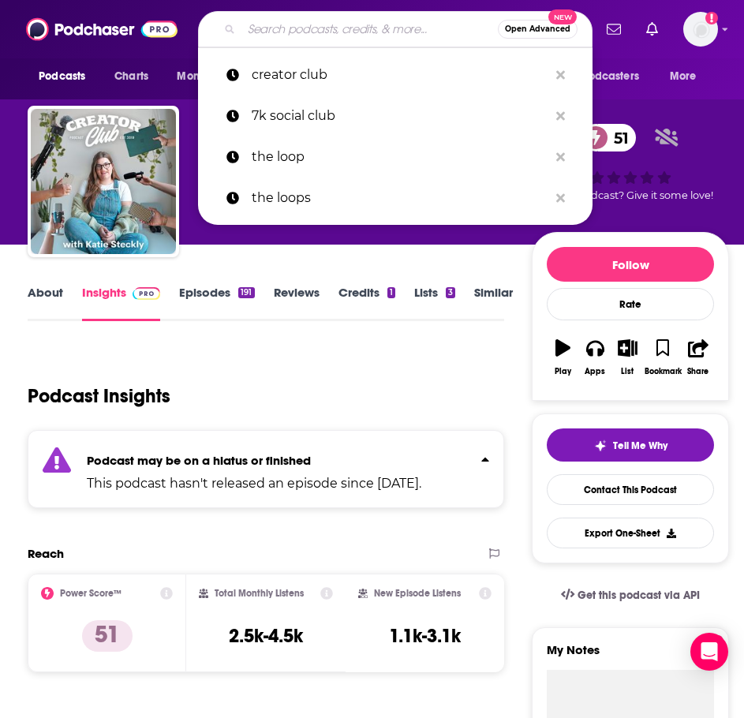
click at [387, 26] on input "Search podcasts, credits, & more..." at bounding box center [369, 29] width 256 height 25
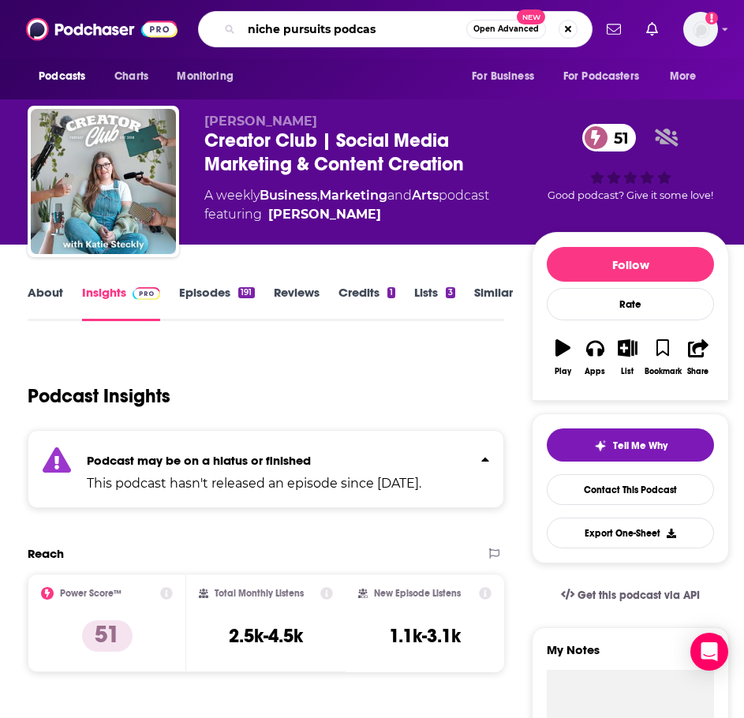
type input "niche pursuits podcast"
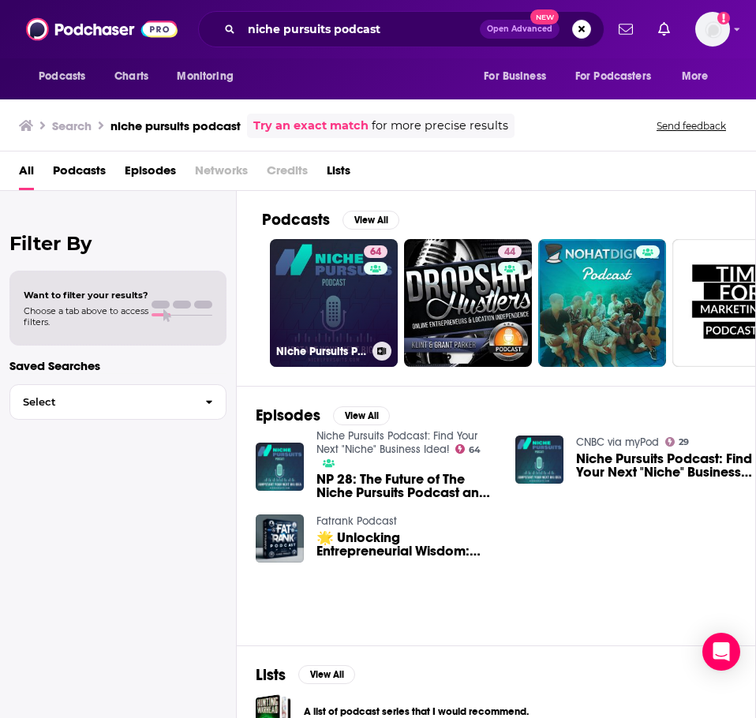
click at [318, 296] on link "64 Niche Pursuits Podcast: Find Your Next "Niche" Business Idea!" at bounding box center [334, 303] width 128 height 128
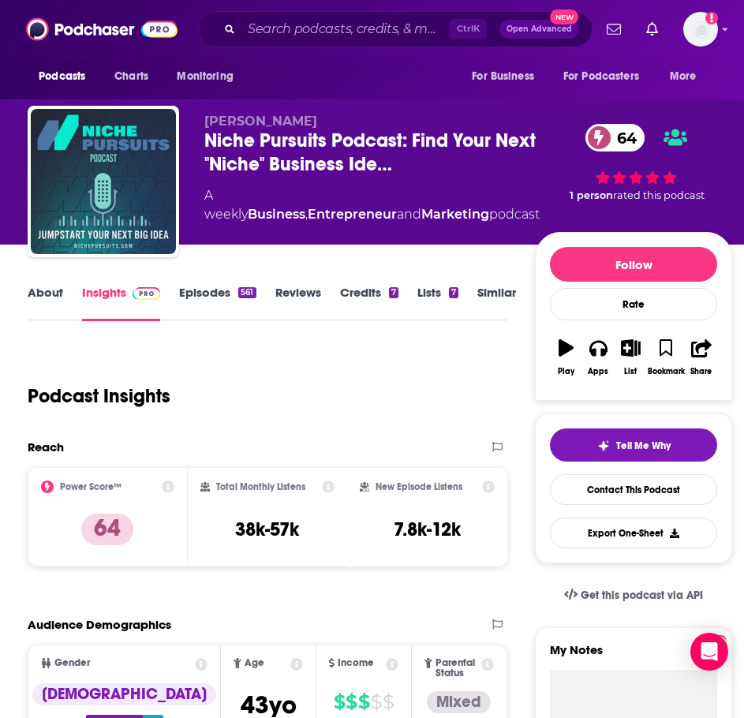
click at [62, 288] on link "About" at bounding box center [46, 303] width 36 height 36
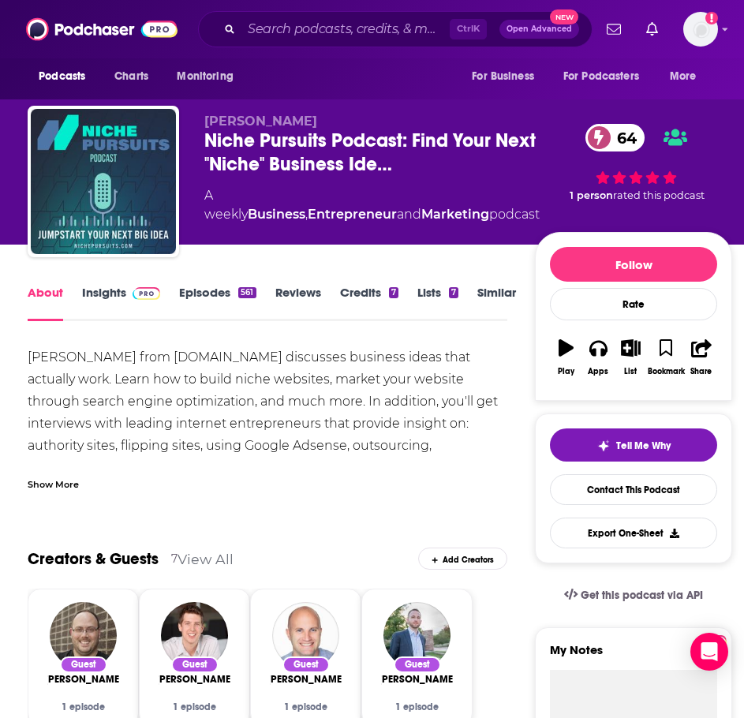
click at [73, 481] on div "Show More" at bounding box center [53, 483] width 51 height 15
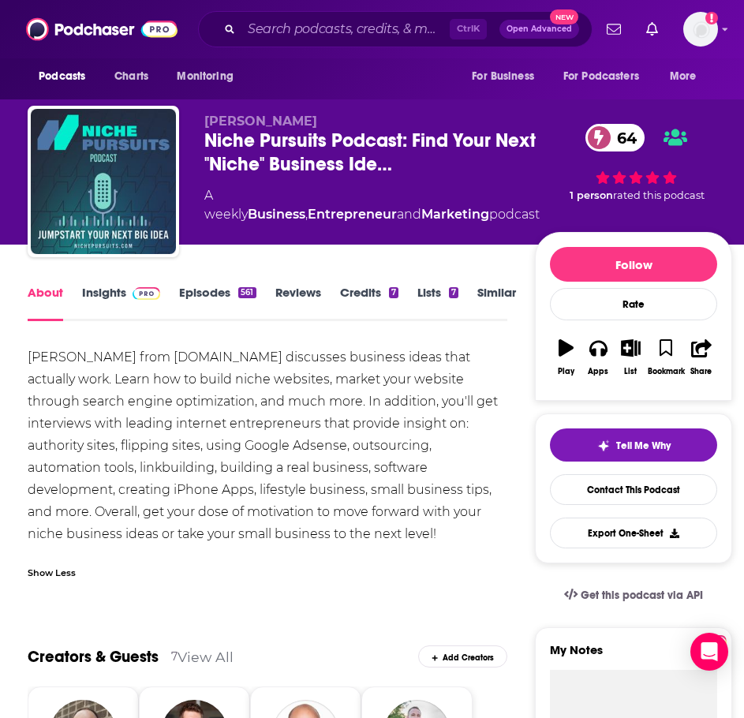
drag, startPoint x: 305, startPoint y: 534, endPoint x: 20, endPoint y: 360, distance: 334.7
copy div "[PERSON_NAME] from [DOMAIN_NAME] discusses business ideas that actually work. L…"
click at [103, 300] on link "Insights" at bounding box center [121, 303] width 78 height 36
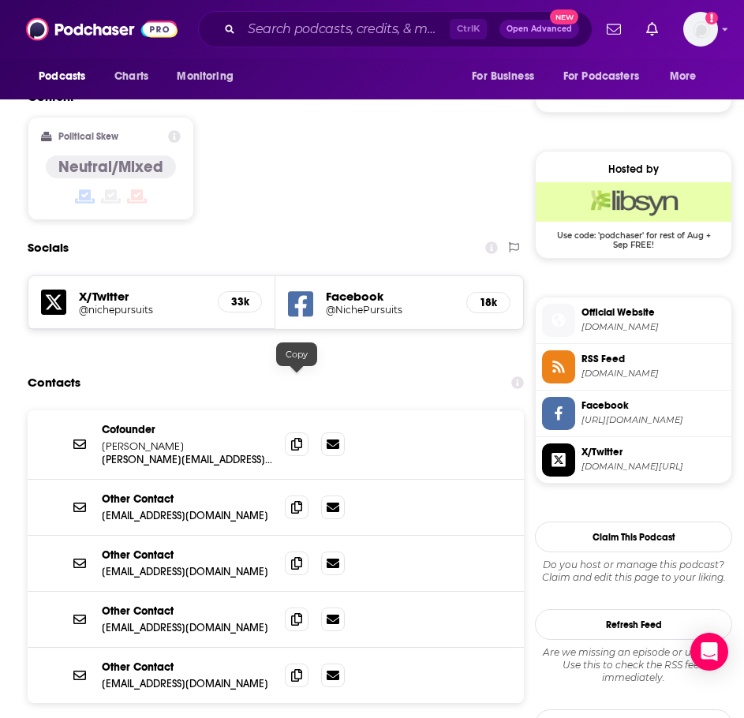
scroll to position [1263, 0]
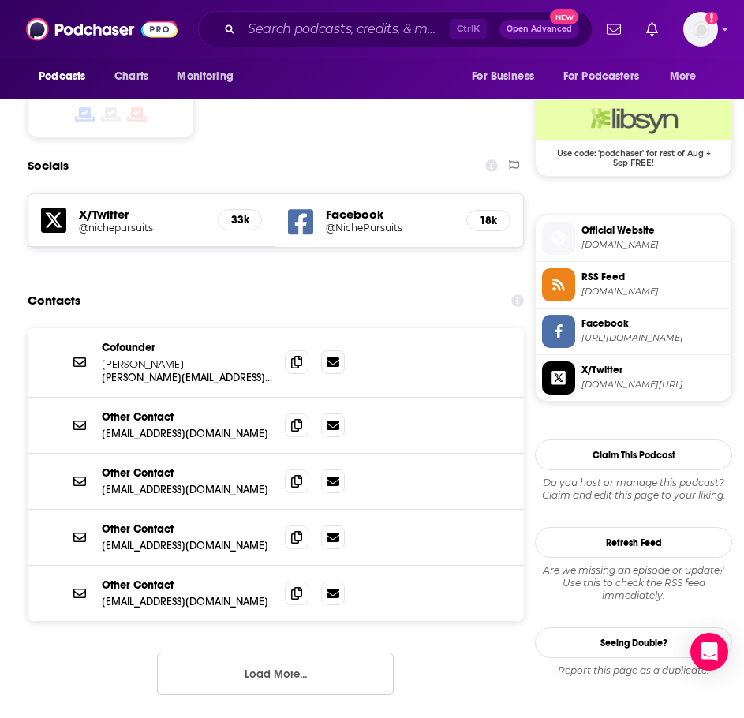
click at [243, 653] on button "Load More..." at bounding box center [275, 674] width 237 height 43
click at [301, 418] on icon at bounding box center [296, 424] width 11 height 13
click at [288, 350] on span at bounding box center [297, 362] width 24 height 24
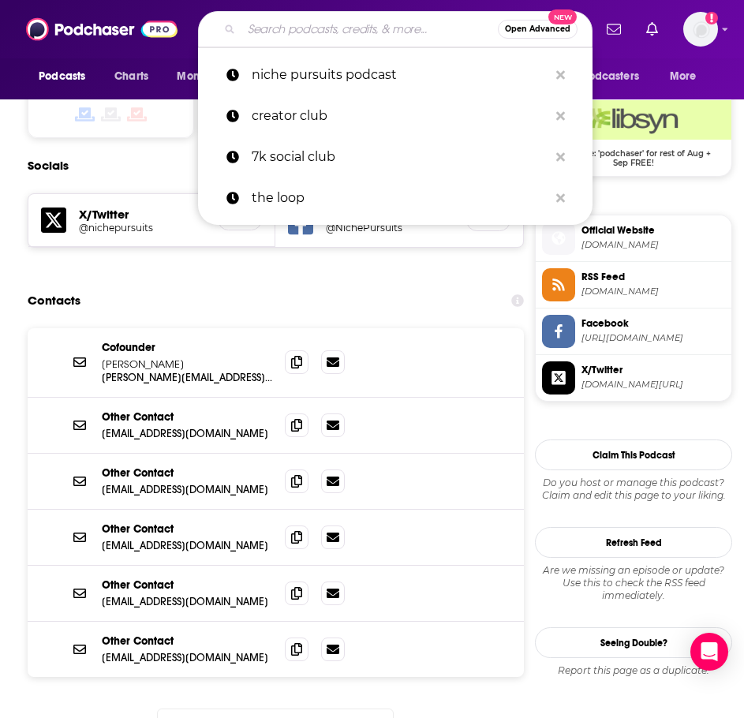
click at [260, 36] on input "Search podcasts, credits, & more..." at bounding box center [369, 29] width 256 height 25
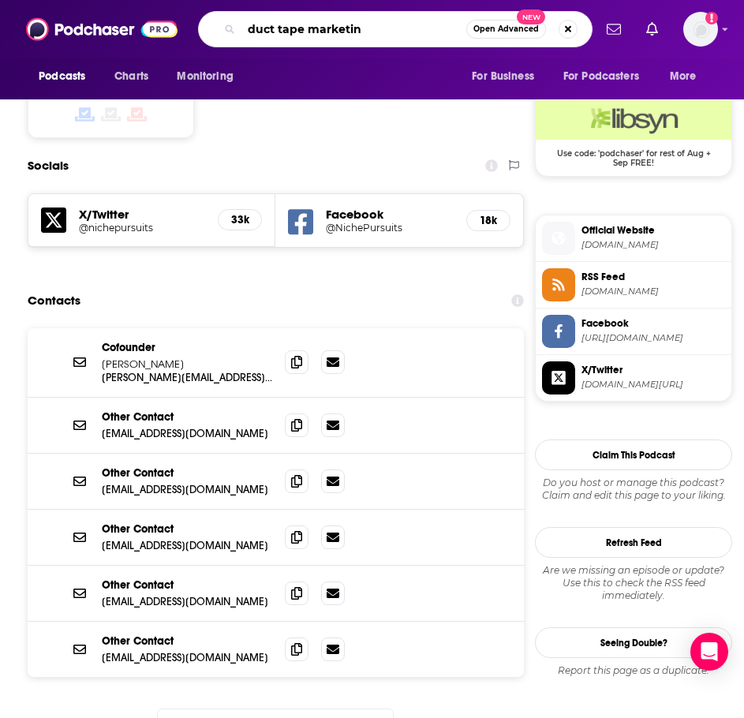
type input "duct tape marketing"
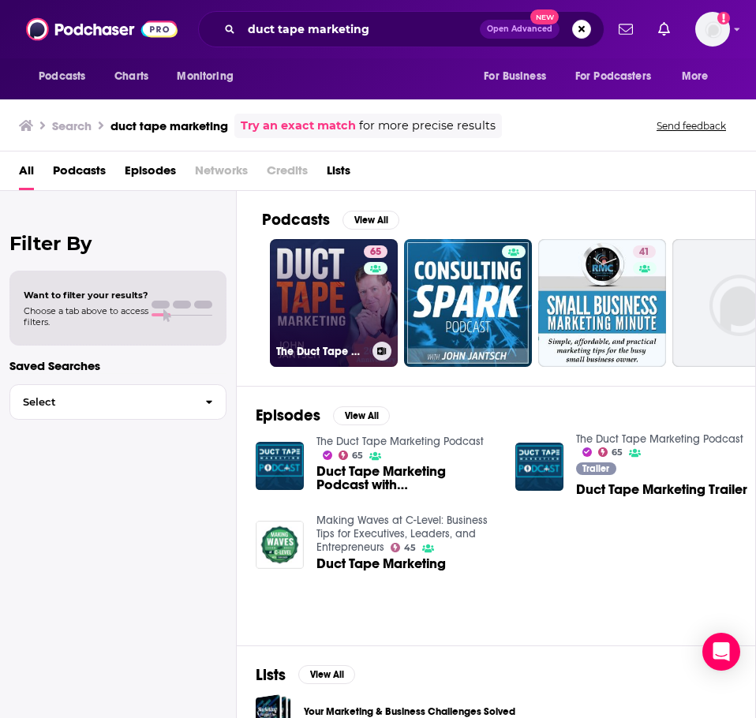
click at [329, 295] on link "65 The Duct Tape Marketing Podcast" at bounding box center [334, 303] width 128 height 128
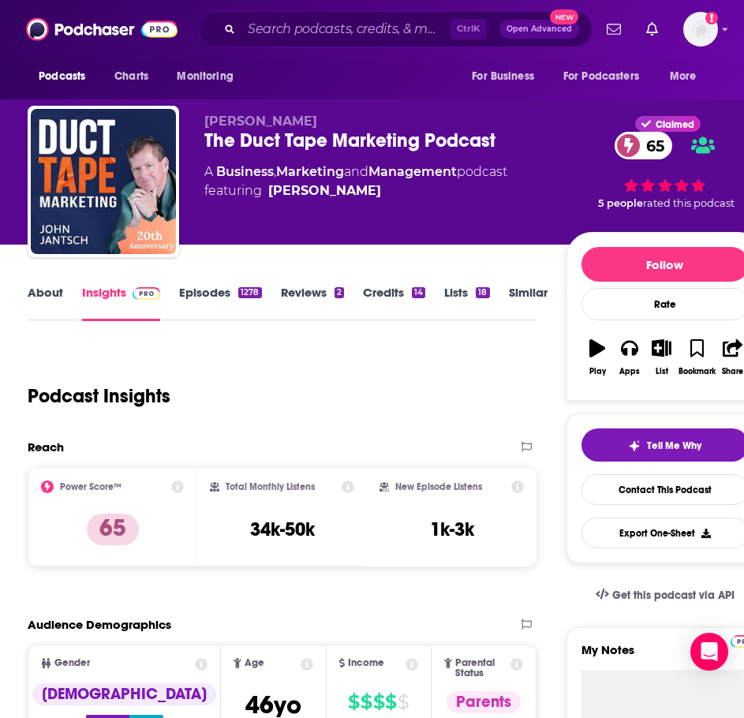
click at [43, 305] on link "About" at bounding box center [46, 303] width 36 height 36
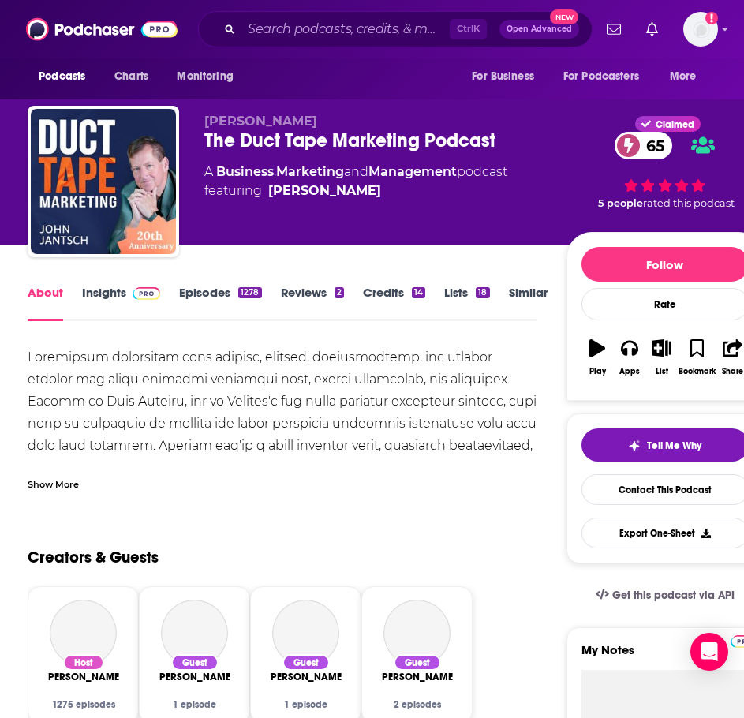
click at [47, 487] on div "Show More" at bounding box center [53, 483] width 51 height 15
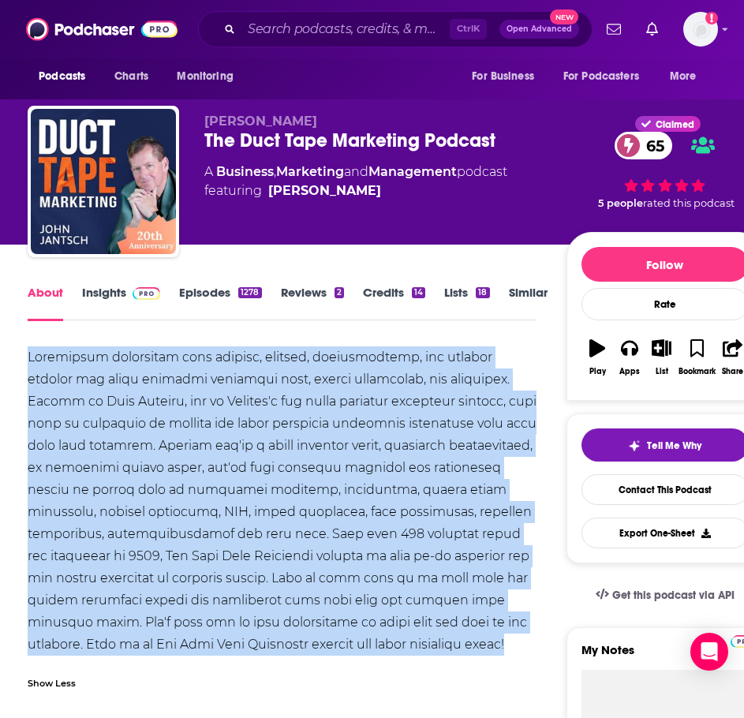
drag, startPoint x: 451, startPoint y: 641, endPoint x: 14, endPoint y: 352, distance: 523.4
copy div "Insightful interviews with authors, experts, entrepreneurs, and thought leaders…"
click at [140, 298] on img at bounding box center [147, 293] width 28 height 13
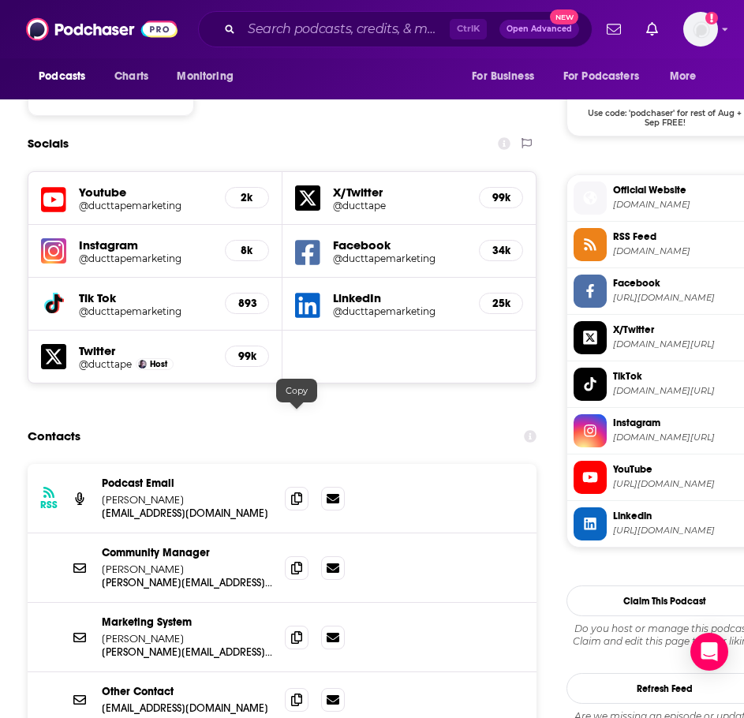
scroll to position [1342, 0]
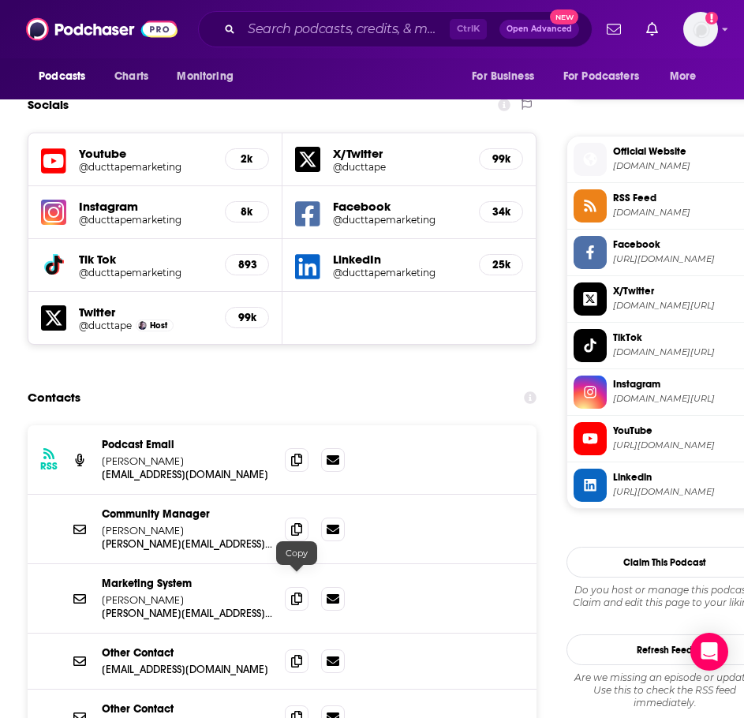
drag, startPoint x: 295, startPoint y: 585, endPoint x: 255, endPoint y: 580, distance: 40.5
click at [295, 655] on icon at bounding box center [296, 661] width 11 height 13
drag, startPoint x: 295, startPoint y: 384, endPoint x: 116, endPoint y: 441, distance: 188.2
click at [295, 454] on icon at bounding box center [296, 460] width 11 height 13
click at [698, 28] on img "Logged in as ILATeam" at bounding box center [700, 29] width 35 height 35
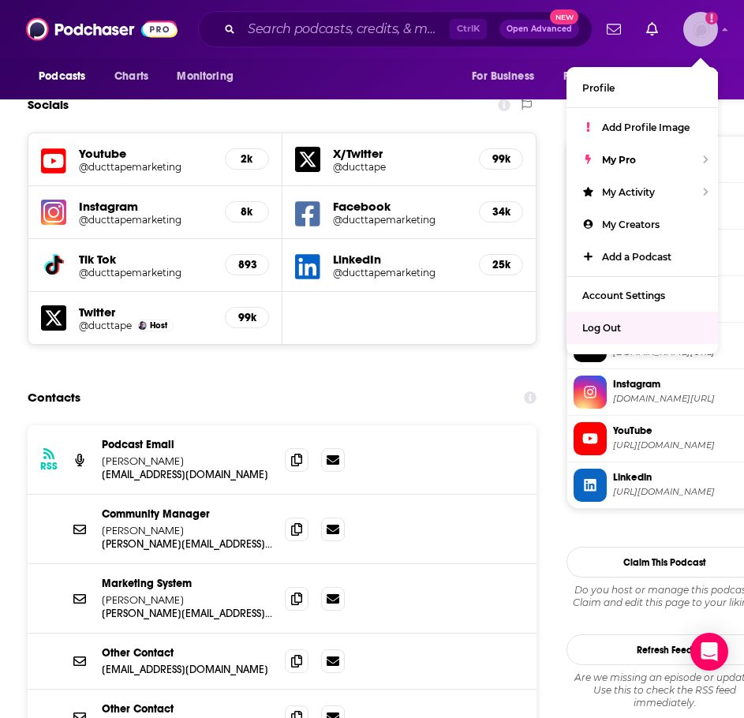
click at [601, 323] on span "Log Out" at bounding box center [601, 328] width 39 height 12
